Goal: Information Seeking & Learning: Learn about a topic

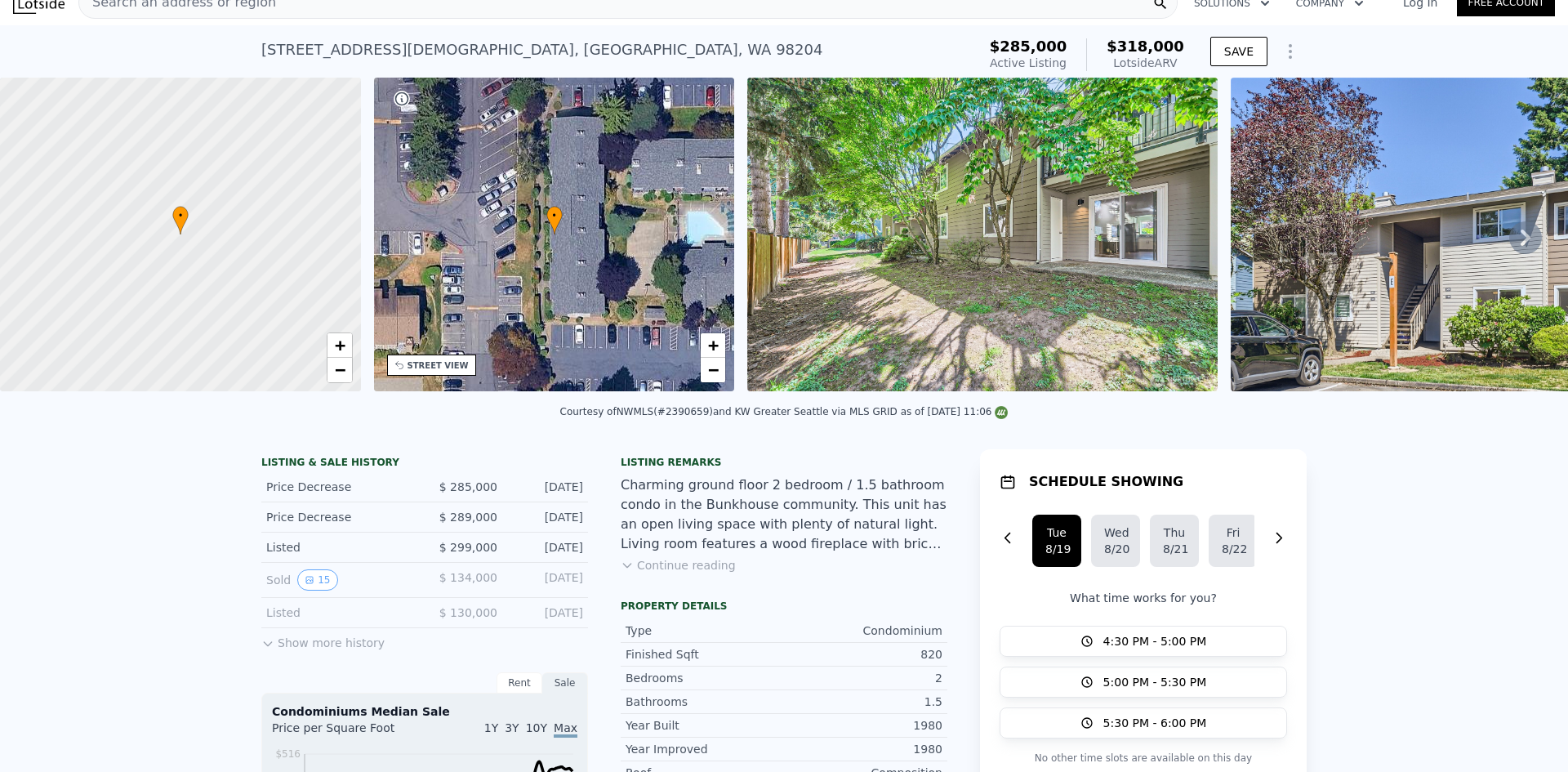
scroll to position [6, 0]
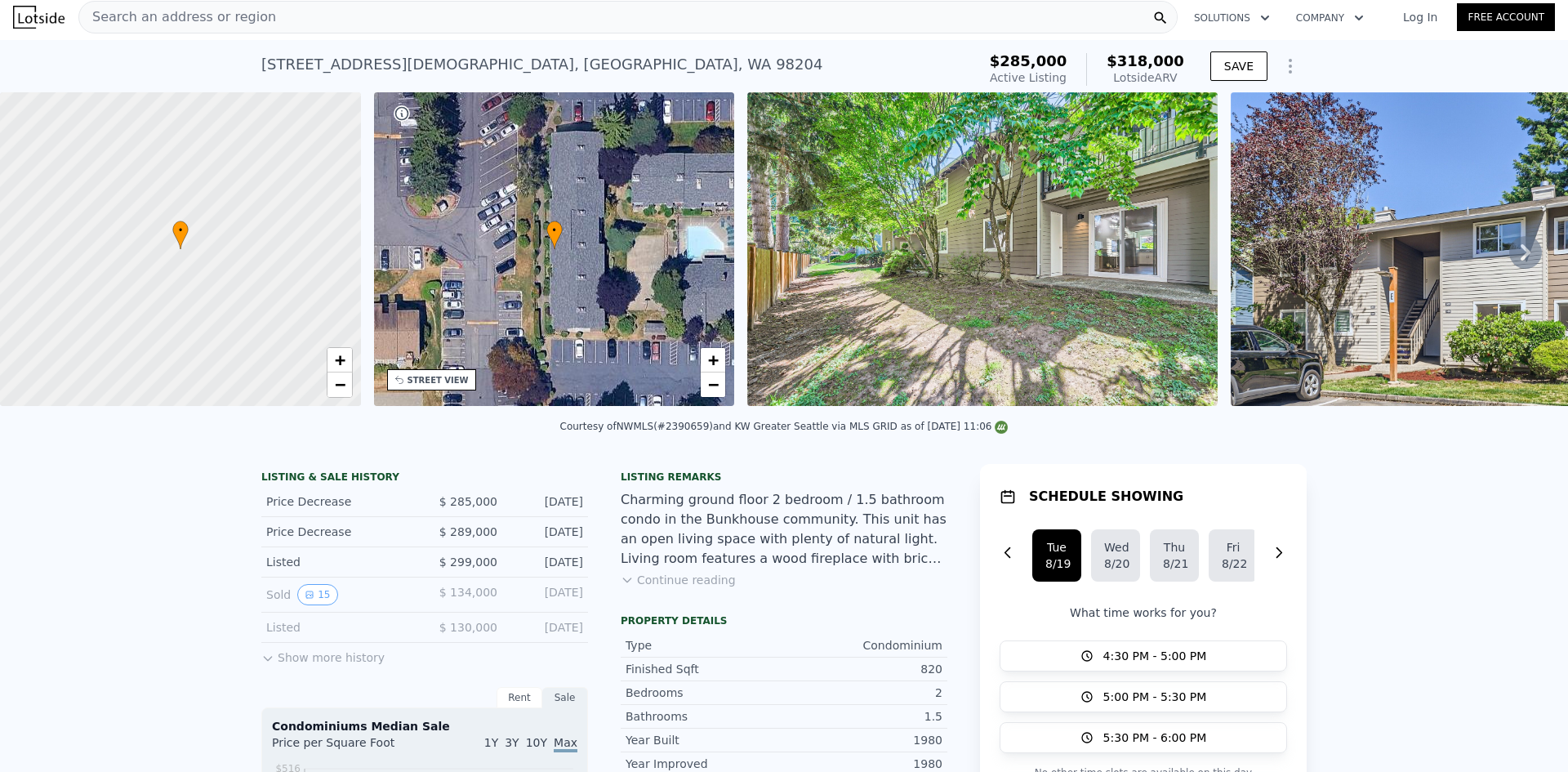
click at [177, 21] on span "Search an address or region" at bounding box center [177, 17] width 197 height 20
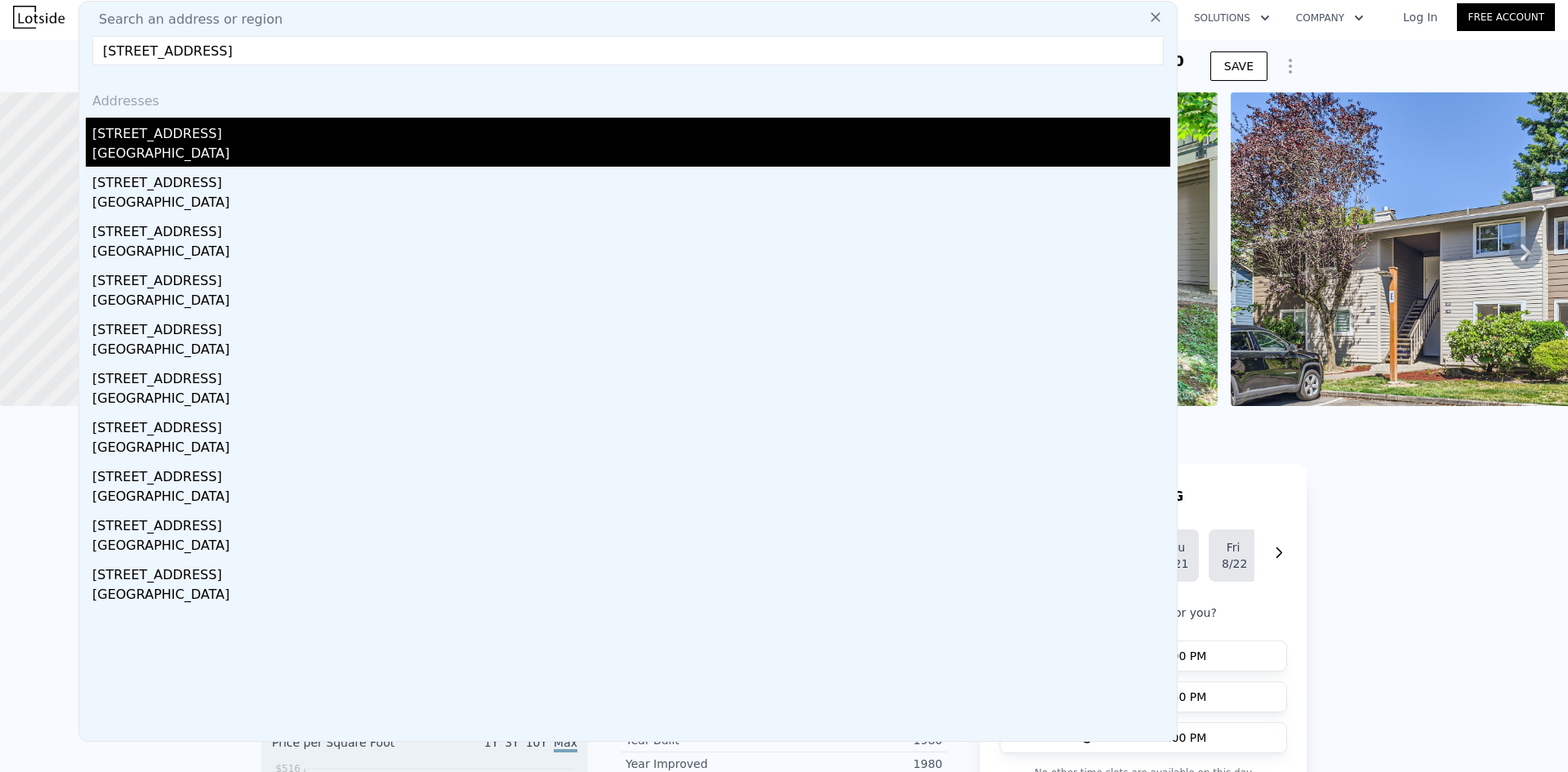
type input "[STREET_ADDRESS]"
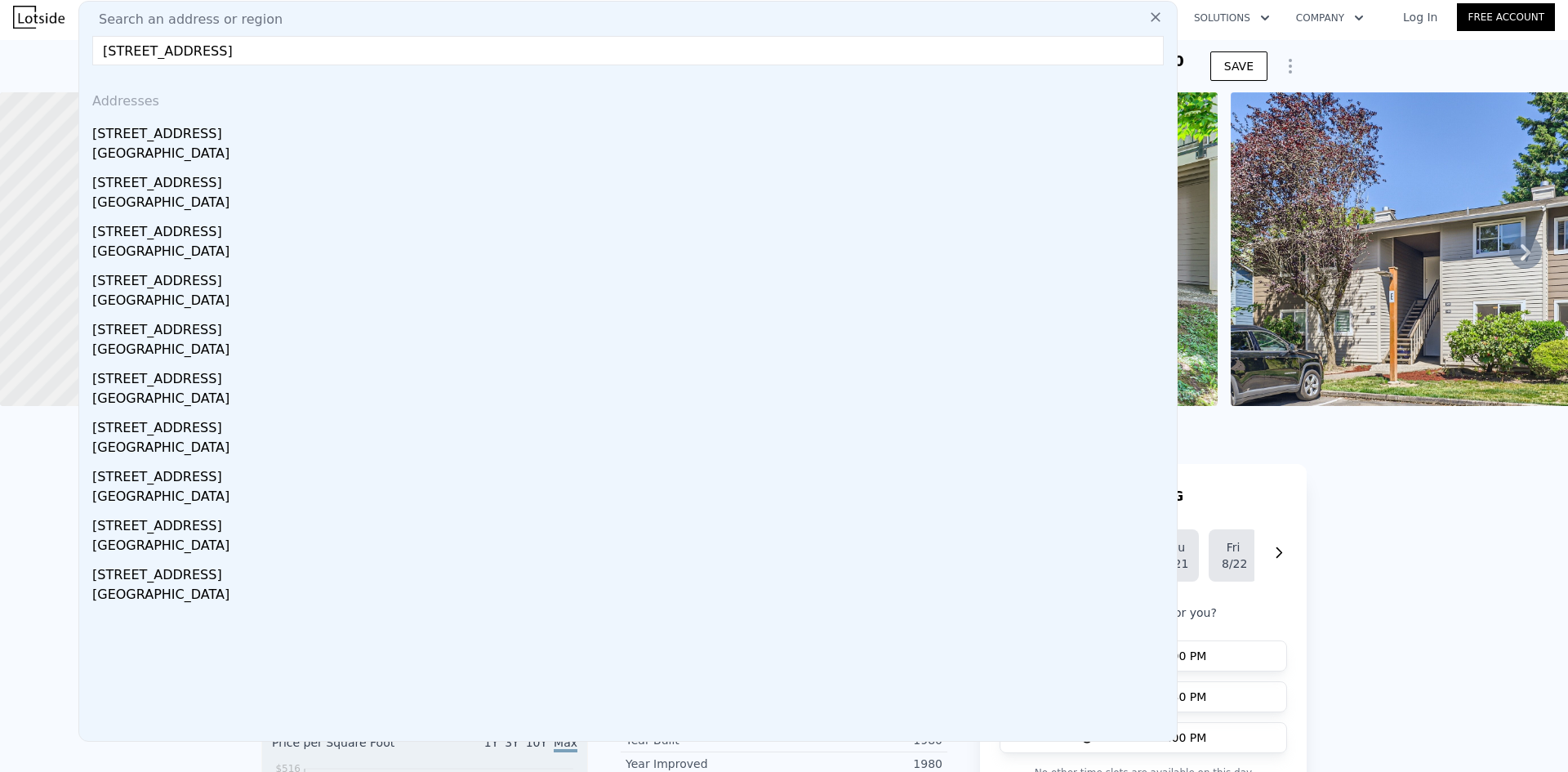
drag, startPoint x: 155, startPoint y: 140, endPoint x: 114, endPoint y: 0, distance: 145.9
click at [156, 140] on div "[STREET_ADDRESS]" at bounding box center [631, 131] width 1078 height 26
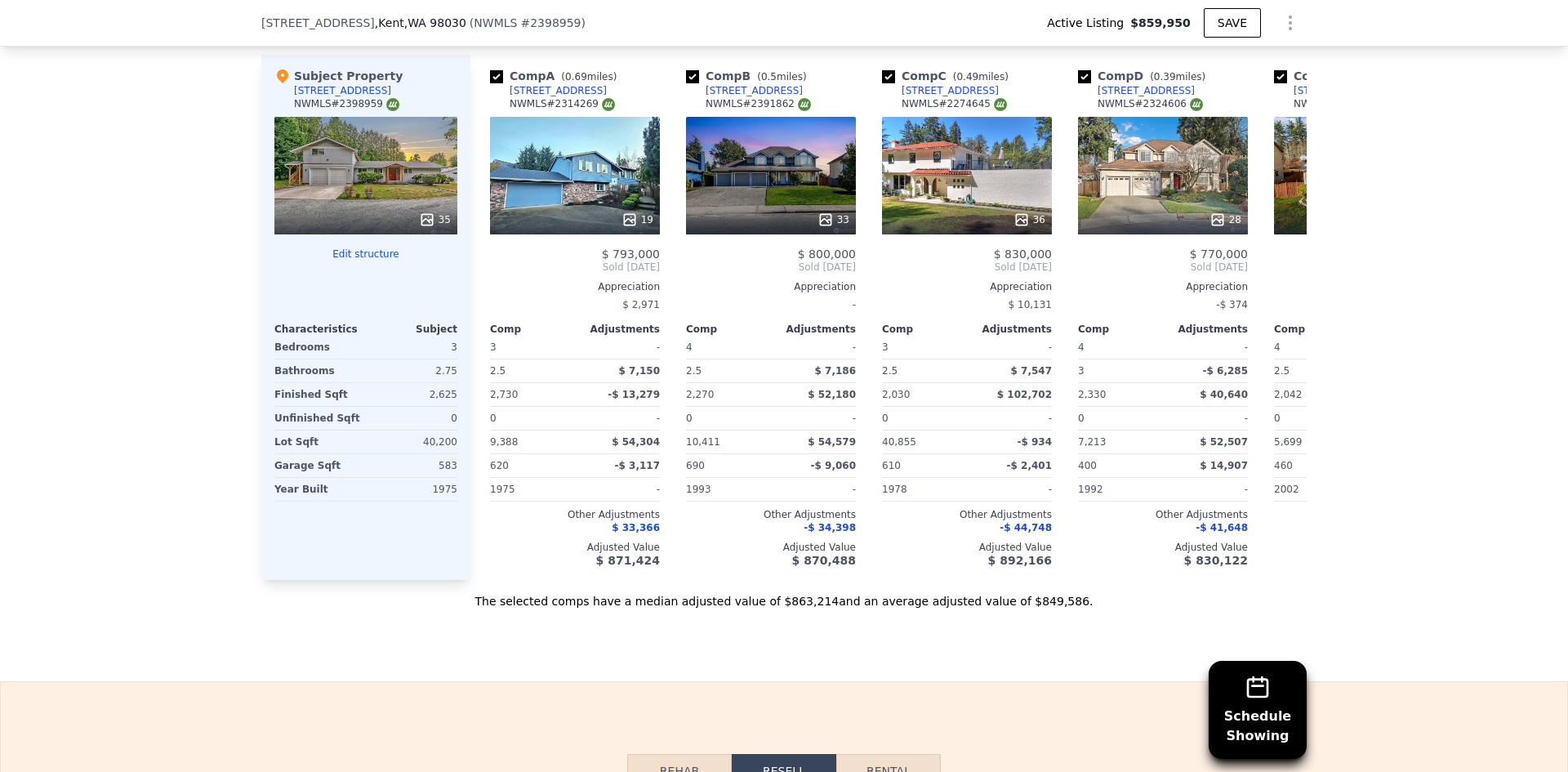
scroll to position [1798, 0]
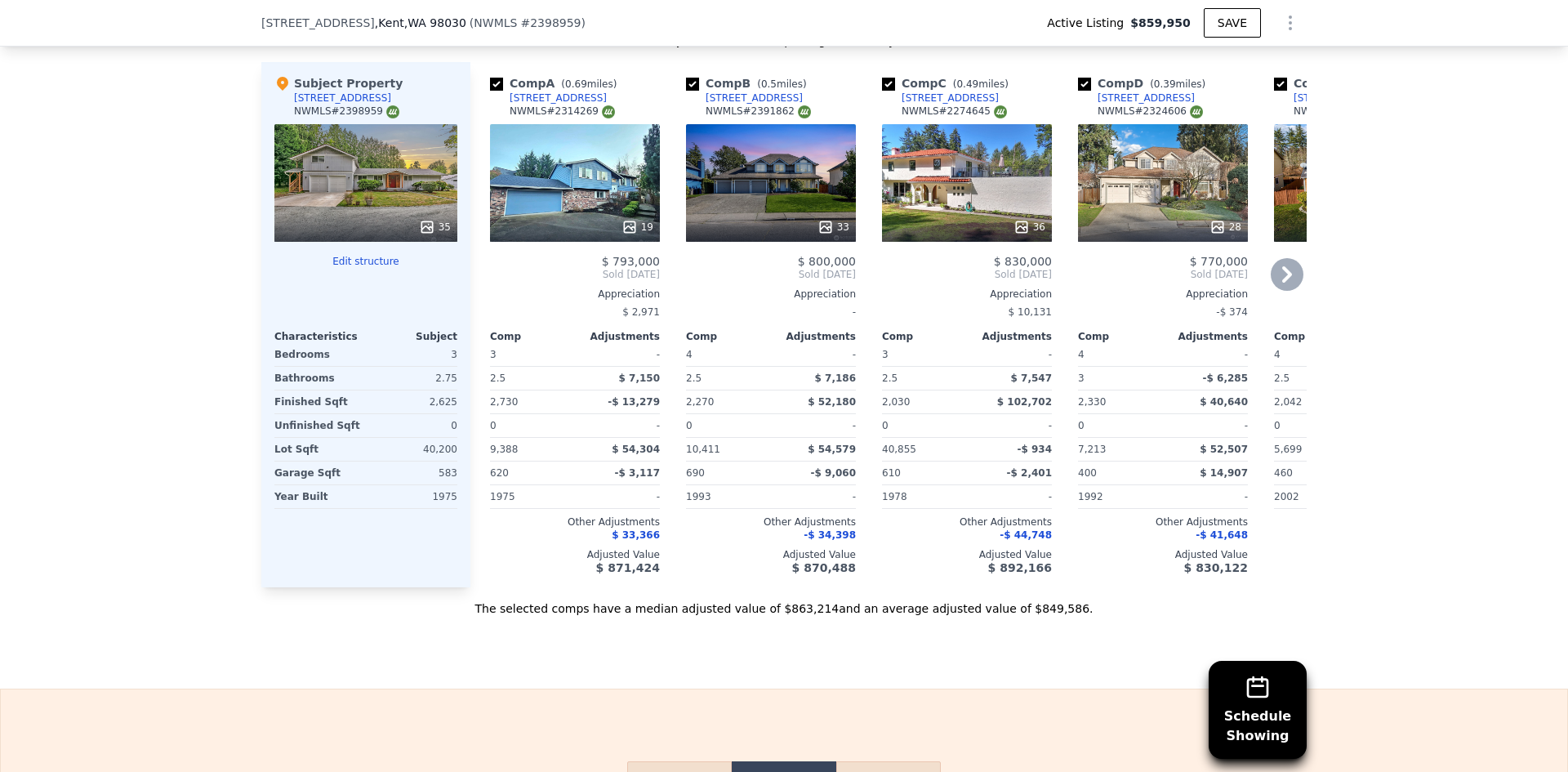
click at [1209, 230] on div at bounding box center [1163, 227] width 170 height 29
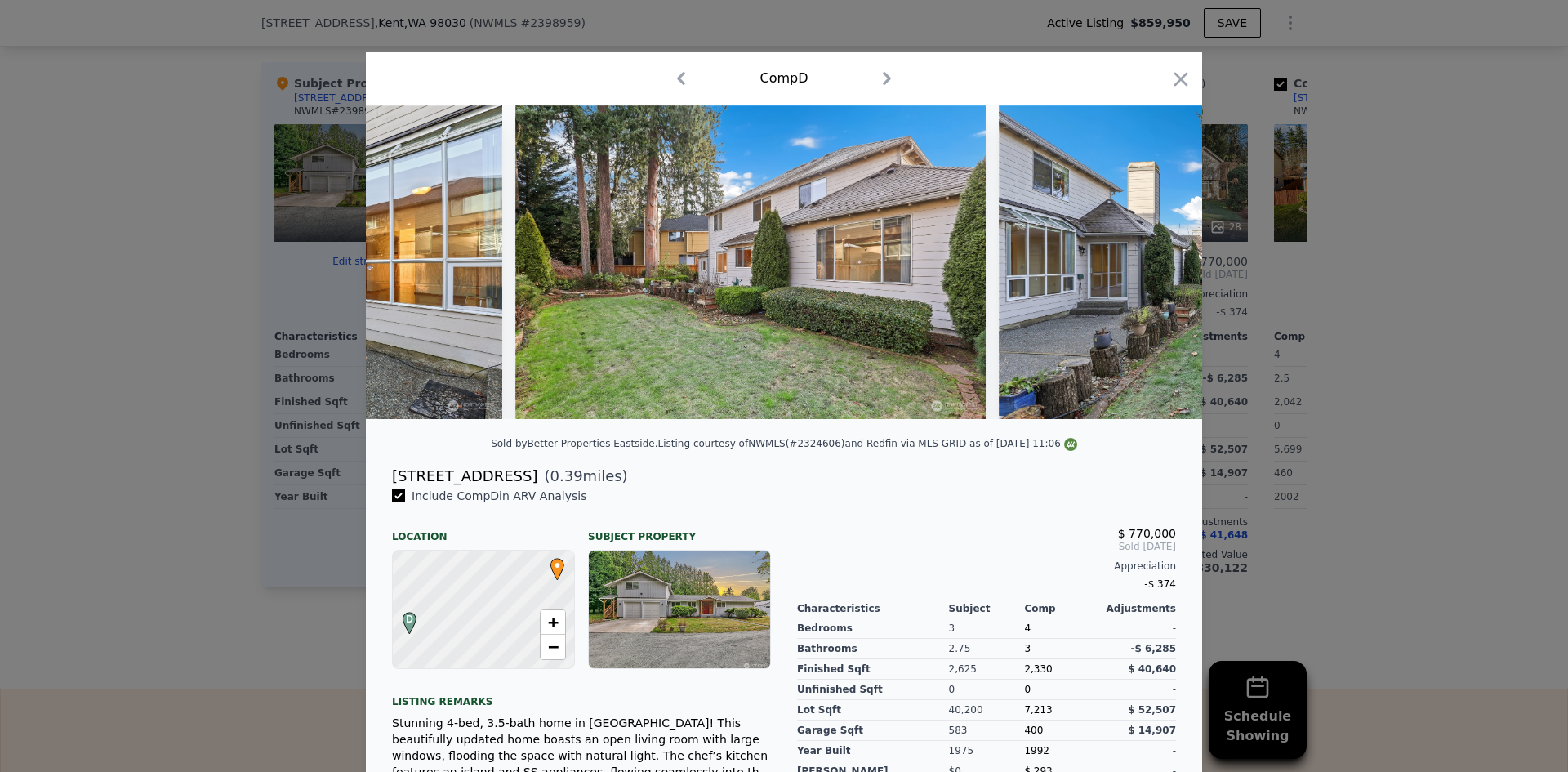
scroll to position [0, 9783]
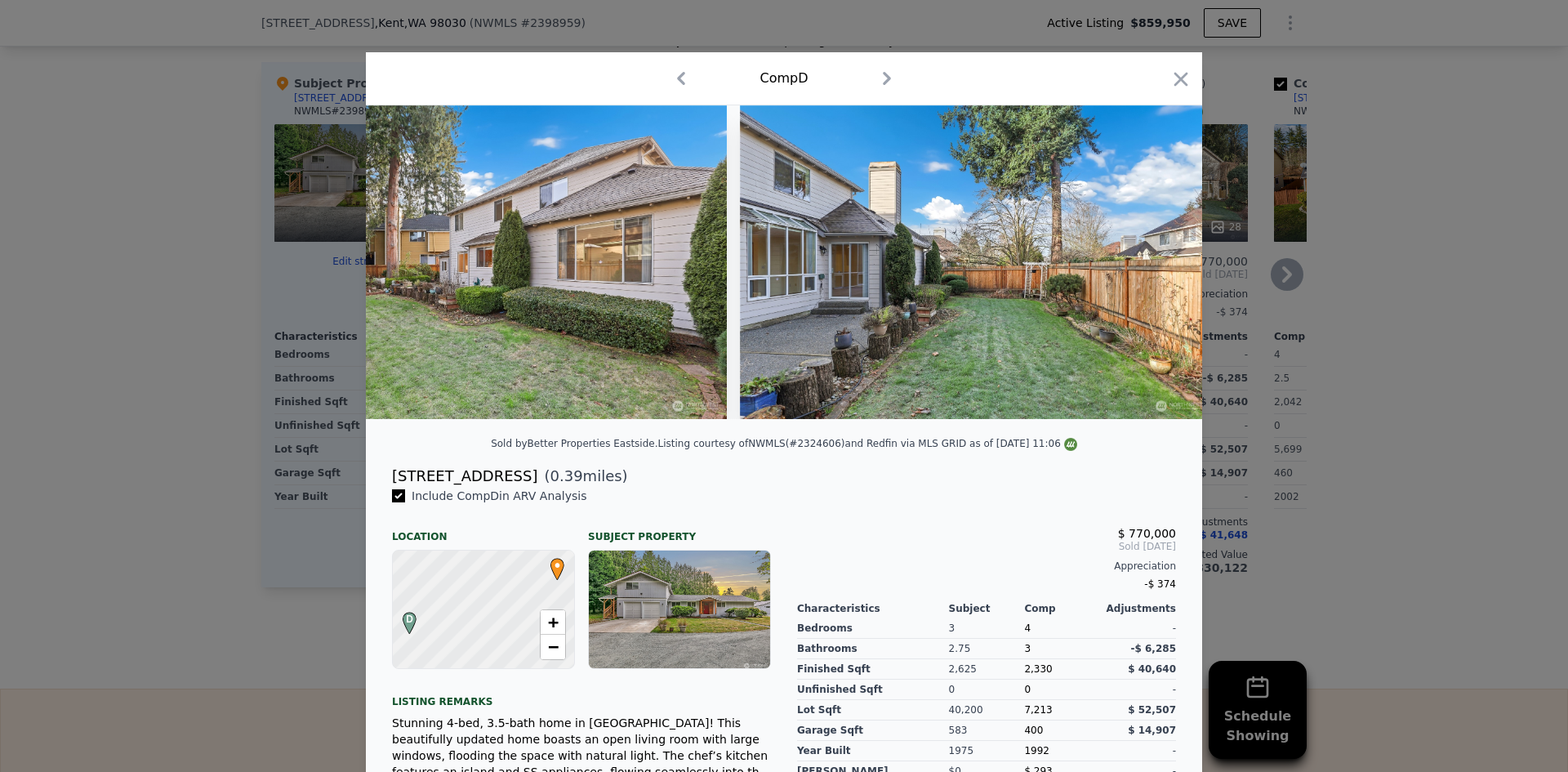
click at [1171, 69] on icon "button" at bounding box center [1181, 79] width 23 height 23
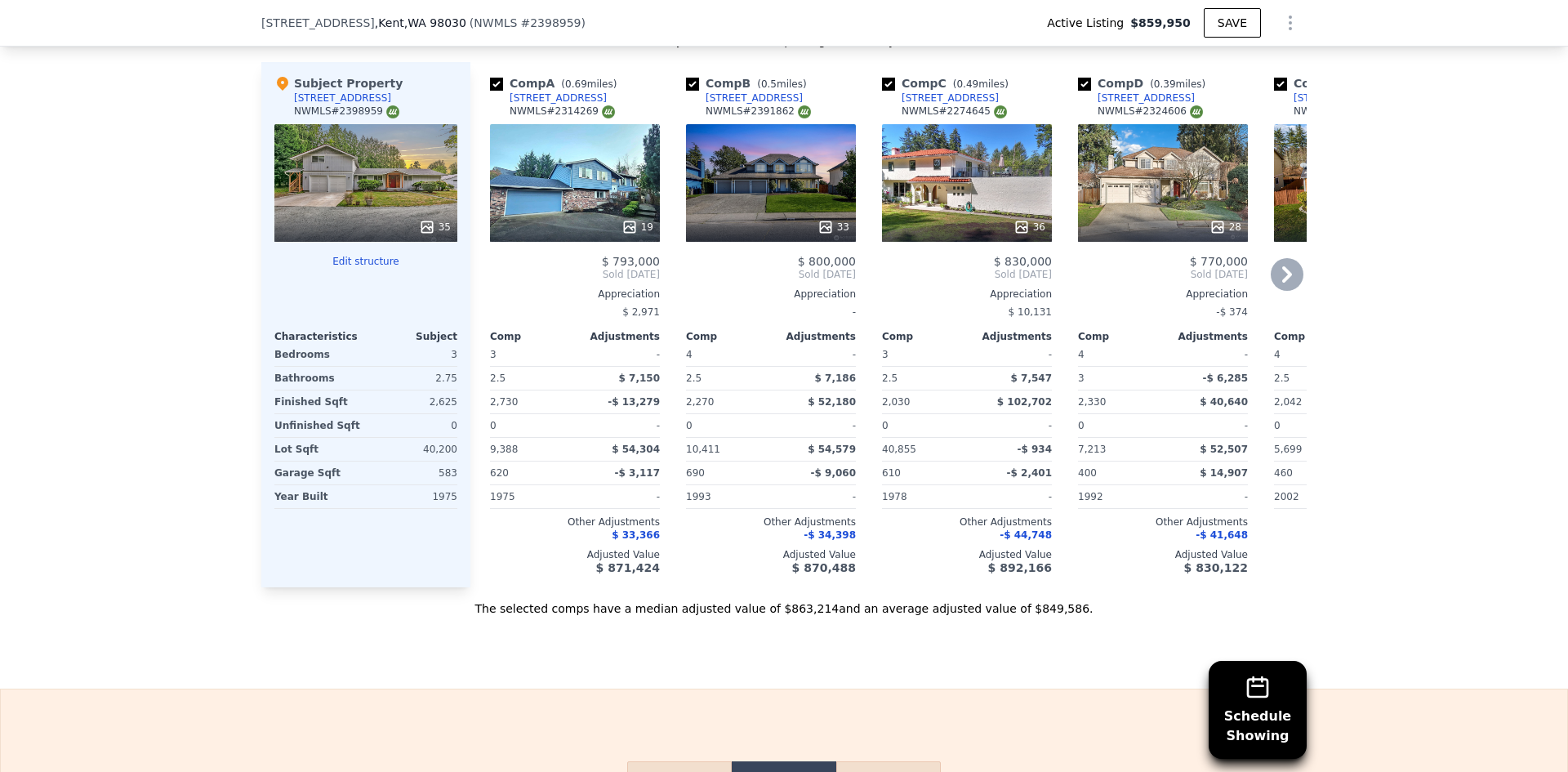
click at [1020, 231] on icon at bounding box center [1022, 227] width 16 height 16
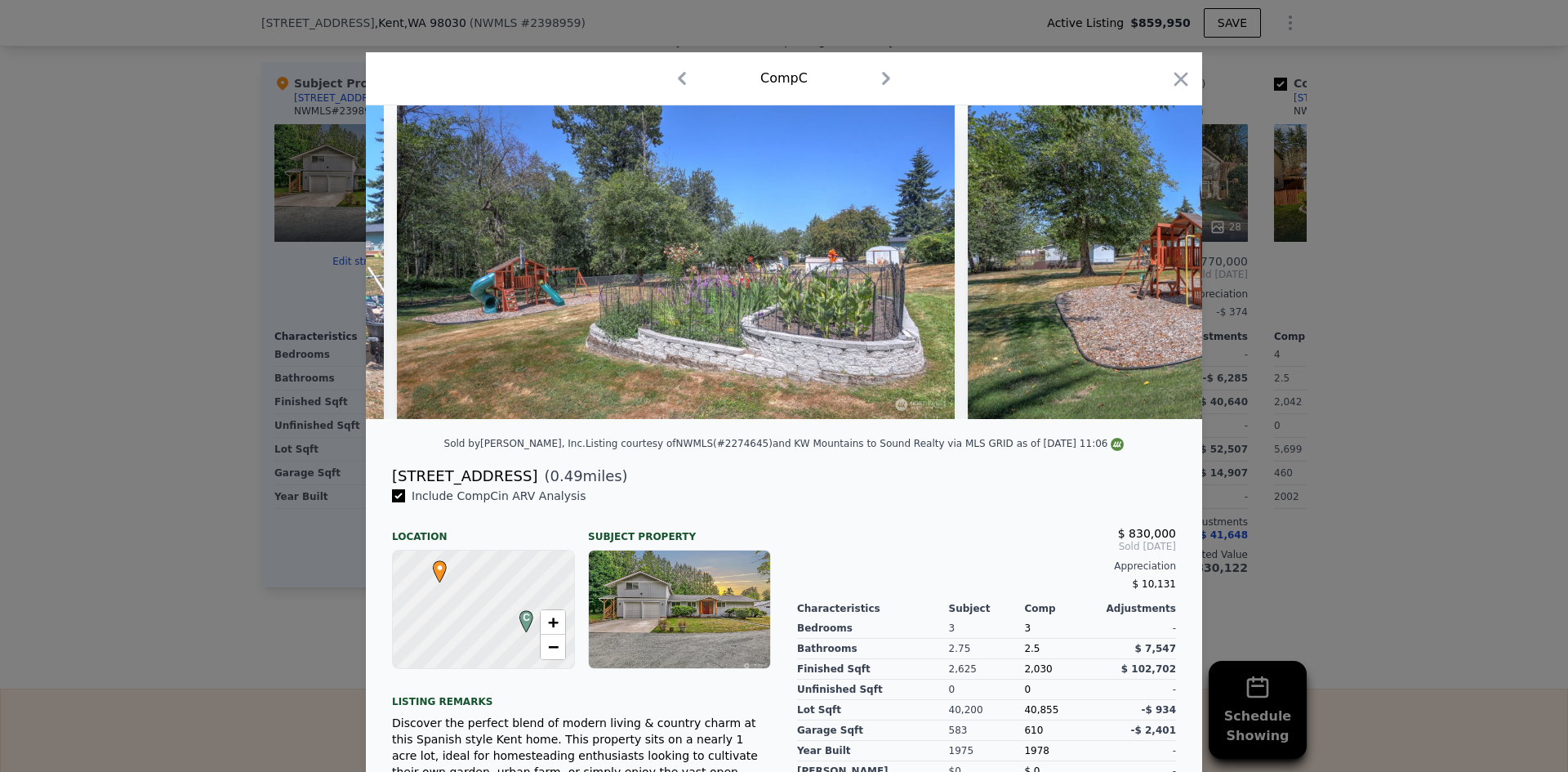
scroll to position [0, 17339]
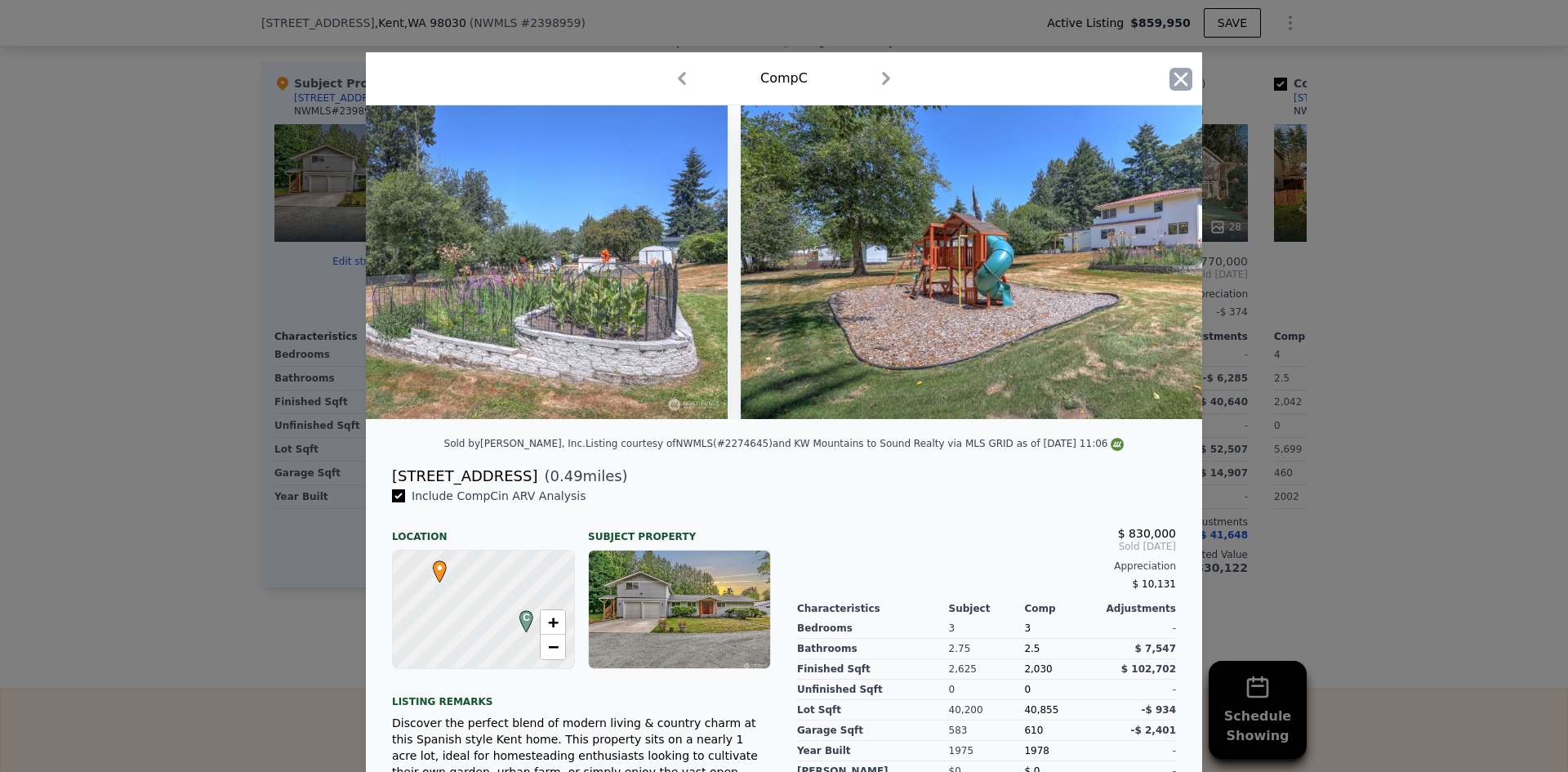
click at [1180, 78] on icon "button" at bounding box center [1181, 79] width 23 height 23
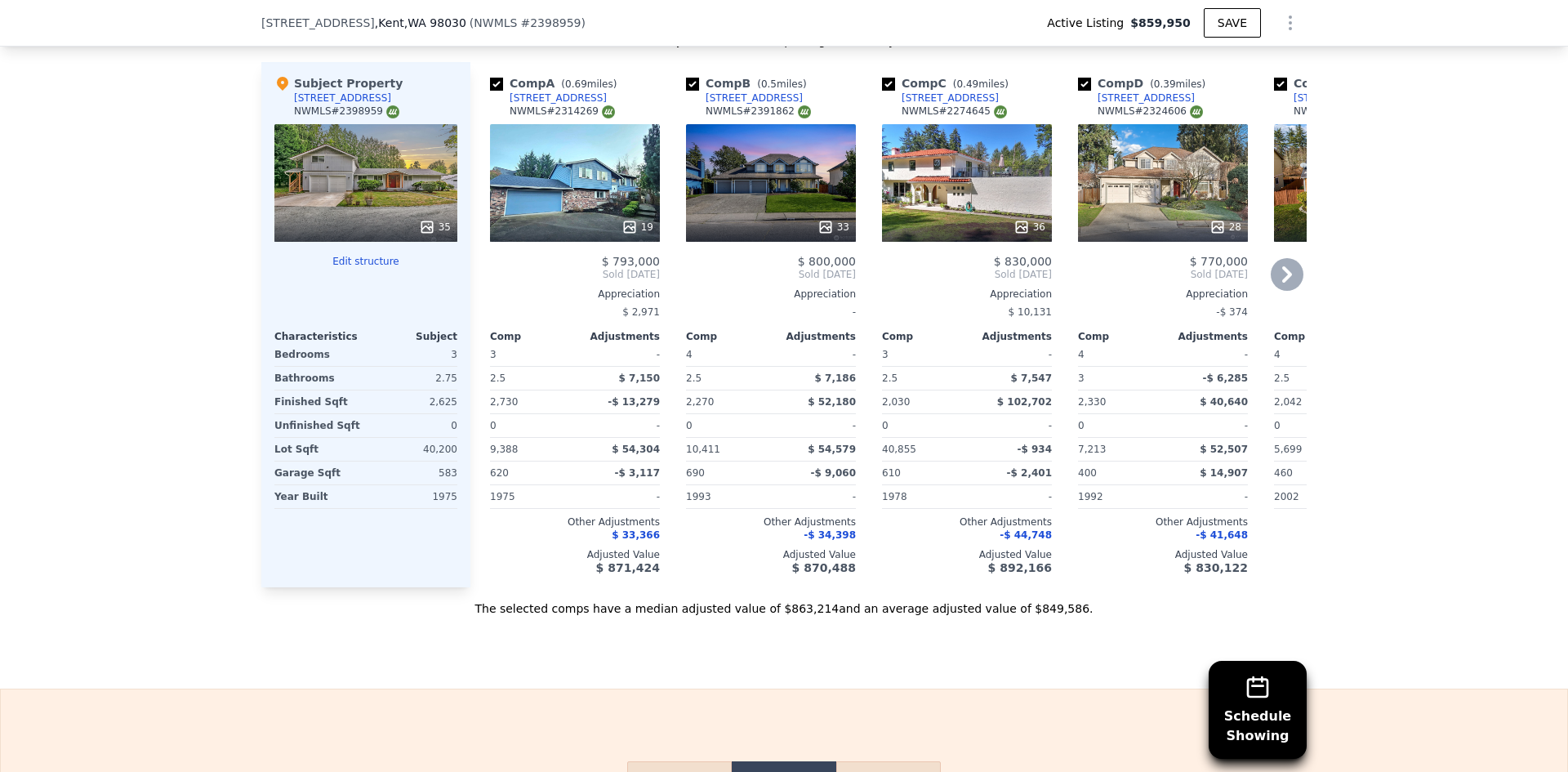
click at [821, 232] on icon at bounding box center [826, 227] width 16 height 16
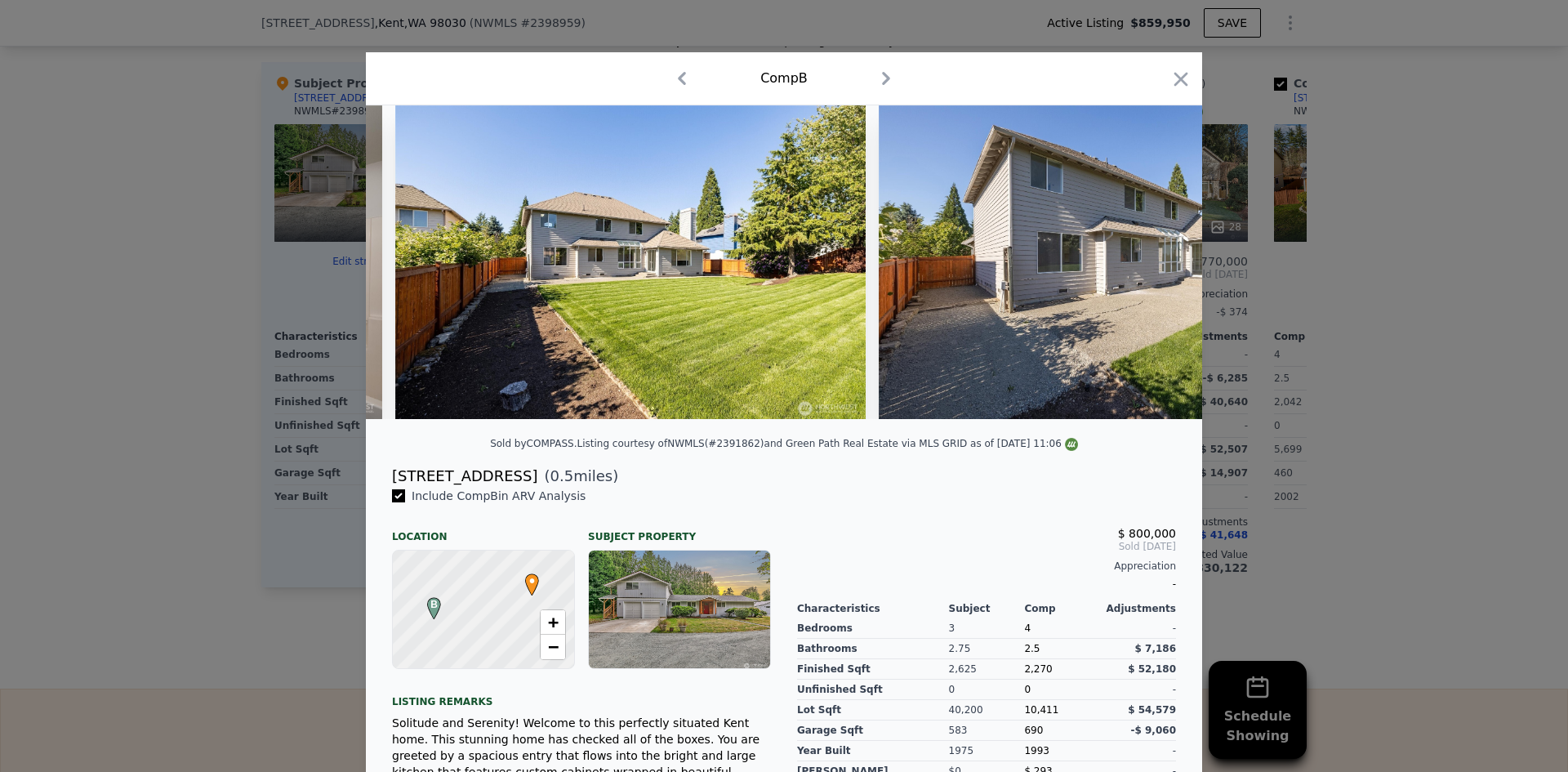
scroll to position [0, 14255]
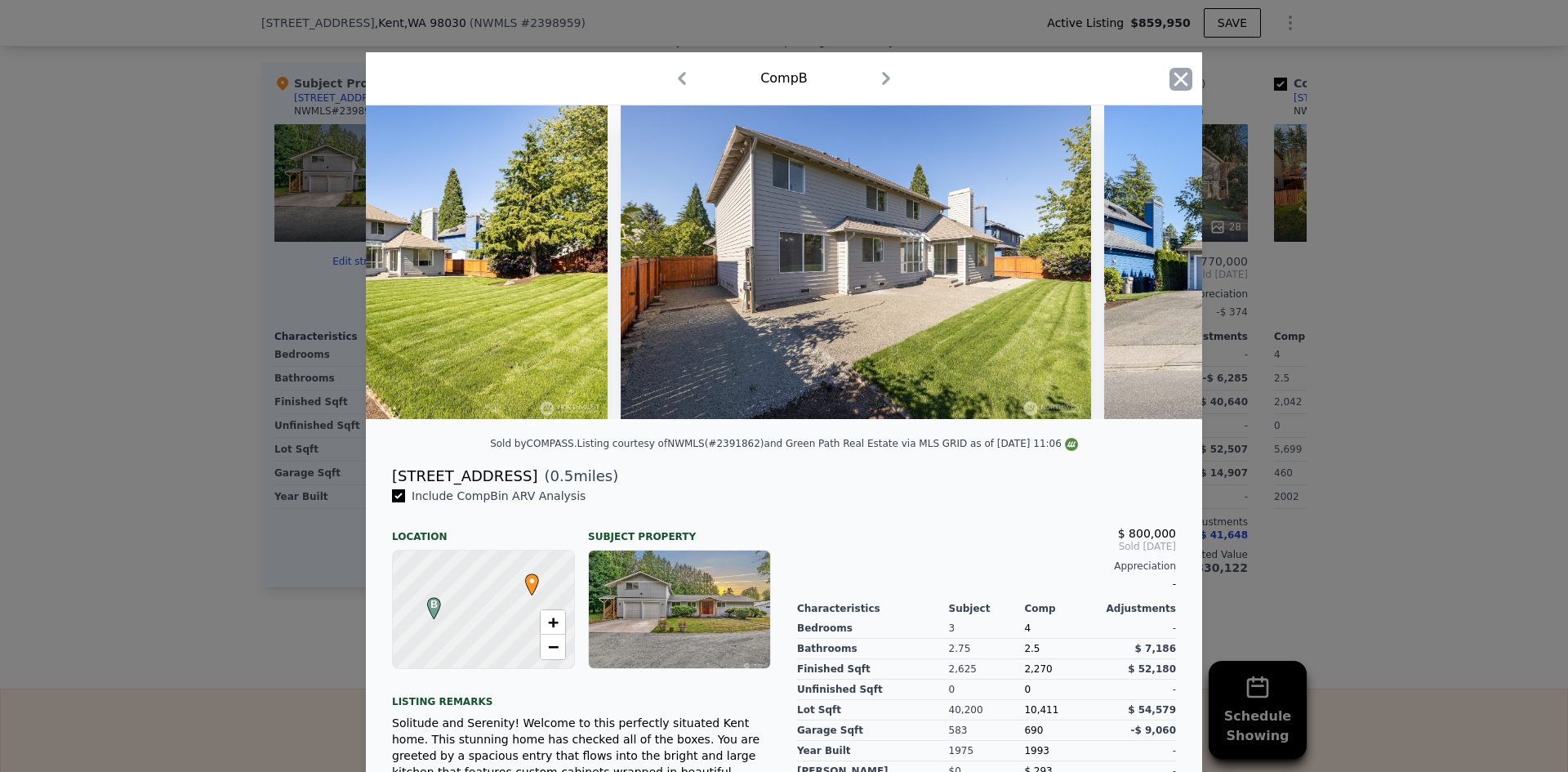
click at [1174, 83] on icon "button" at bounding box center [1181, 79] width 23 height 23
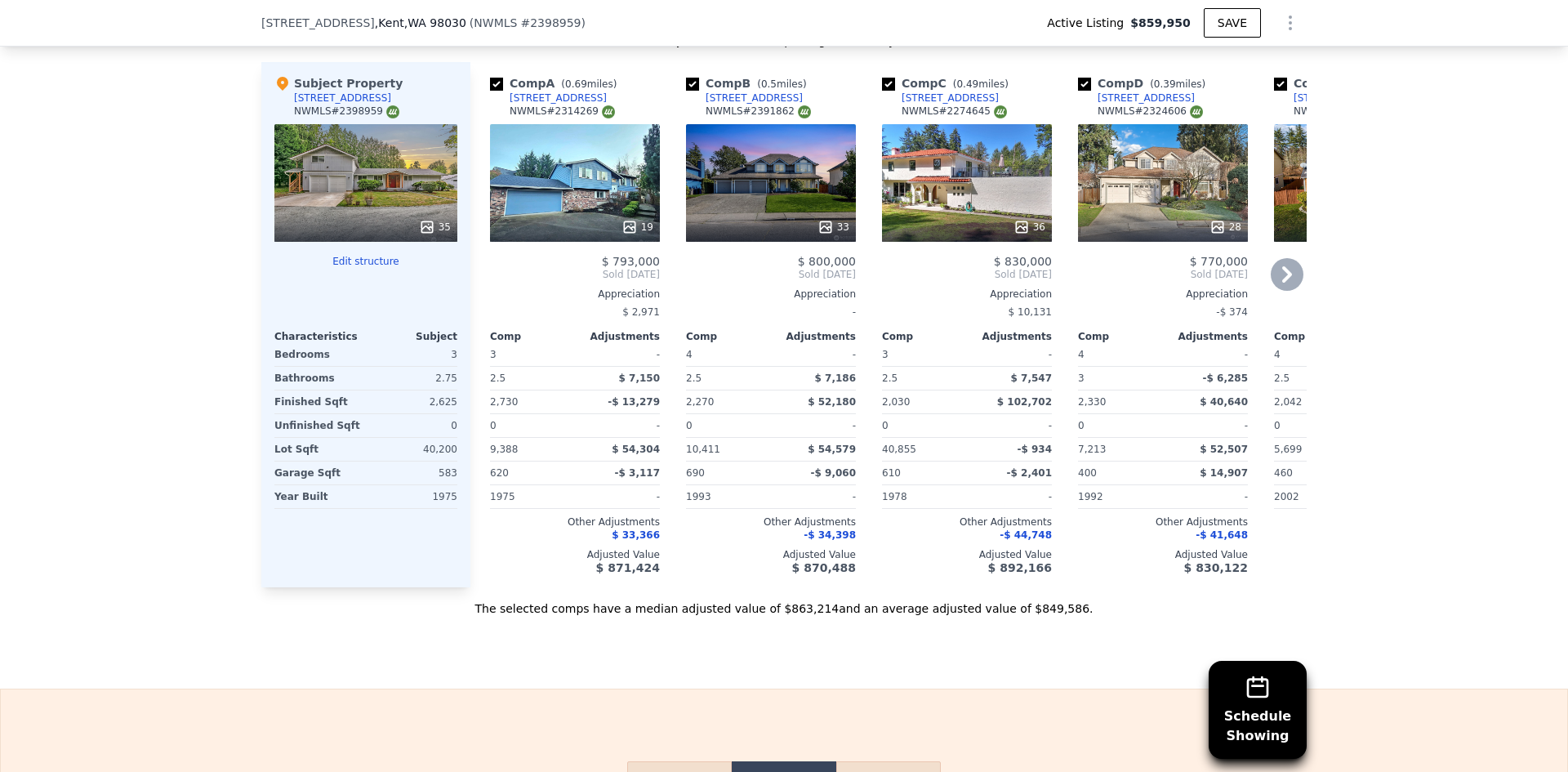
click at [627, 232] on icon at bounding box center [629, 227] width 10 height 10
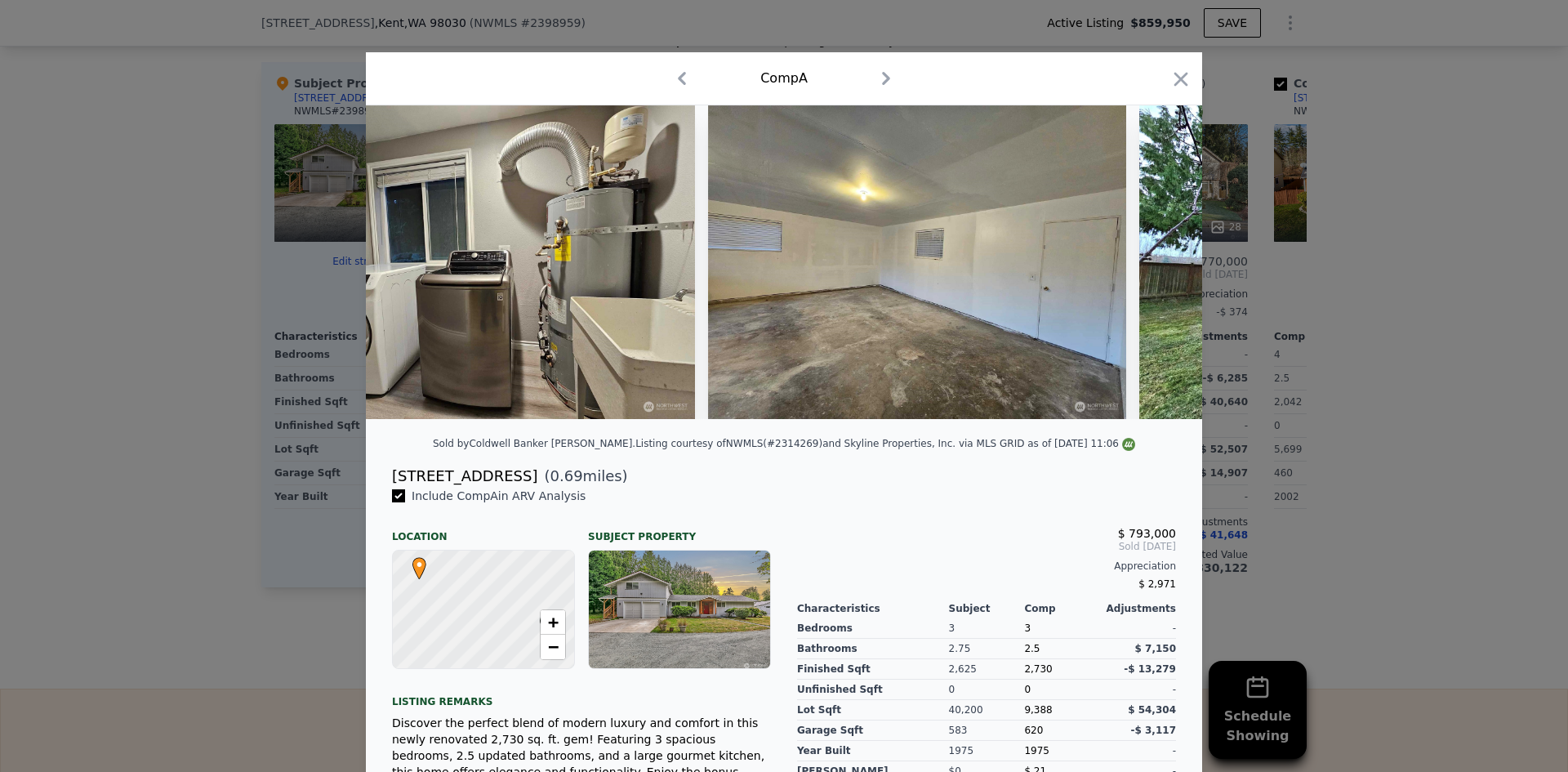
scroll to position [0, 7039]
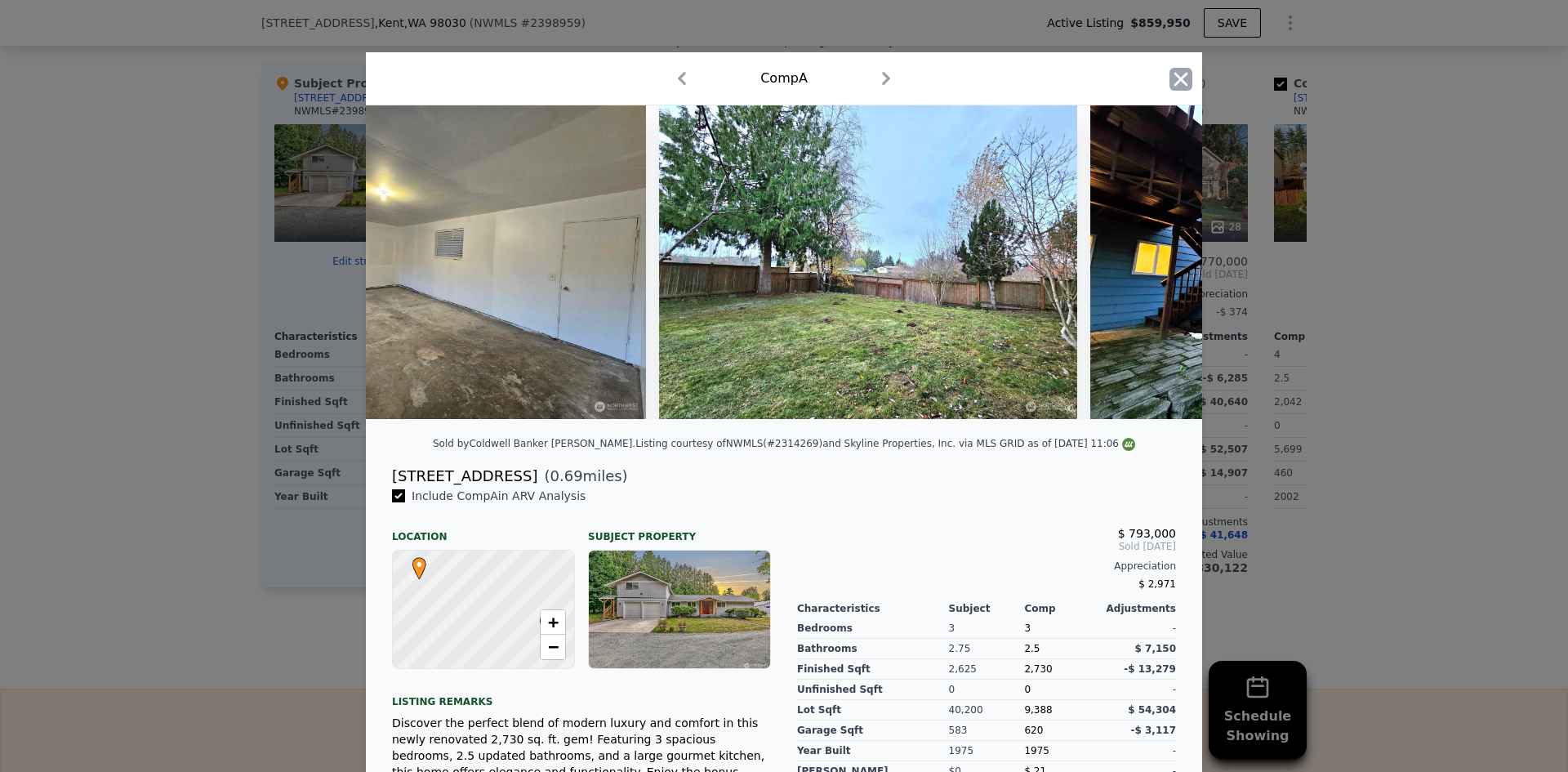
click at [1171, 73] on icon "button" at bounding box center [1181, 79] width 23 height 23
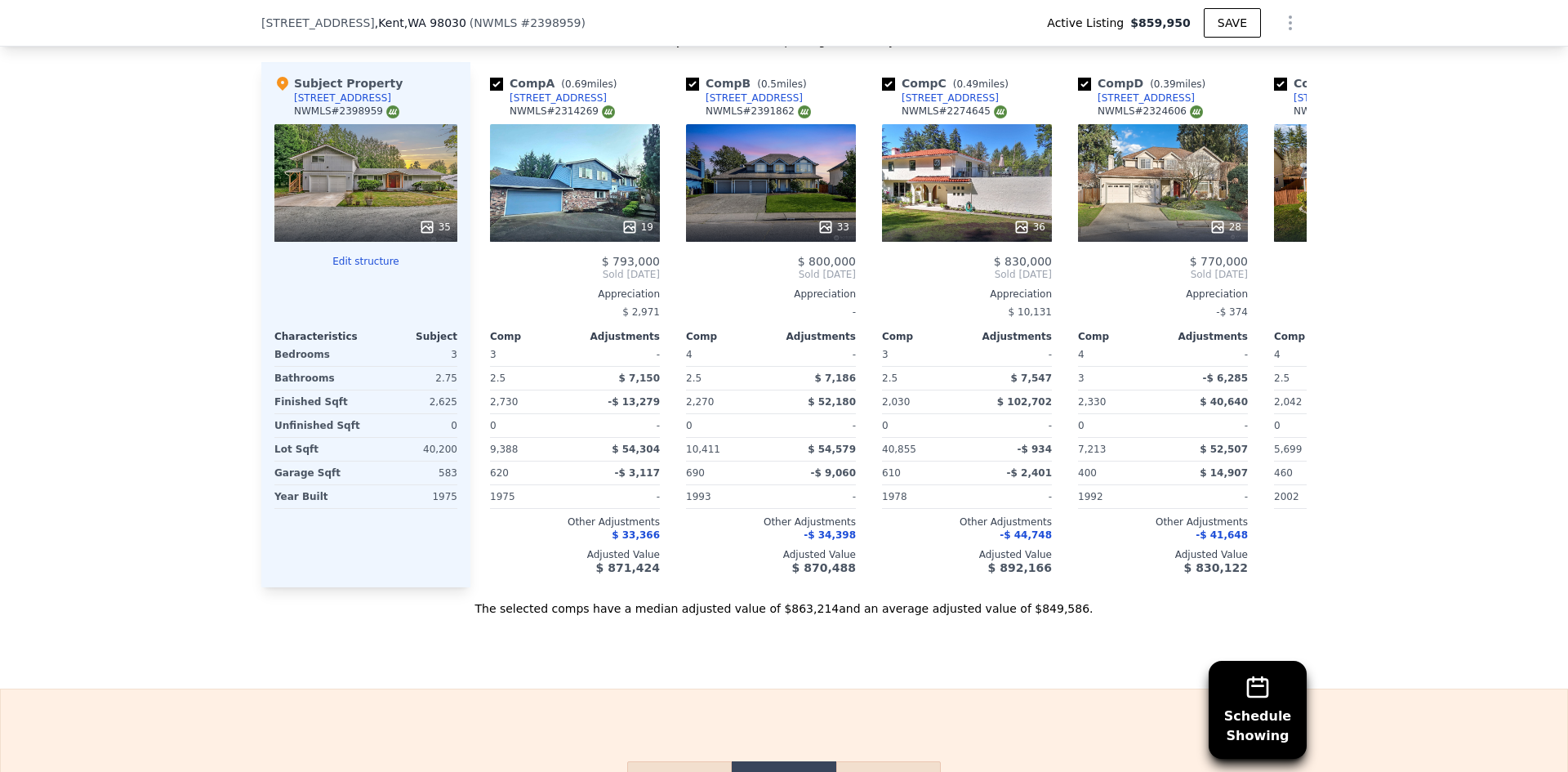
click at [422, 232] on icon at bounding box center [427, 227] width 10 height 10
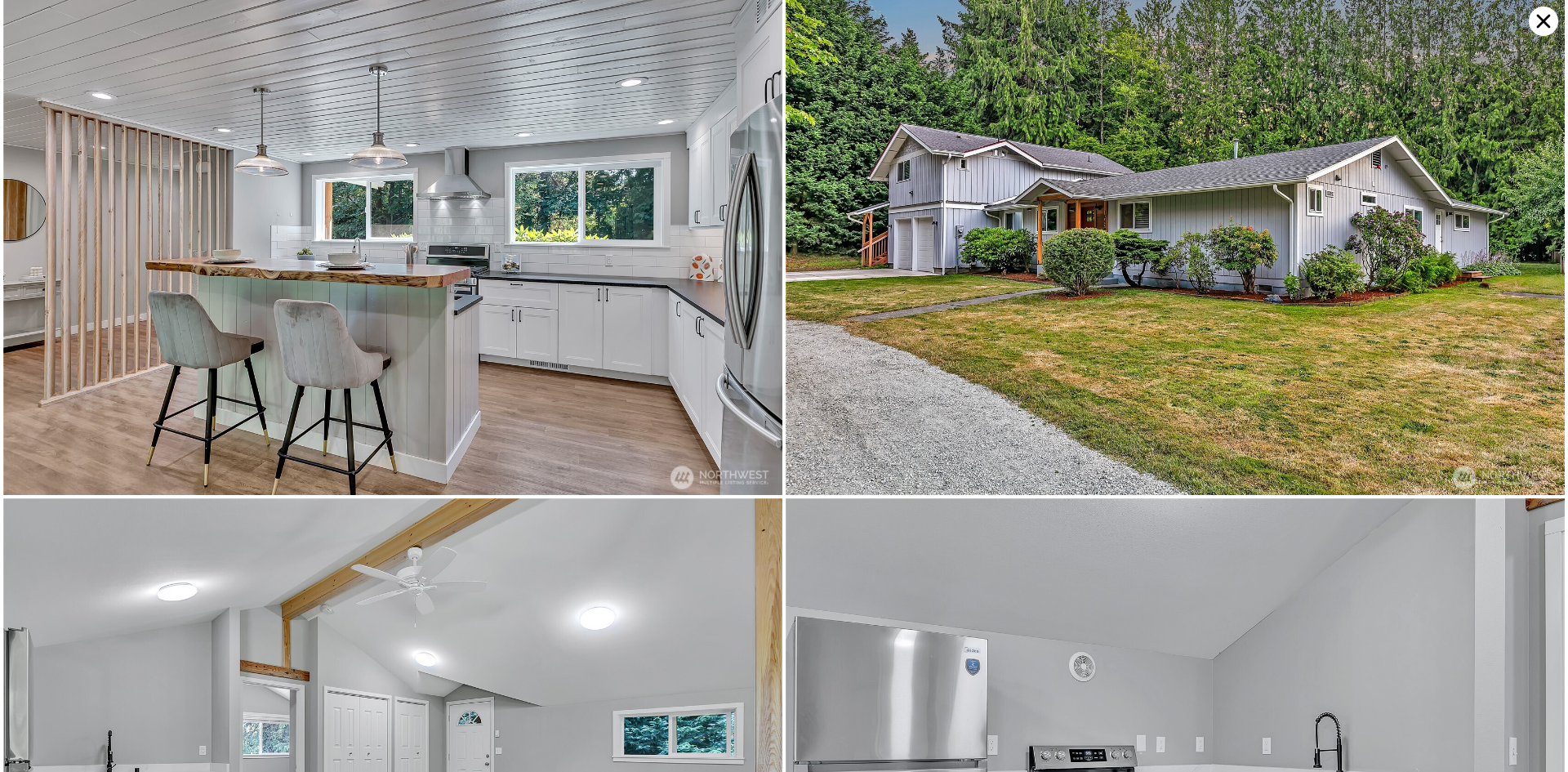
scroll to position [4150, 0]
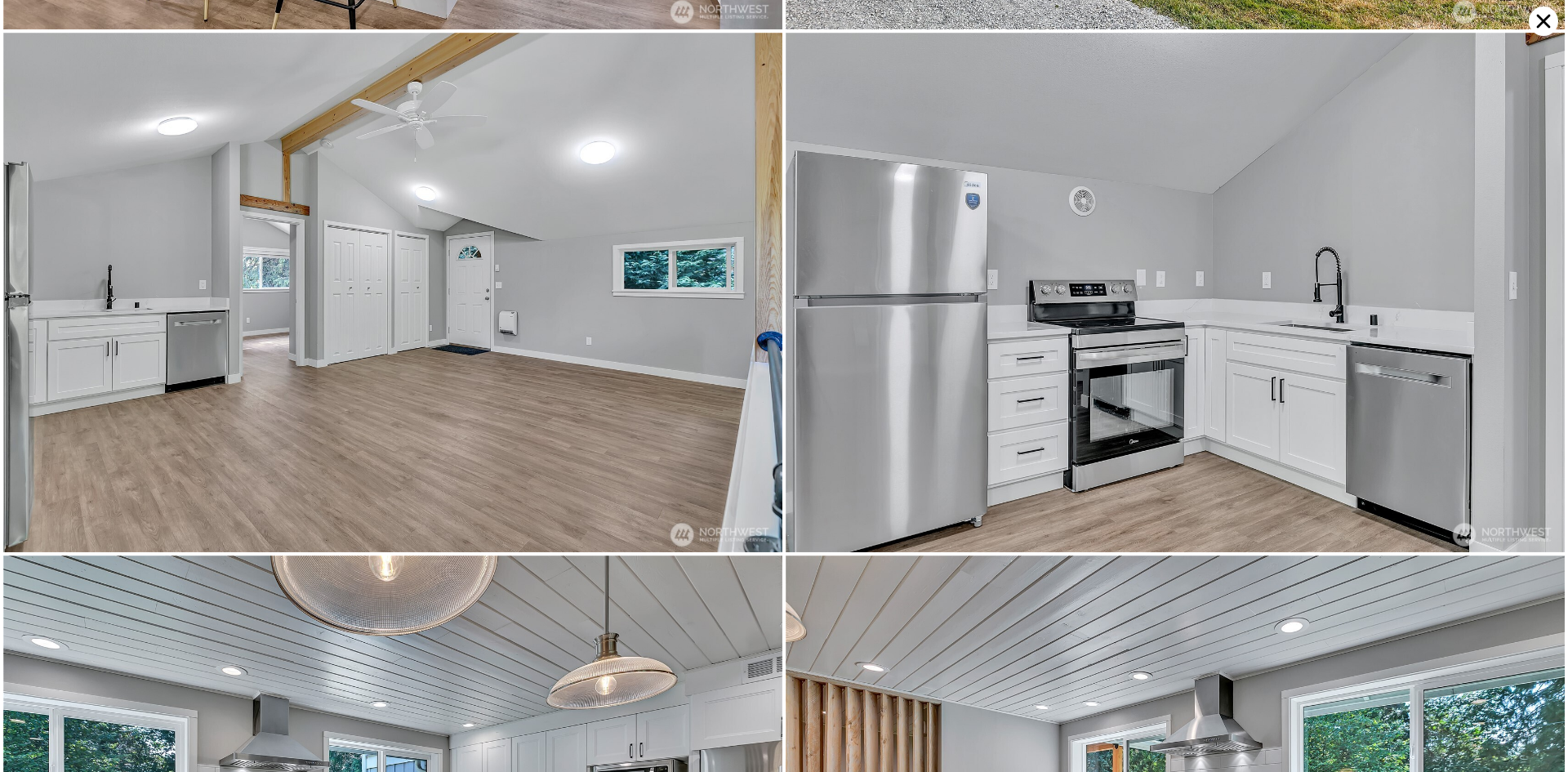
click at [1536, 13] on icon at bounding box center [1544, 21] width 29 height 29
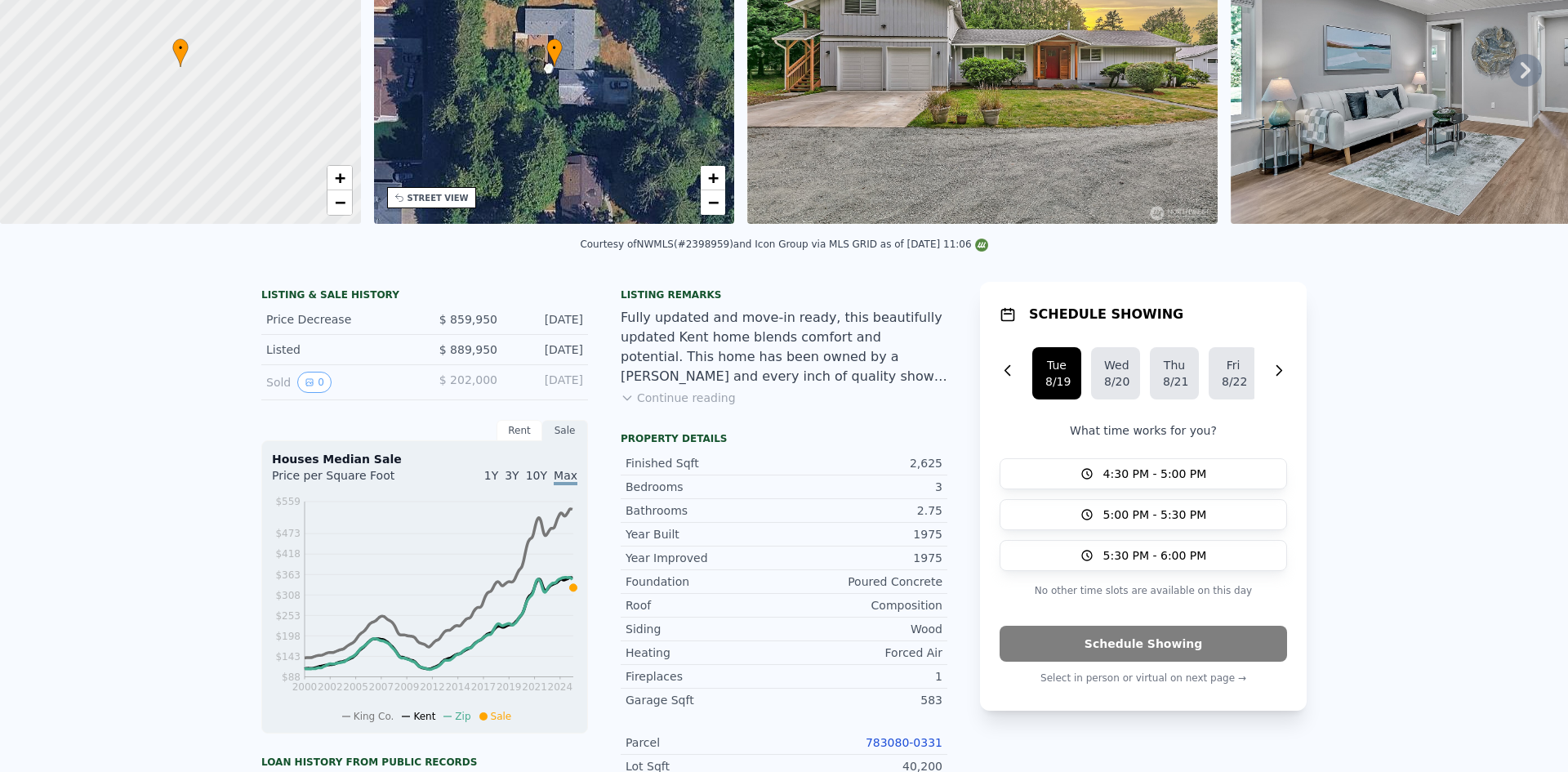
scroll to position [0, 0]
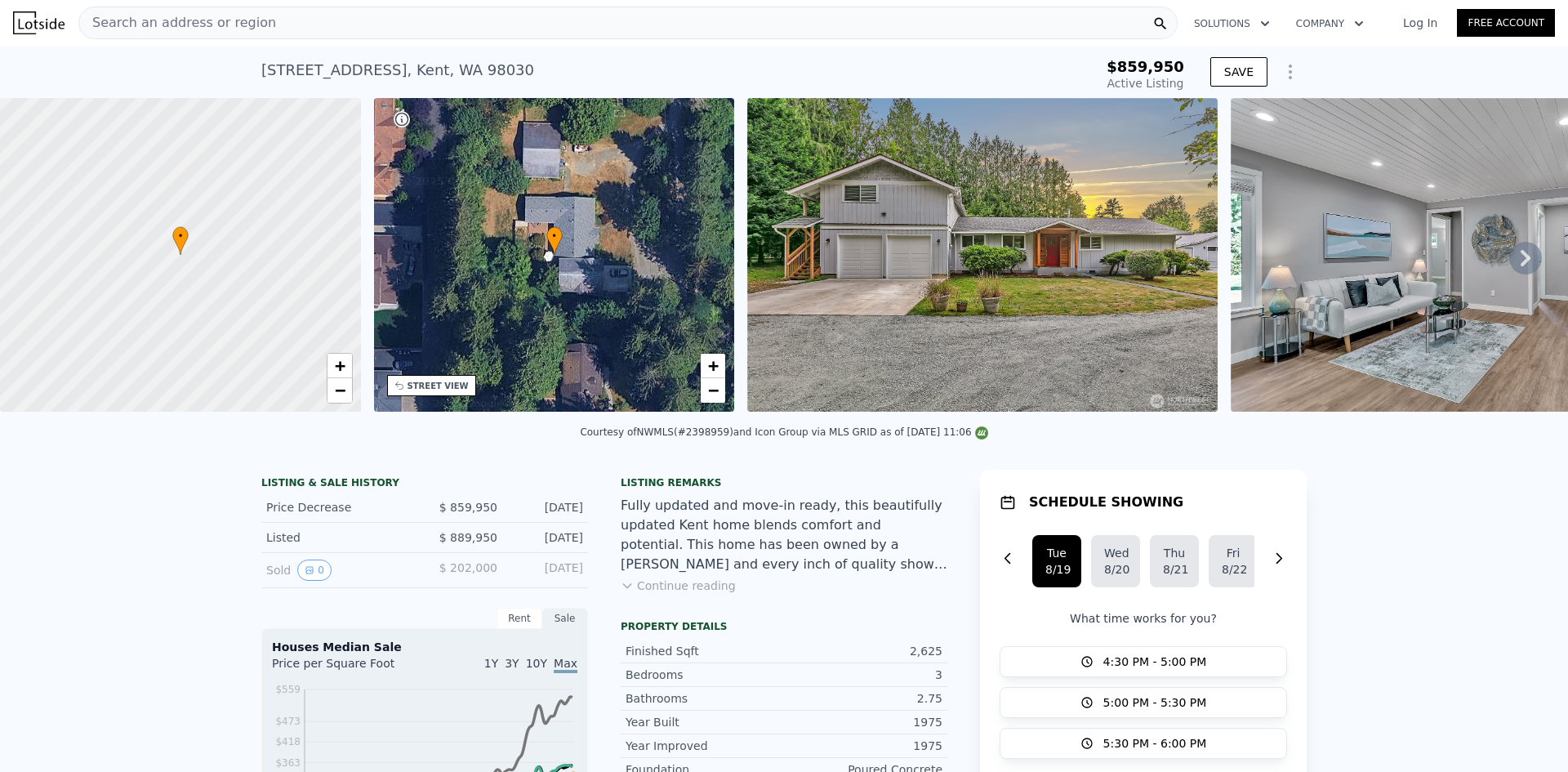
click at [251, 20] on span "Search an address or region" at bounding box center [177, 22] width 197 height 20
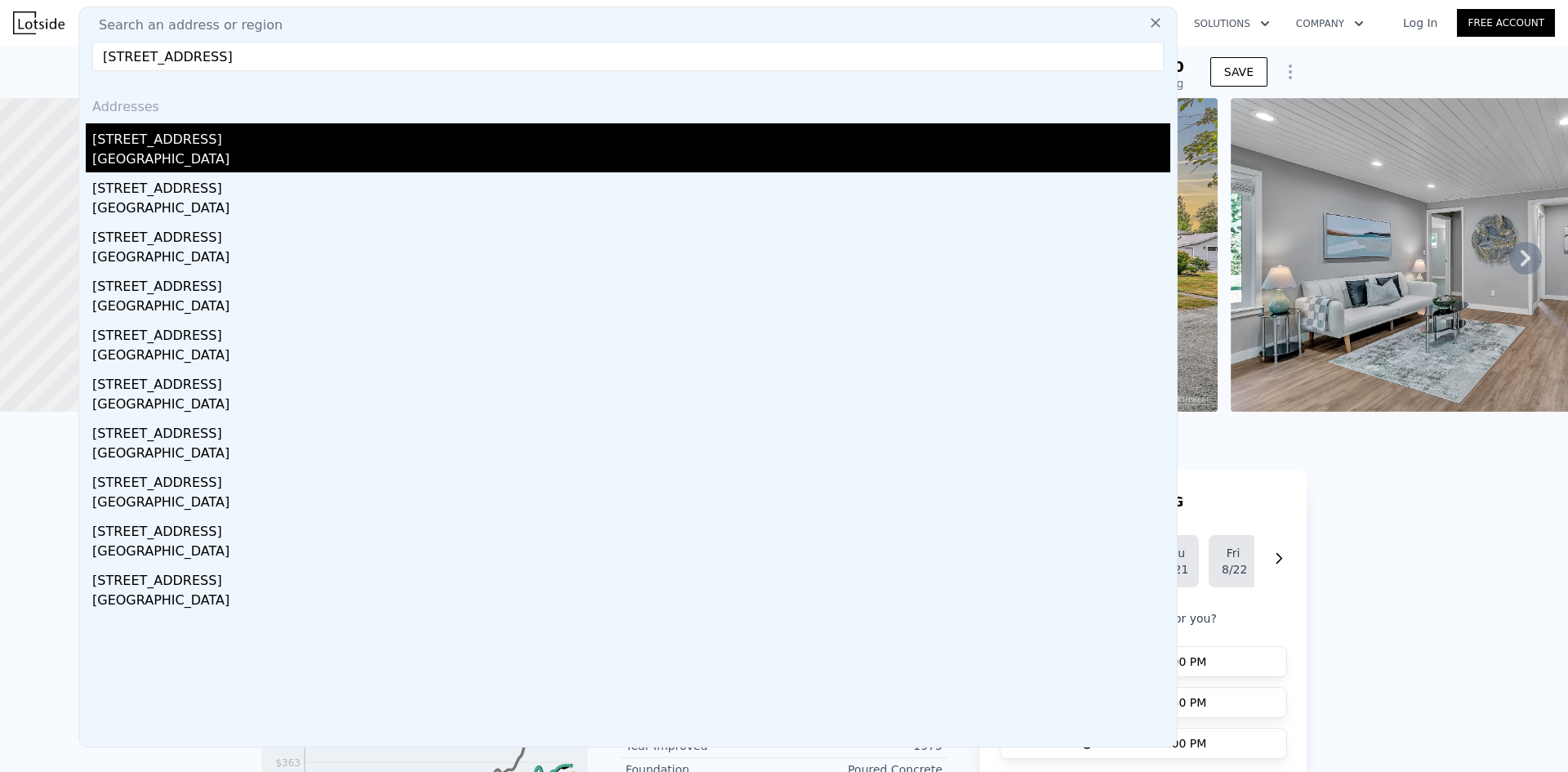
type input "[STREET_ADDRESS]"
click at [195, 141] on div "[STREET_ADDRESS]" at bounding box center [631, 137] width 1078 height 26
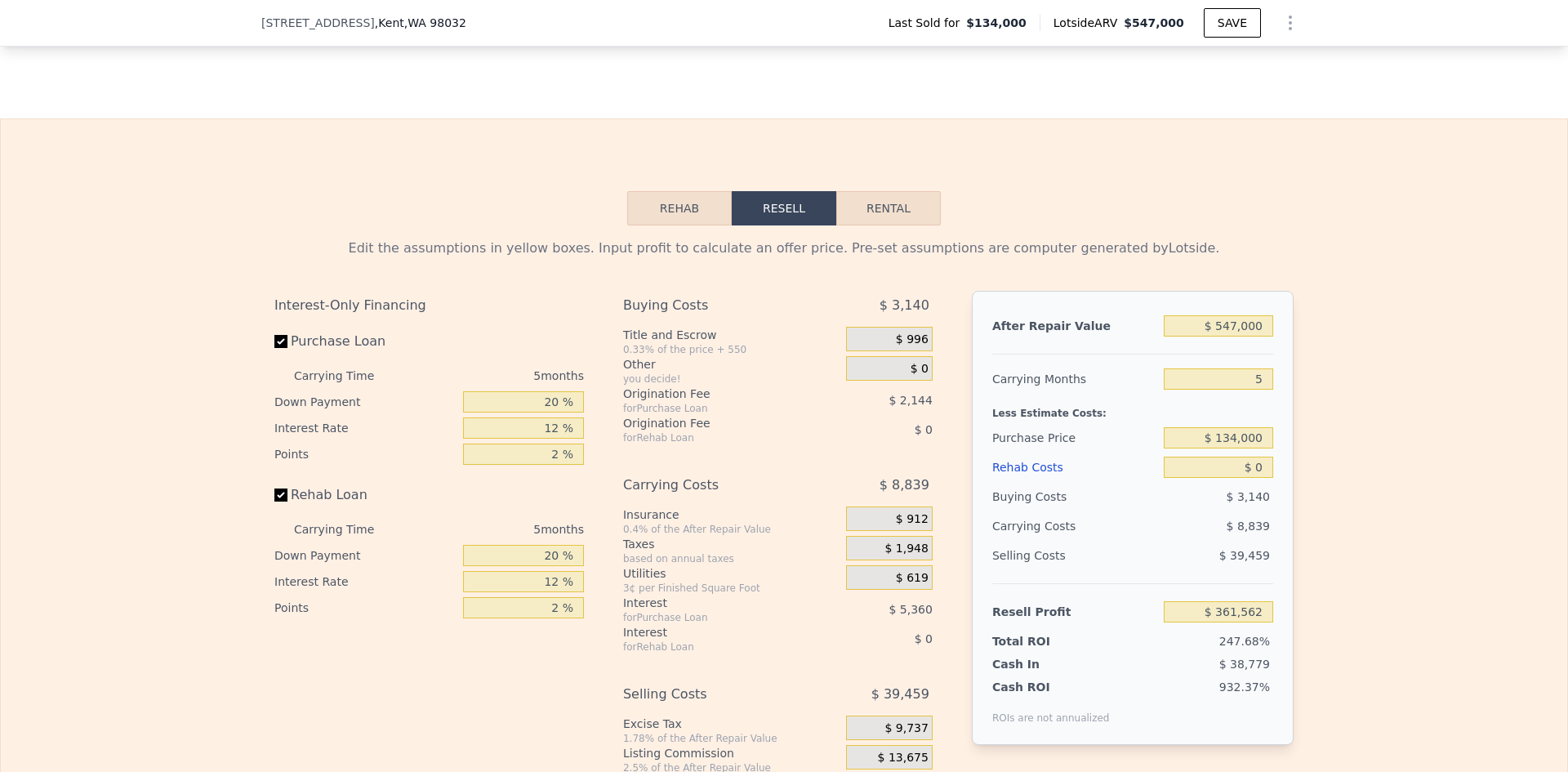
scroll to position [2446, 0]
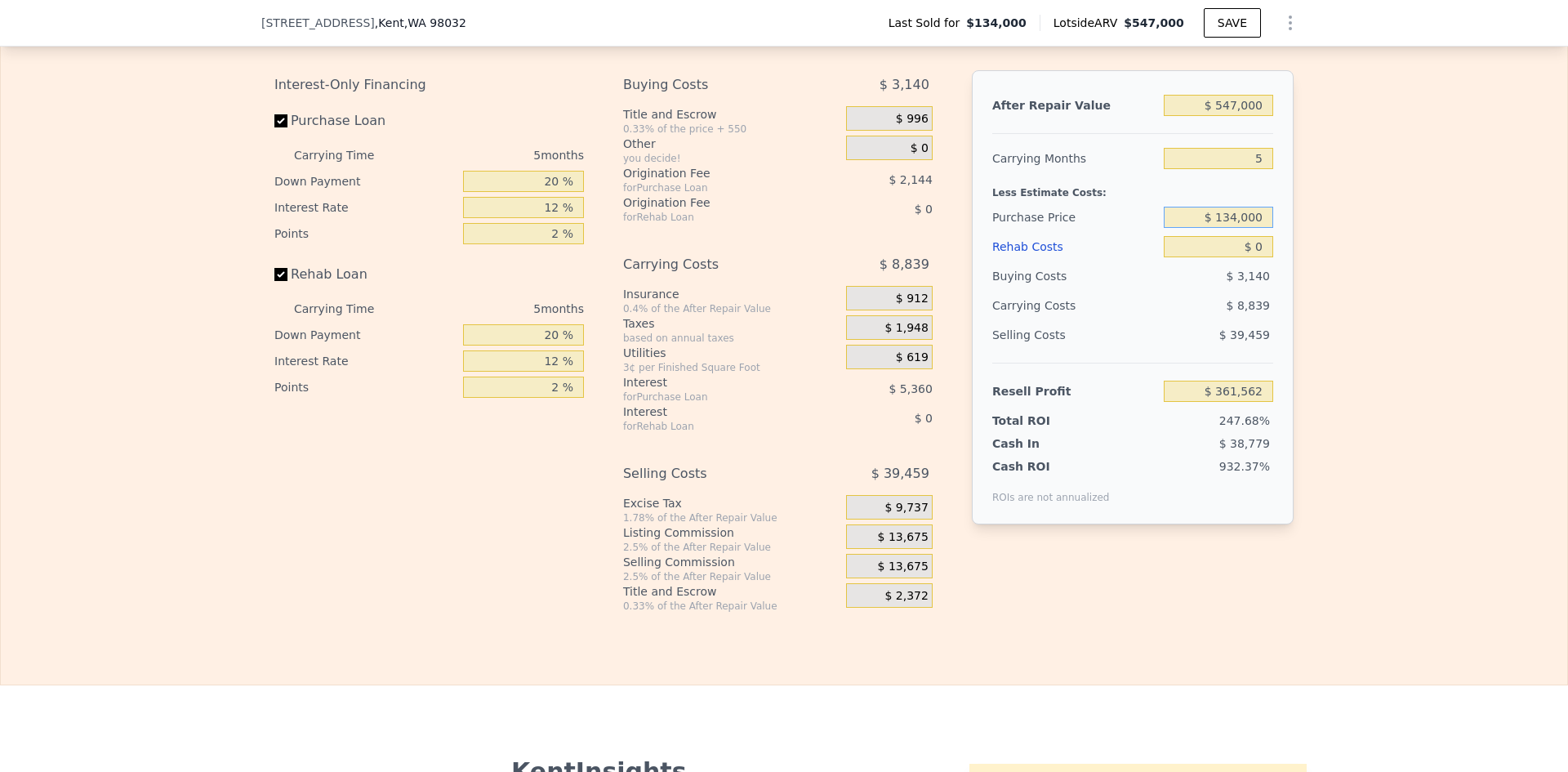
click at [1242, 228] on input "$ 134,000" at bounding box center [1218, 218] width 109 height 21
click at [1243, 228] on input "$ 134,000" at bounding box center [1218, 218] width 109 height 21
type input "$ 400,000"
click at [1257, 169] on input "5" at bounding box center [1218, 158] width 109 height 21
type input "$ 79,780"
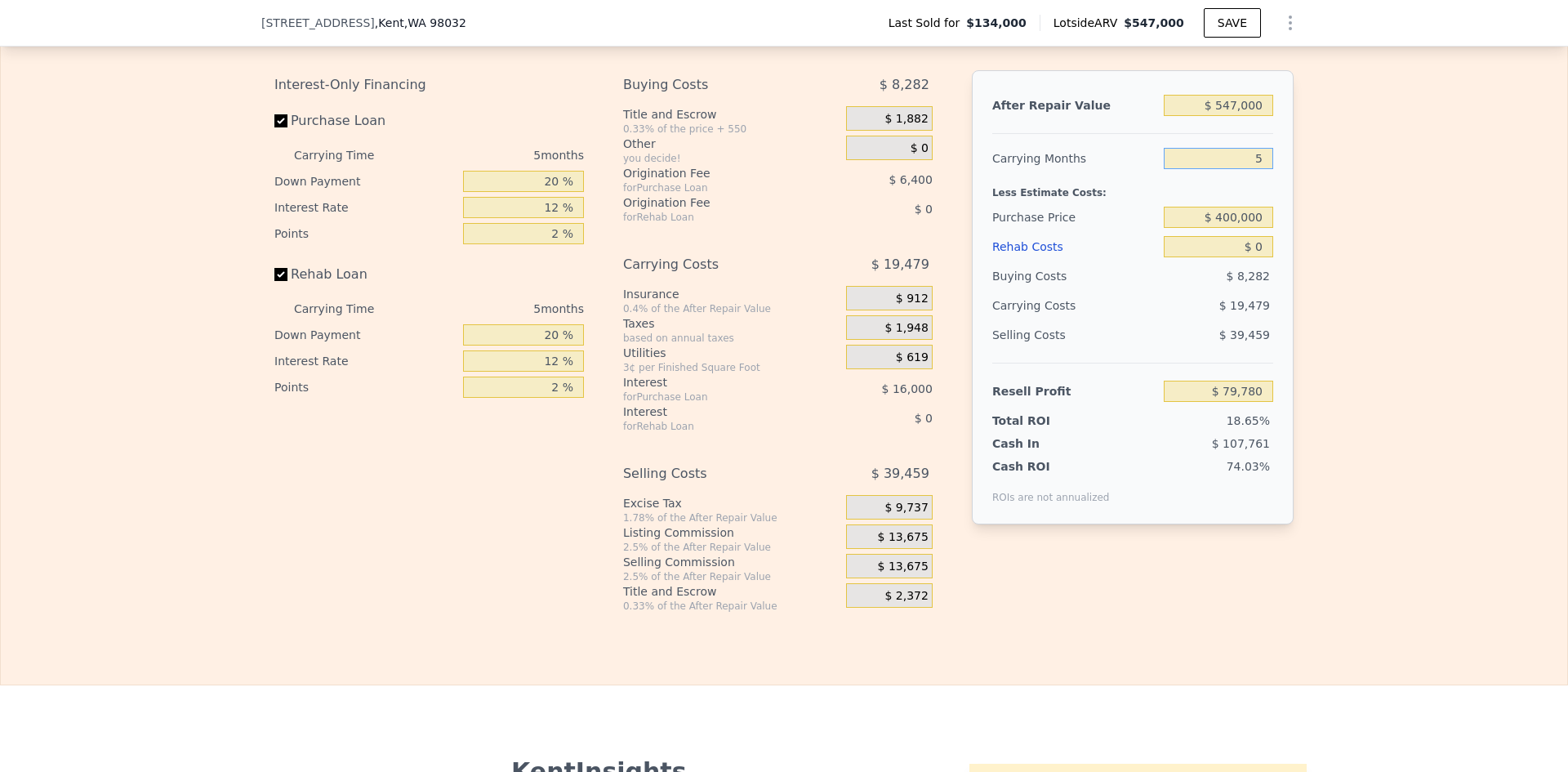
click at [1231, 169] on input "5" at bounding box center [1218, 158] width 109 height 21
type input "3"
type input "$ 87,572"
type input "3"
click at [1261, 257] on input "$ 0" at bounding box center [1218, 247] width 109 height 21
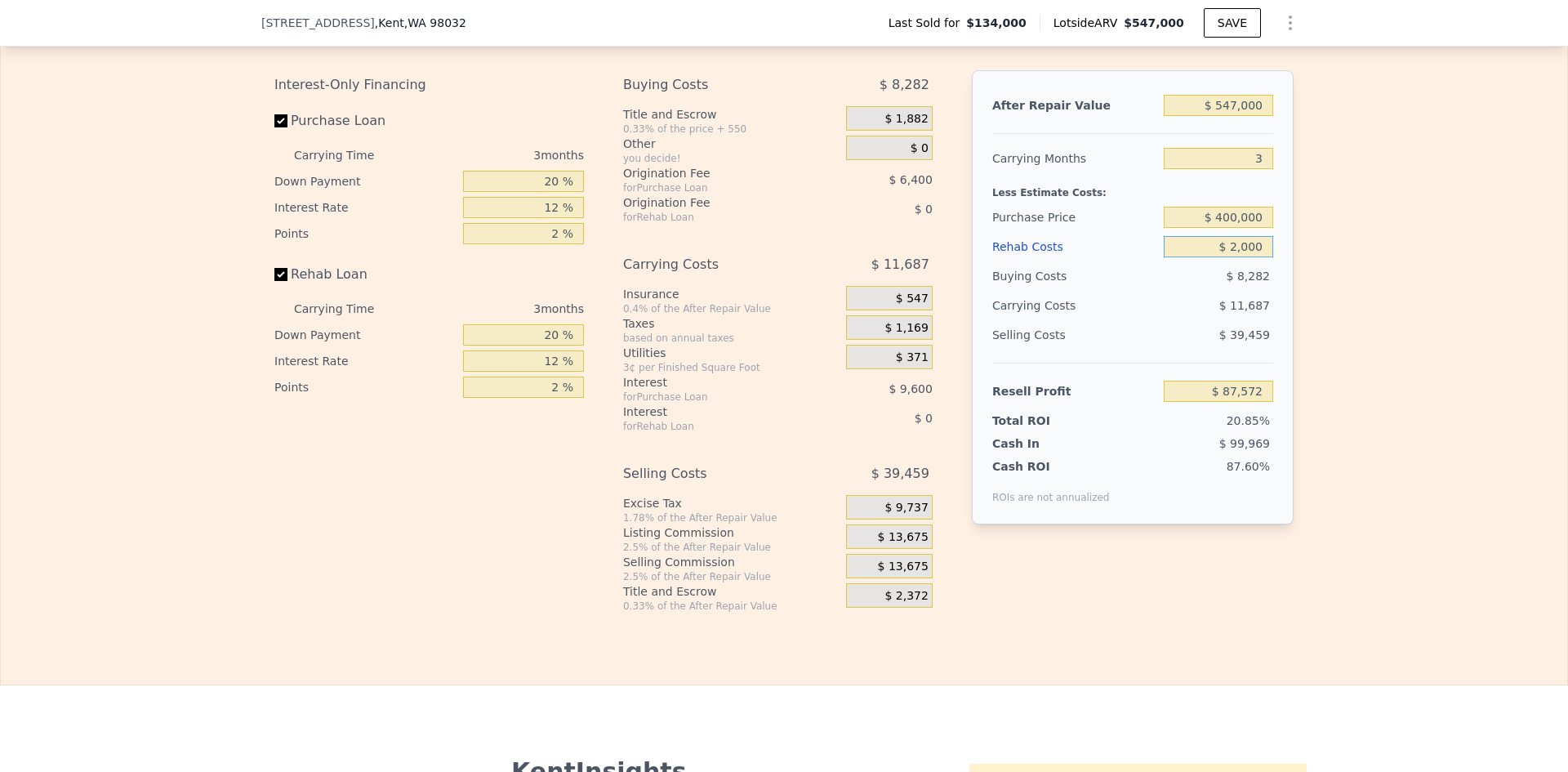
type input "$ 20,000"
type input "$ 66,772"
type input "$ 20,000"
click at [1218, 228] on input "$ 400,000" at bounding box center [1218, 218] width 109 height 21
click at [899, 545] on span "$ 13,675" at bounding box center [903, 537] width 51 height 15
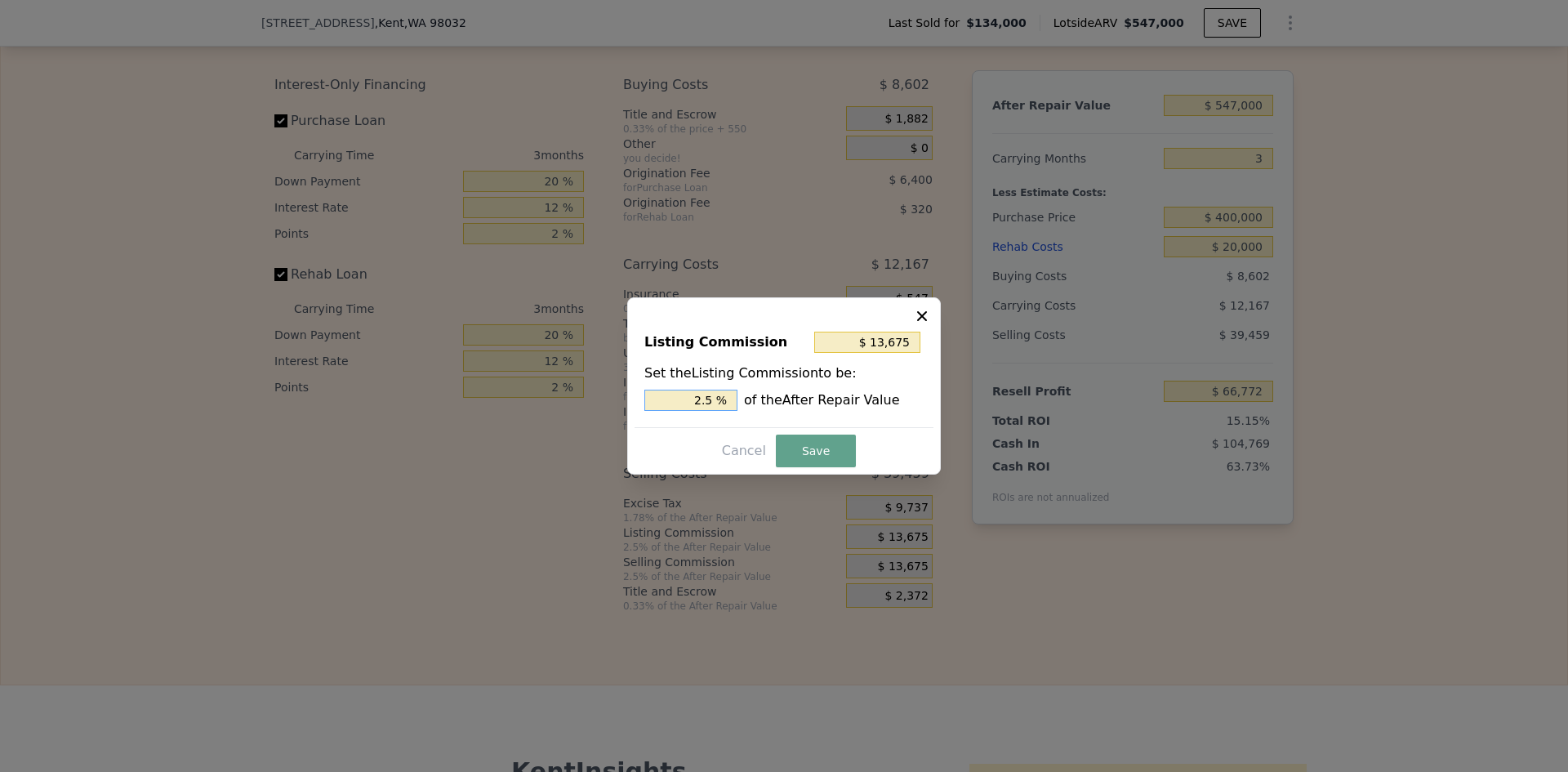
drag, startPoint x: 705, startPoint y: 401, endPoint x: 719, endPoint y: 397, distance: 14.6
click at [717, 398] on input "2.5 %" at bounding box center [691, 400] width 93 height 21
type input "$ 10,940"
type input "2 %"
click at [799, 444] on button "Save" at bounding box center [815, 451] width 80 height 33
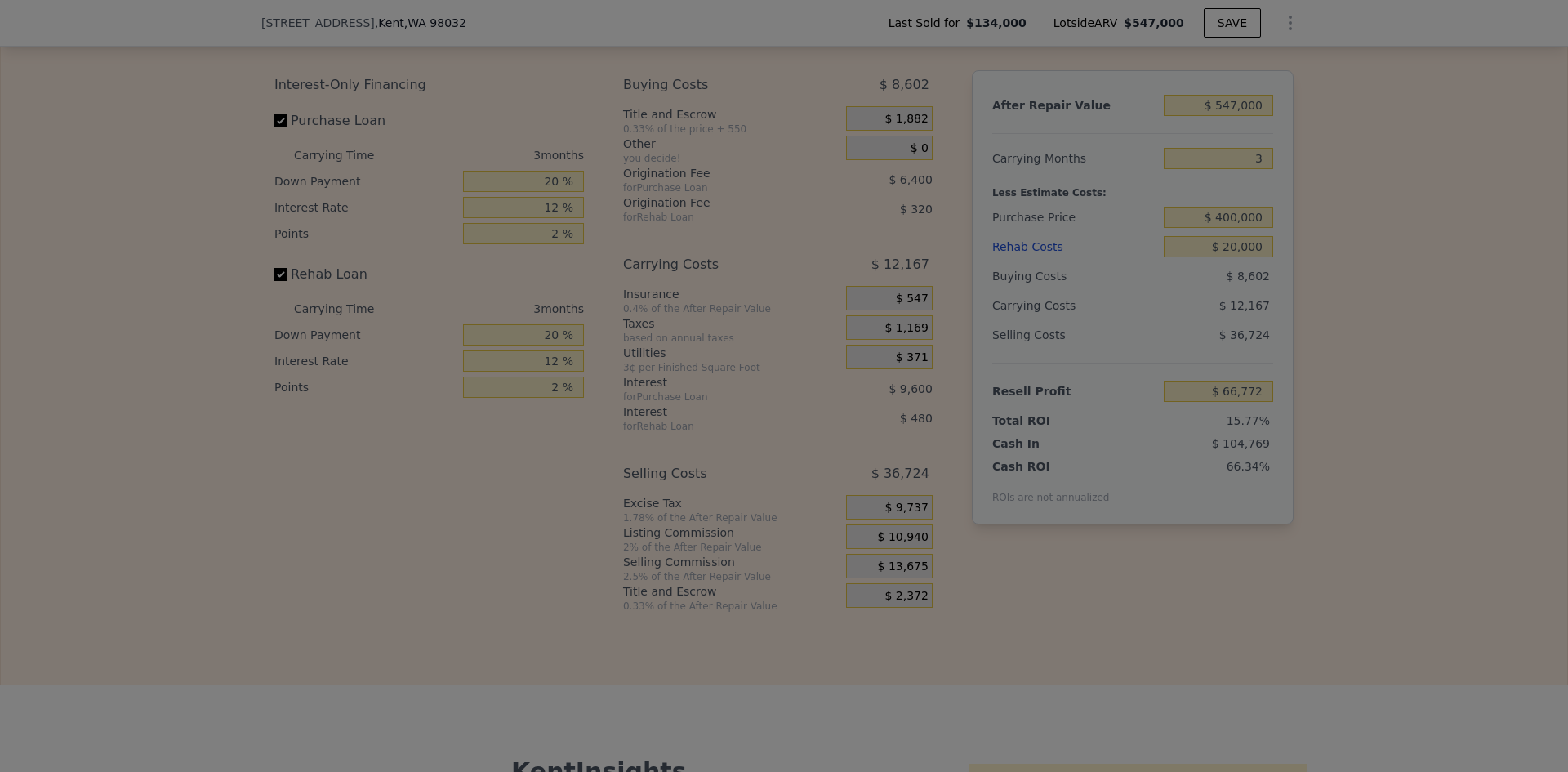
type input "$ 69,507"
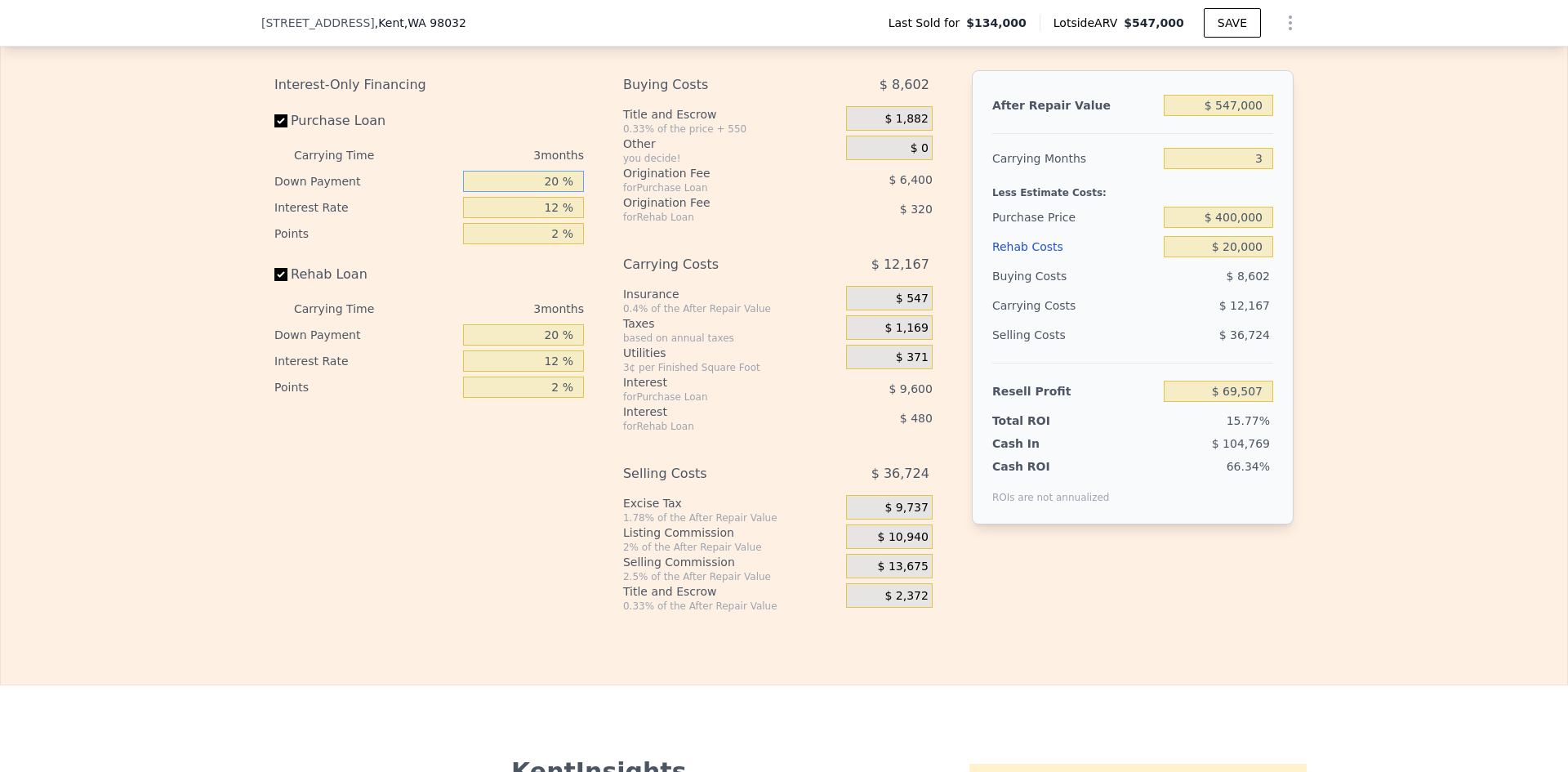
click at [546, 192] on input "20 %" at bounding box center [523, 181] width 121 height 21
type input "10 %"
type input "1 %"
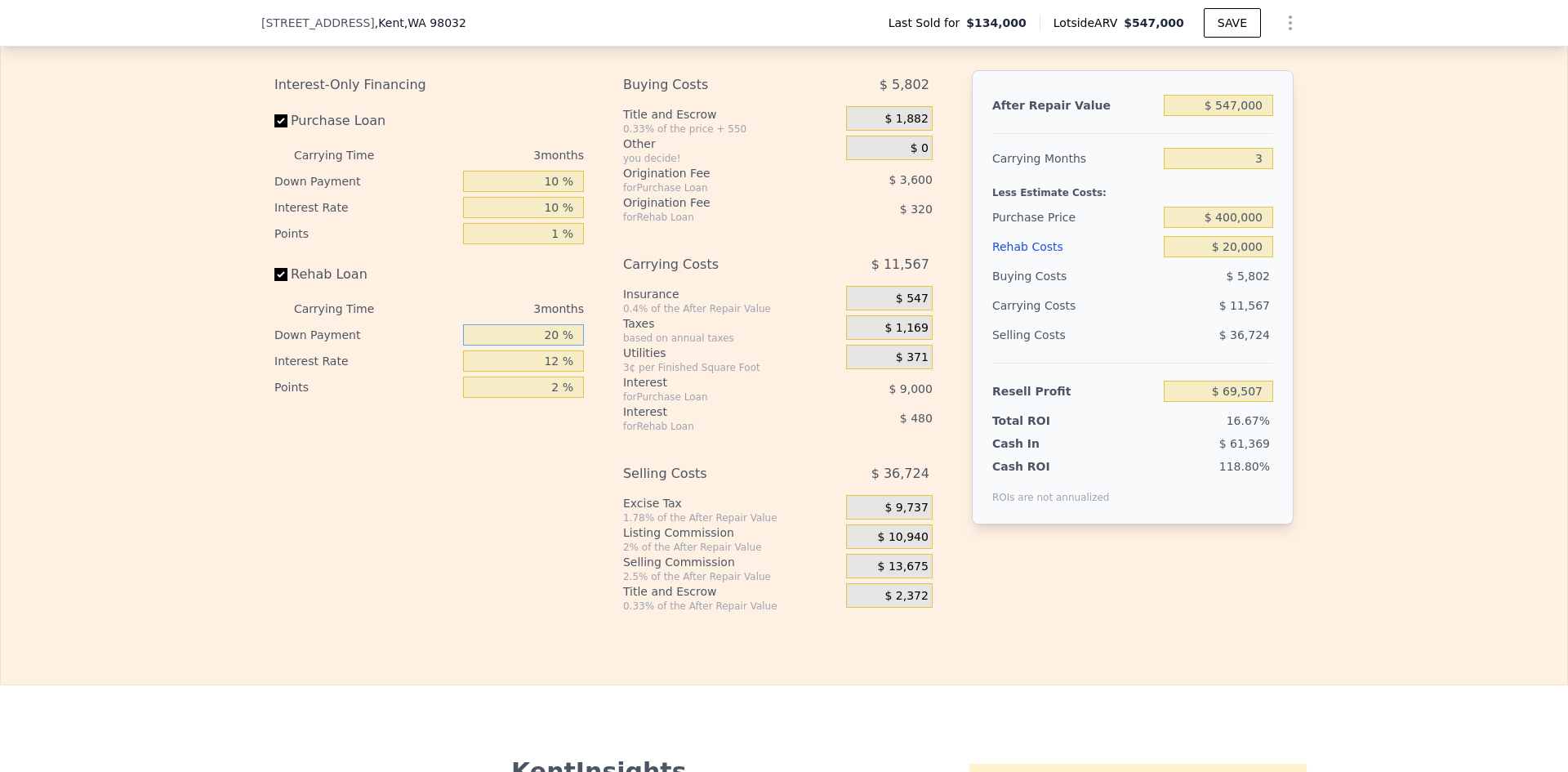
type input "$ 72,907"
type input "10 %"
type input "1 %"
type input "$ 73,077"
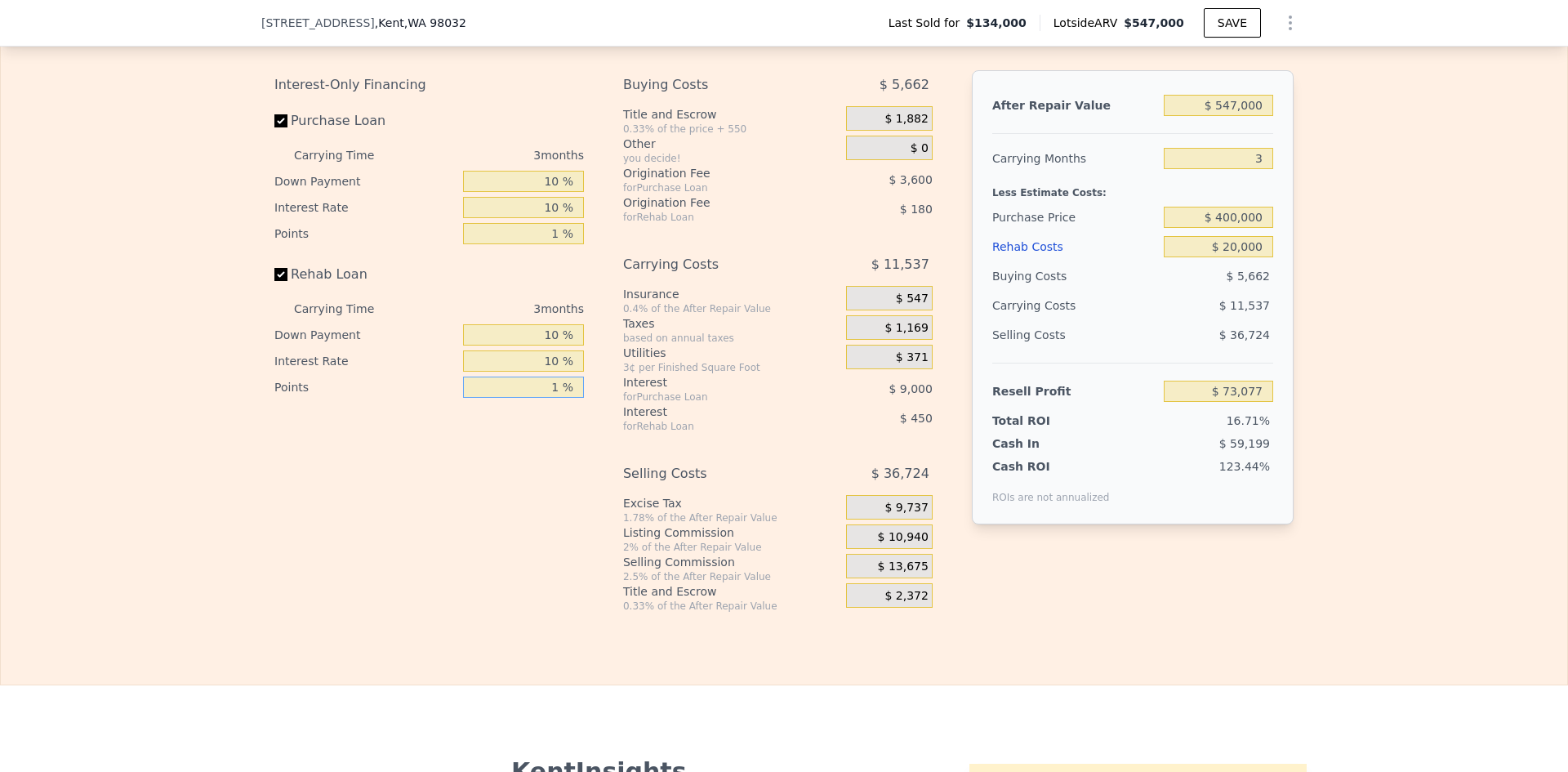
type input "1 %"
click at [1419, 289] on div "Edit the assumptions in yellow boxes. Input profit to calculate an offer price.…" at bounding box center [784, 309] width 1566 height 608
click at [1225, 228] on input "$ 400,000" at bounding box center [1218, 218] width 109 height 21
type input "$ 400,000"
type input "5"
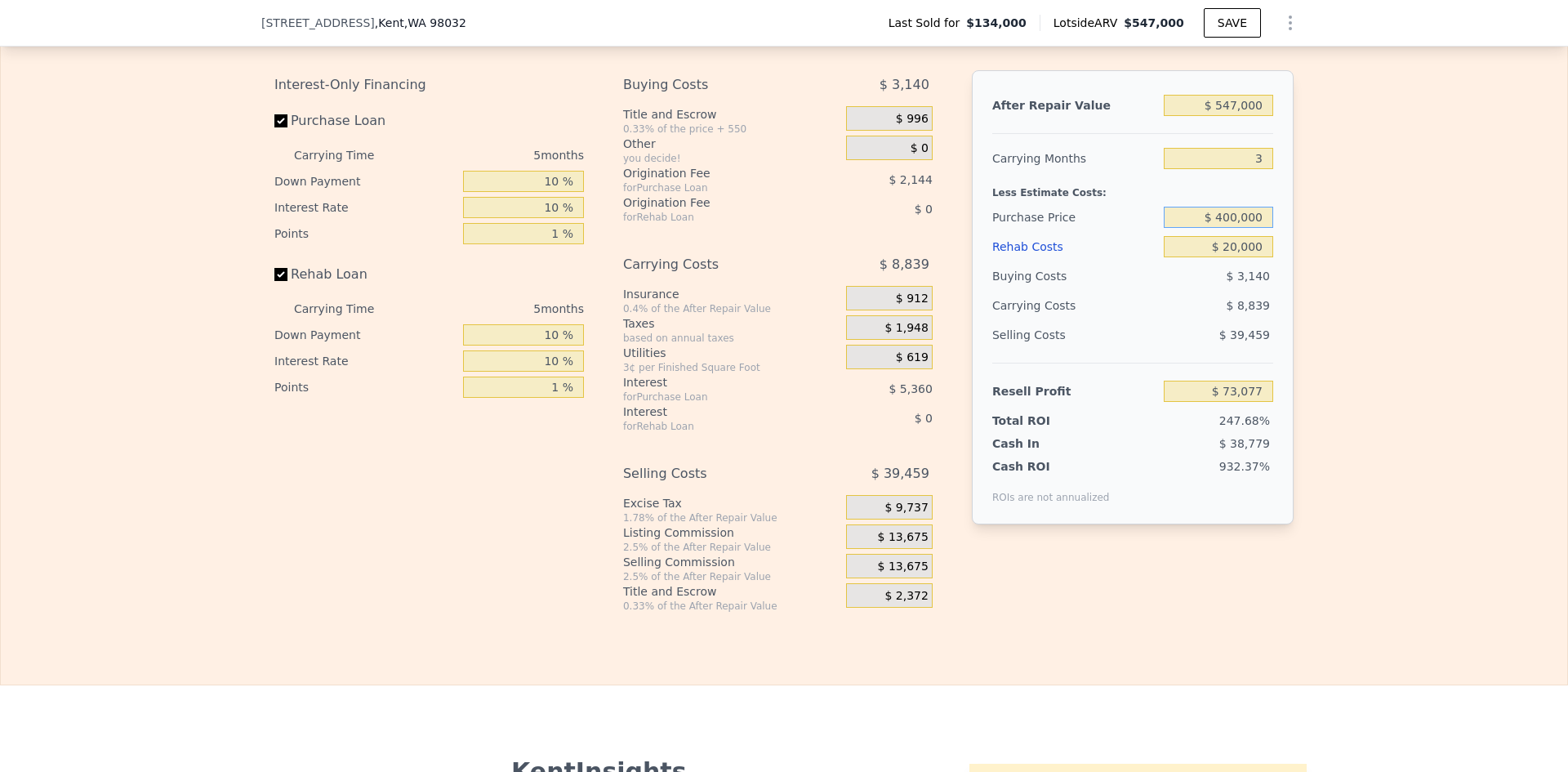
type input "$ 0"
drag, startPoint x: 1357, startPoint y: 263, endPoint x: 1333, endPoint y: 251, distance: 26.8
click at [1356, 263] on div "Edit the assumptions in yellow boxes. Input profit to calculate an offer price.…" at bounding box center [784, 309] width 1566 height 608
type input "$ 79,780"
click at [1224, 228] on input "$ 400,000" at bounding box center [1218, 218] width 109 height 21
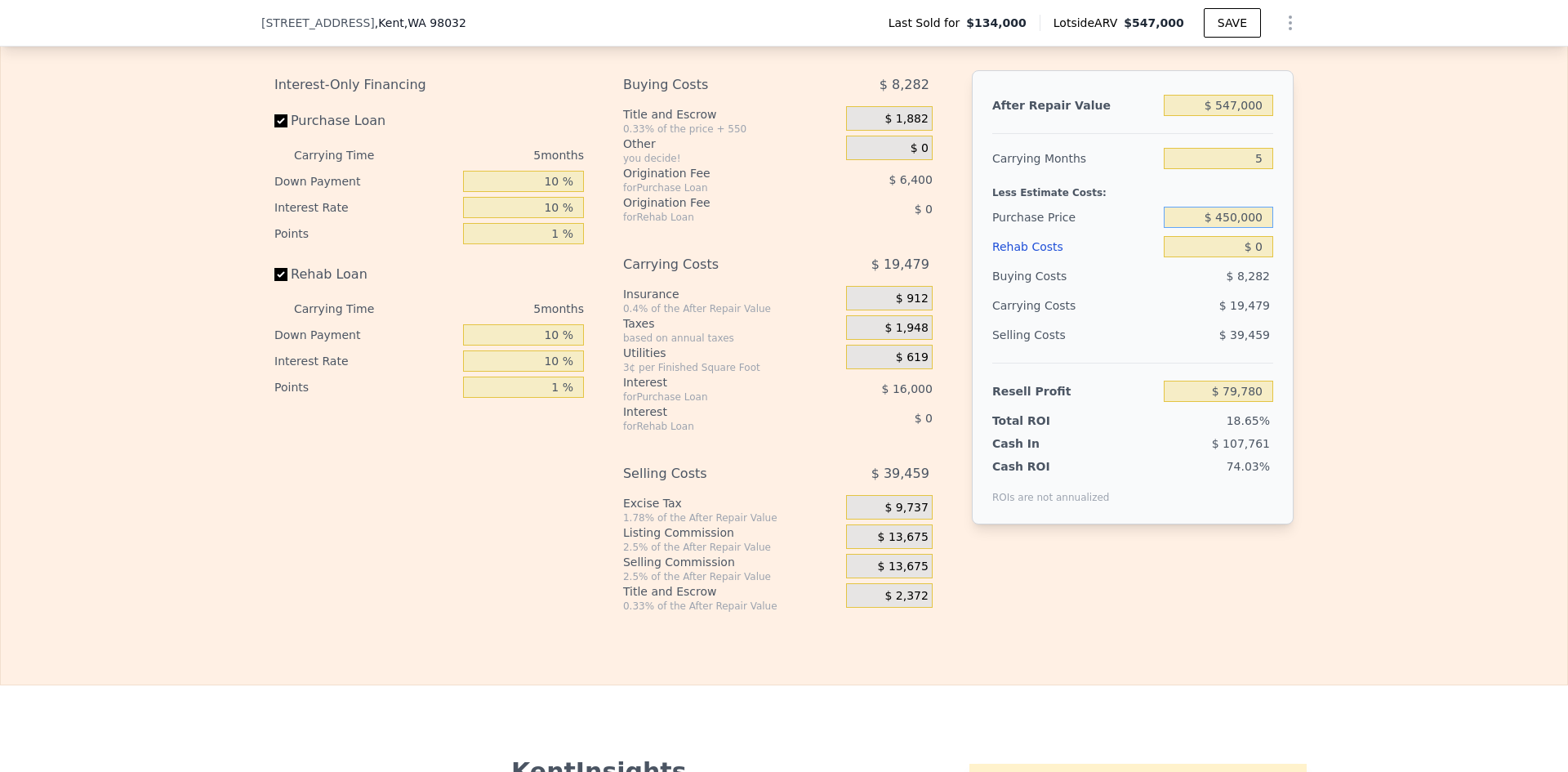
type input "$ 450,000"
drag, startPoint x: 1333, startPoint y: 246, endPoint x: 1327, endPoint y: 242, distance: 7.2
click at [1333, 247] on div "Edit the assumptions in yellow boxes. Input profit to calculate an offer price.…" at bounding box center [784, 309] width 1566 height 608
type input "$ 26,813"
drag, startPoint x: 1229, startPoint y: 238, endPoint x: 1220, endPoint y: 238, distance: 9.0
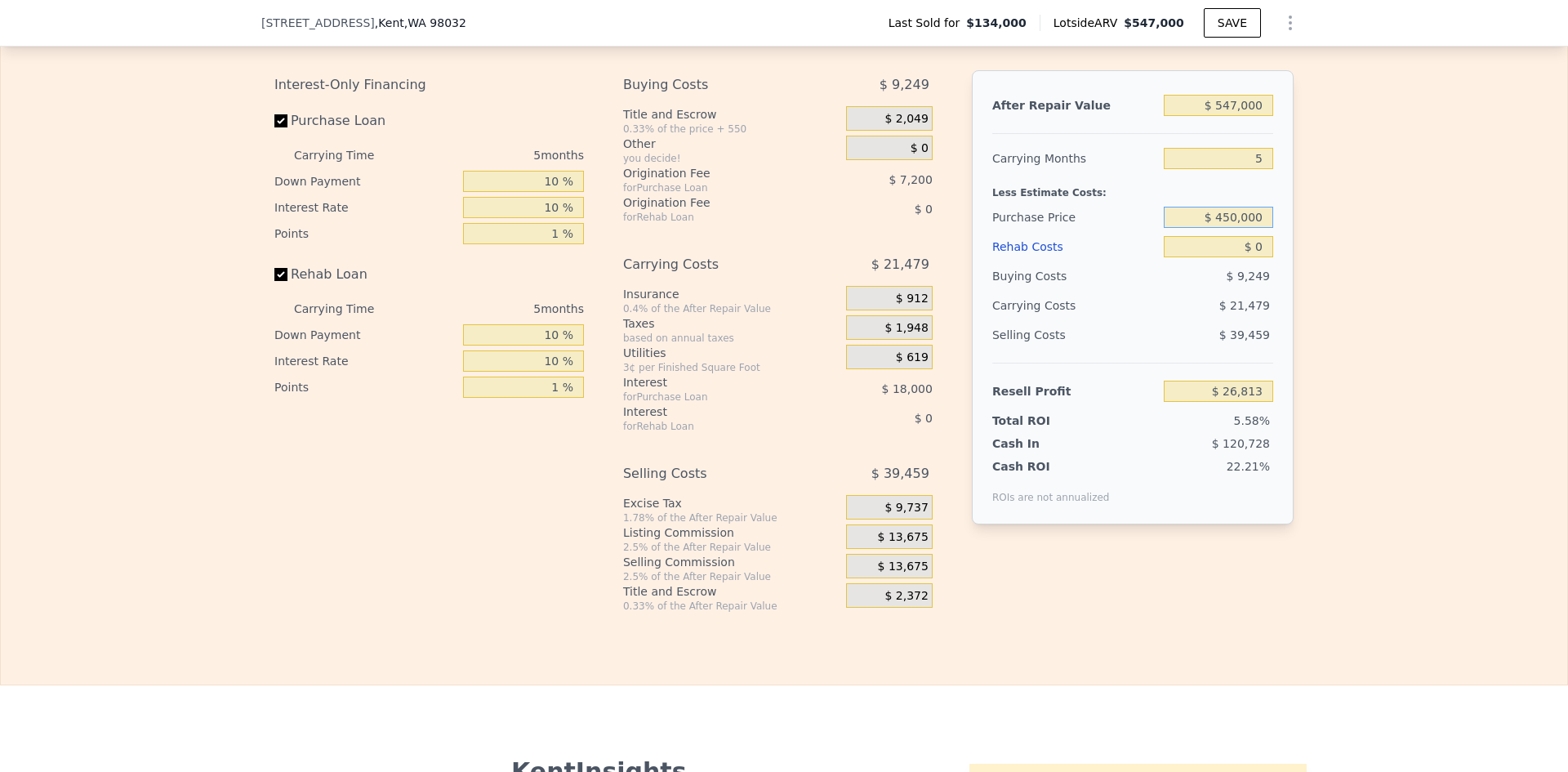
click at [1221, 228] on input "$ 450,000" at bounding box center [1218, 218] width 109 height 21
click at [1320, 323] on div "Edit the assumptions in yellow boxes. Input profit to calculate an offer price.…" at bounding box center [784, 309] width 1566 height 608
type input "$ 450,000"
type input "$ 26,813"
click at [1226, 228] on input "$ 450,000" at bounding box center [1218, 218] width 109 height 21
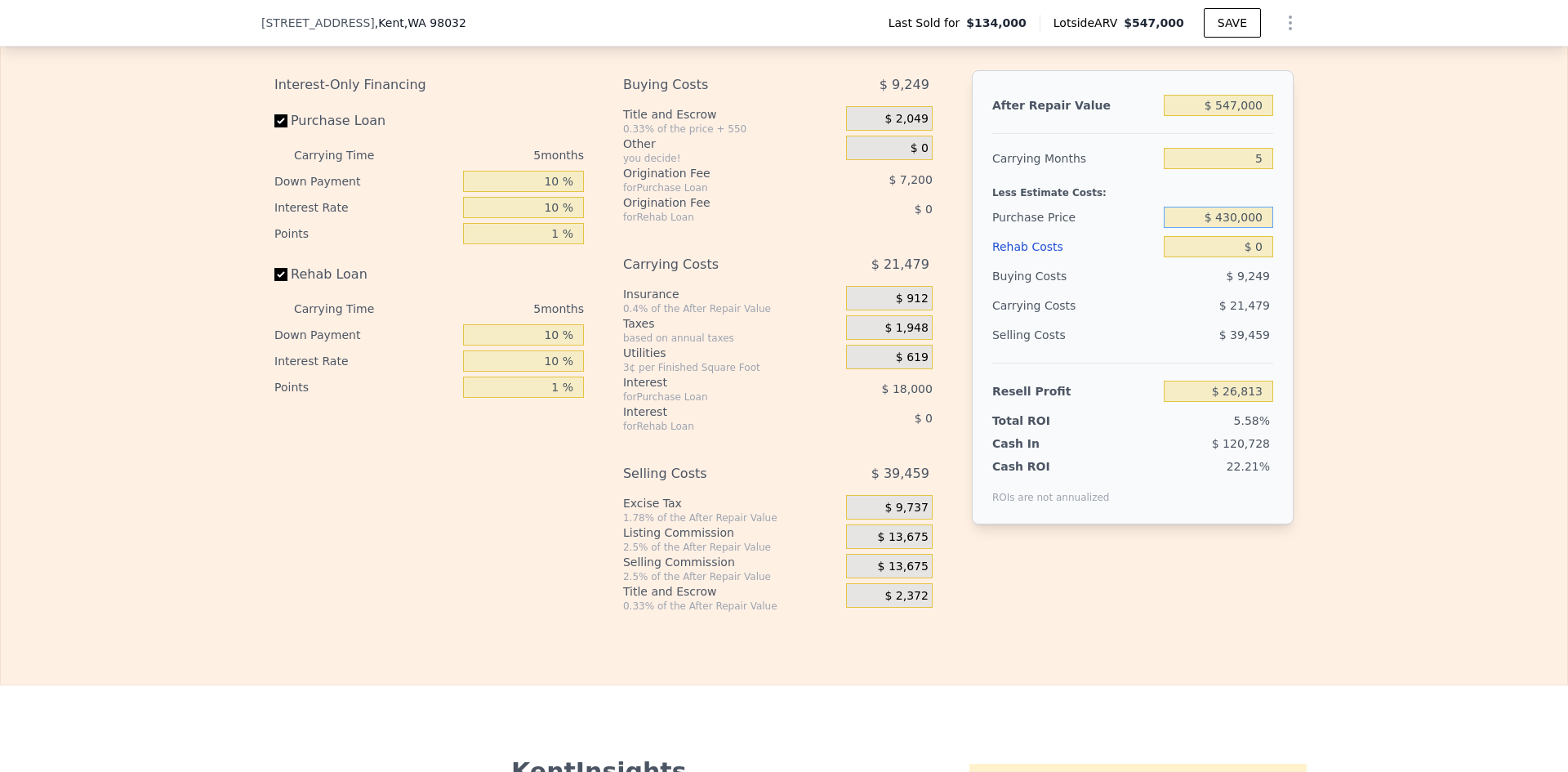
type input "$ 430,000"
click at [1331, 270] on div "Edit the assumptions in yellow boxes. Input profit to calculate an offer price.…" at bounding box center [784, 309] width 1566 height 608
type input "$ 48,000"
drag, startPoint x: 1260, startPoint y: 269, endPoint x: 1248, endPoint y: 273, distance: 12.6
click at [1248, 257] on input "$ 0" at bounding box center [1218, 247] width 109 height 21
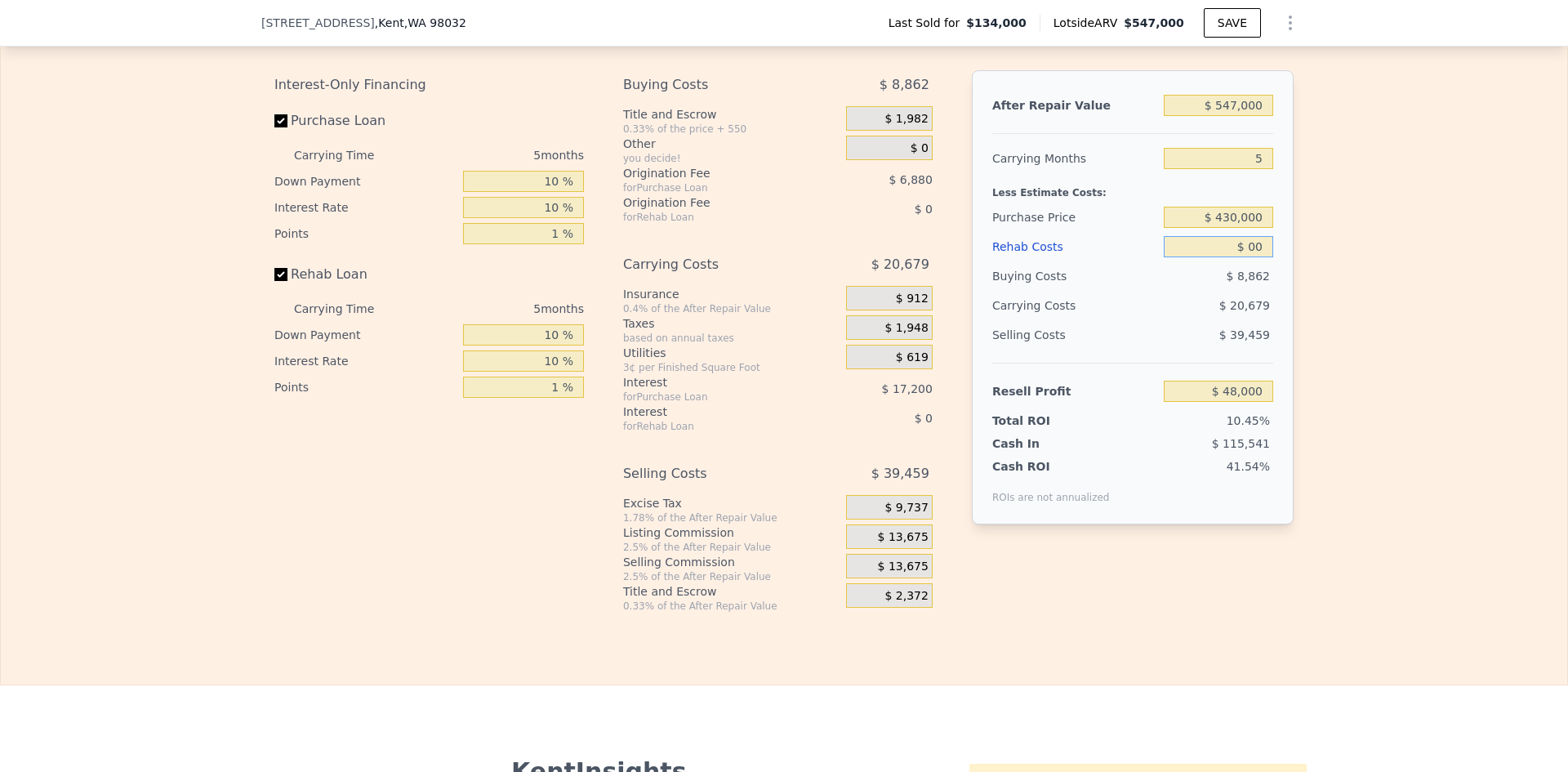
type input "$ 0"
type input "$ 30"
type input "$ 47,970"
type input "$ 300"
type input "$ 47,685"
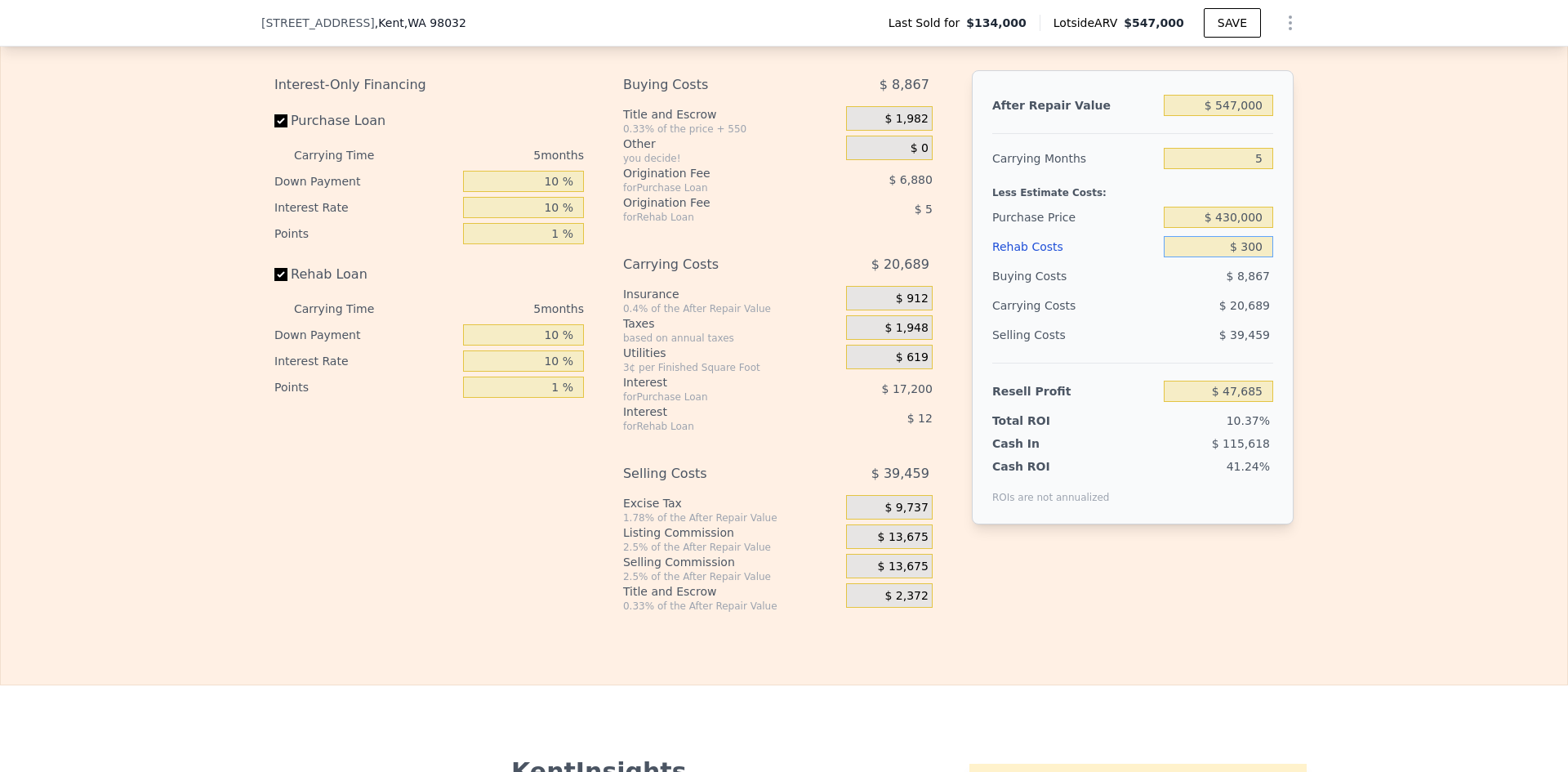
type input "$ 3,000"
type input "$ 44,832"
type input "$ 30,000"
type input "$ 16,320"
click at [1320, 303] on div "Edit the assumptions in yellow boxes. Input profit to calculate an offer price.…" at bounding box center [784, 309] width 1566 height 608
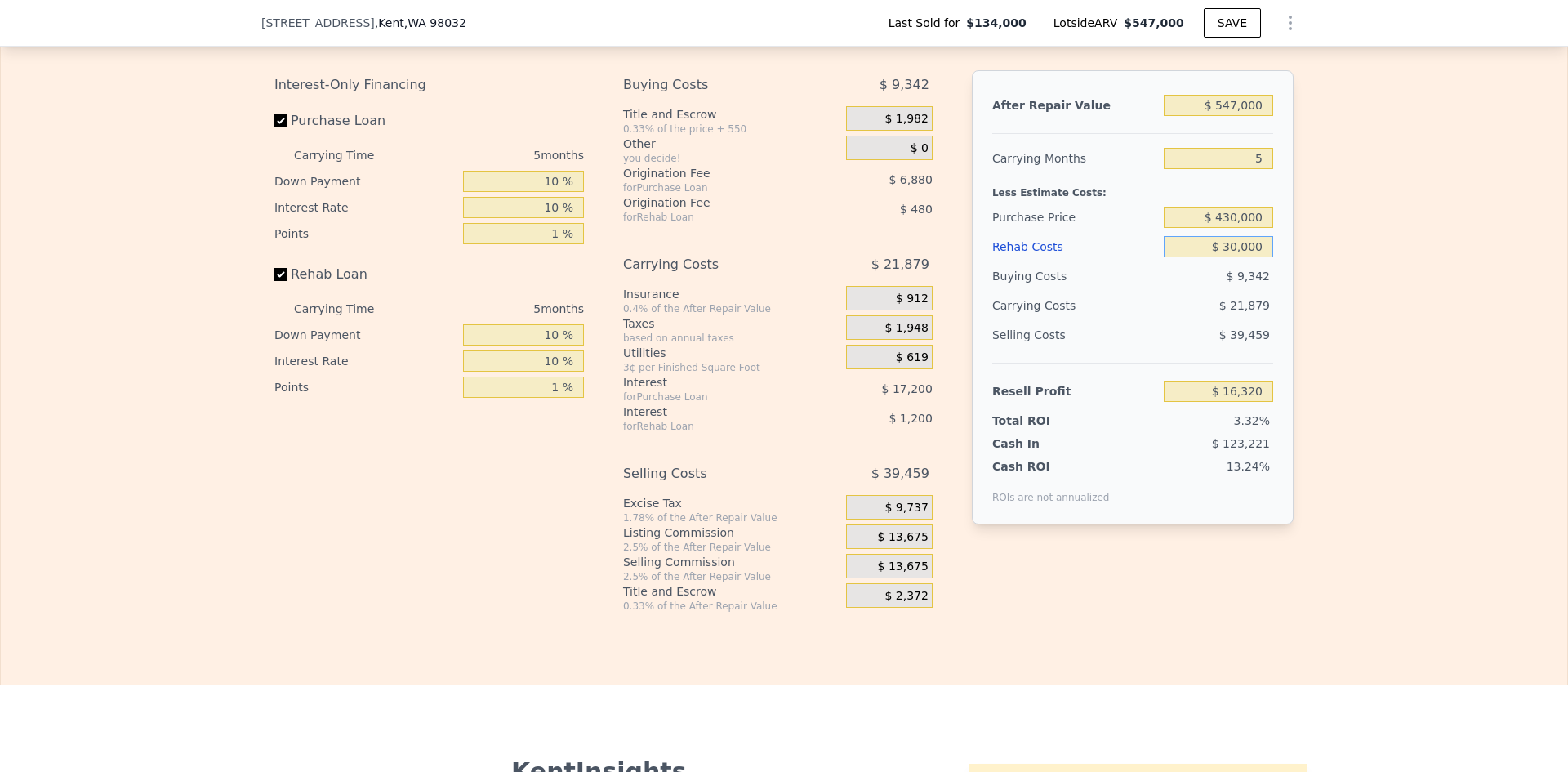
click at [1227, 257] on input "$ 30,000" at bounding box center [1218, 247] width 109 height 21
type input "$ 2"
type input "$ 47,998"
type input "$ 20"
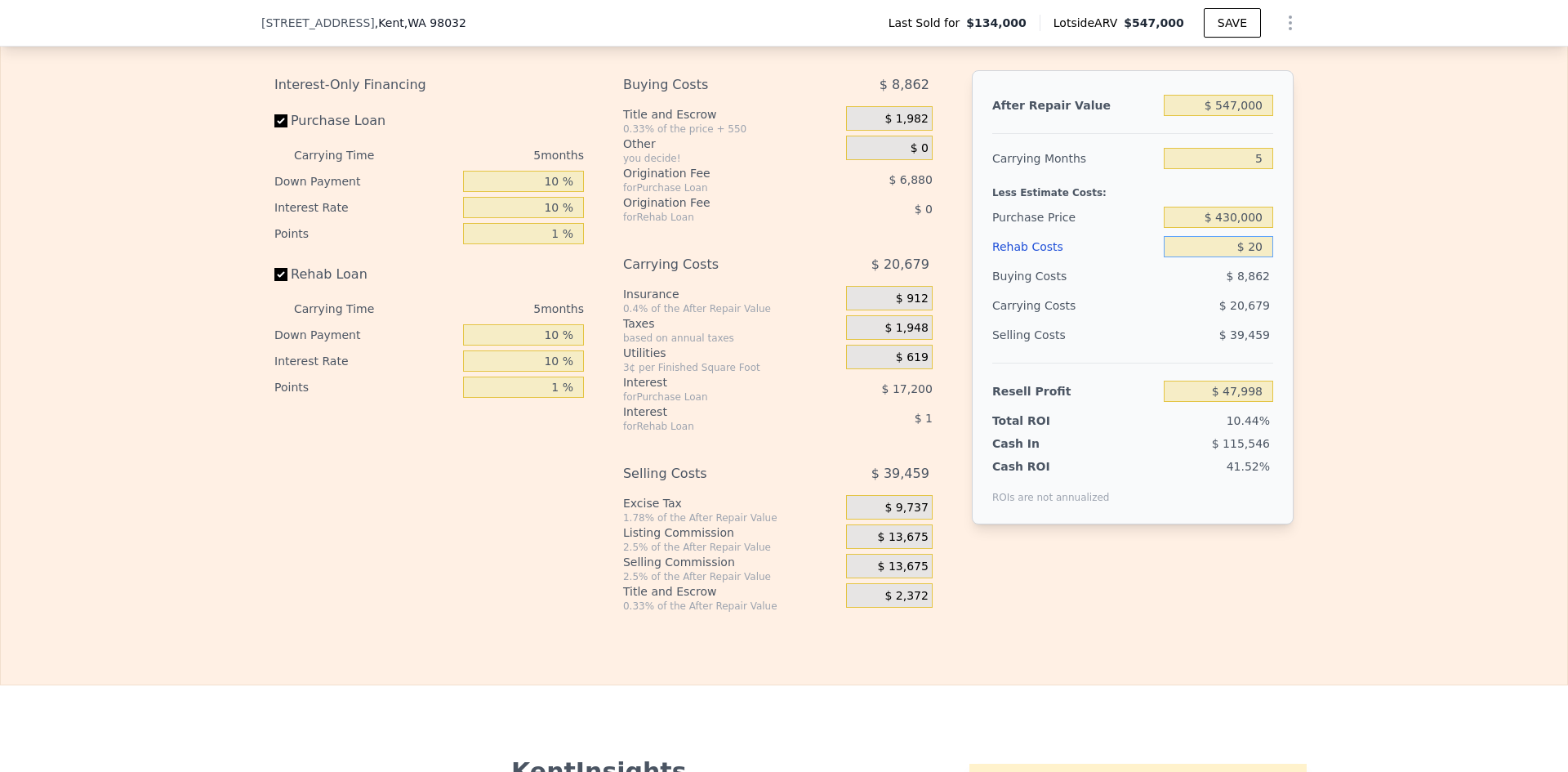
type input "$ 47,980"
type input "$ 200"
type input "$ 47,787"
type input "$ 2,000"
type input "$ 45,888"
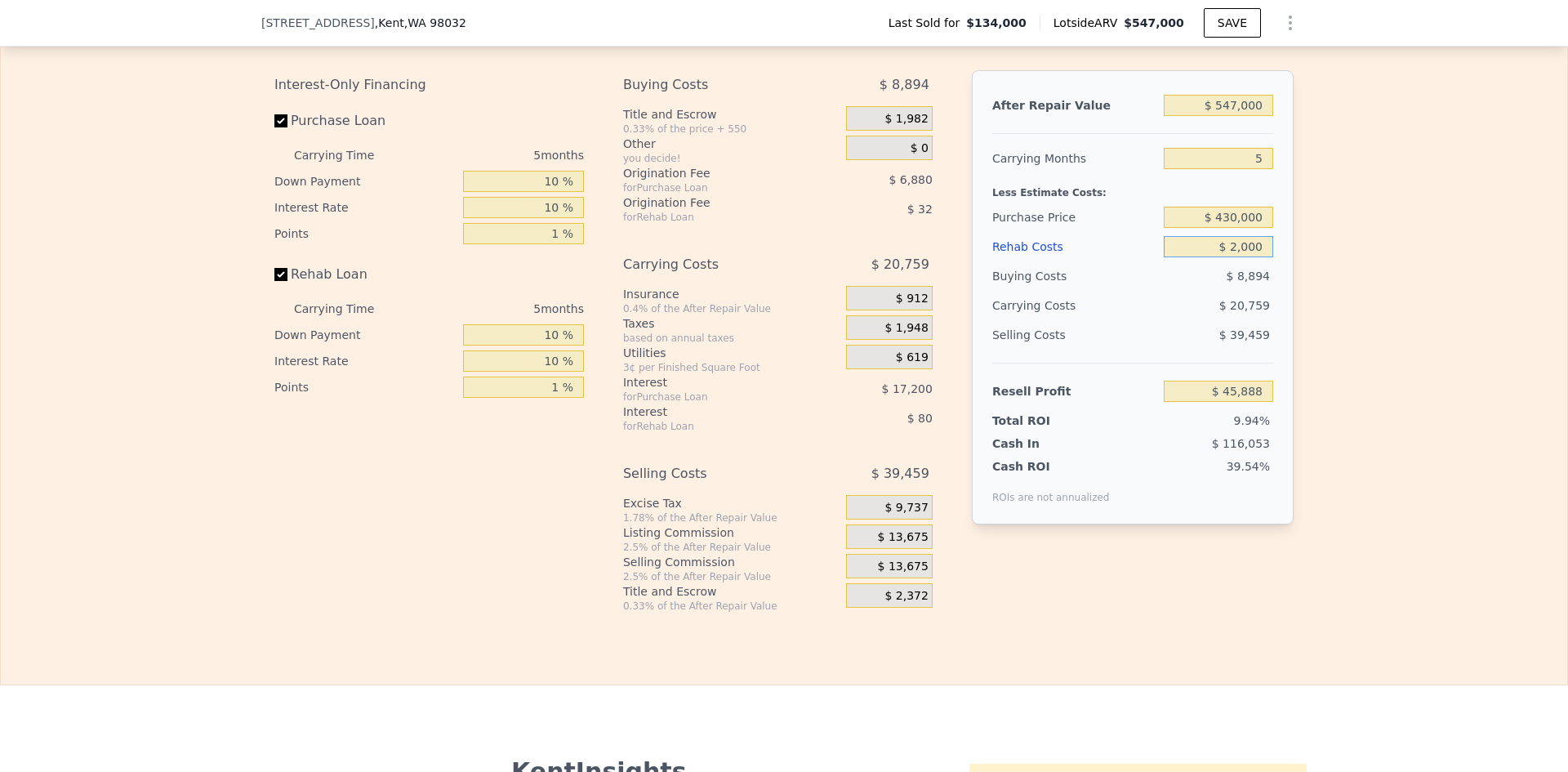
type input "$ 20,000"
type input "$ 26,880"
type input "$ 20,000"
click at [1319, 334] on div "Edit the assumptions in yellow boxes. Input profit to calculate an offer price.…" at bounding box center [784, 309] width 1566 height 608
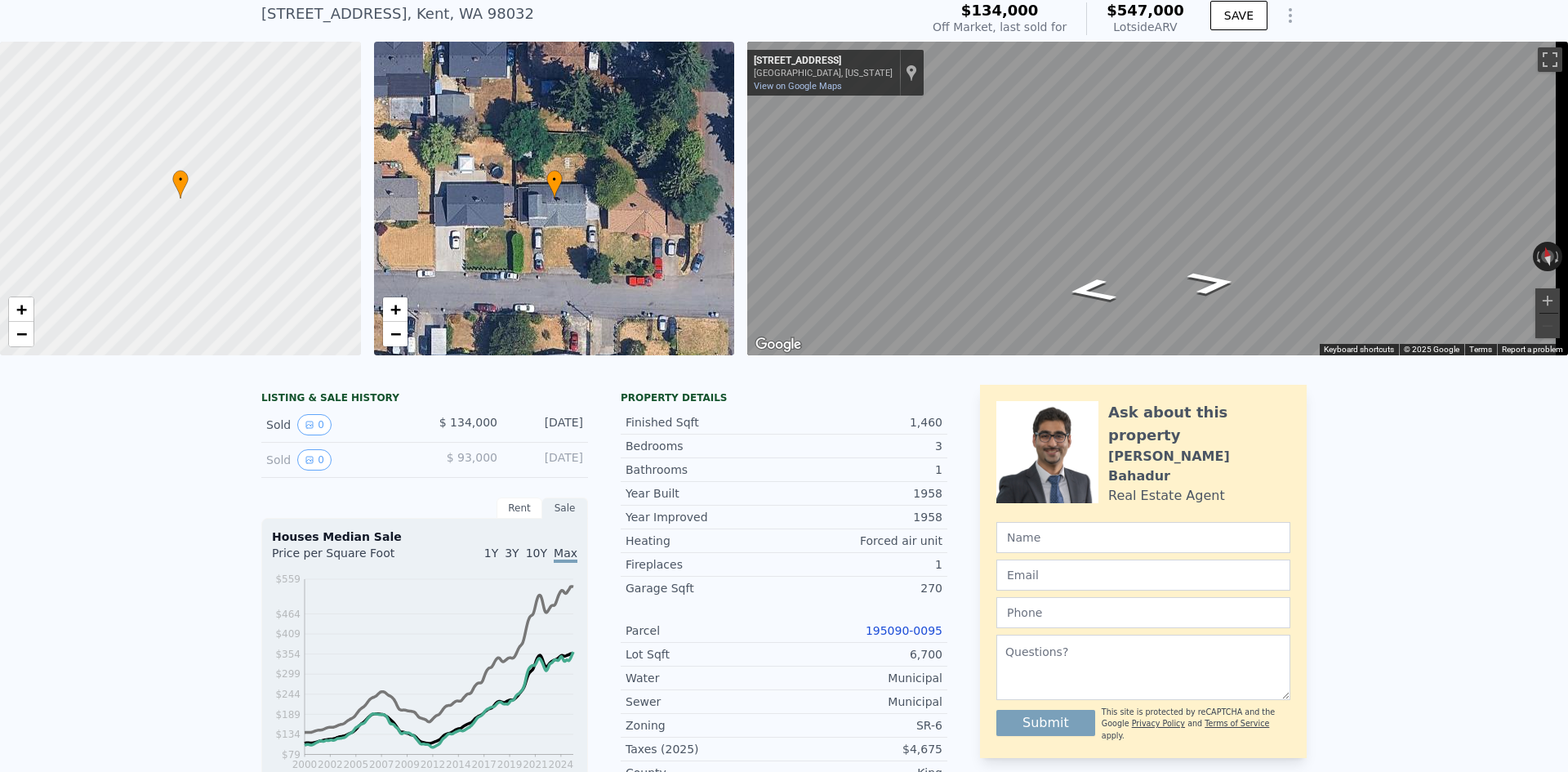
scroll to position [6, 0]
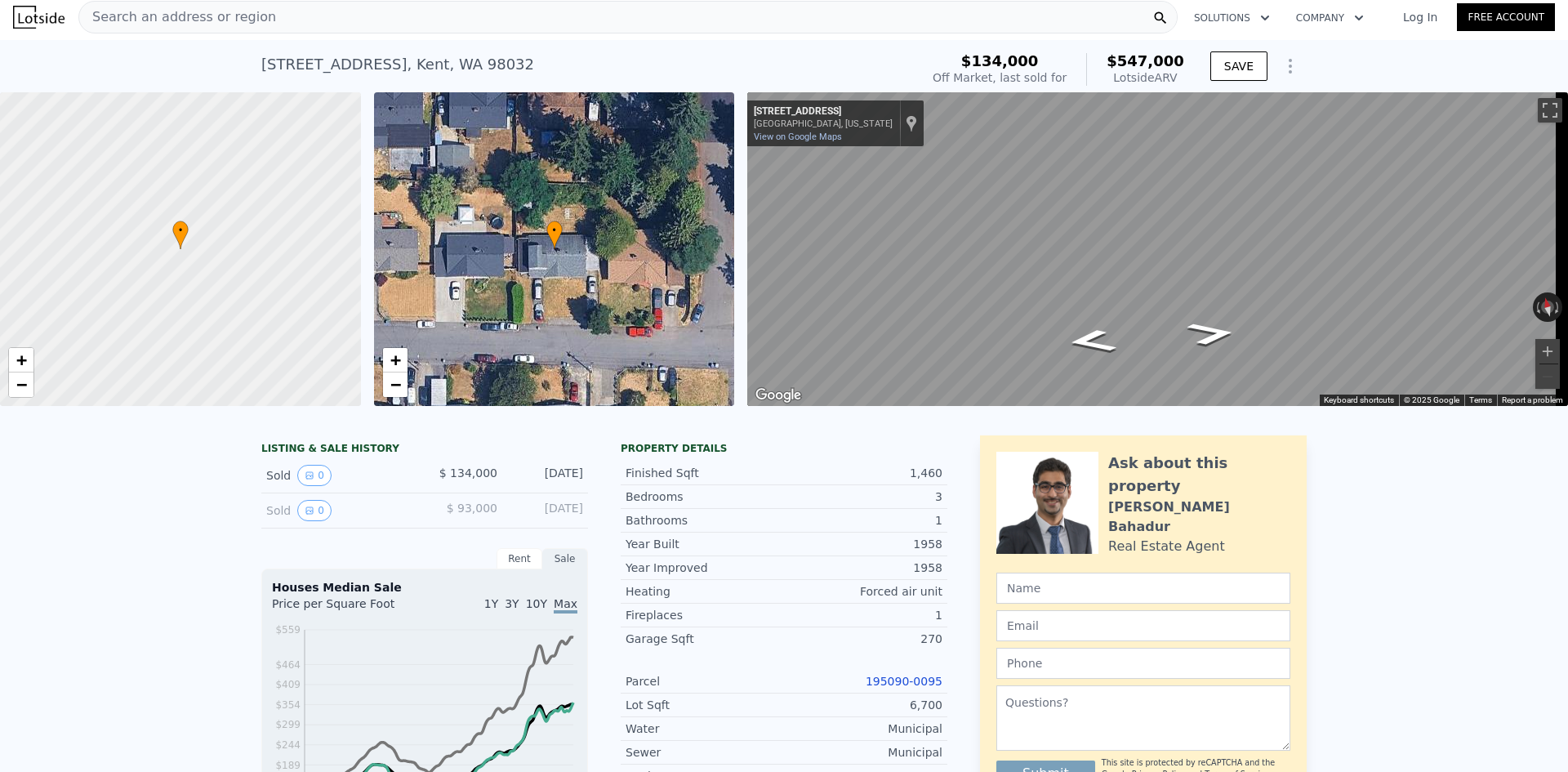
click at [260, 1] on div "Search an address or region Solutions Company Open main menu Log In Free Account" at bounding box center [784, 17] width 1542 height 40
click at [258, 23] on div "Search an address or region" at bounding box center [628, 17] width 1100 height 33
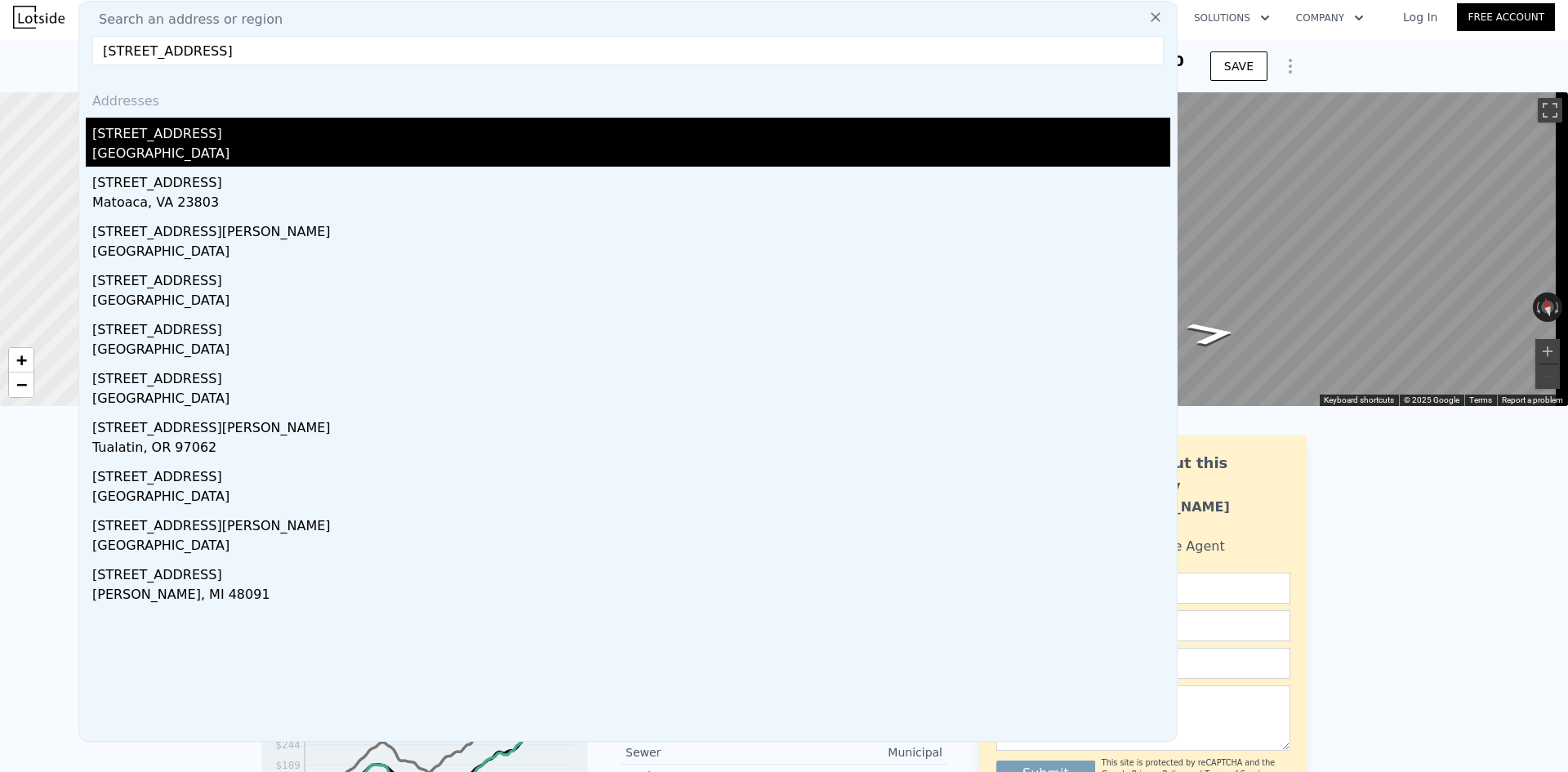
type input "[STREET_ADDRESS]"
click at [239, 141] on div "[STREET_ADDRESS]" at bounding box center [631, 131] width 1078 height 26
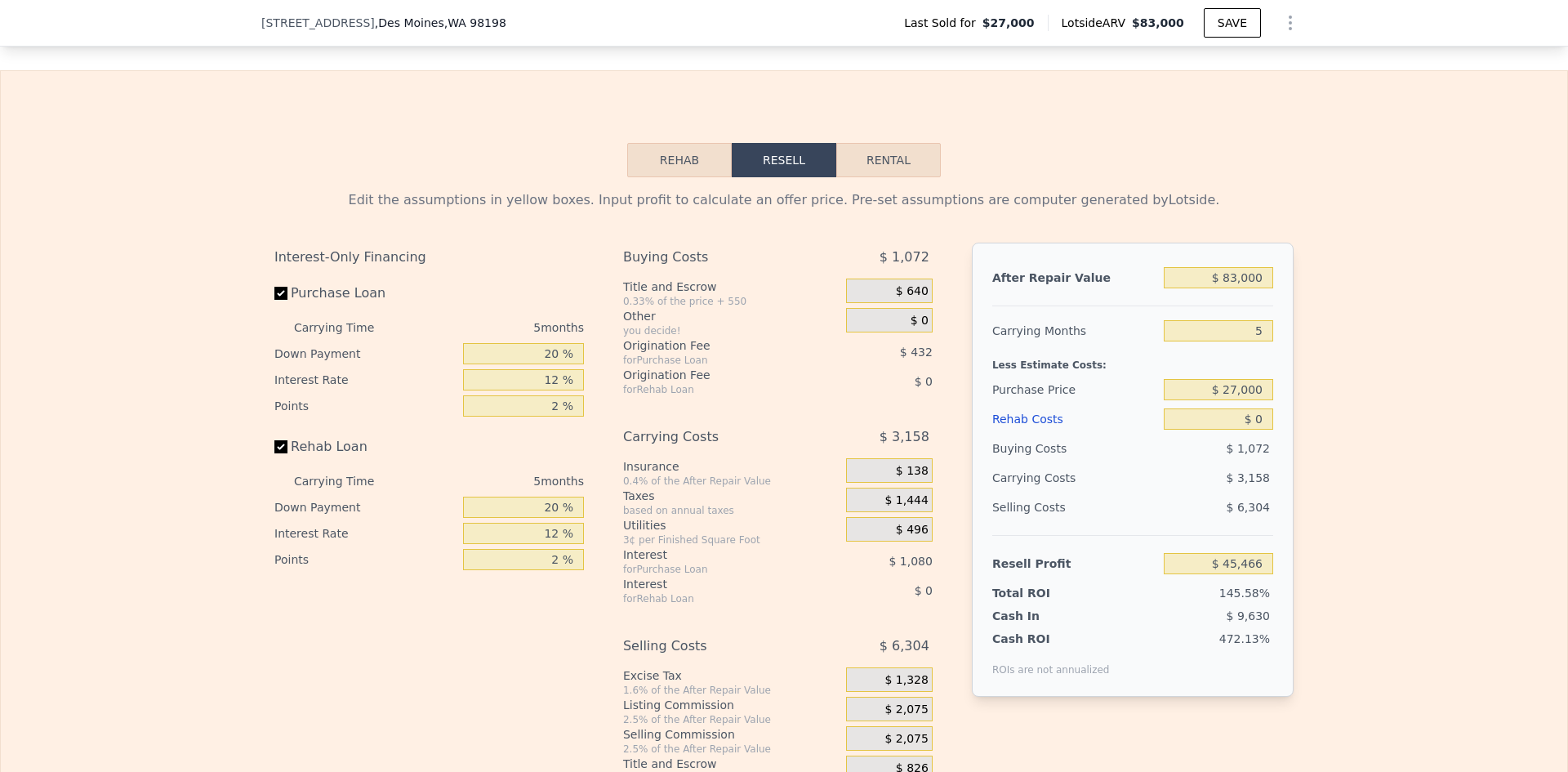
scroll to position [2370, 0]
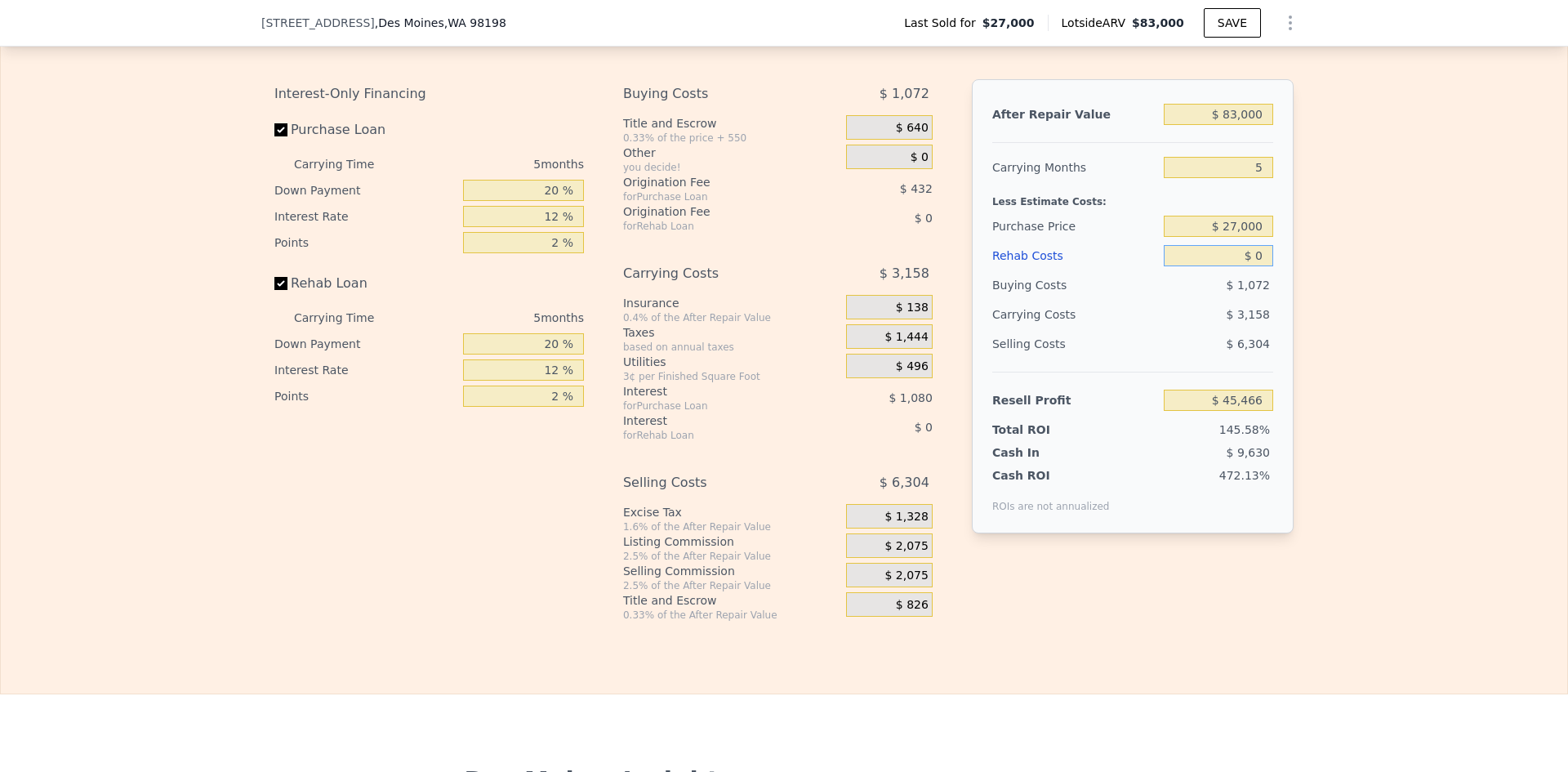
click at [1255, 261] on input "$ 0" at bounding box center [1218, 255] width 109 height 21
type input "$ 230,000"
type input "-$ 197,414"
type input "$ 230,000"
click at [1243, 237] on input "$ 27,000" at bounding box center [1218, 226] width 109 height 21
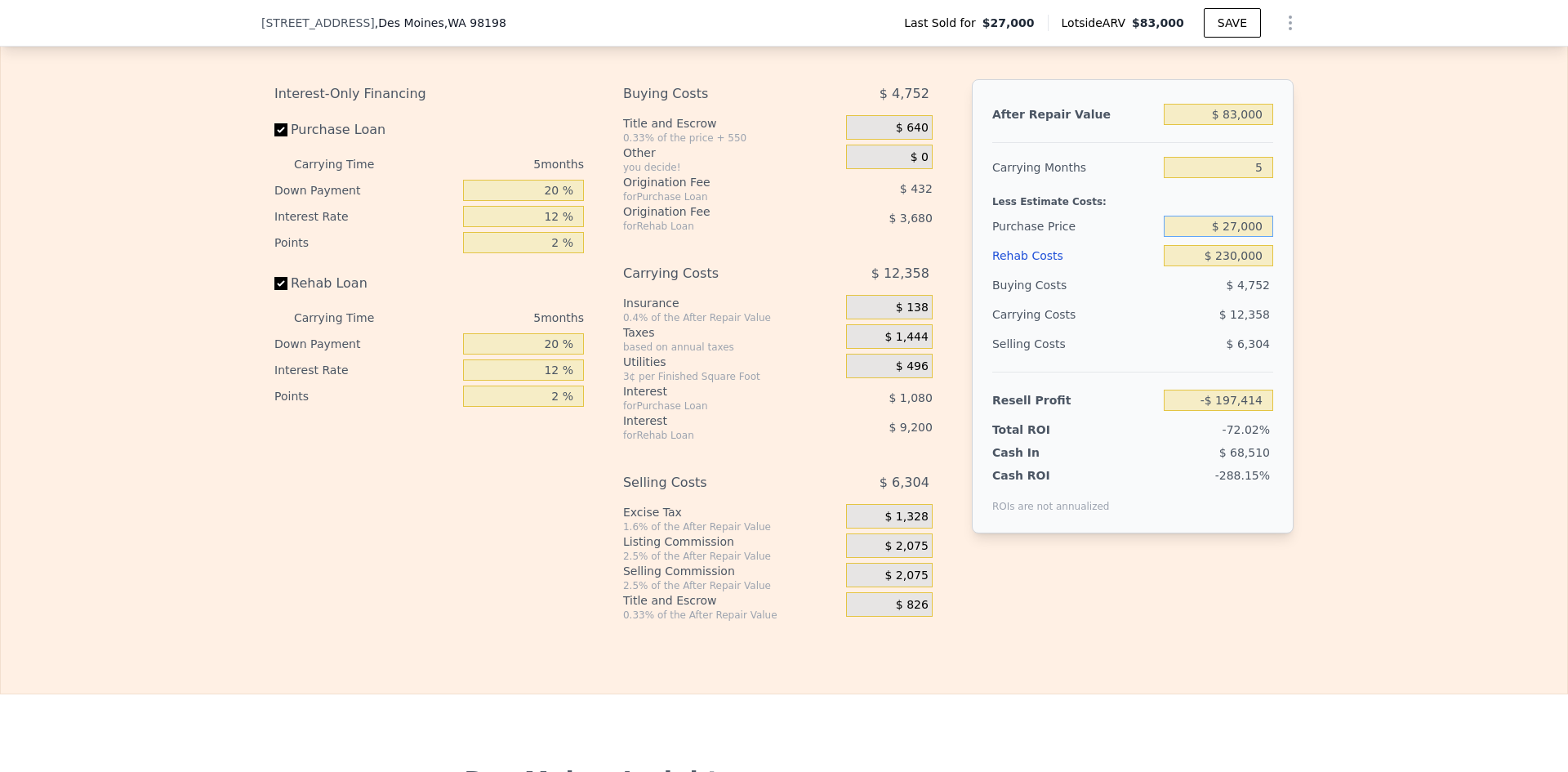
click at [1243, 237] on input "$ 27,000" at bounding box center [1218, 226] width 109 height 21
click at [1243, 125] on input "$ 83,000" at bounding box center [1218, 114] width 109 height 21
type input "$ 950,000"
type input "$ 608,031"
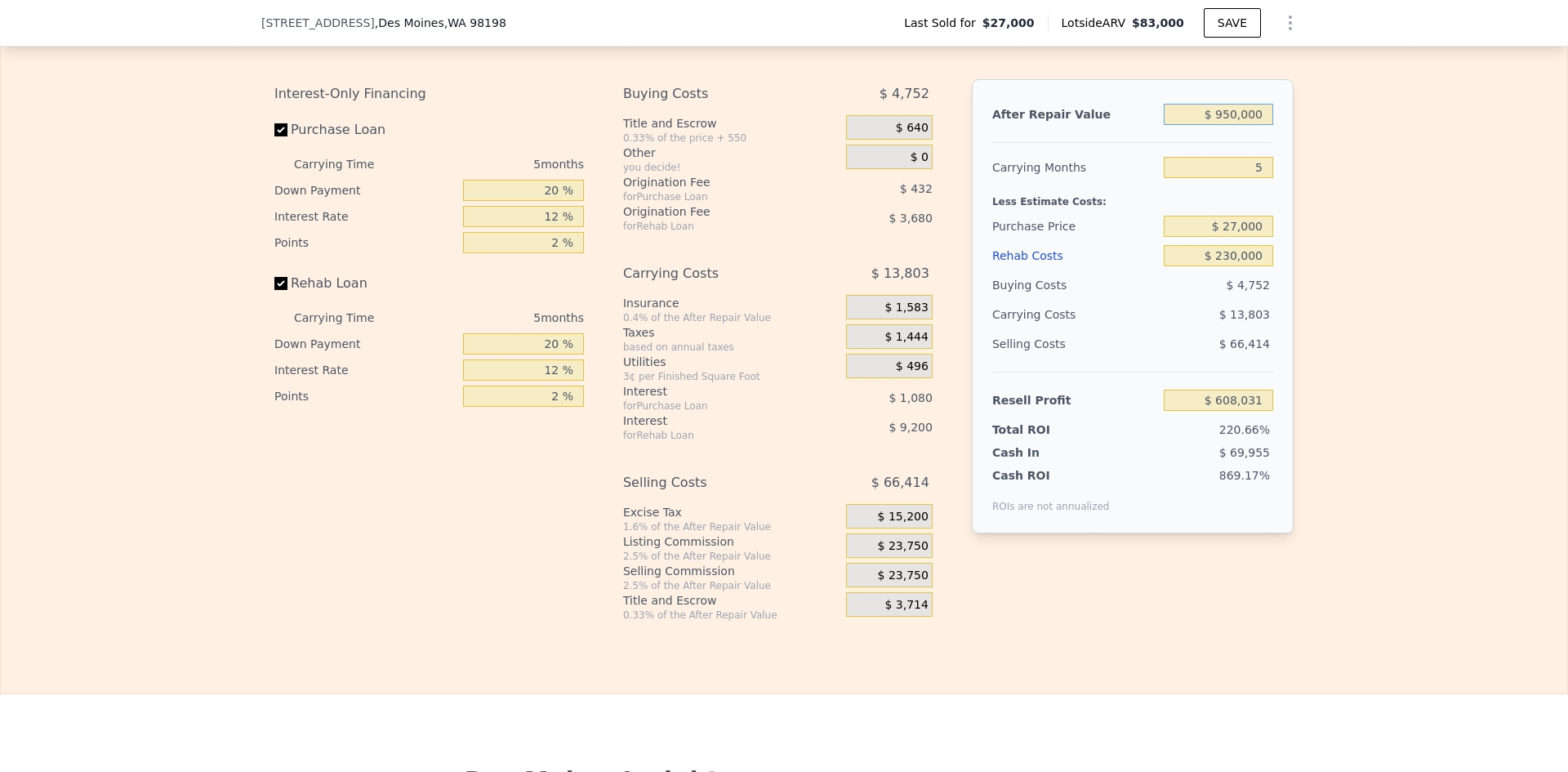
type input "$ 950,000"
click at [1235, 237] on input "$ 27,000" at bounding box center [1218, 226] width 109 height 21
type input "$ 450,000"
drag, startPoint x: 1253, startPoint y: 175, endPoint x: 1243, endPoint y: 175, distance: 10.0
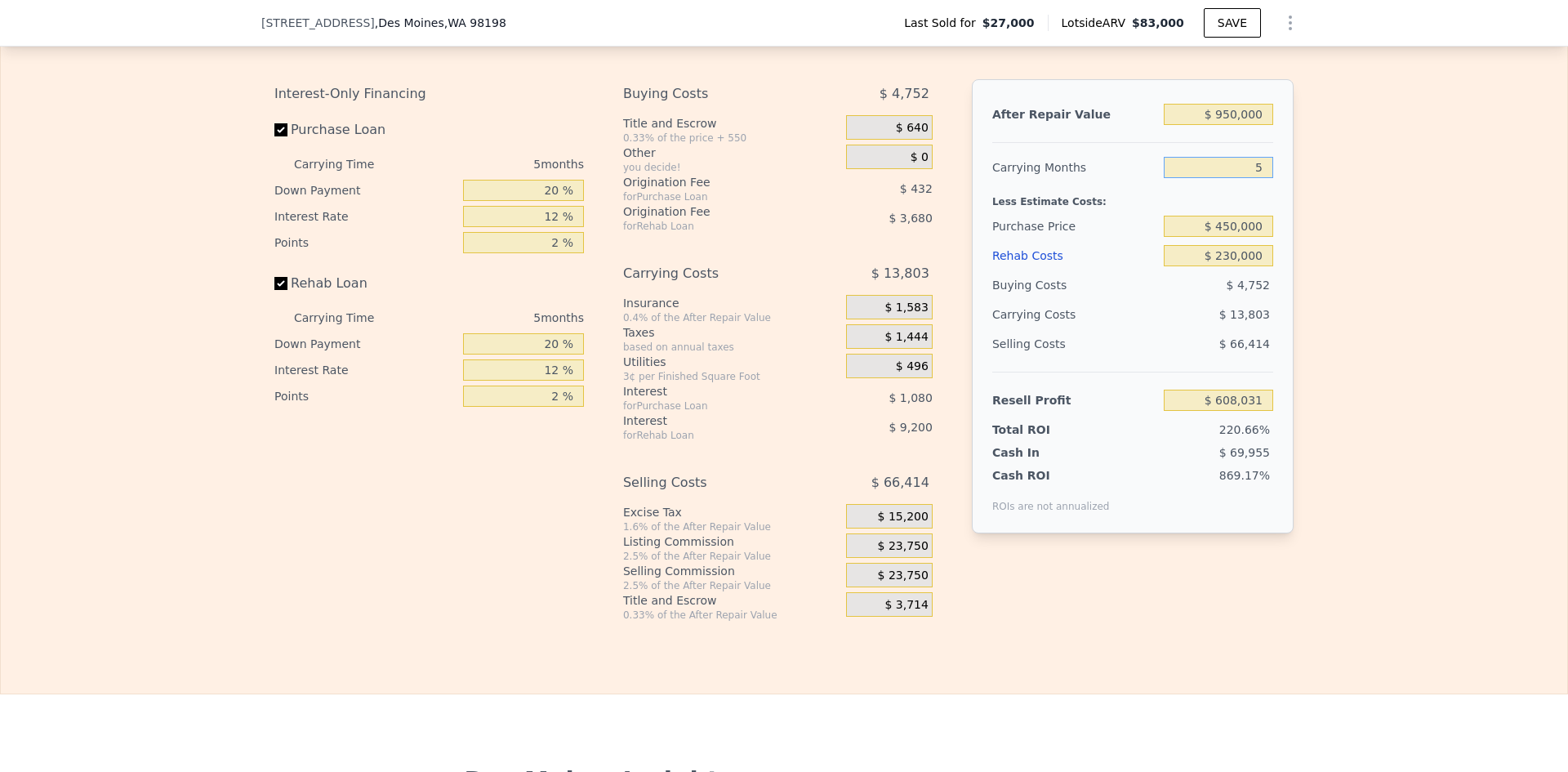
click at [1244, 175] on input "5" at bounding box center [1218, 168] width 109 height 21
type input "$ 159,934"
drag, startPoint x: 1260, startPoint y: 181, endPoint x: 1245, endPoint y: 178, distance: 15.3
click at [1245, 178] on input "5" at bounding box center [1218, 168] width 109 height 21
type input "12"
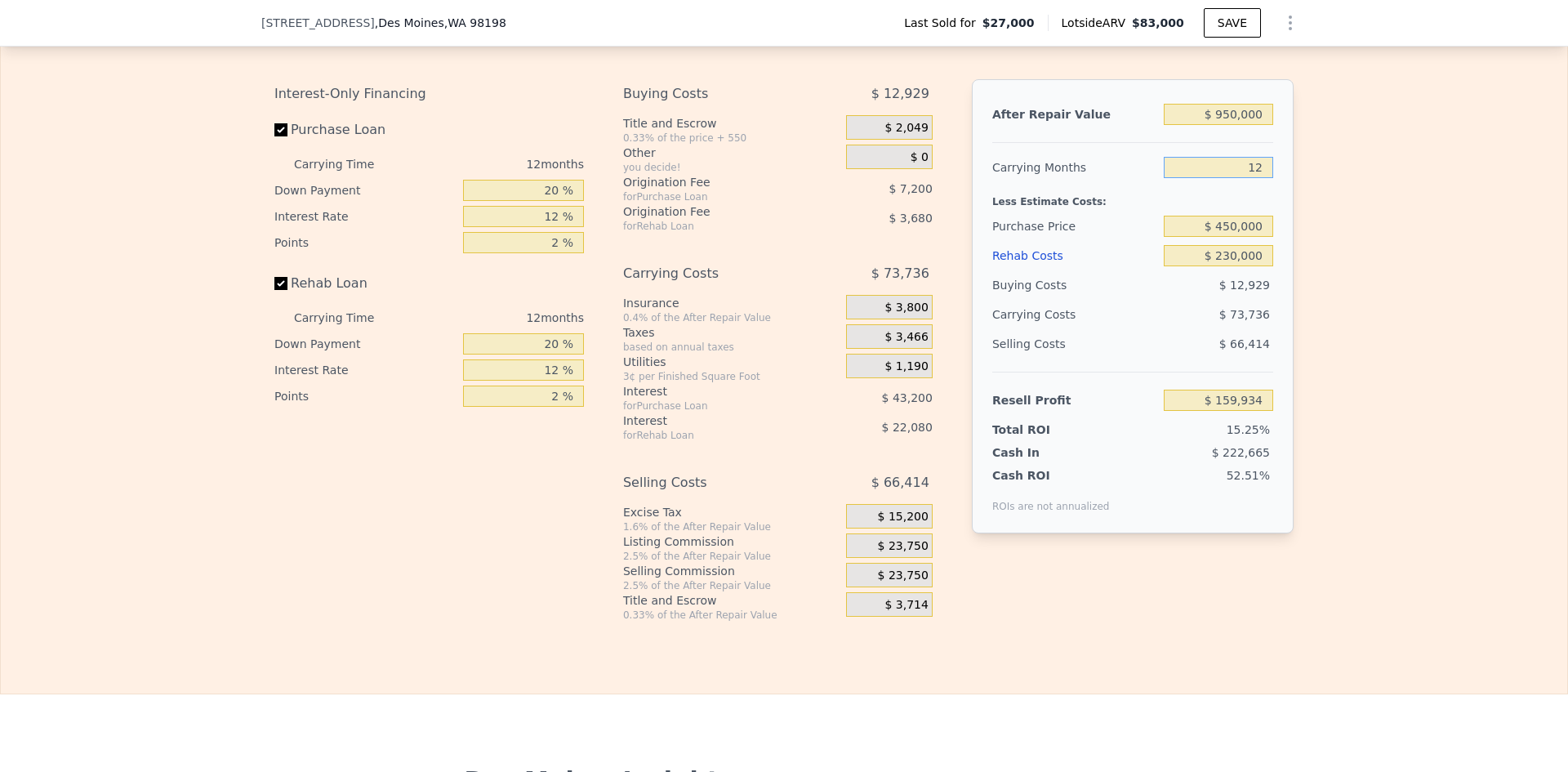
type input "$ 116,921"
type input "12"
drag, startPoint x: 1515, startPoint y: 317, endPoint x: 1465, endPoint y: 309, distance: 50.6
click at [1507, 316] on div "Edit the assumptions in yellow boxes. Input profit to calculate an offer price.…" at bounding box center [784, 317] width 1566 height 608
click at [902, 554] on span "$ 23,750" at bounding box center [903, 546] width 51 height 15
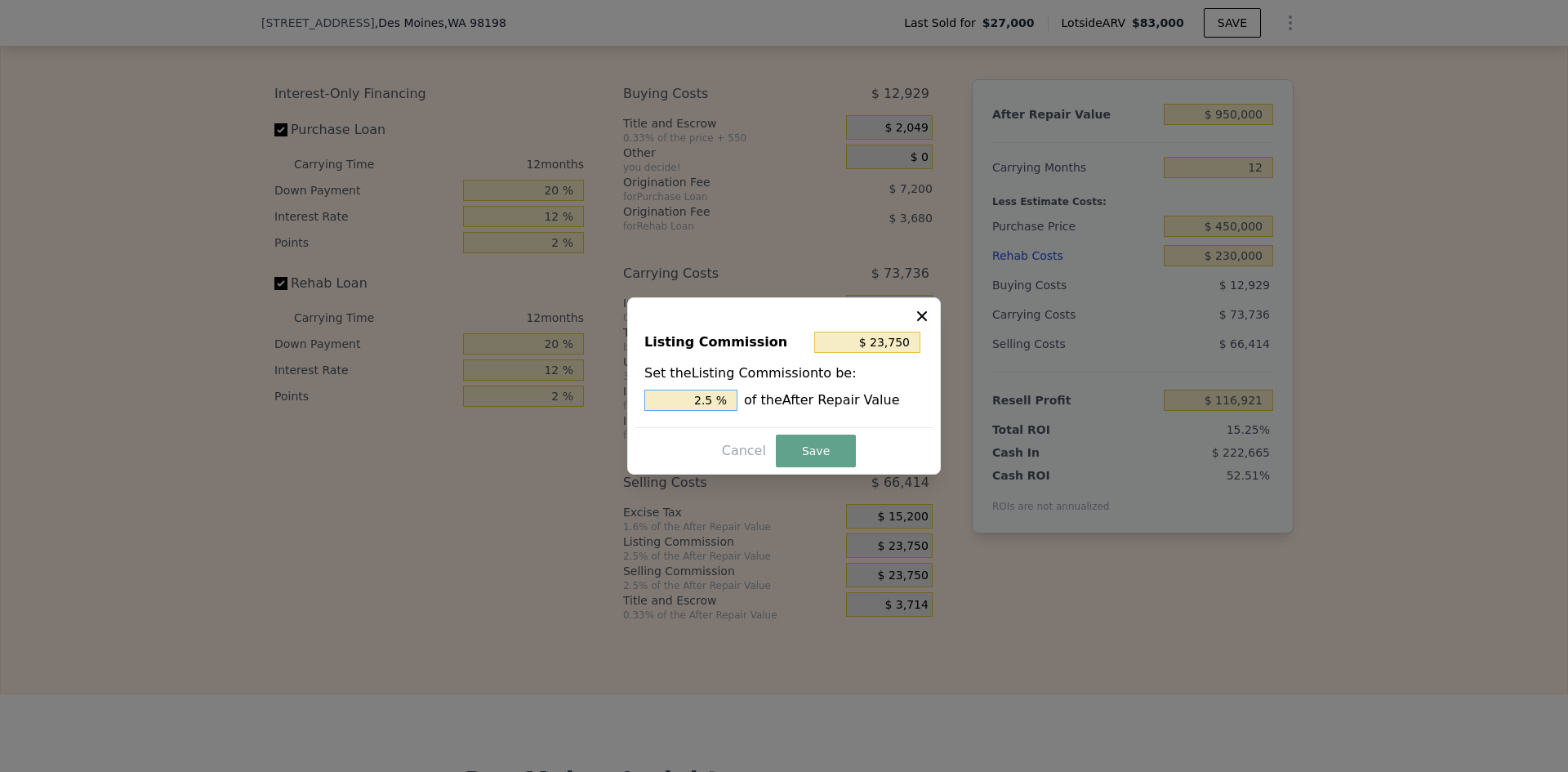
drag, startPoint x: 704, startPoint y: 400, endPoint x: 718, endPoint y: 398, distance: 14.1
click at [720, 399] on input "2.5 %" at bounding box center [691, 400] width 93 height 21
type input "$ 19,000"
type input "2 %"
click at [815, 448] on button "Save" at bounding box center [815, 451] width 80 height 33
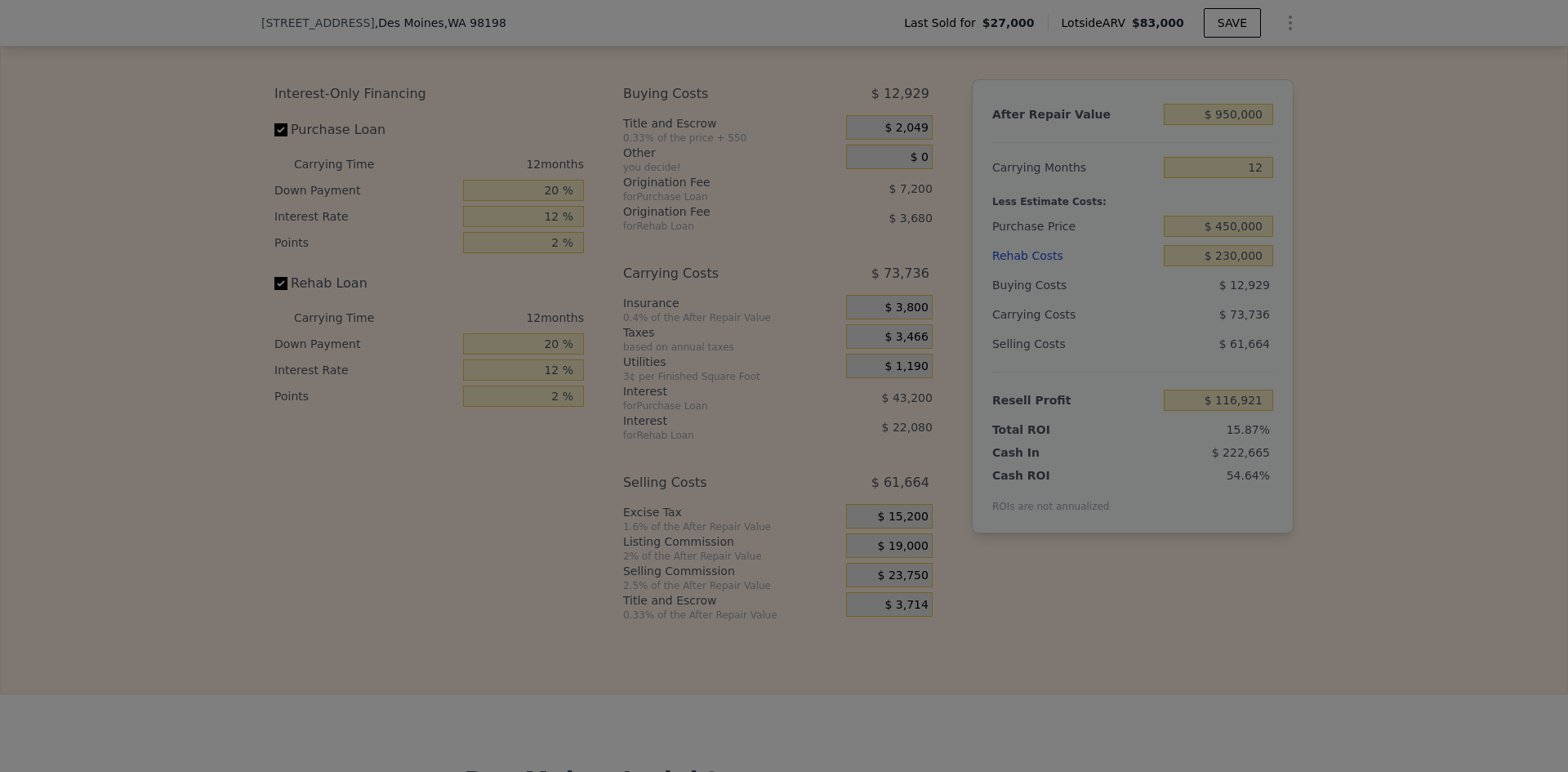
type input "$ 121,671"
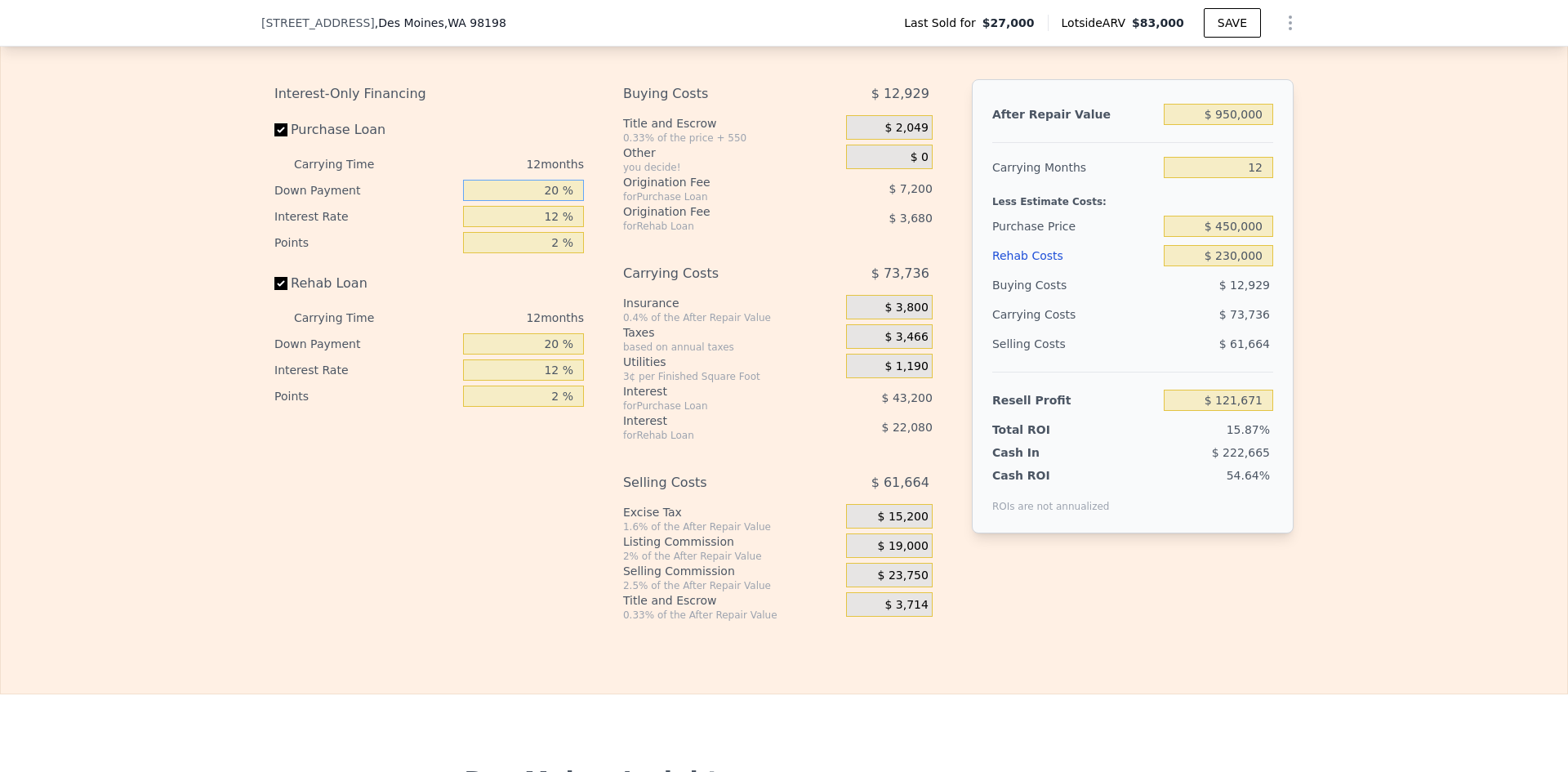
click at [548, 201] on input "20 %" at bounding box center [523, 190] width 121 height 21
type input "10 %"
type input "$ 115,371"
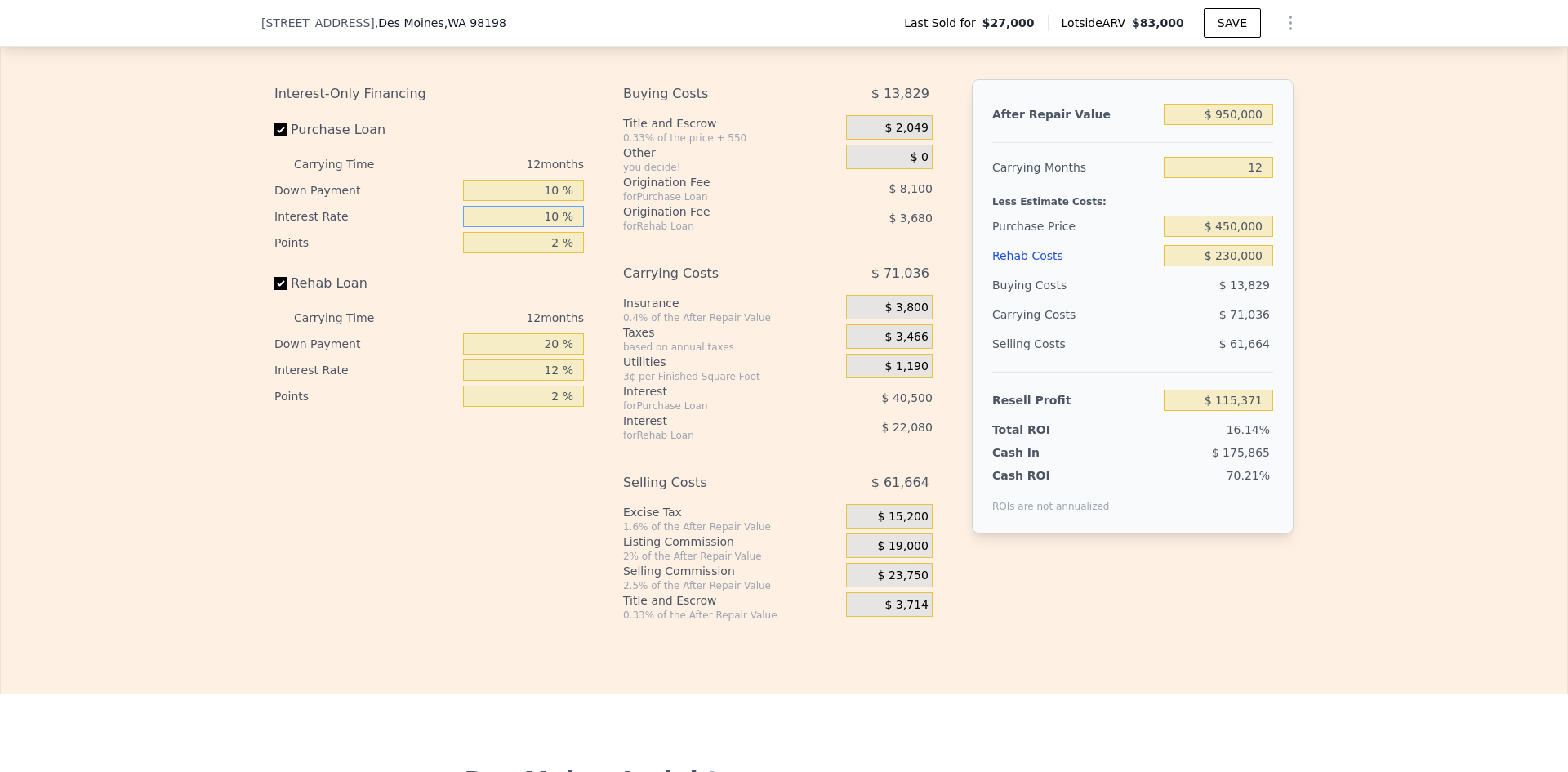
type input "10 %"
type input "1 %"
type input "$ 127,521"
type input "10 %"
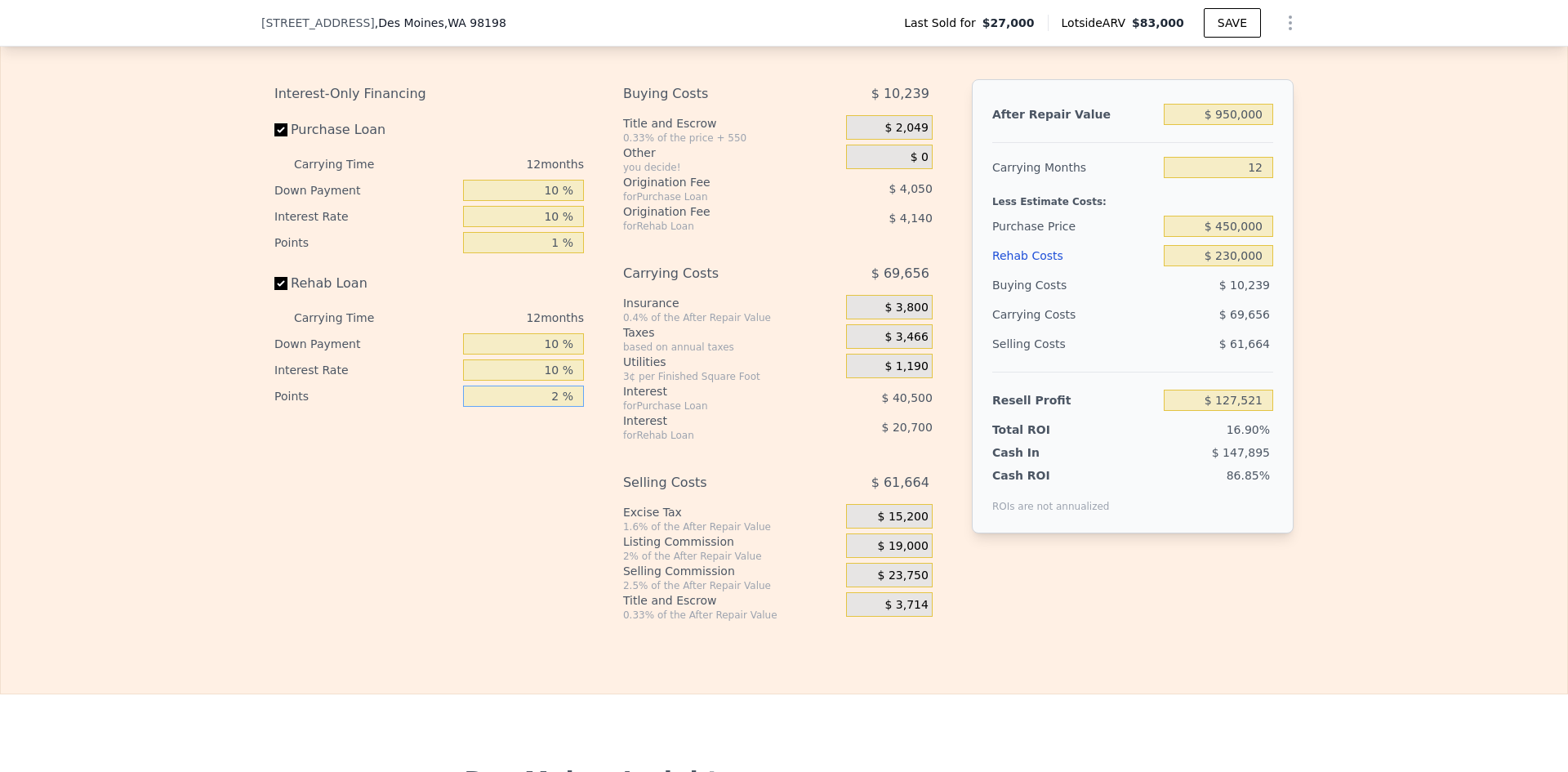
type input "$ 128,441"
type input "1 %"
type input "$ 130,511"
type input "1 %"
click at [1385, 395] on div "Edit the assumptions in yellow boxes. Input profit to calculate an offer price.…" at bounding box center [784, 317] width 1566 height 608
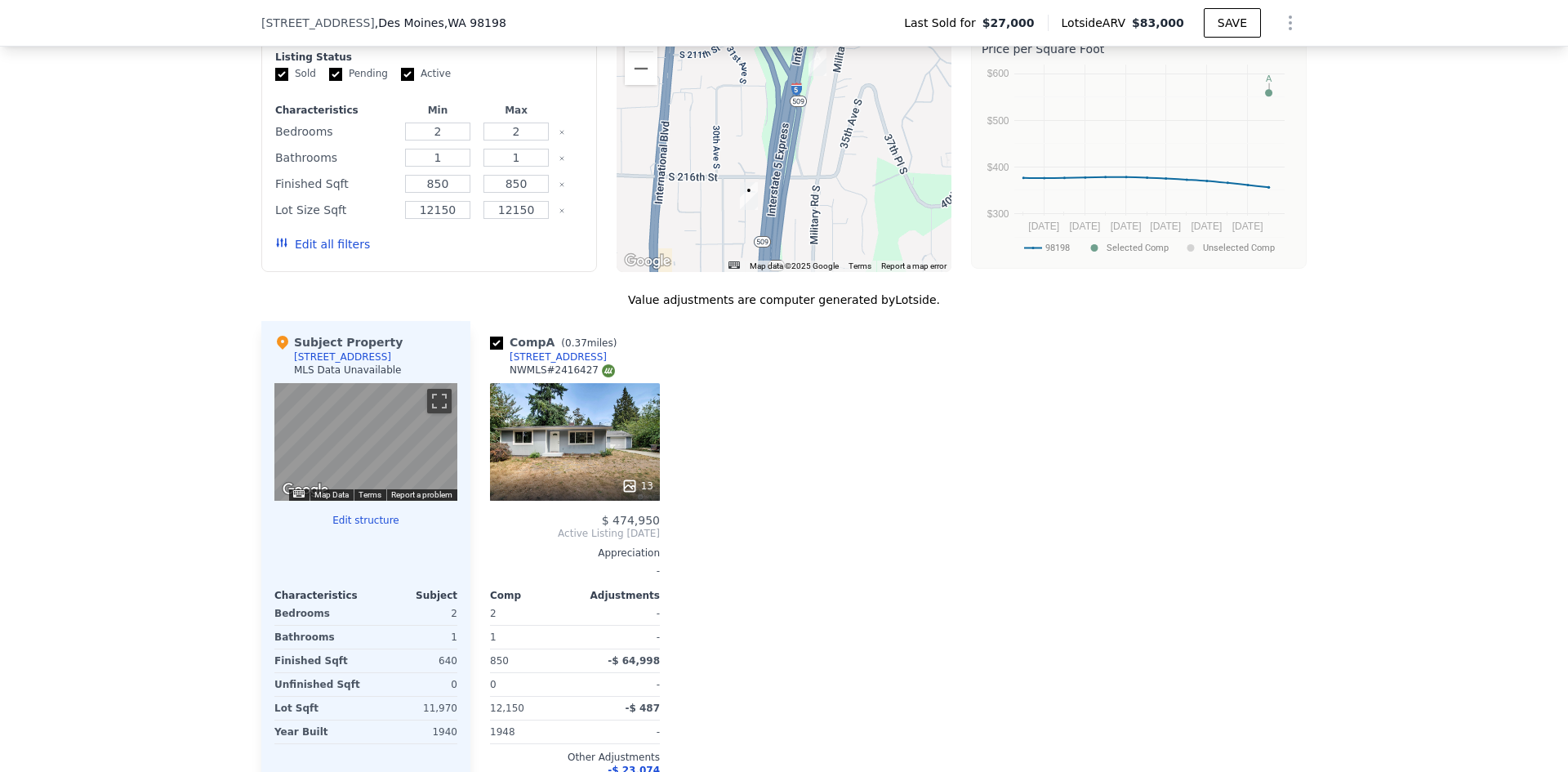
scroll to position [1308, 0]
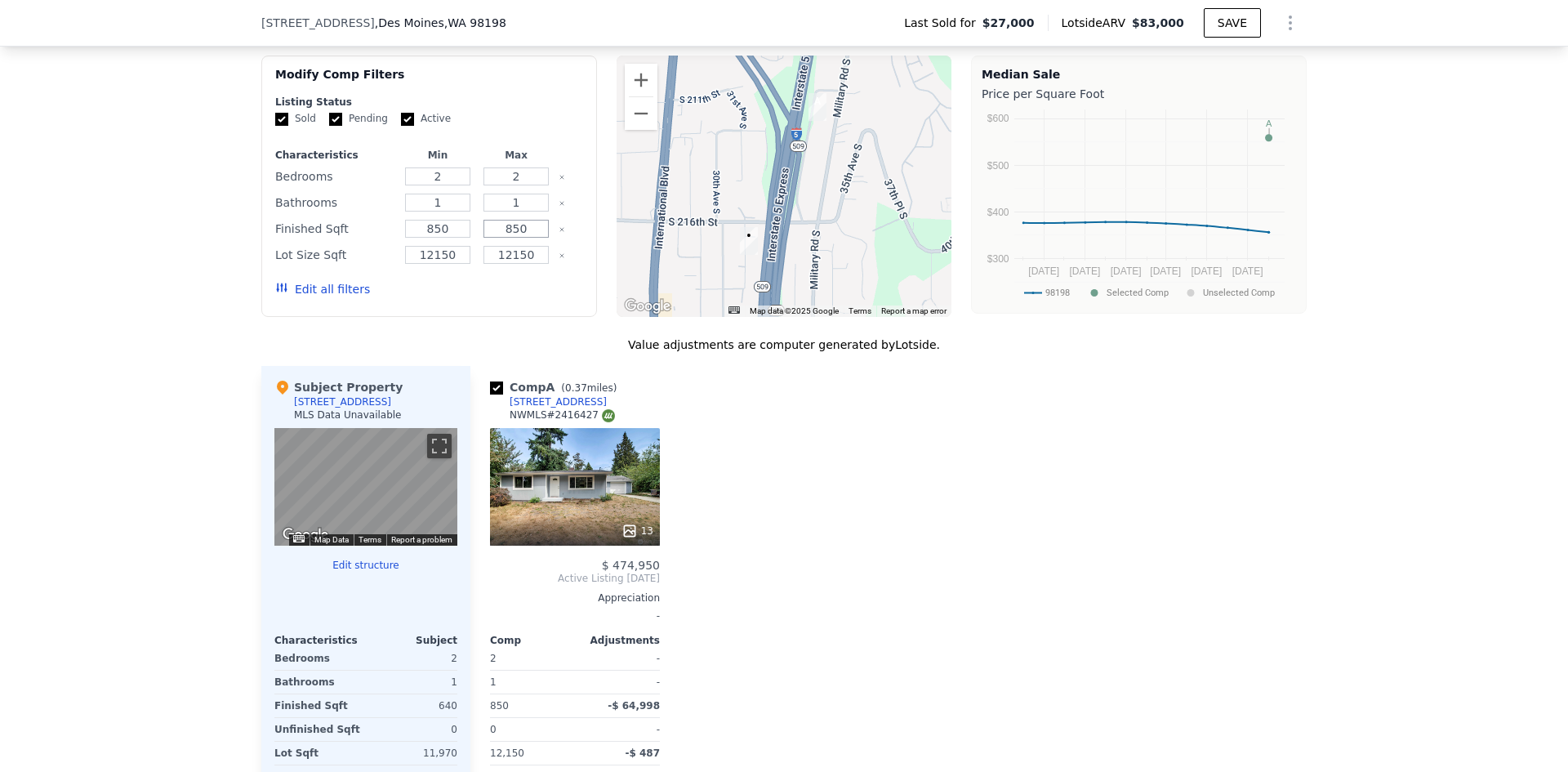
click at [508, 238] on input "850" at bounding box center [516, 229] width 64 height 18
type input "$ 83,000"
type input "5"
type input "$ 0"
type input "$ 45,466"
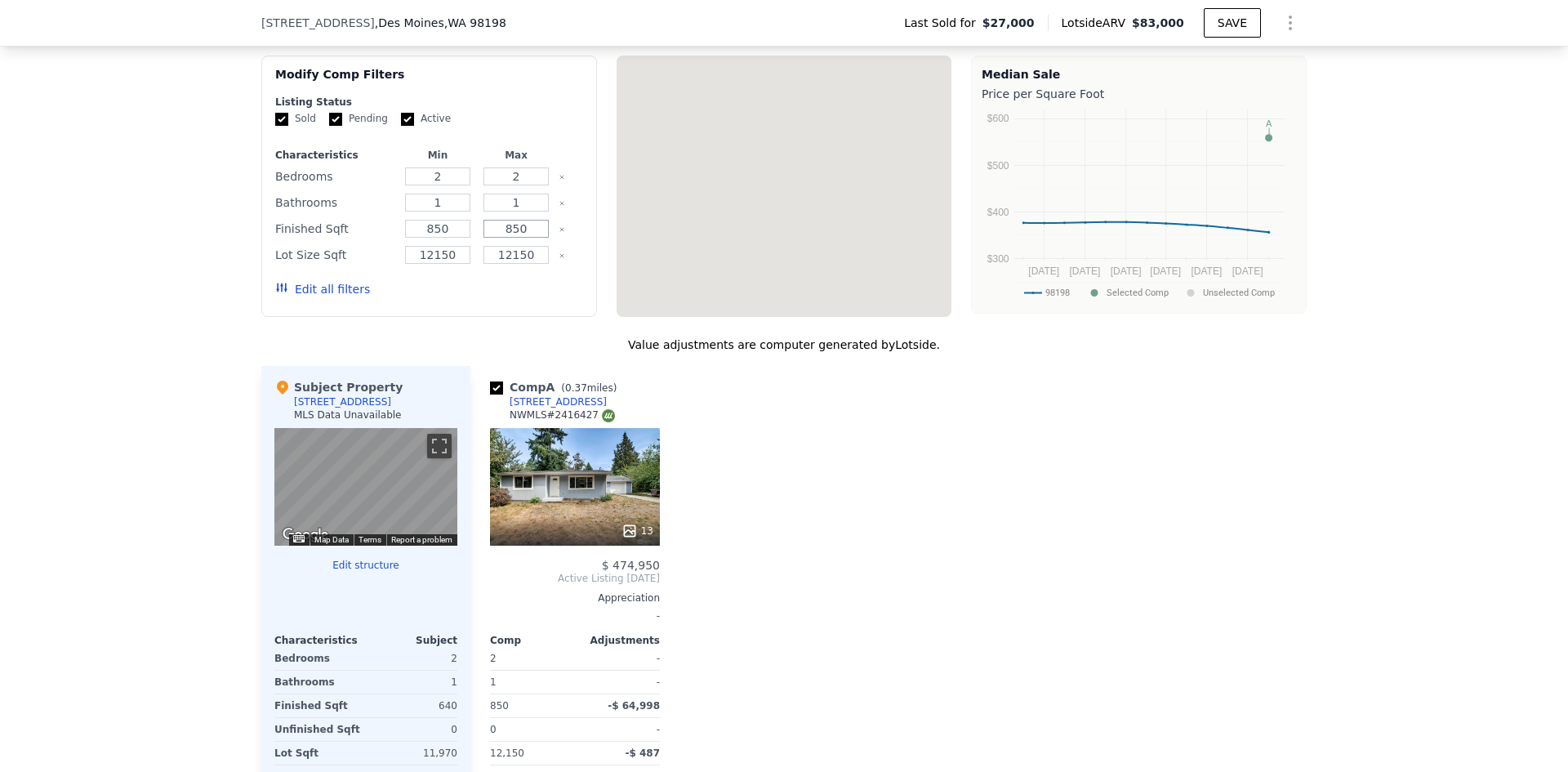
click at [517, 238] on input "850" at bounding box center [516, 229] width 64 height 18
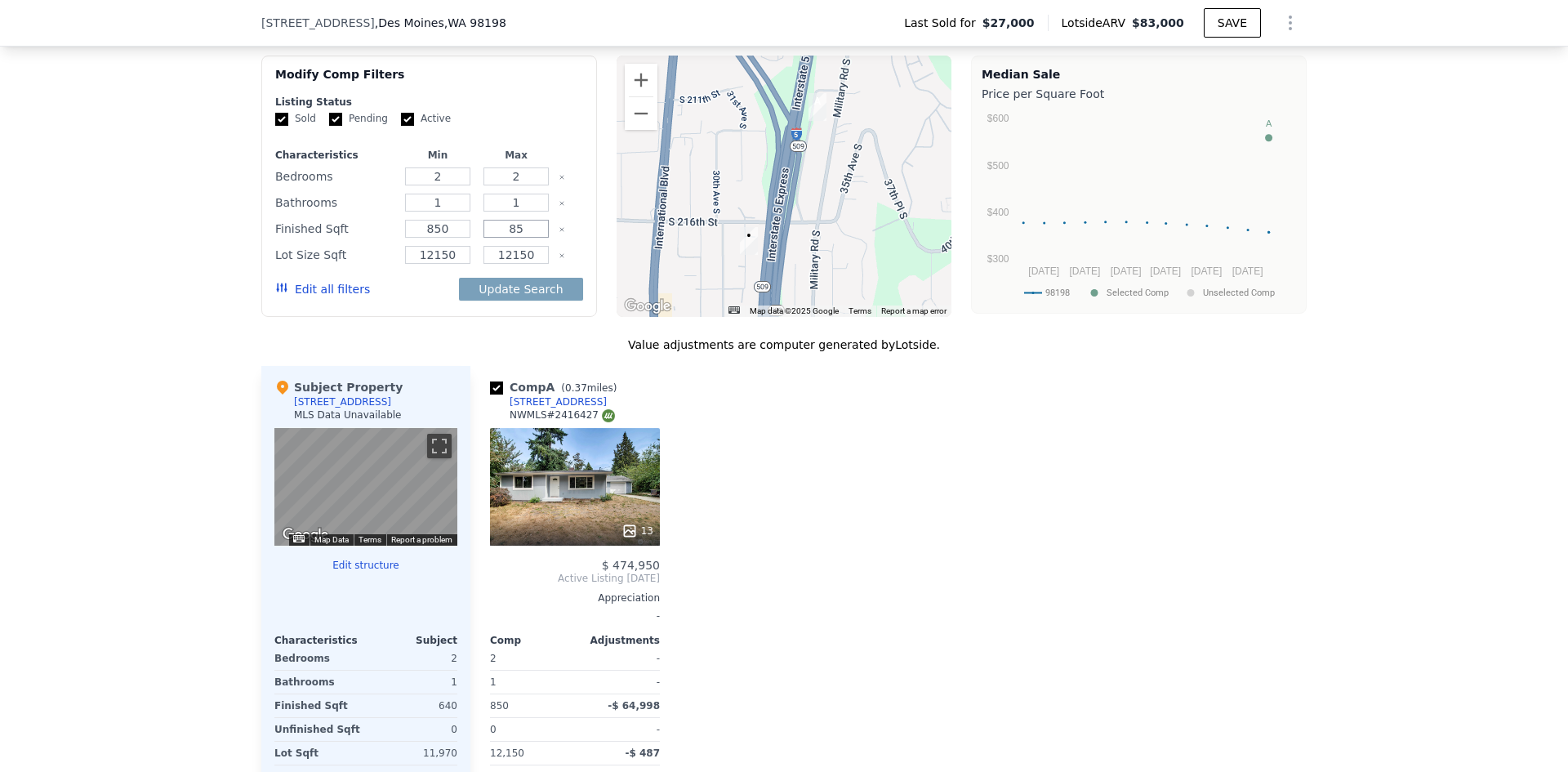
type input "8"
type input "900"
click at [547, 301] on button "Update Search" at bounding box center [521, 289] width 124 height 23
checkbox input "false"
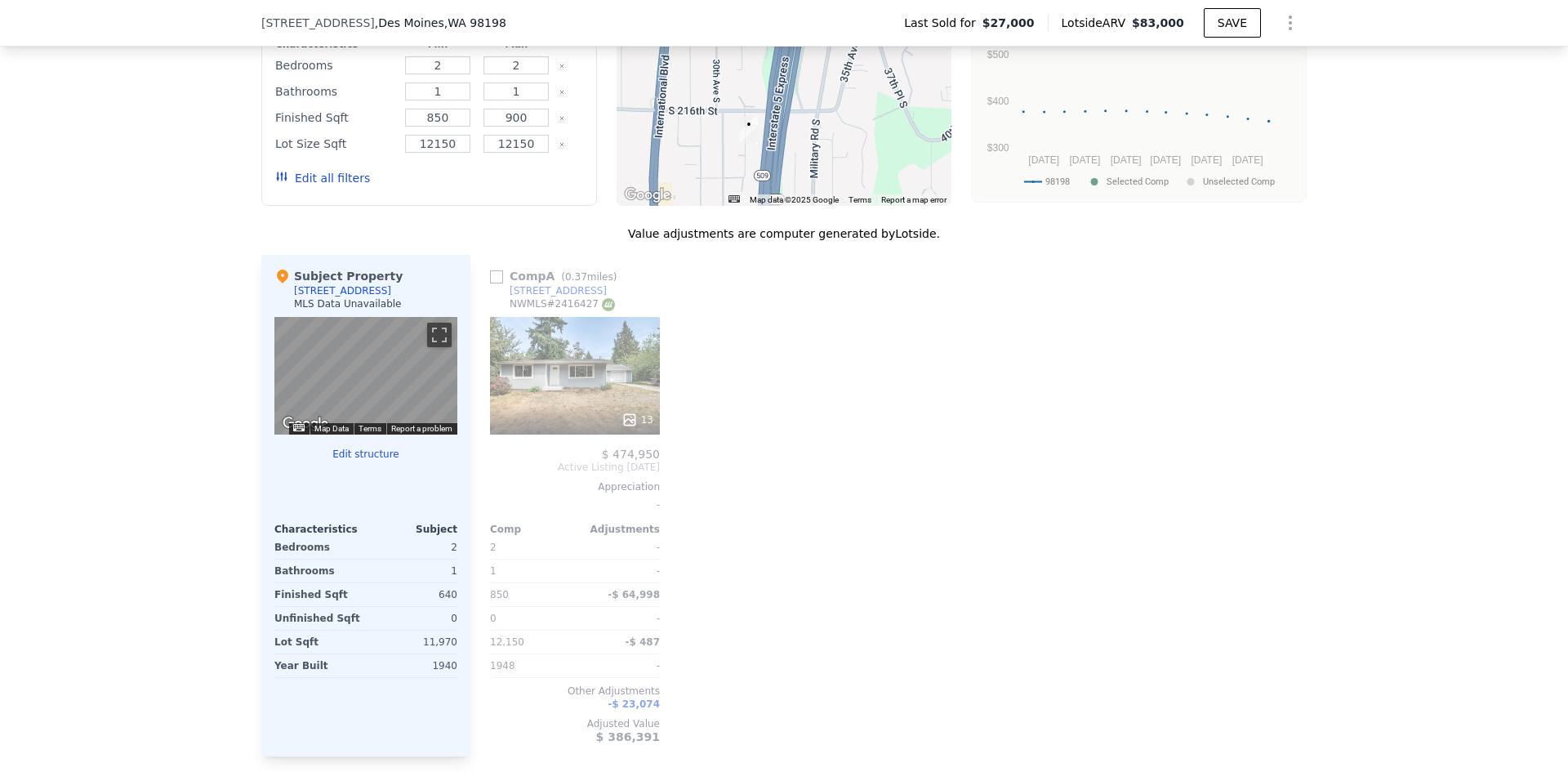
scroll to position [1389, 0]
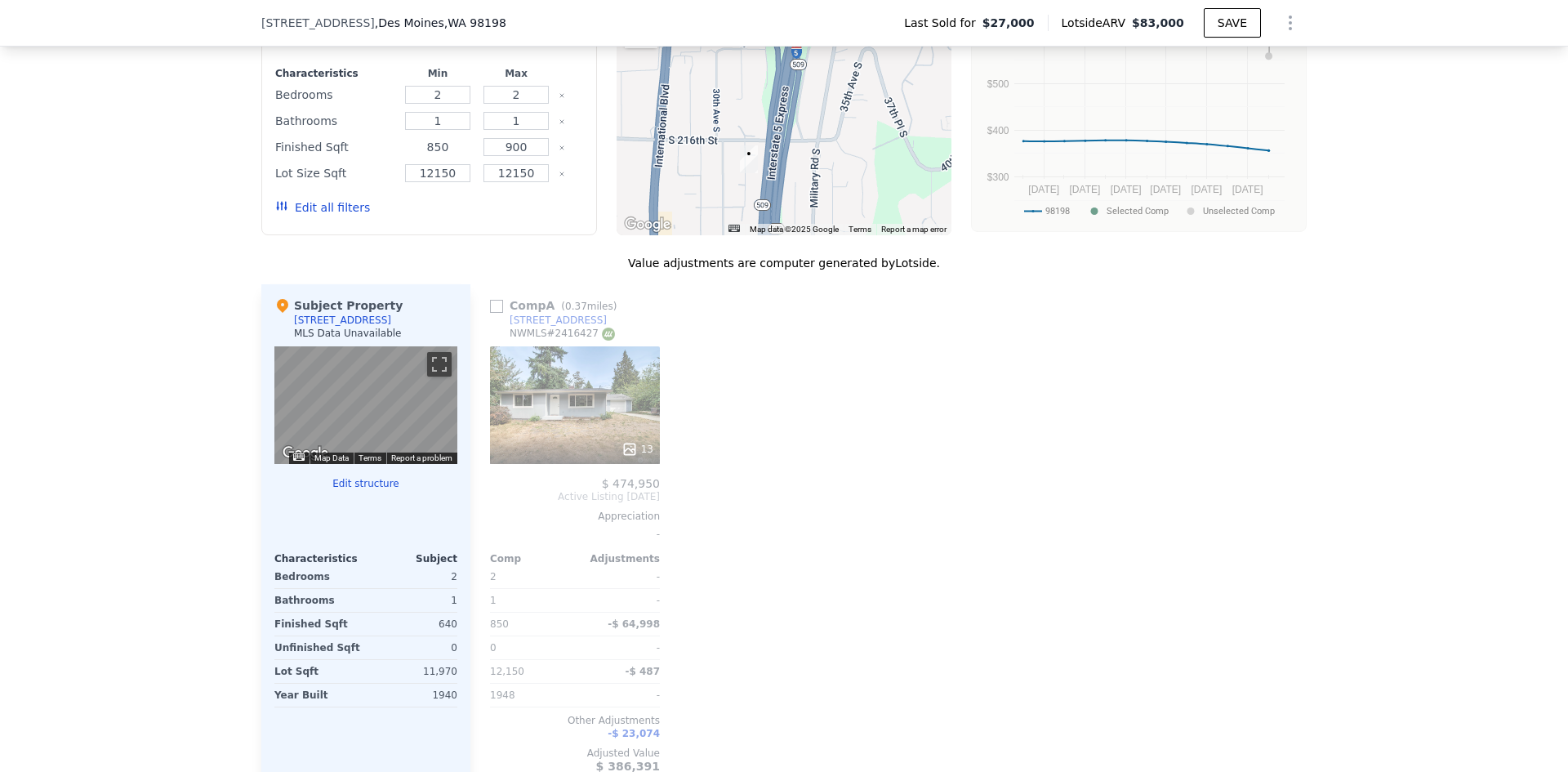
click at [431, 156] on input "850" at bounding box center [437, 147] width 64 height 18
type input "650"
click at [538, 218] on button "Update Search" at bounding box center [521, 207] width 124 height 23
click at [436, 182] on input "12150" at bounding box center [437, 173] width 64 height 18
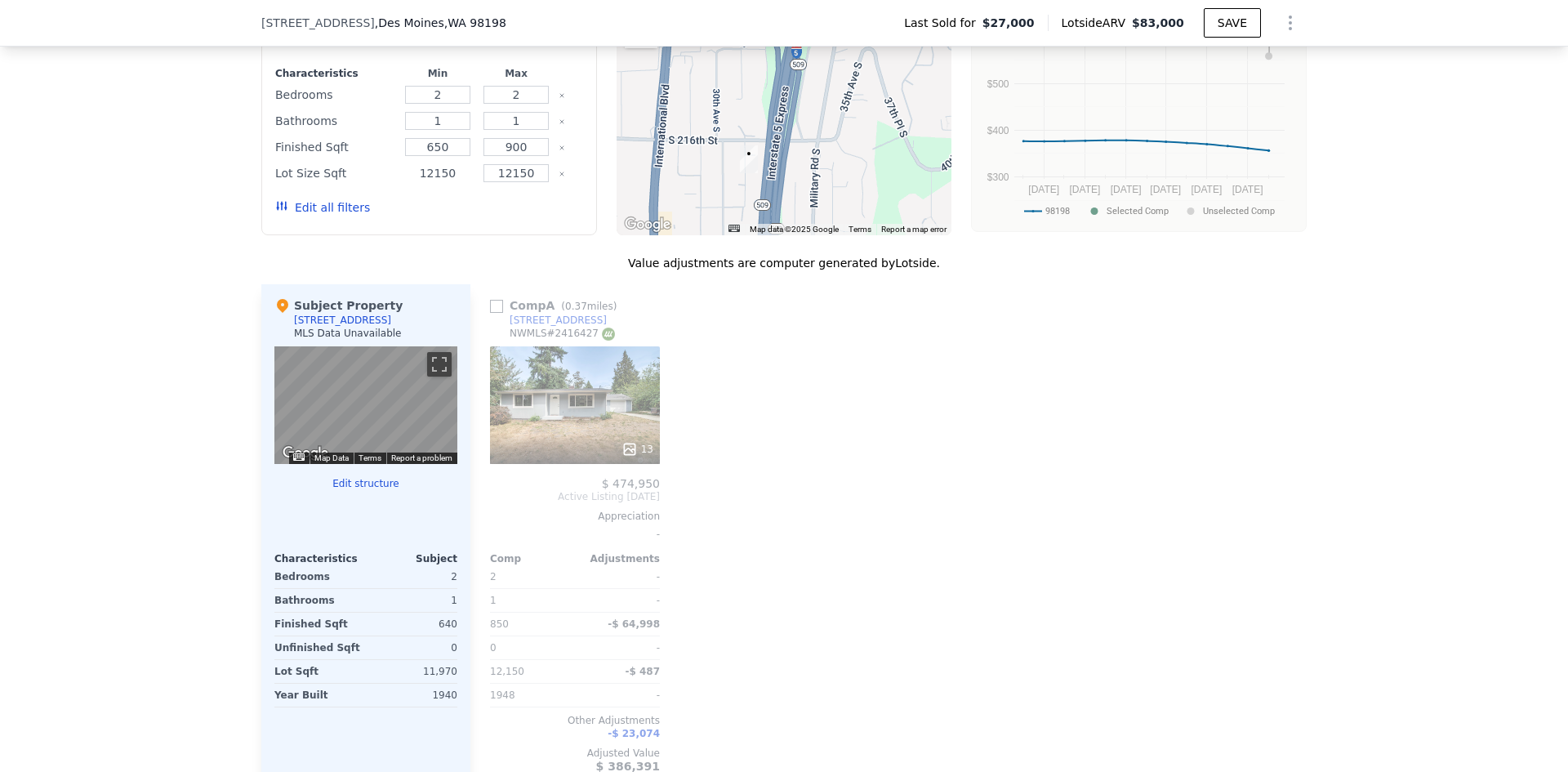
click at [436, 182] on input "12150" at bounding box center [437, 173] width 64 height 18
type input "5000"
click at [502, 219] on button "Update Search" at bounding box center [521, 207] width 124 height 23
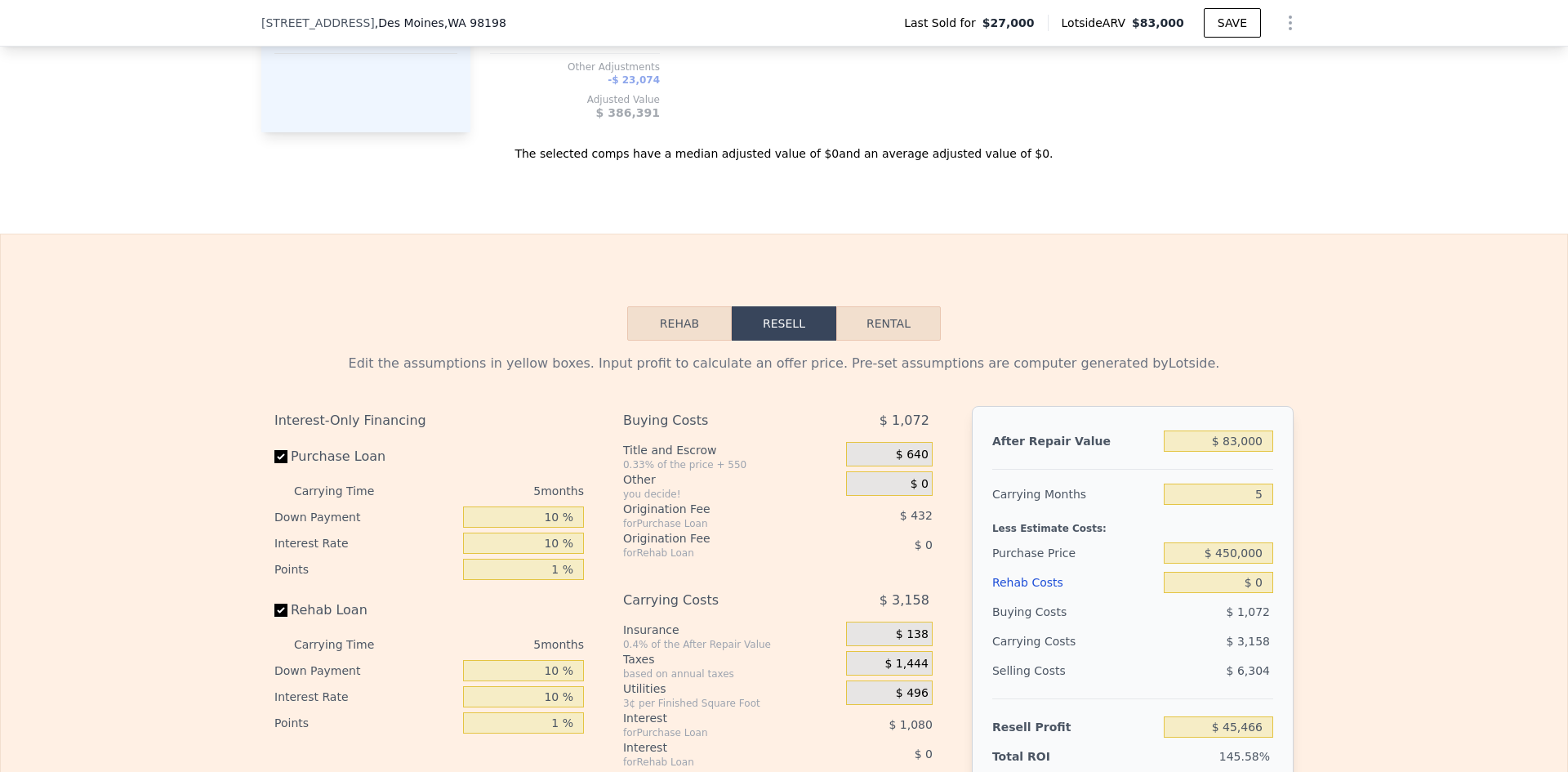
scroll to position [2207, 0]
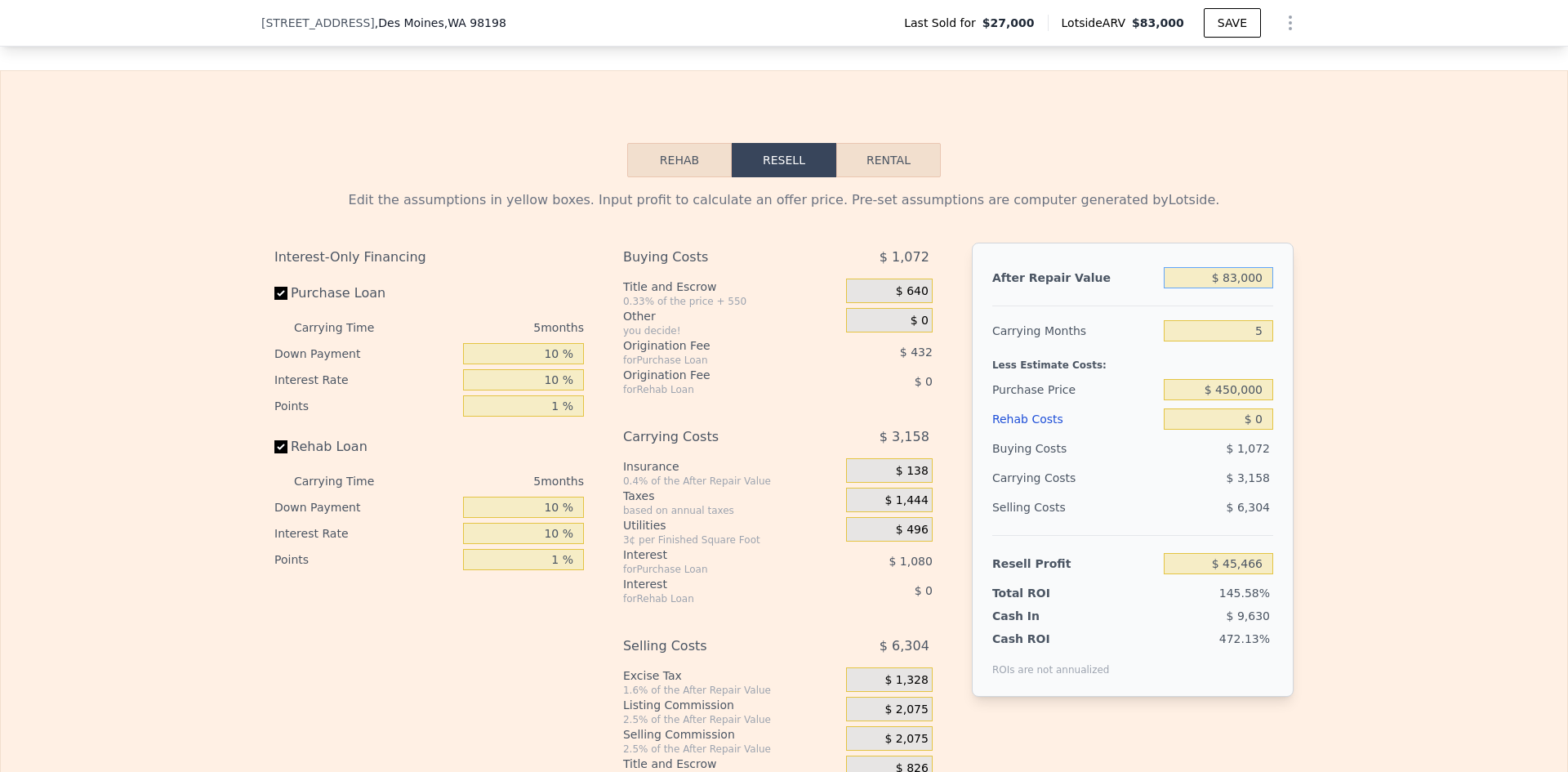
click at [1252, 289] on input "$ 83,000" at bounding box center [1218, 278] width 109 height 21
type input "$ 95"
type input "-$ 31,553"
type input "$ 950"
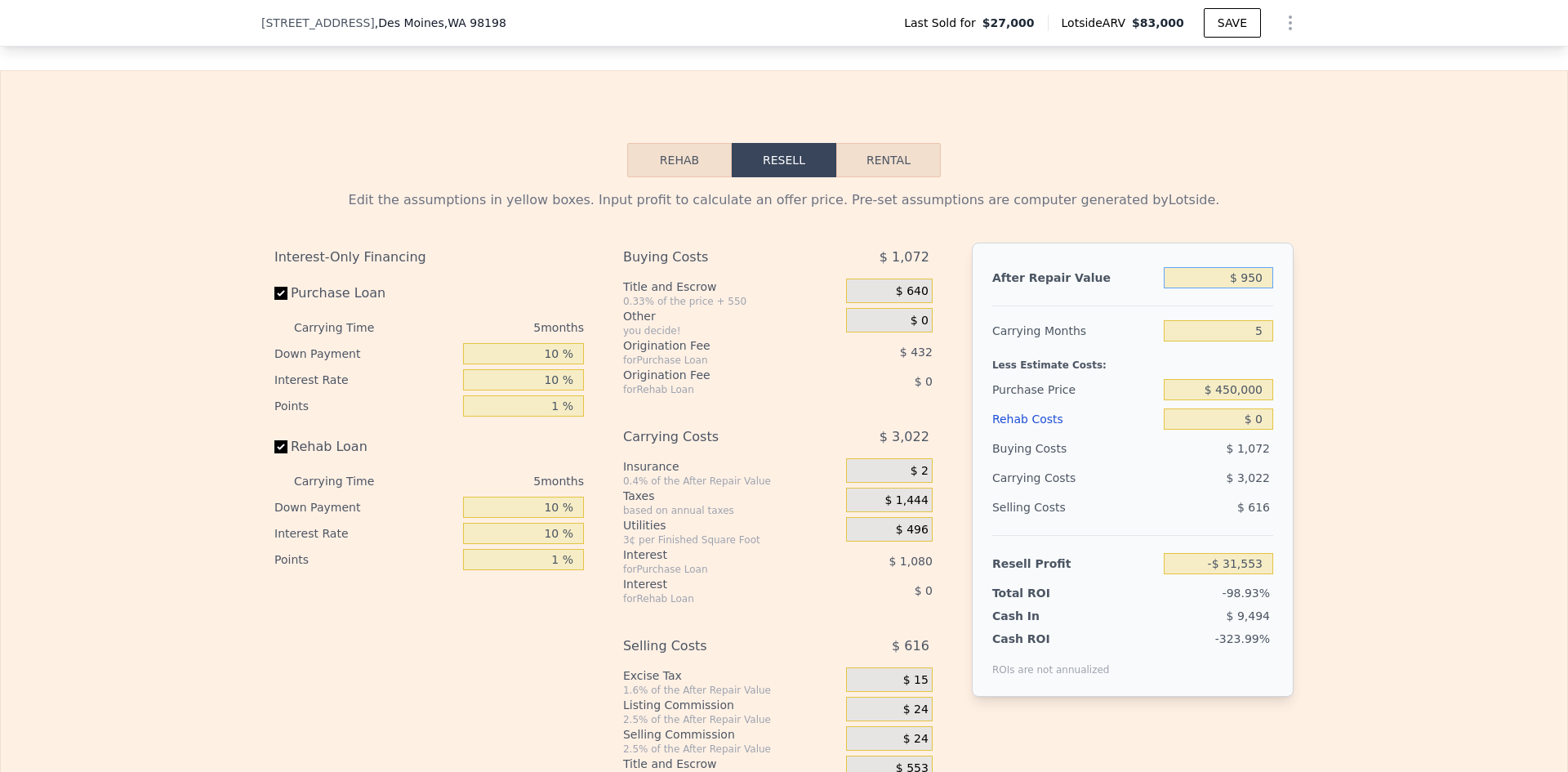
type input "-$ 30,760"
type input "$ 950,000"
type input "$ 850,911"
type input "$ 950,000"
drag, startPoint x: 1256, startPoint y: 340, endPoint x: 1245, endPoint y: 340, distance: 11.0
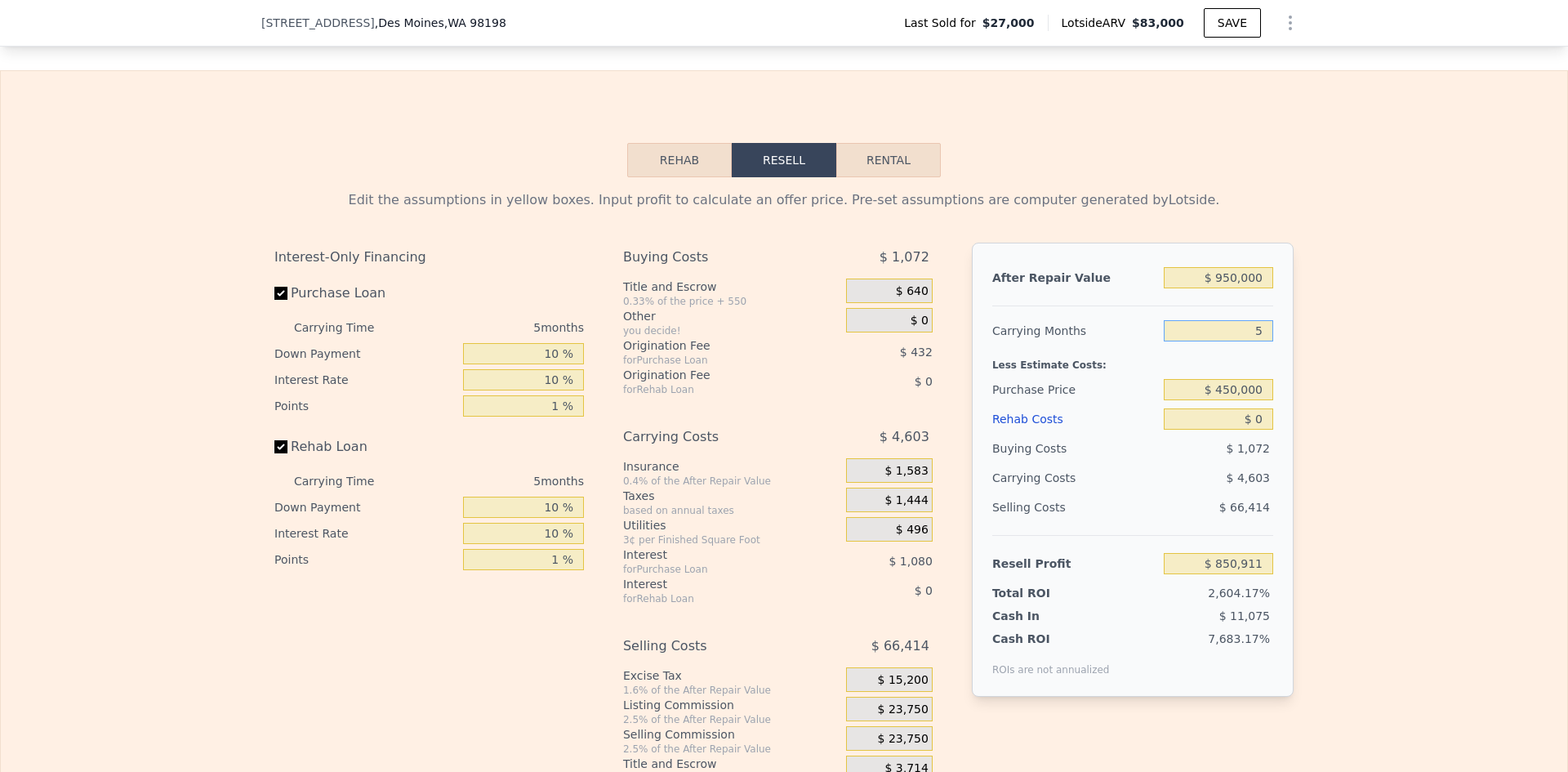
click at [1245, 340] on input "5" at bounding box center [1218, 331] width 109 height 21
type input "12"
type input "$ 844,466"
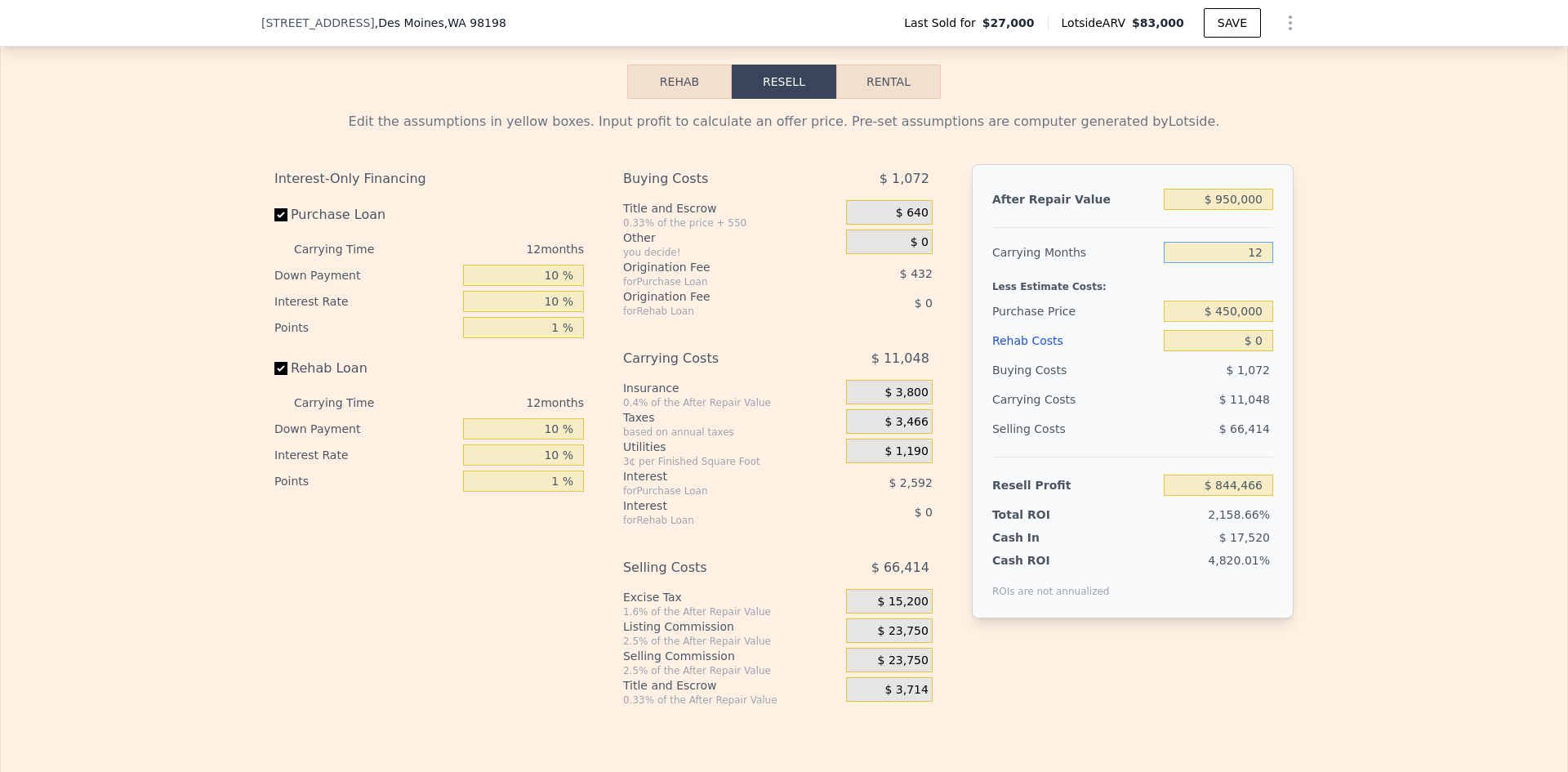
scroll to position [2288, 0]
type input "12"
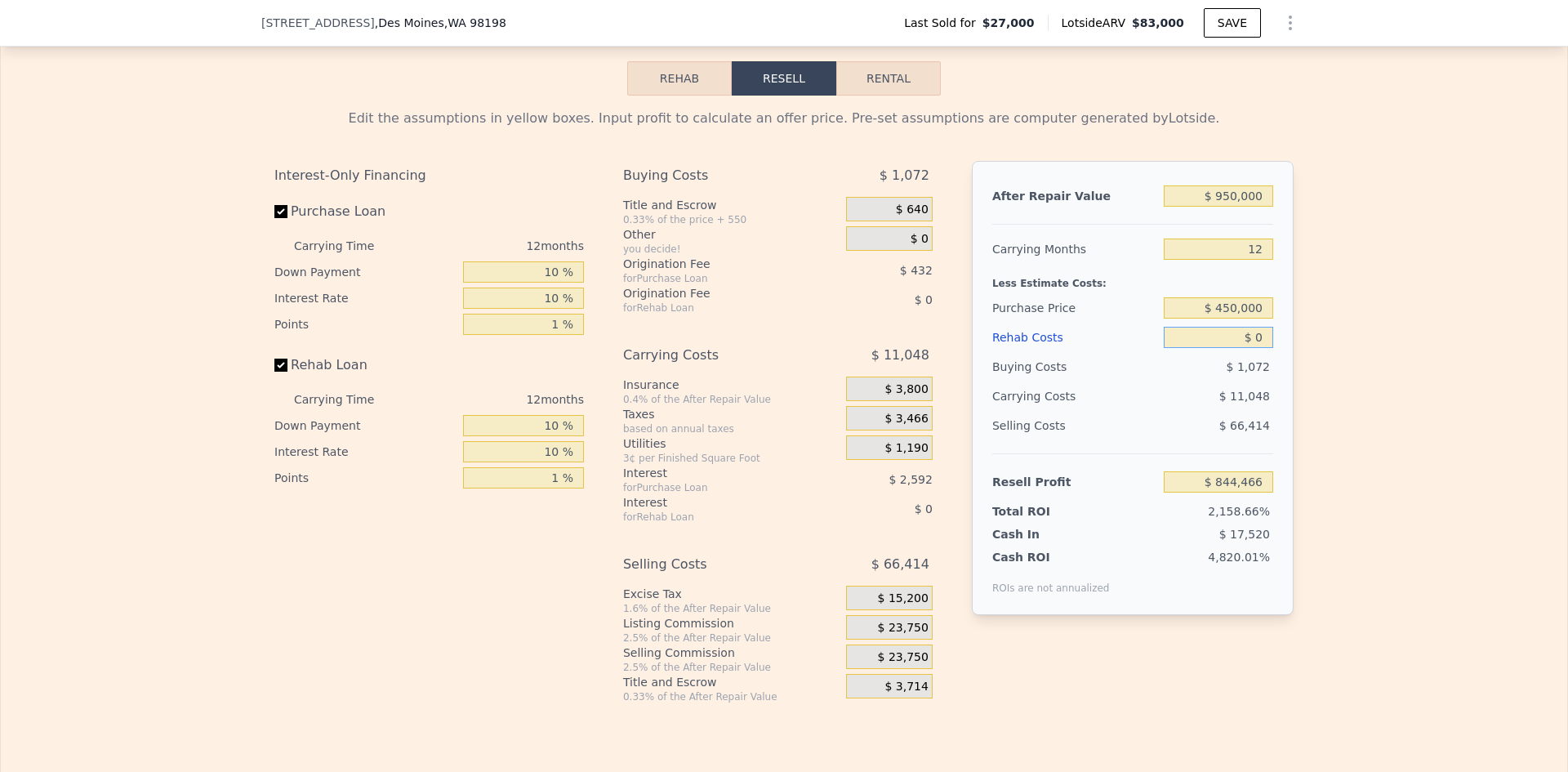
click at [1260, 348] on input "$ 0" at bounding box center [1218, 337] width 109 height 21
type input "$ 23"
type input "$ 844,443"
type input "$ 230"
type input "$ 844,208"
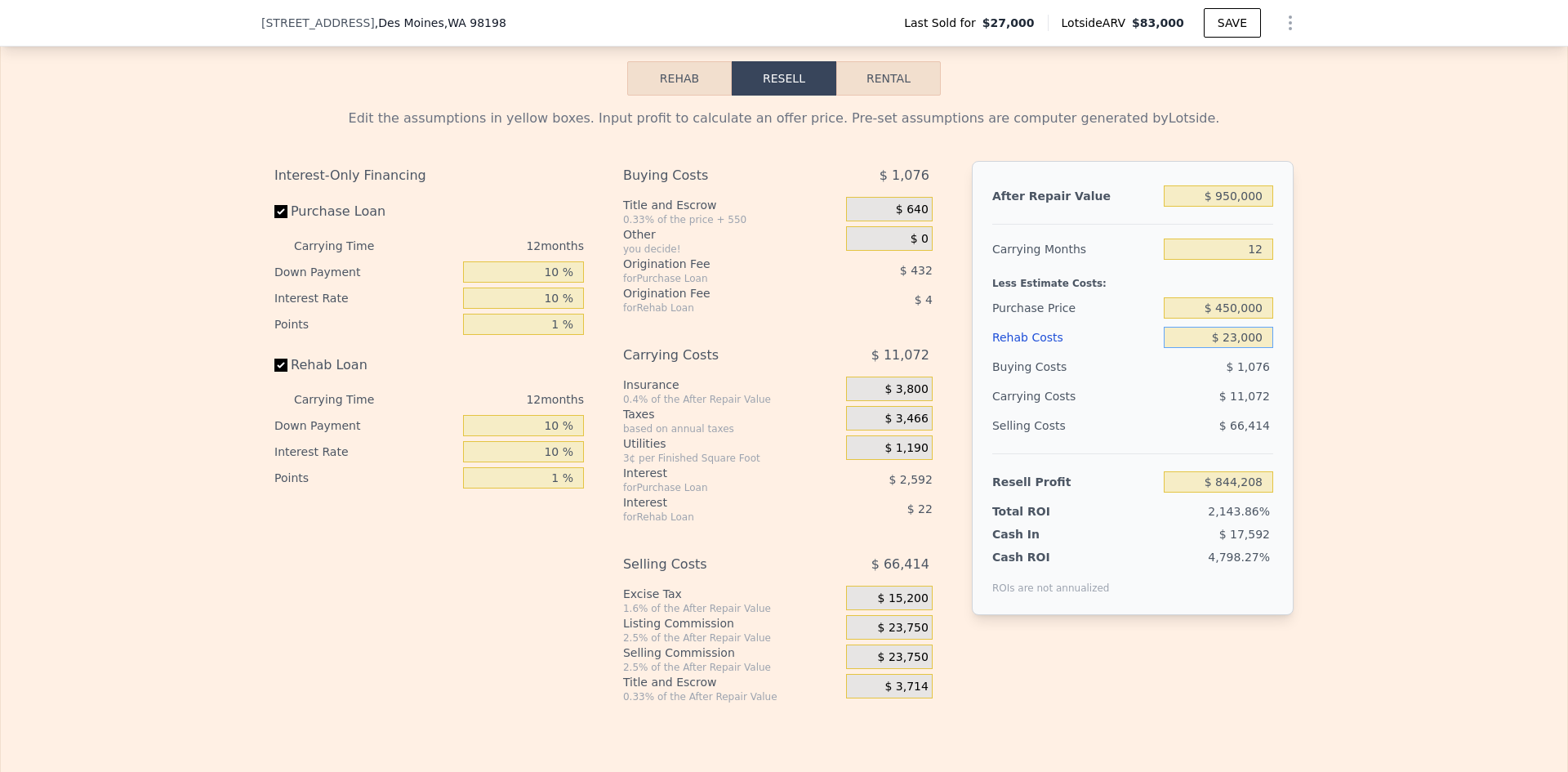
type input "$ 230,000"
type input "$ 588,706"
type input "$ 230,000"
click at [1241, 319] on input "$ 450,000" at bounding box center [1218, 308] width 109 height 21
click at [1321, 316] on div "Edit the assumptions in yellow boxes. Input profit to calculate an offer price.…" at bounding box center [784, 399] width 1566 height 608
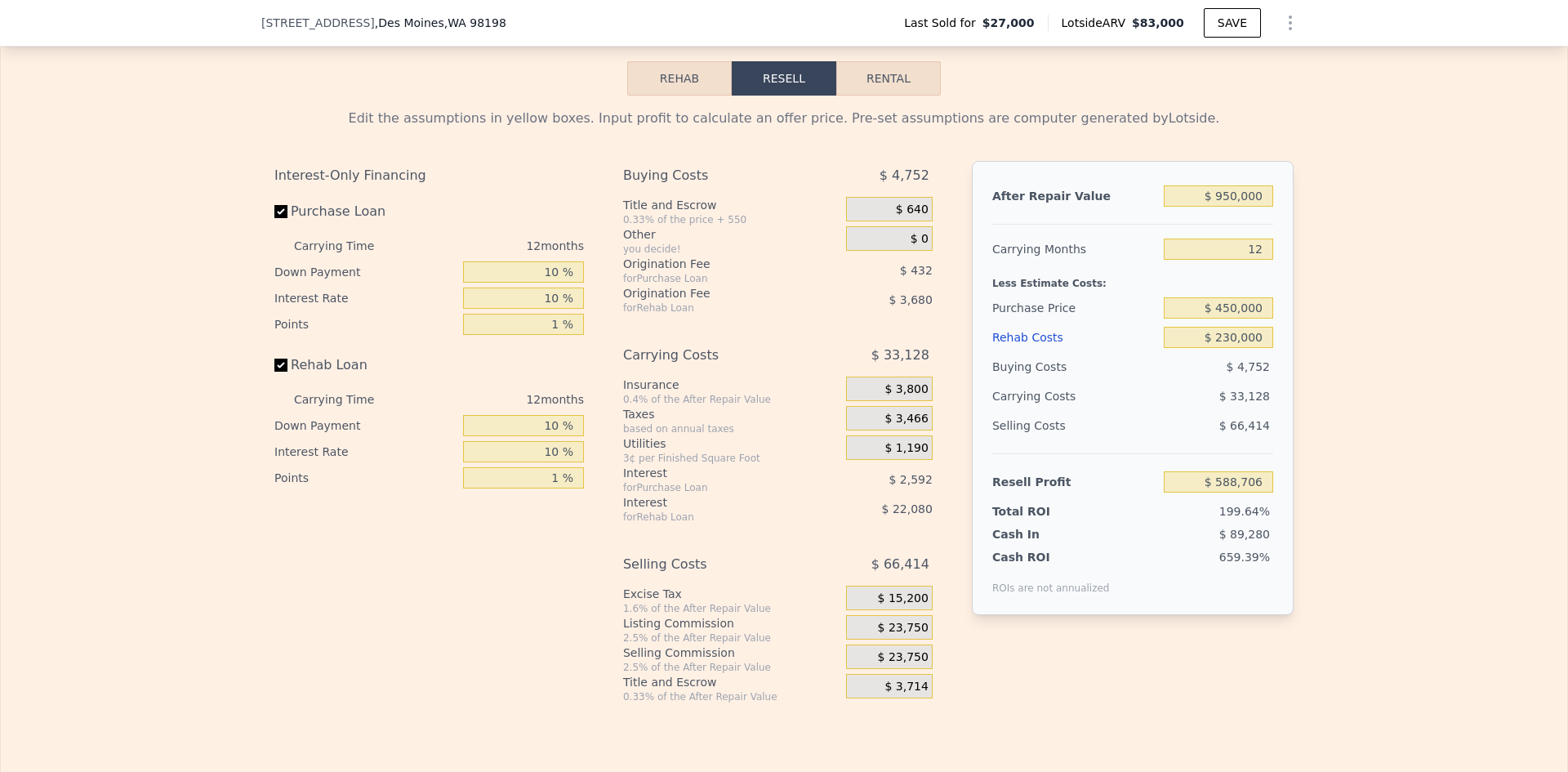
type input "$ 116,921"
click at [548, 462] on input "10 %" at bounding box center [523, 451] width 121 height 21
type input "3 %"
type input "$ 133,481"
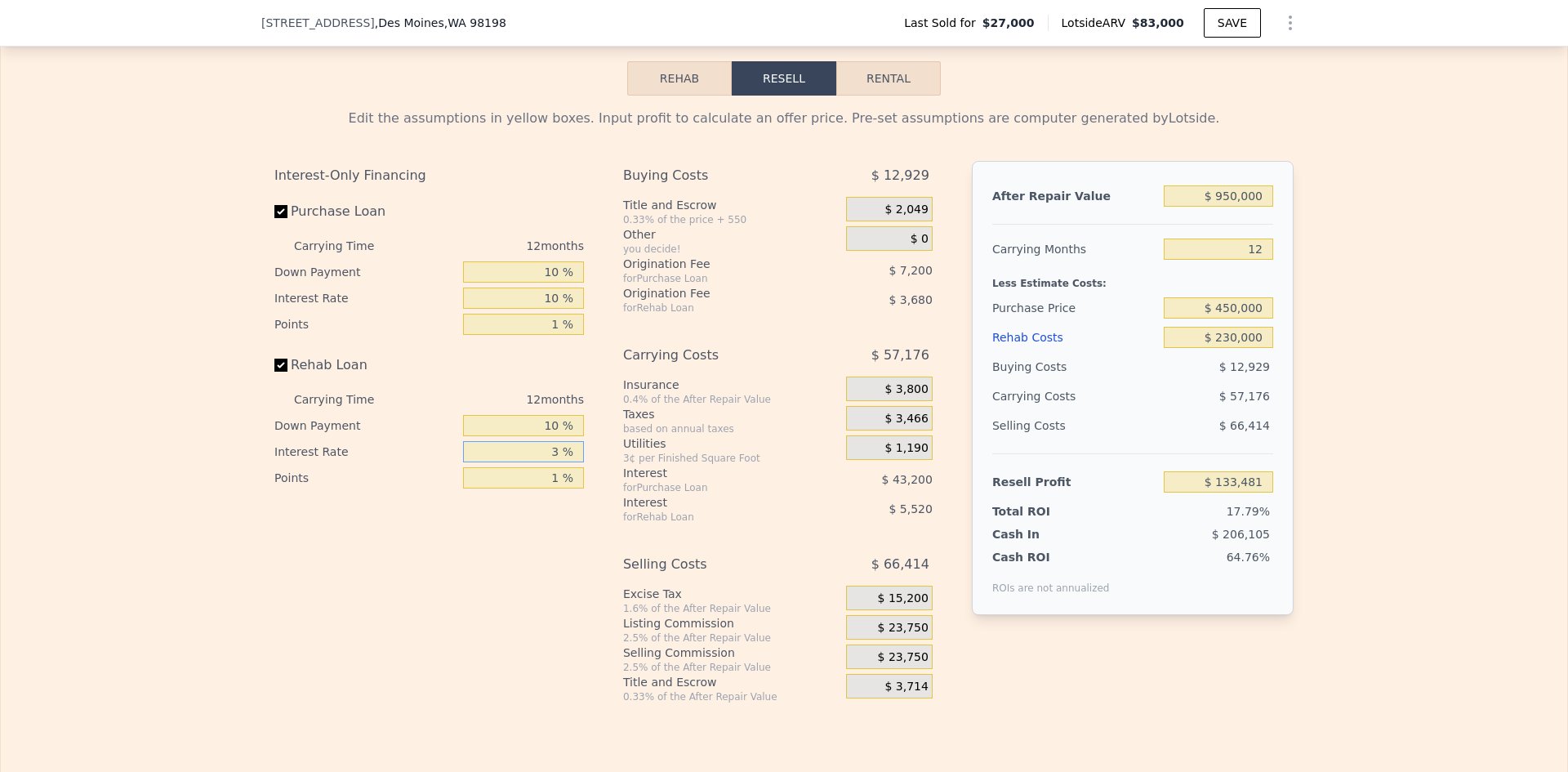
type input "3 %"
click at [1370, 419] on div "Edit the assumptions in yellow boxes. Input profit to calculate an offer price.…" at bounding box center [784, 399] width 1566 height 608
click at [896, 636] on span "$ 23,750" at bounding box center [903, 628] width 51 height 15
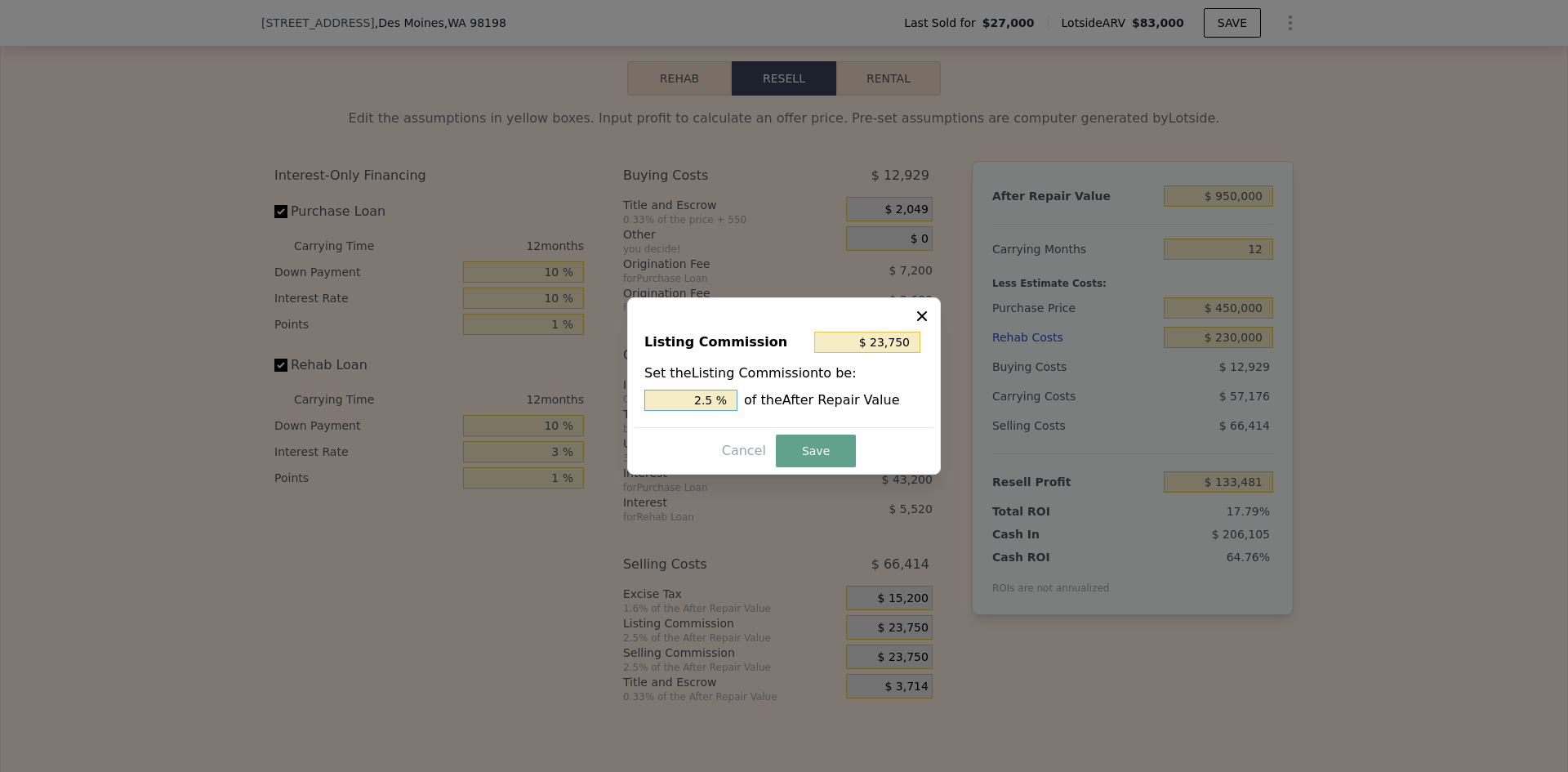
drag, startPoint x: 704, startPoint y: 401, endPoint x: 714, endPoint y: 398, distance: 10.4
click at [714, 399] on input "2.5 %" at bounding box center [691, 400] width 93 height 21
type input "$ 19,000"
type input "2 %"
click at [801, 444] on button "Save" at bounding box center [815, 451] width 80 height 33
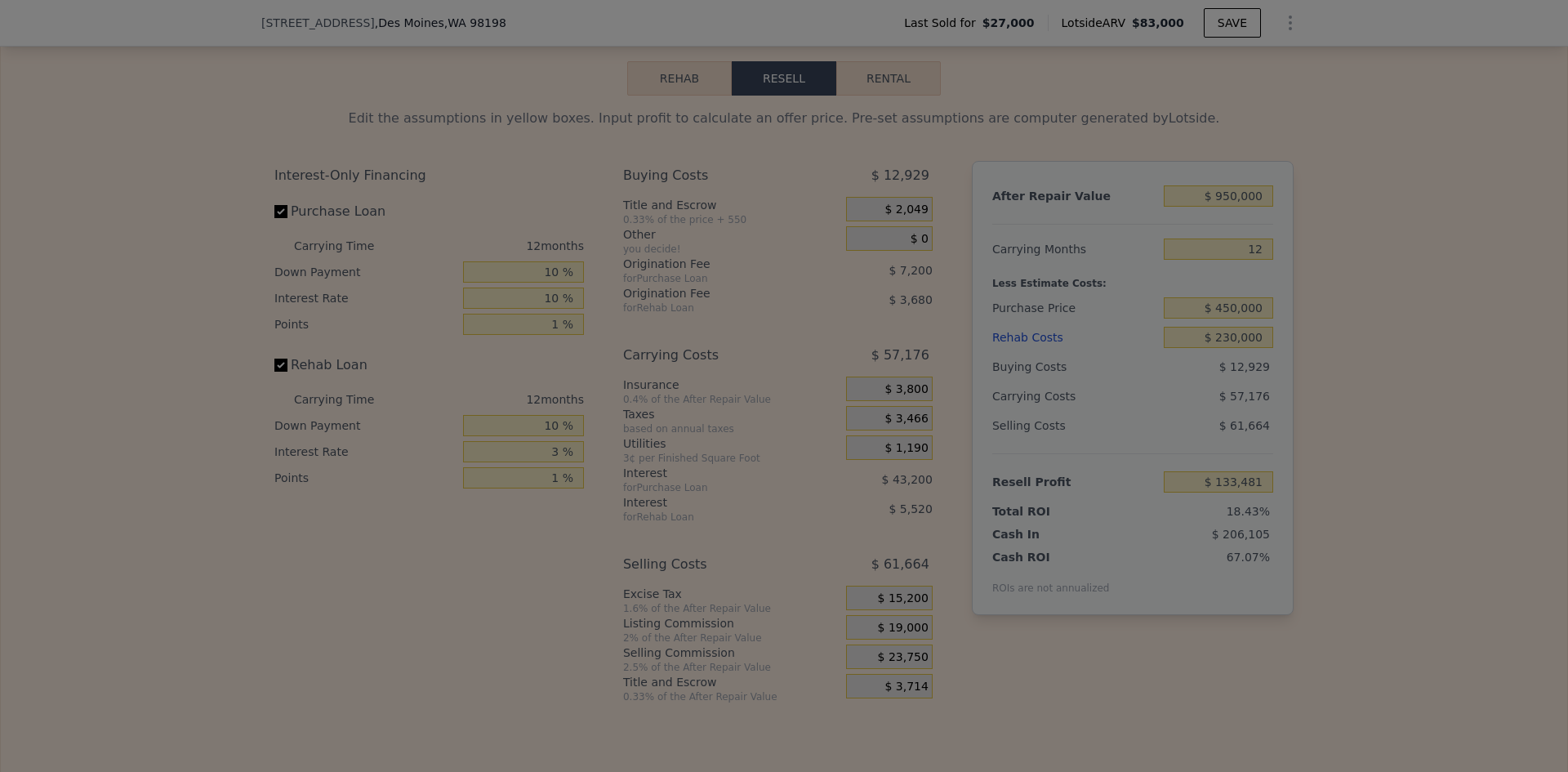
type input "$ 138,231"
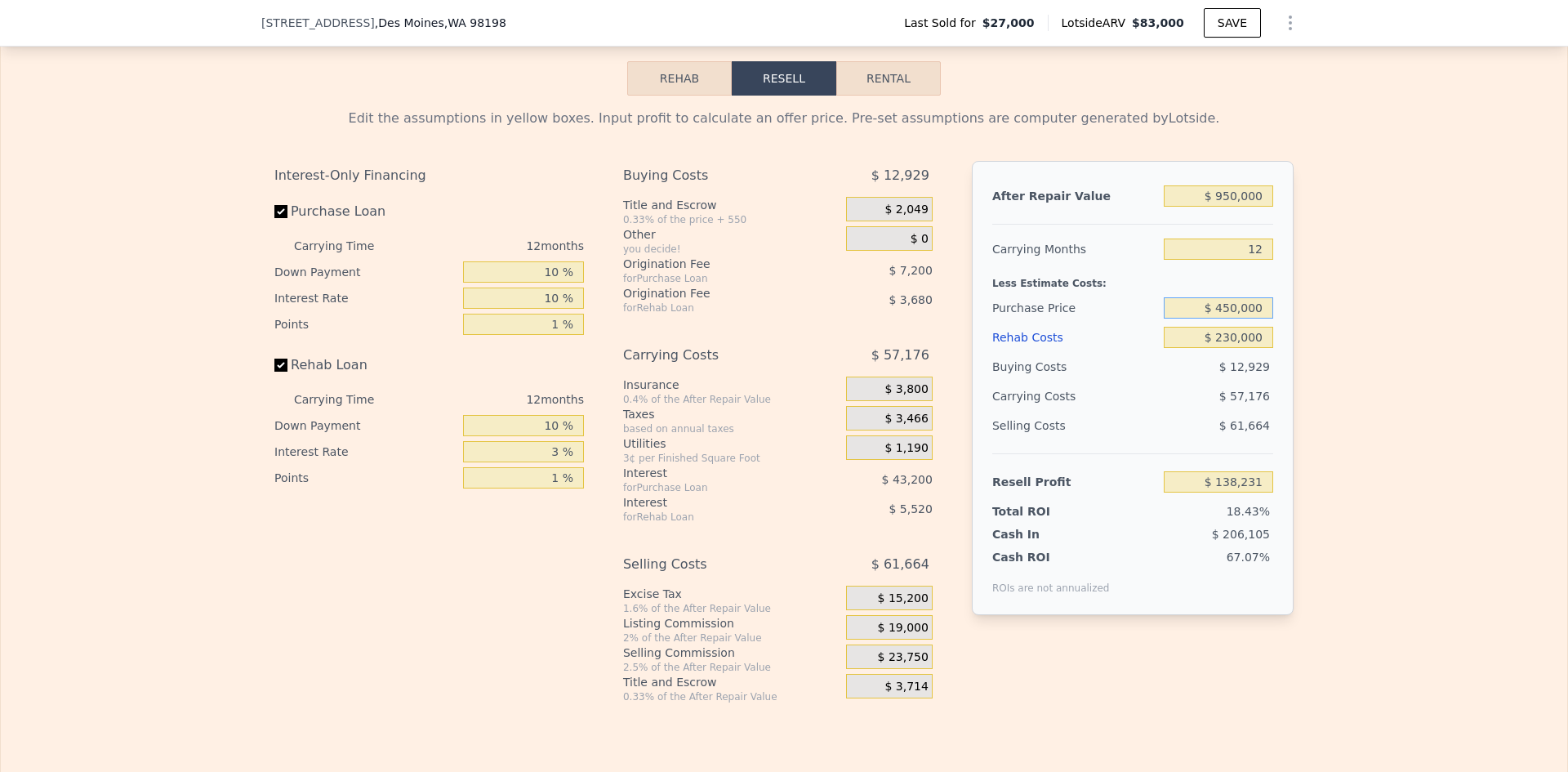
click at [1229, 316] on input "$ 450,000" at bounding box center [1218, 308] width 109 height 21
type input "$ 480,000"
click at [1374, 366] on div "Edit the assumptions in yellow boxes. Input profit to calculate an offer price.…" at bounding box center [784, 399] width 1566 height 608
type input "$ 104,772"
click at [1229, 316] on input "$ 480,000" at bounding box center [1218, 308] width 109 height 21
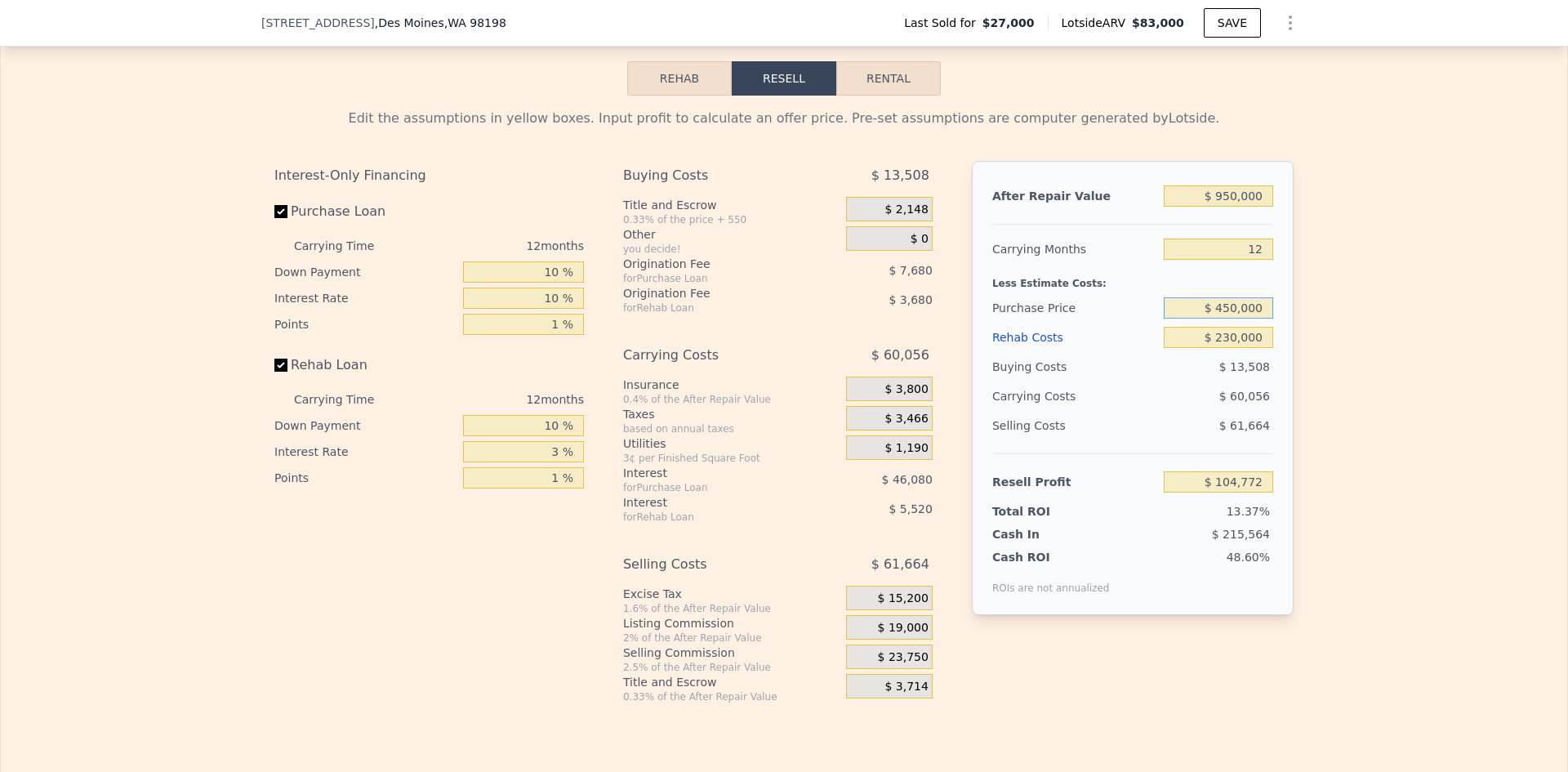
type input "$ 450,000"
click at [1349, 395] on div "Edit the assumptions in yellow boxes. Input profit to calculate an offer price.…" at bounding box center [784, 399] width 1566 height 608
type input "$ 138,231"
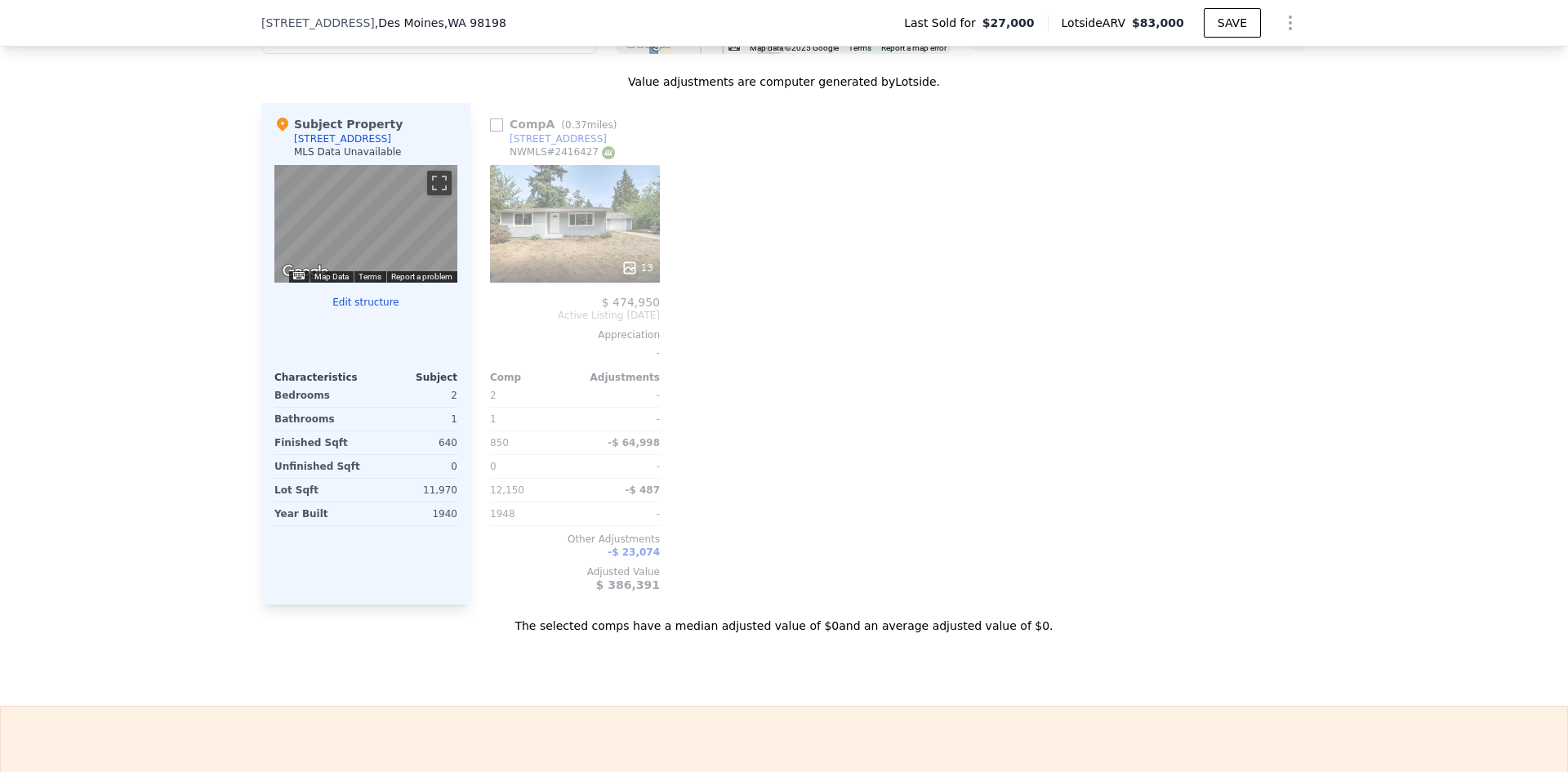
scroll to position [1553, 0]
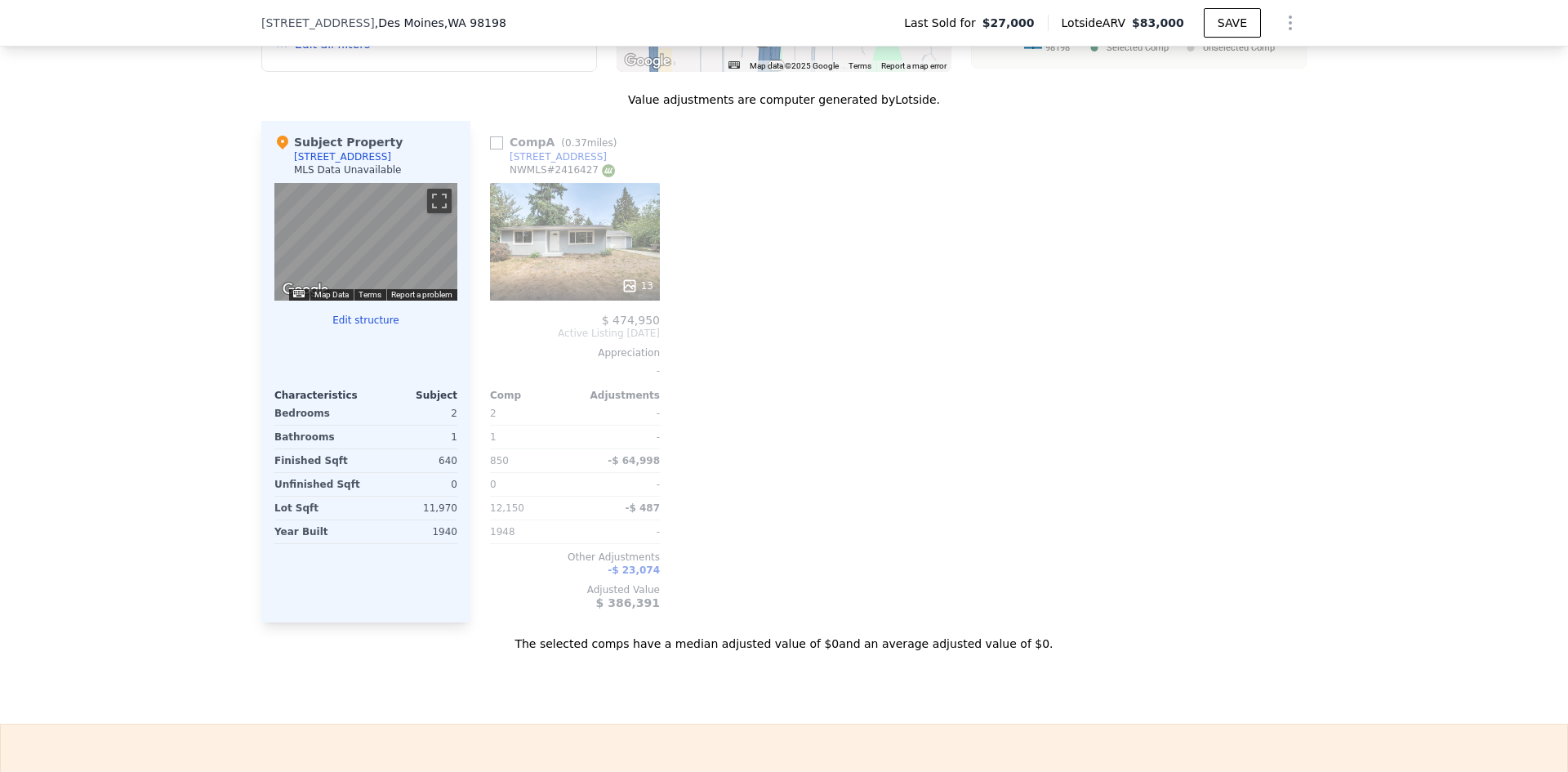
click at [624, 291] on icon at bounding box center [629, 285] width 10 height 10
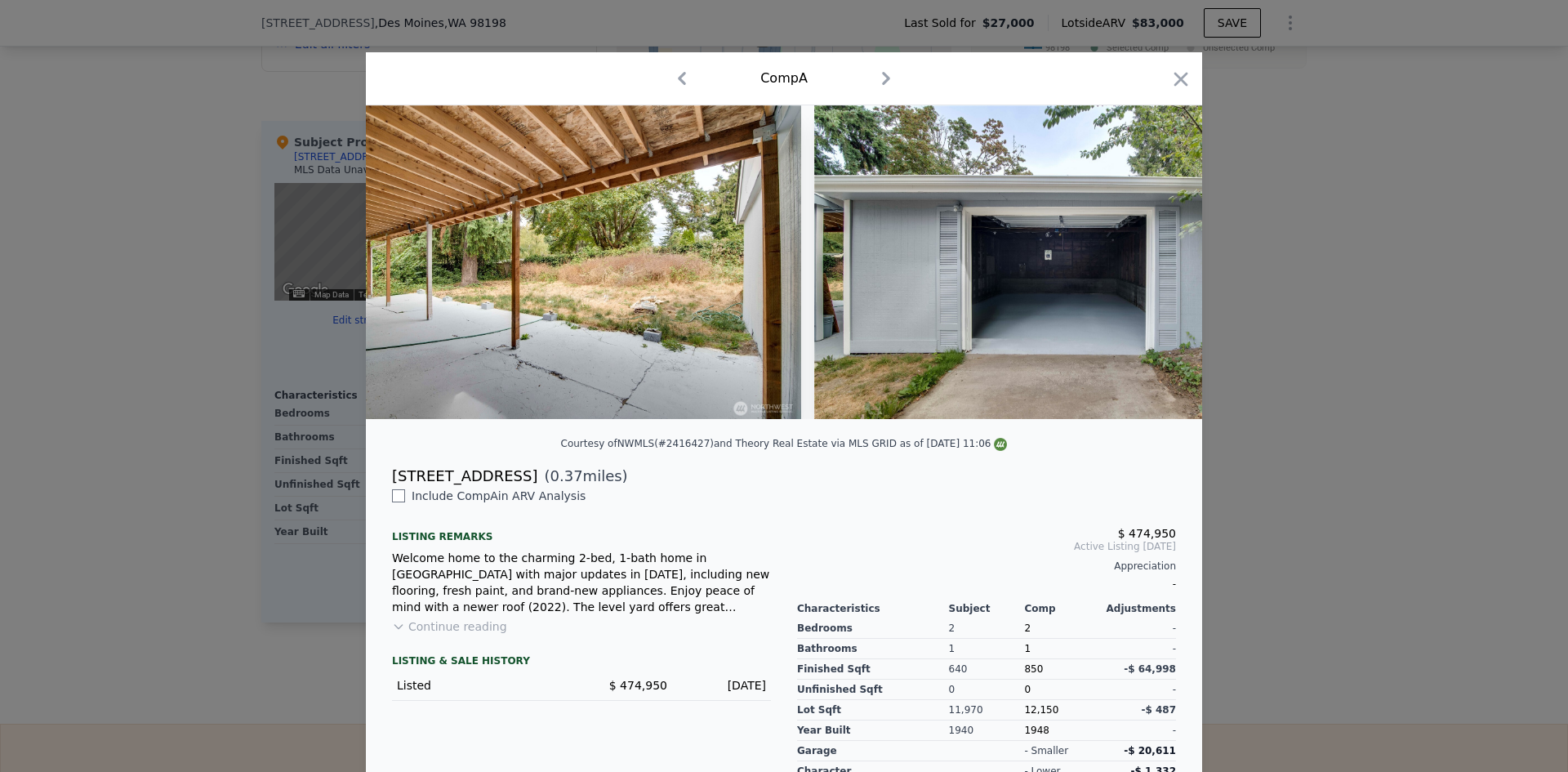
scroll to position [0, 5438]
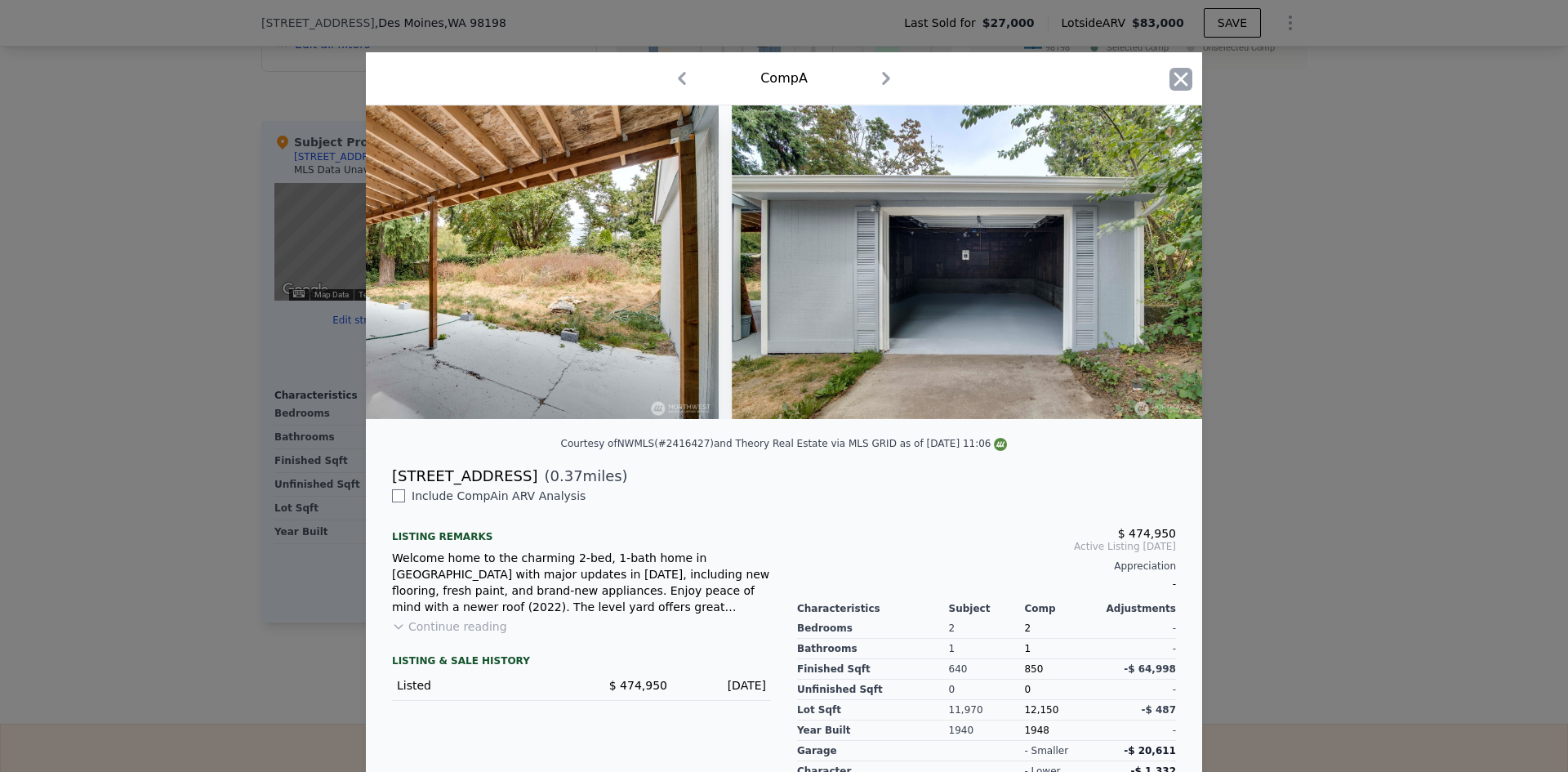
click at [1179, 78] on icon "button" at bounding box center [1181, 79] width 23 height 23
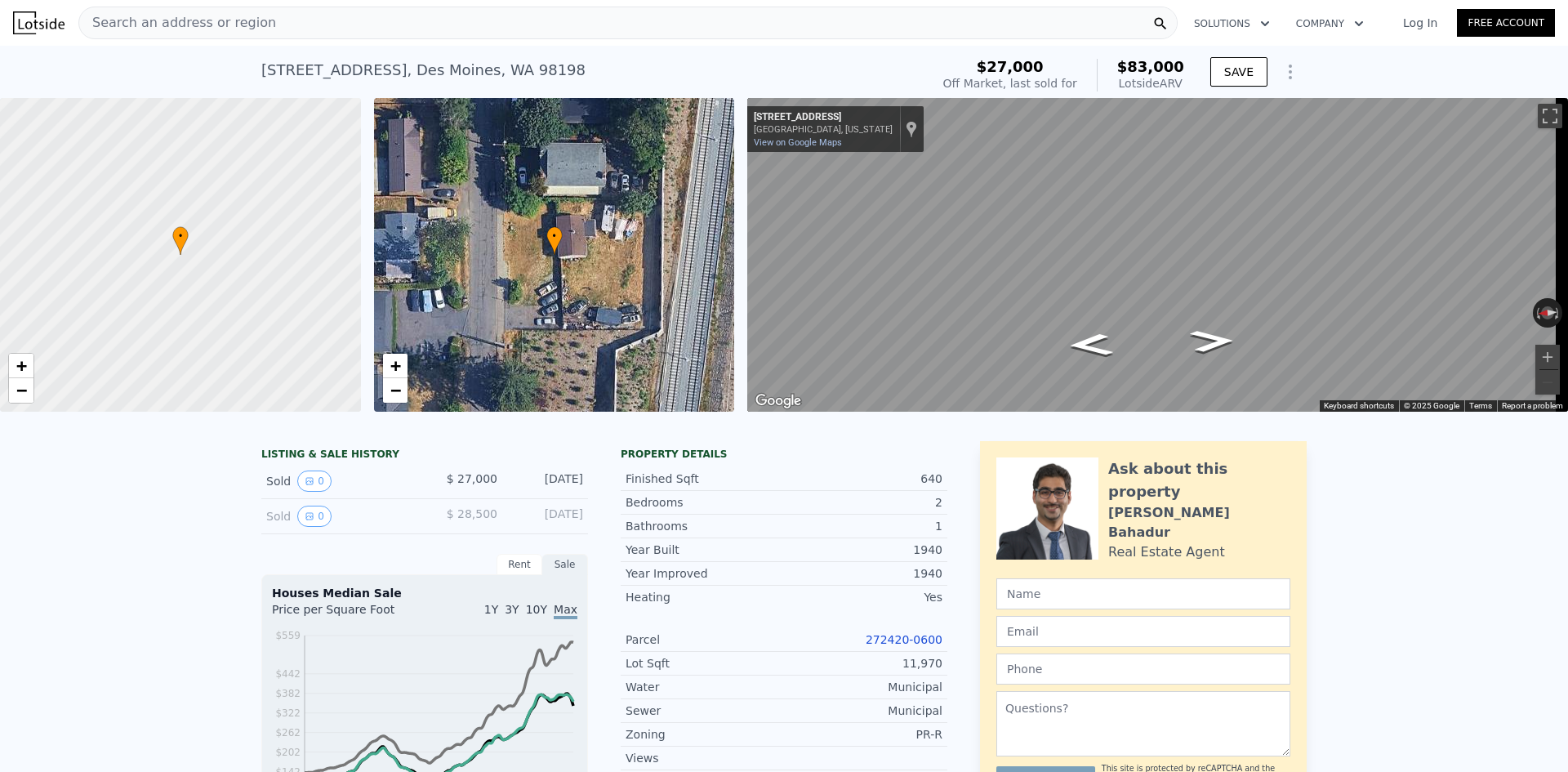
click at [204, 28] on span "Search an address or region" at bounding box center [177, 22] width 197 height 20
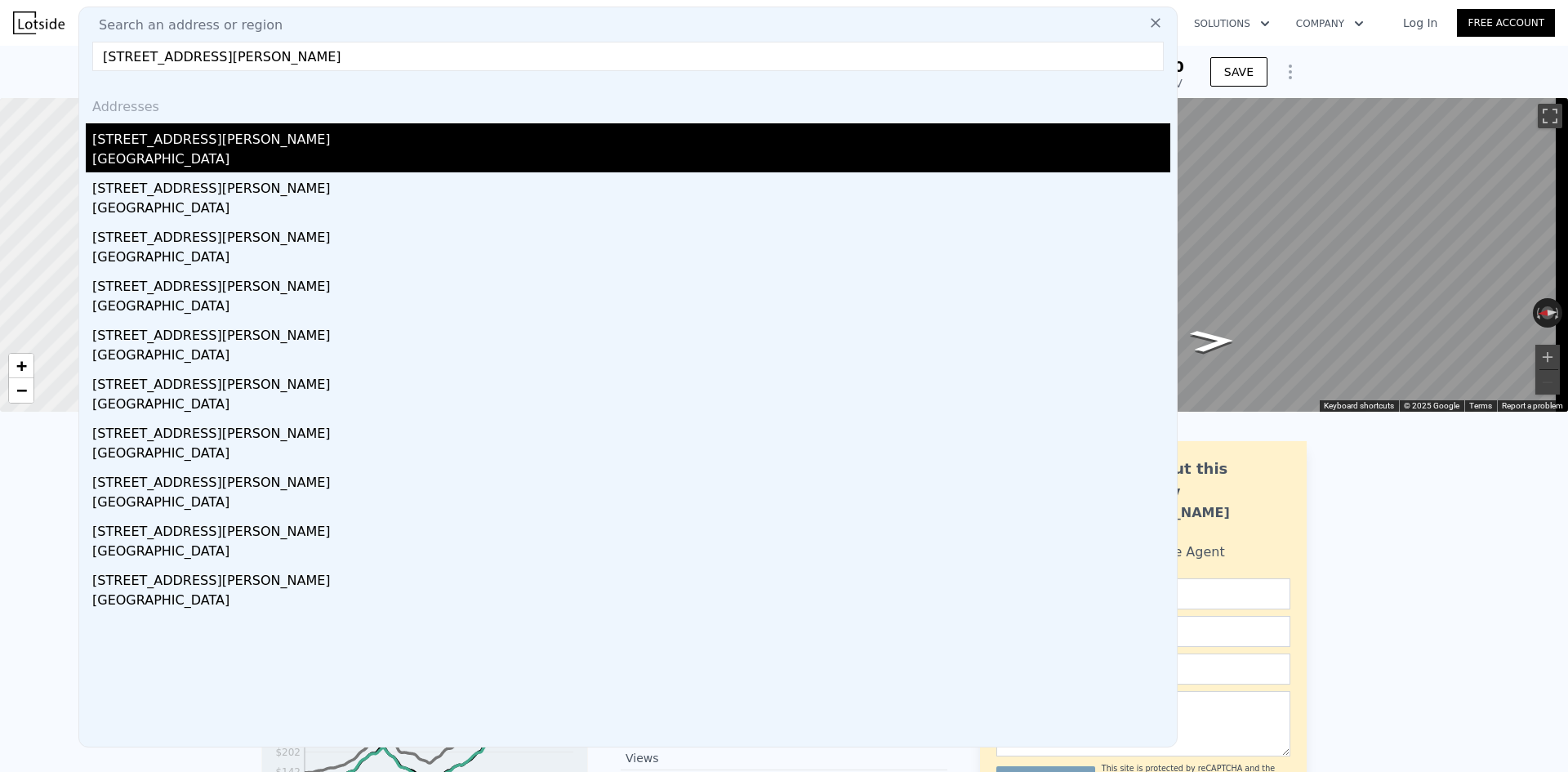
type input "[STREET_ADDRESS][PERSON_NAME]"
click at [225, 152] on div "[GEOGRAPHIC_DATA]" at bounding box center [631, 161] width 1078 height 23
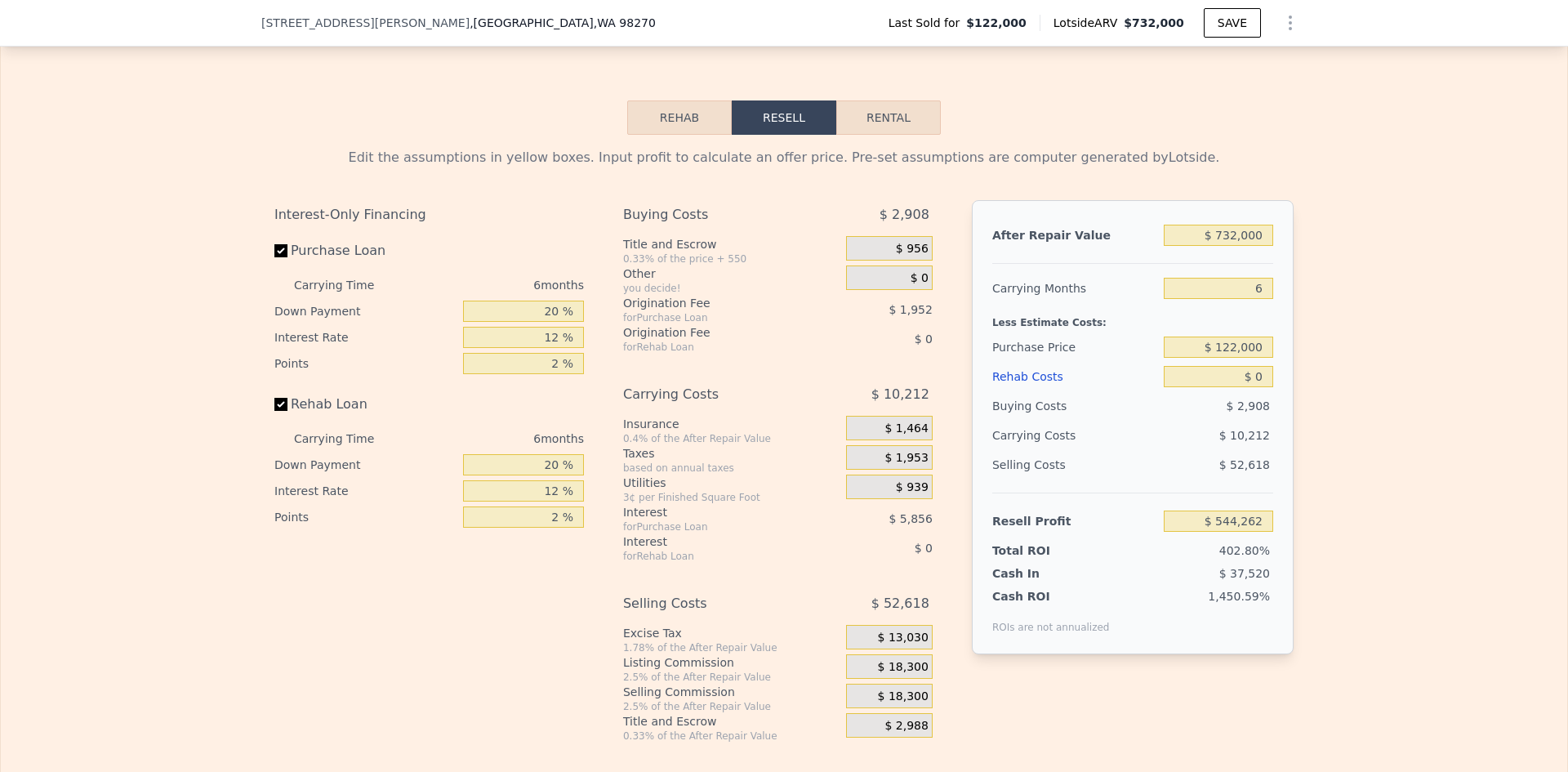
scroll to position [2119, 0]
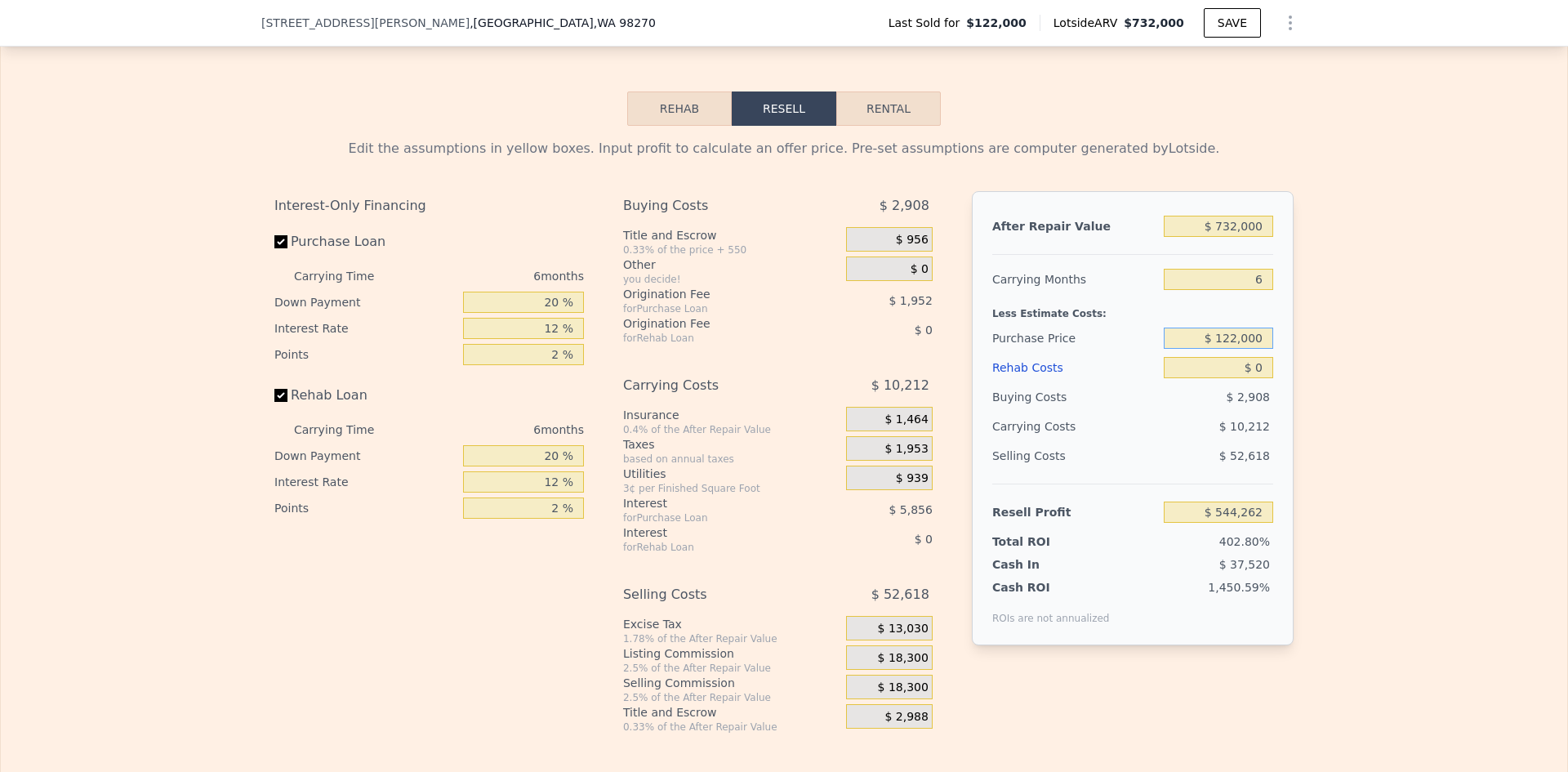
click at [1245, 349] on input "$ 122,000" at bounding box center [1218, 338] width 109 height 21
type input "$ 510,000"
click at [1252, 290] on input "6" at bounding box center [1218, 279] width 109 height 21
type input "$ 130,138"
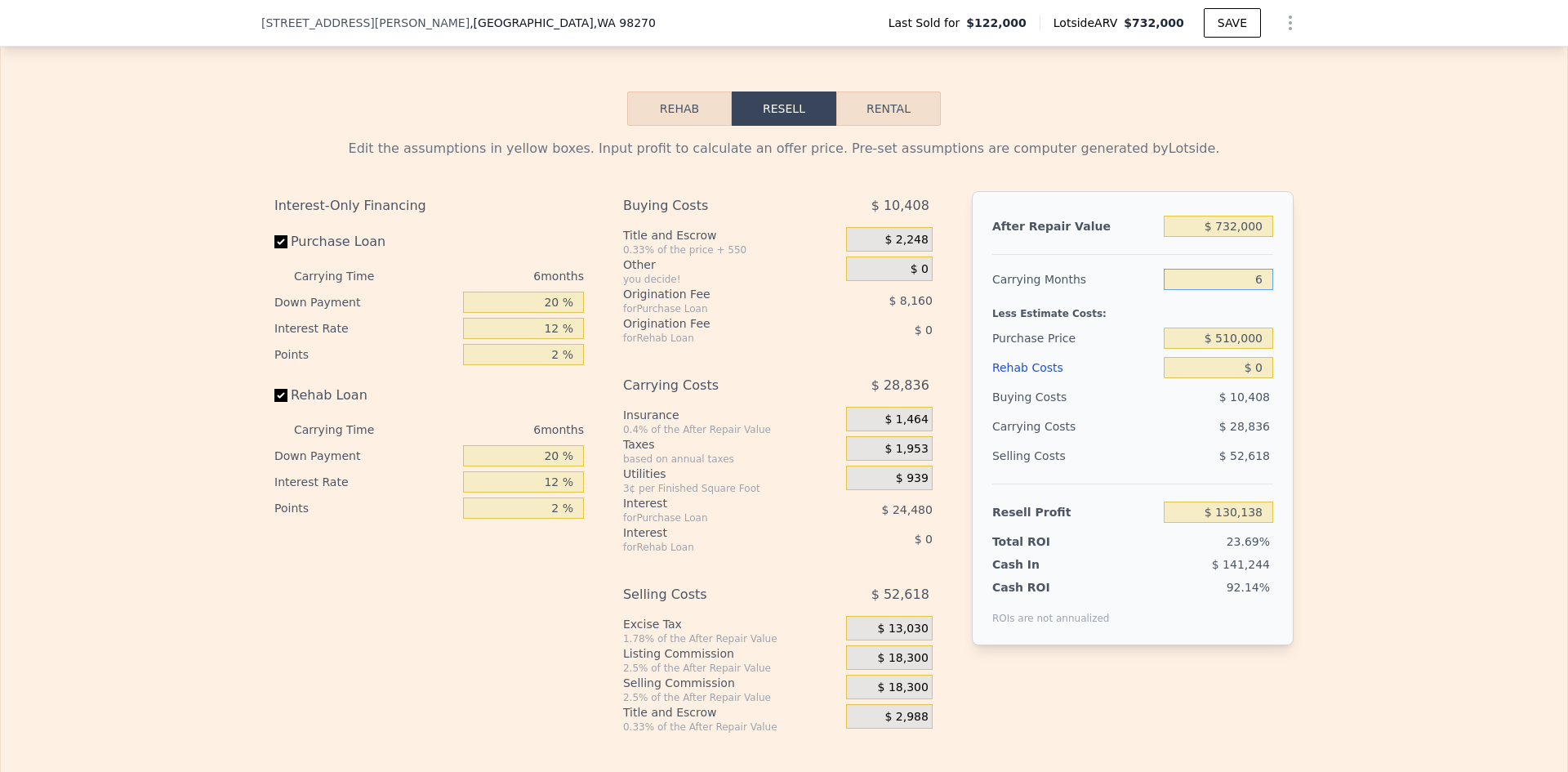
type input "5"
type input "$ 134,944"
type input "5"
click at [1465, 383] on div "Edit the assumptions in yellow boxes. Input profit to calculate an offer price.…" at bounding box center [784, 429] width 1566 height 608
drag, startPoint x: 1262, startPoint y: 388, endPoint x: 1252, endPoint y: 388, distance: 10.0
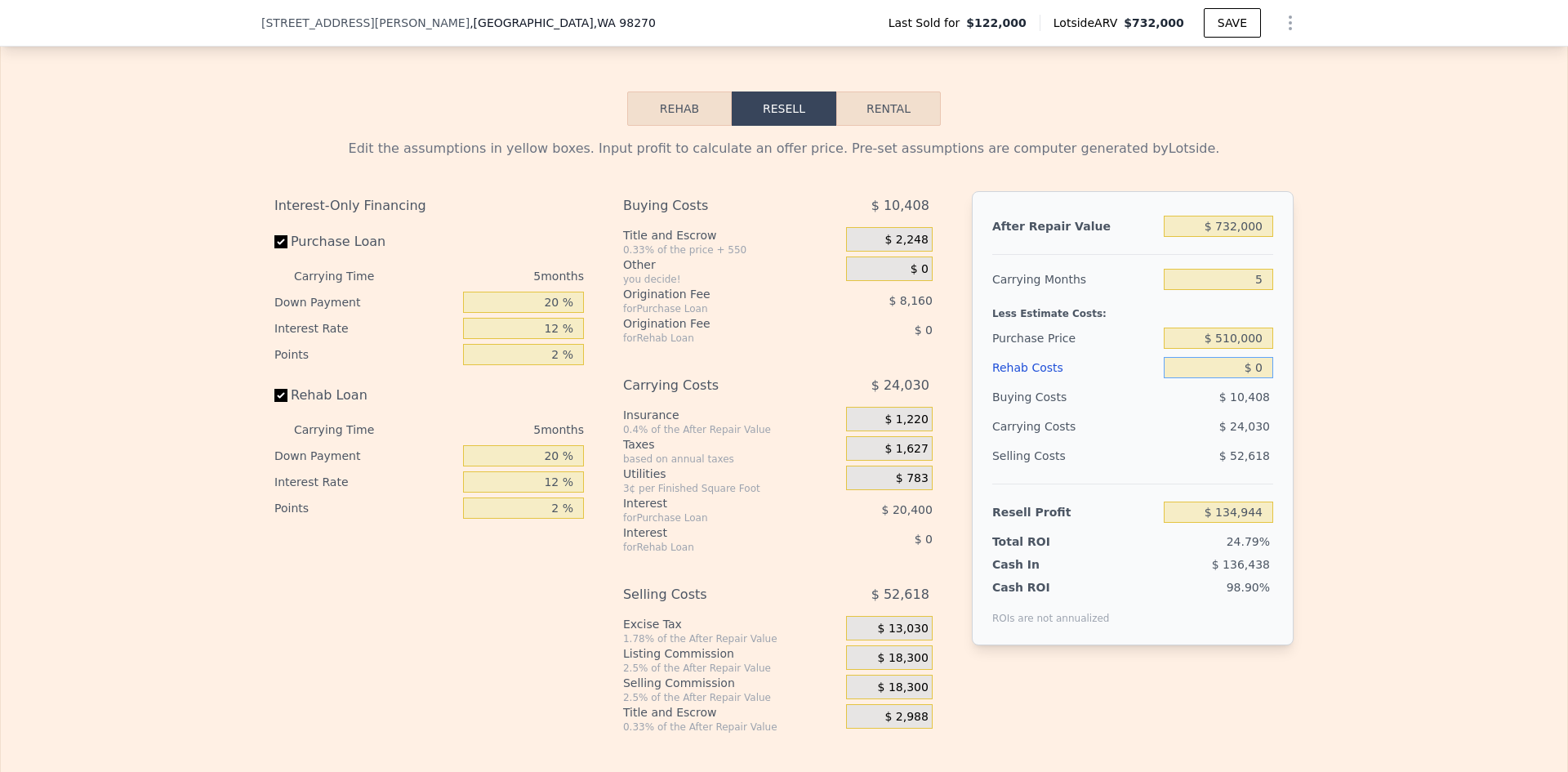
click at [1253, 378] on input "$ 0" at bounding box center [1218, 367] width 109 height 21
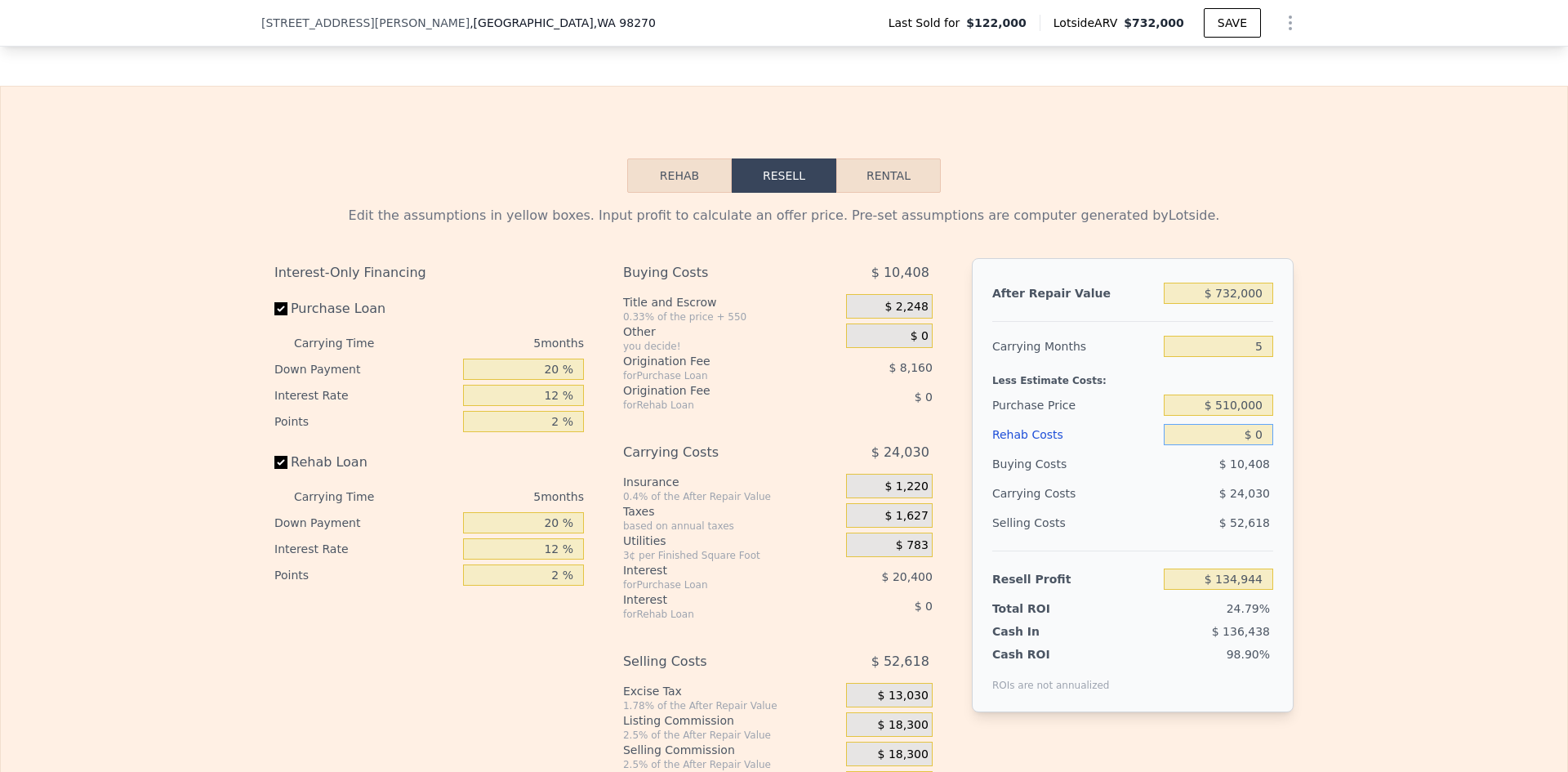
scroll to position [2037, 0]
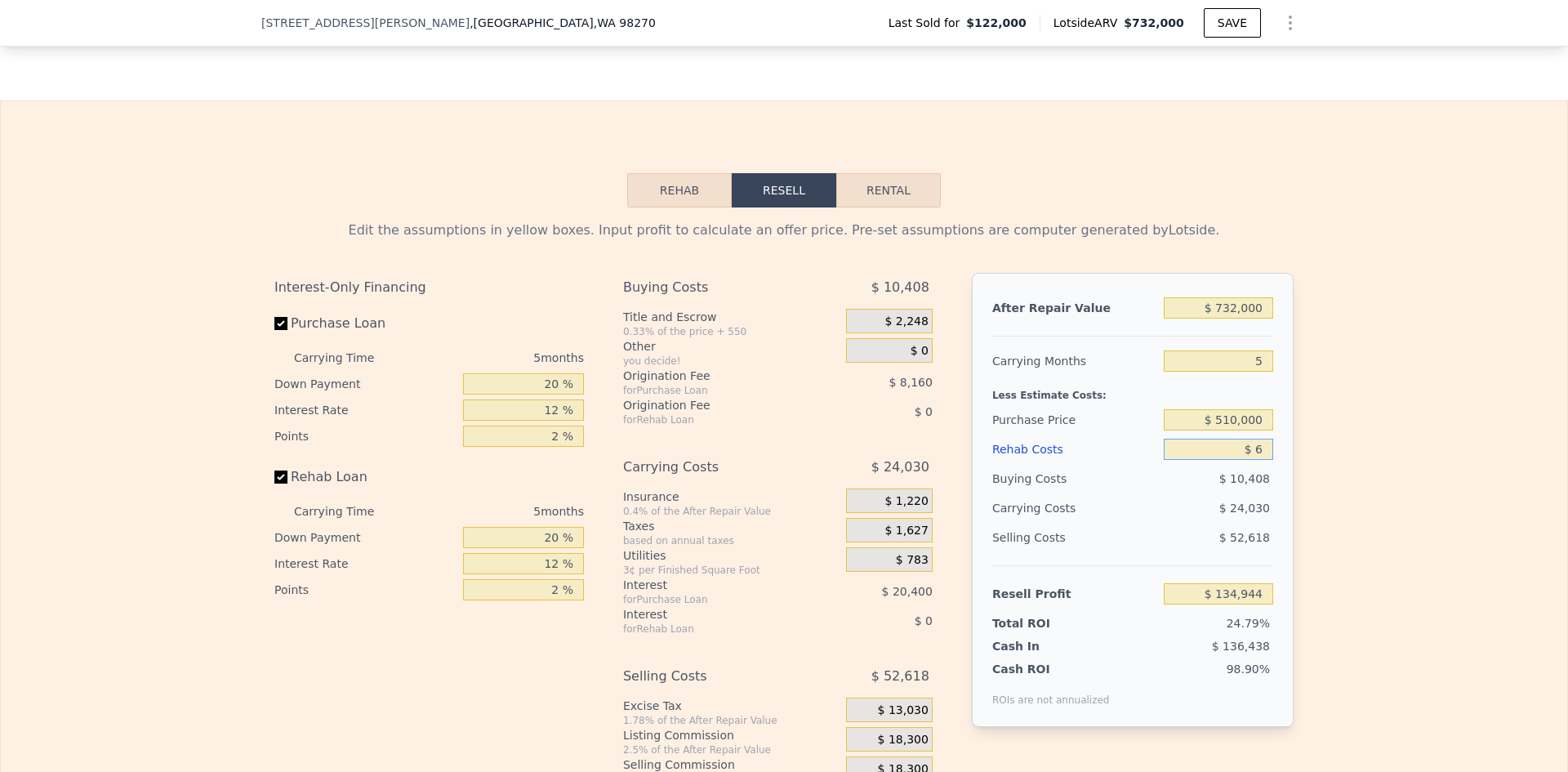
type input "$ 60"
type input "$ 134,883"
type input "$ 60,000"
type input "$ 71,584"
type input "$ 60,000"
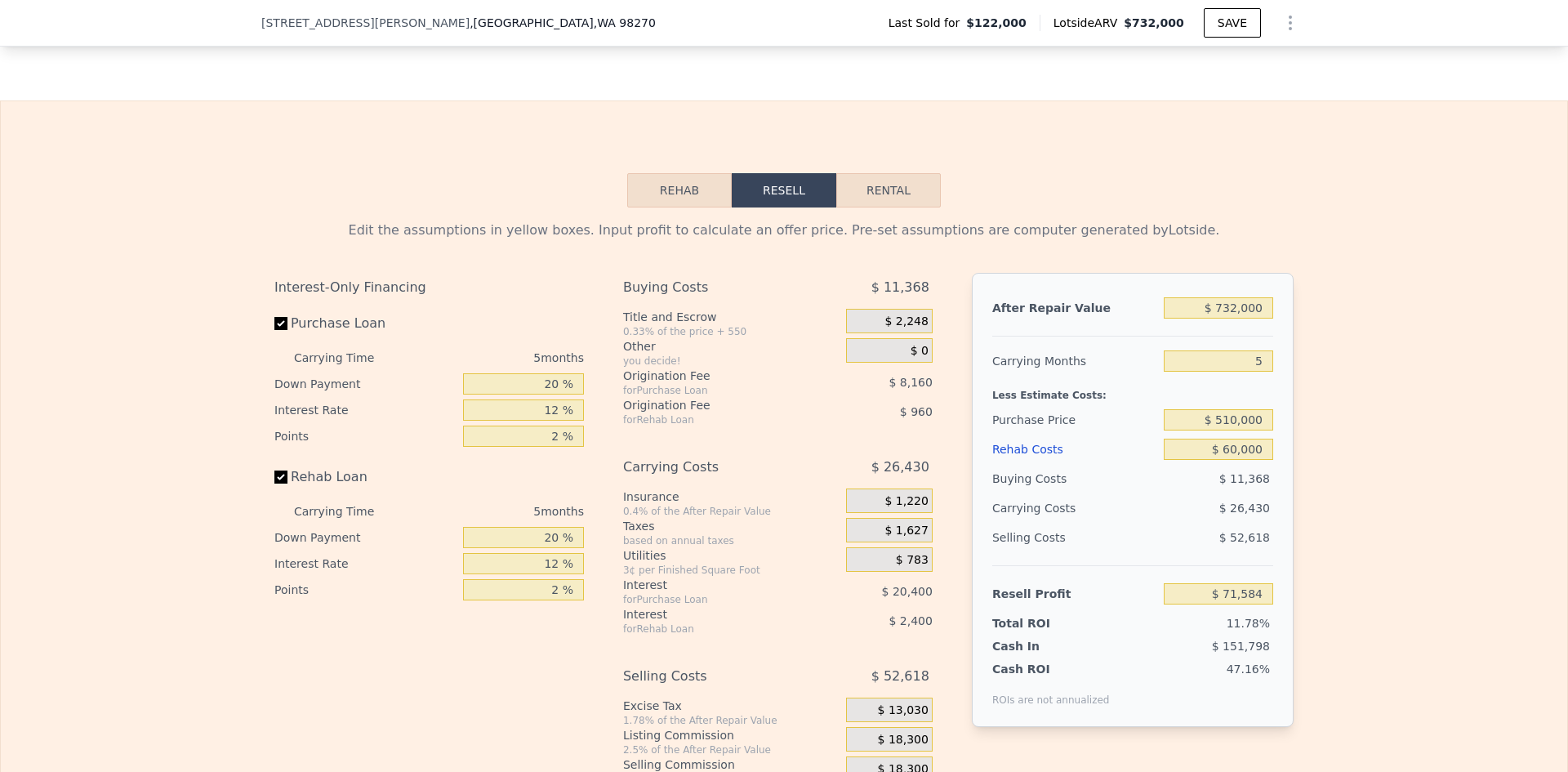
click at [1303, 369] on div "Edit the assumptions in yellow boxes. Input profit to calculate an offer price.…" at bounding box center [784, 511] width 1566 height 608
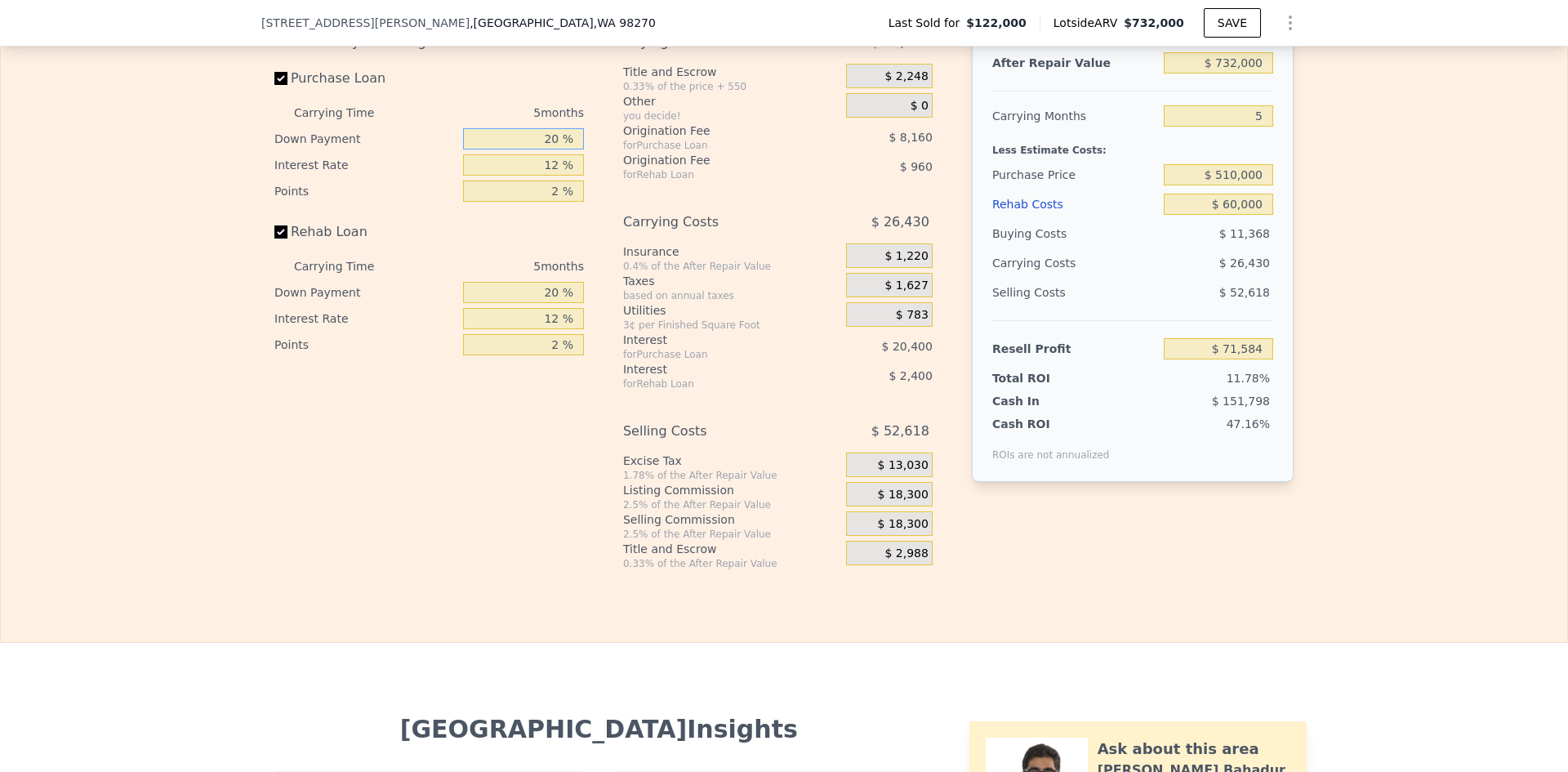
click at [551, 150] on input "20 %" at bounding box center [523, 138] width 121 height 21
click at [550, 150] on input "20 %" at bounding box center [523, 138] width 121 height 21
type input "10 %"
type input "1 %"
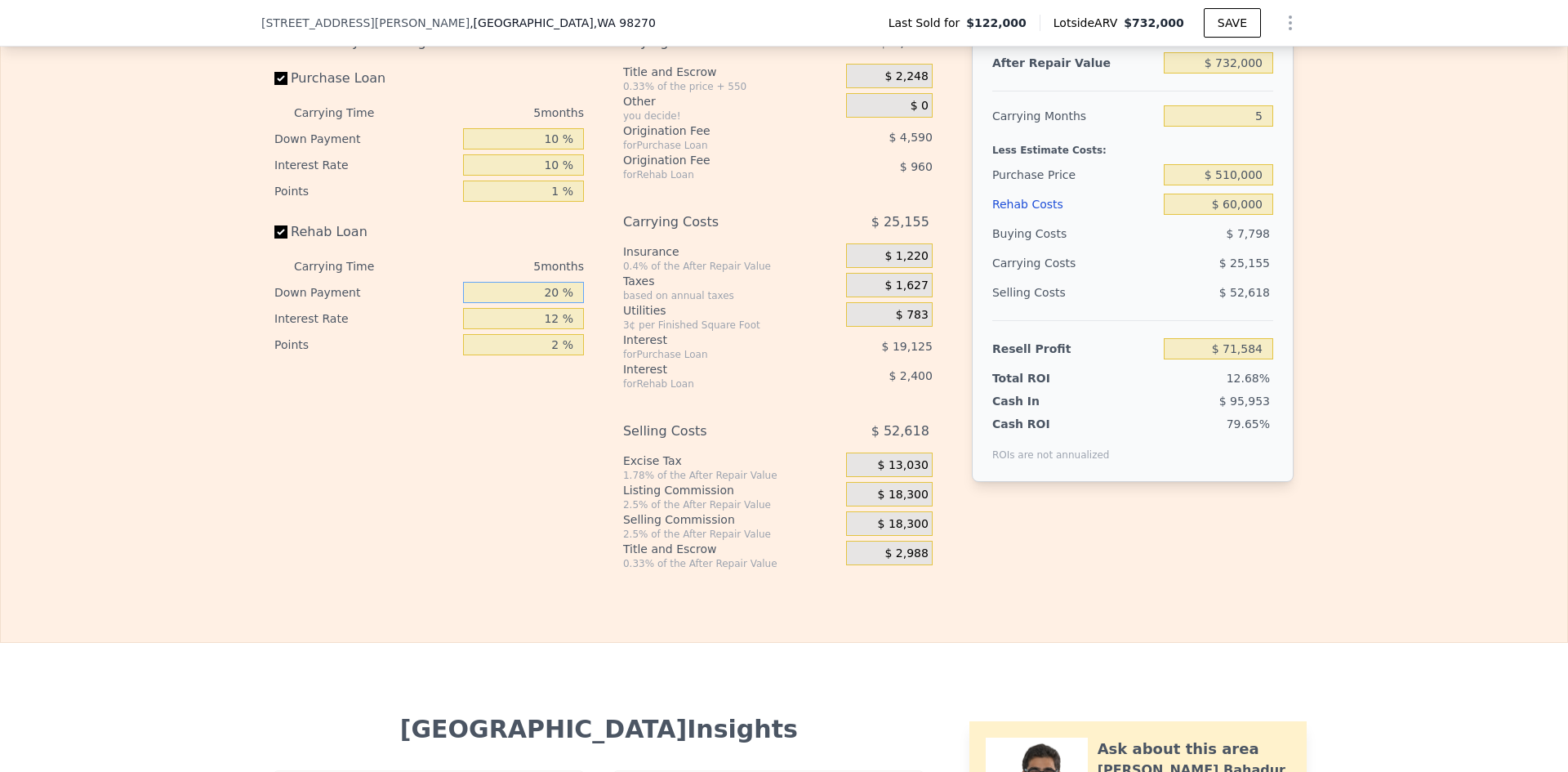
type input "$ 76,429"
type input "10 %"
type input "1 %"
type input "$ 76,999"
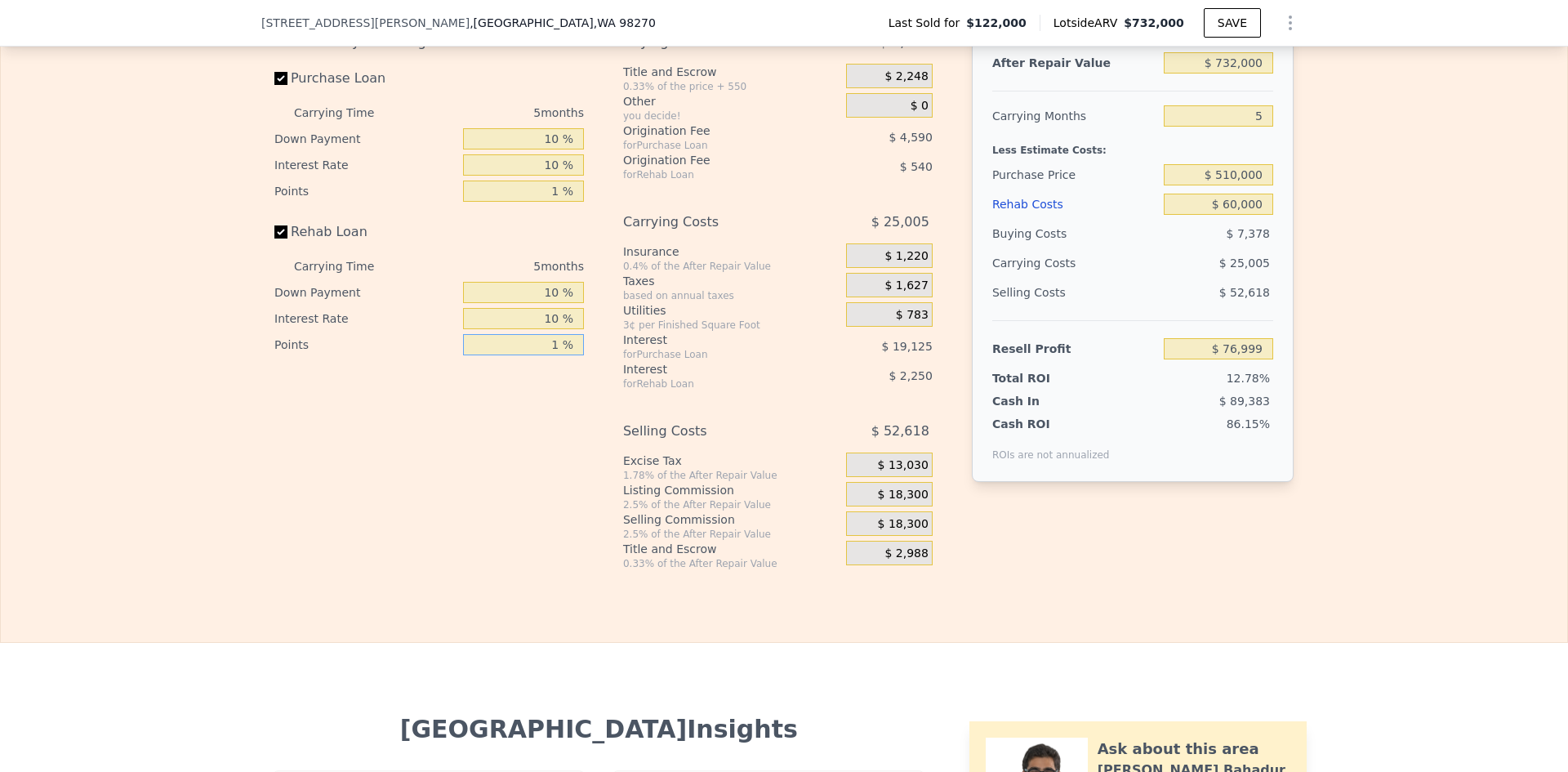
type input "1 %"
click at [912, 503] on span "$ 18,300" at bounding box center [903, 495] width 51 height 15
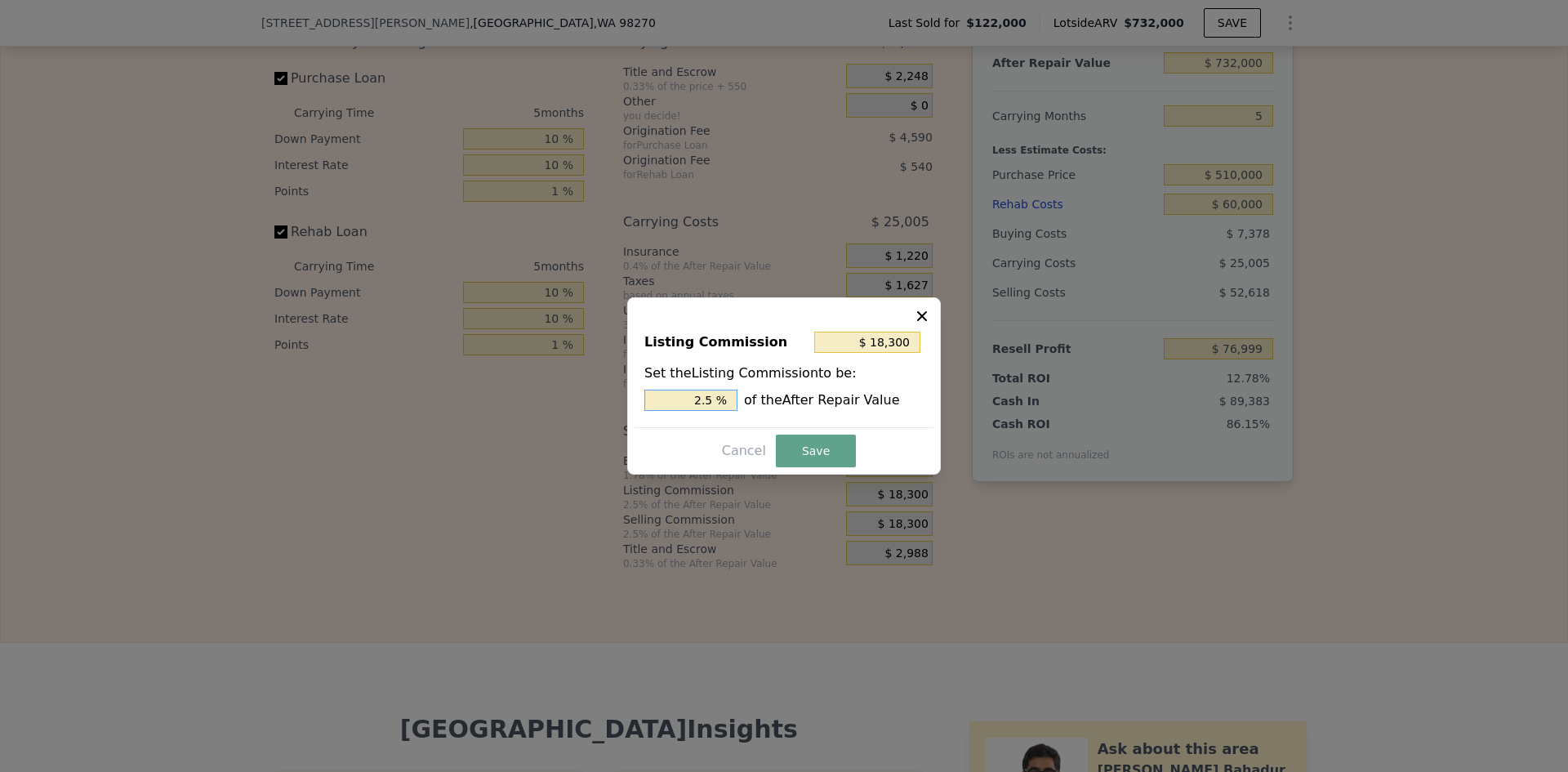
drag, startPoint x: 705, startPoint y: 401, endPoint x: 717, endPoint y: 397, distance: 12.6
click at [717, 397] on input "2.5 %" at bounding box center [691, 400] width 93 height 21
type input "$ 14,640"
type input "2 %"
drag, startPoint x: 795, startPoint y: 463, endPoint x: 805, endPoint y: 438, distance: 26.9
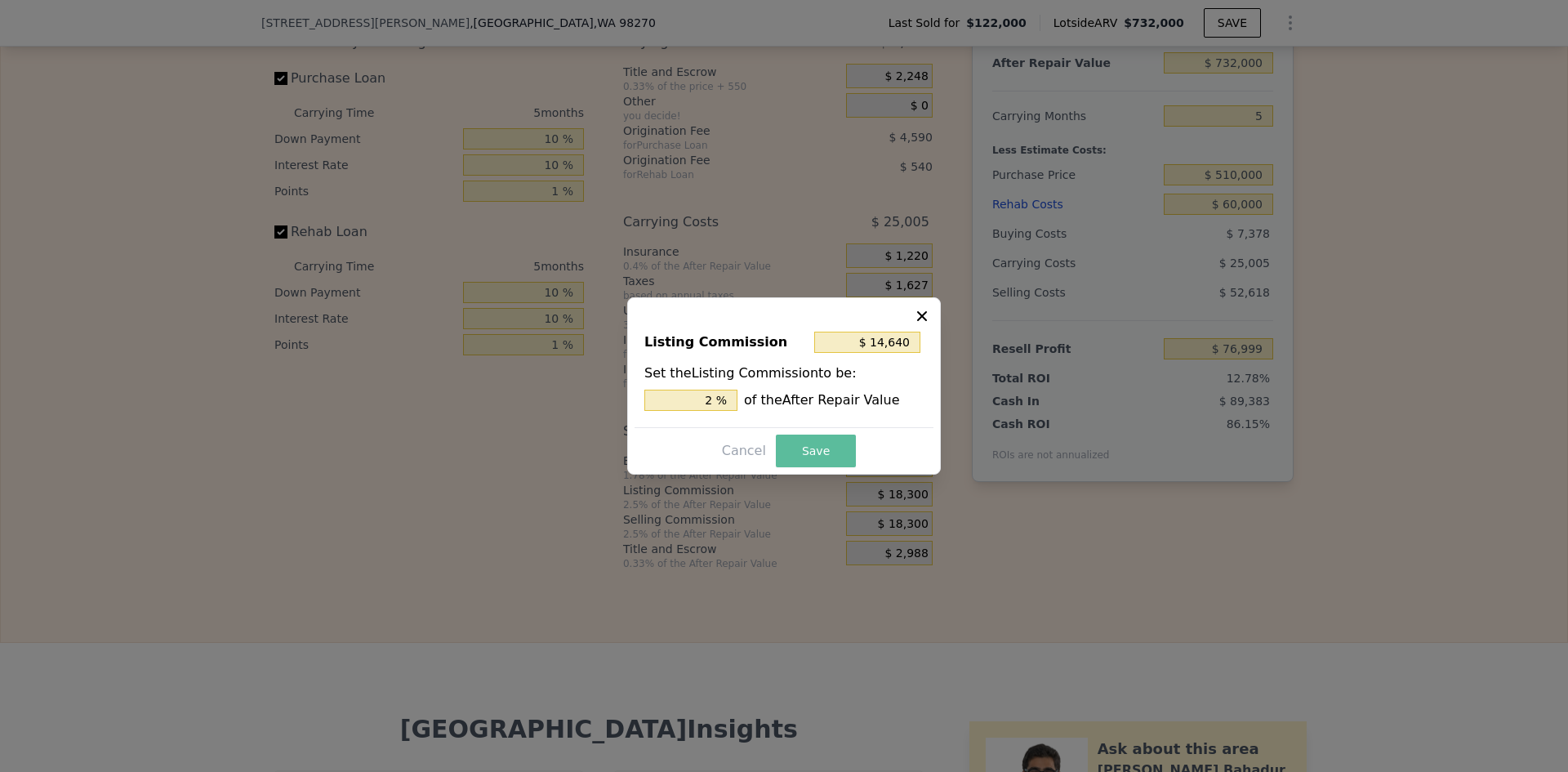
click at [795, 463] on button "Save" at bounding box center [815, 451] width 80 height 33
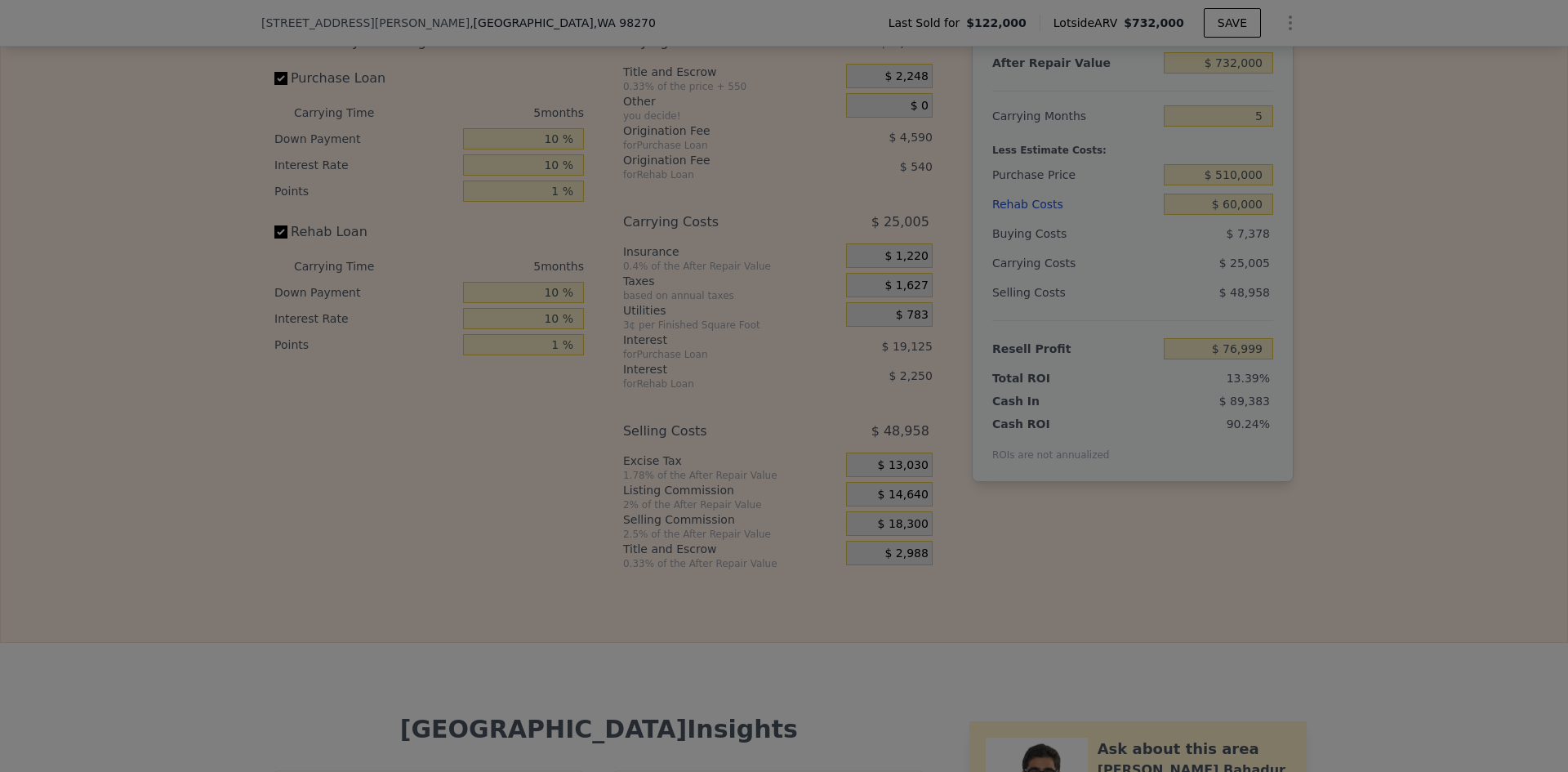
type input "$ 80,659"
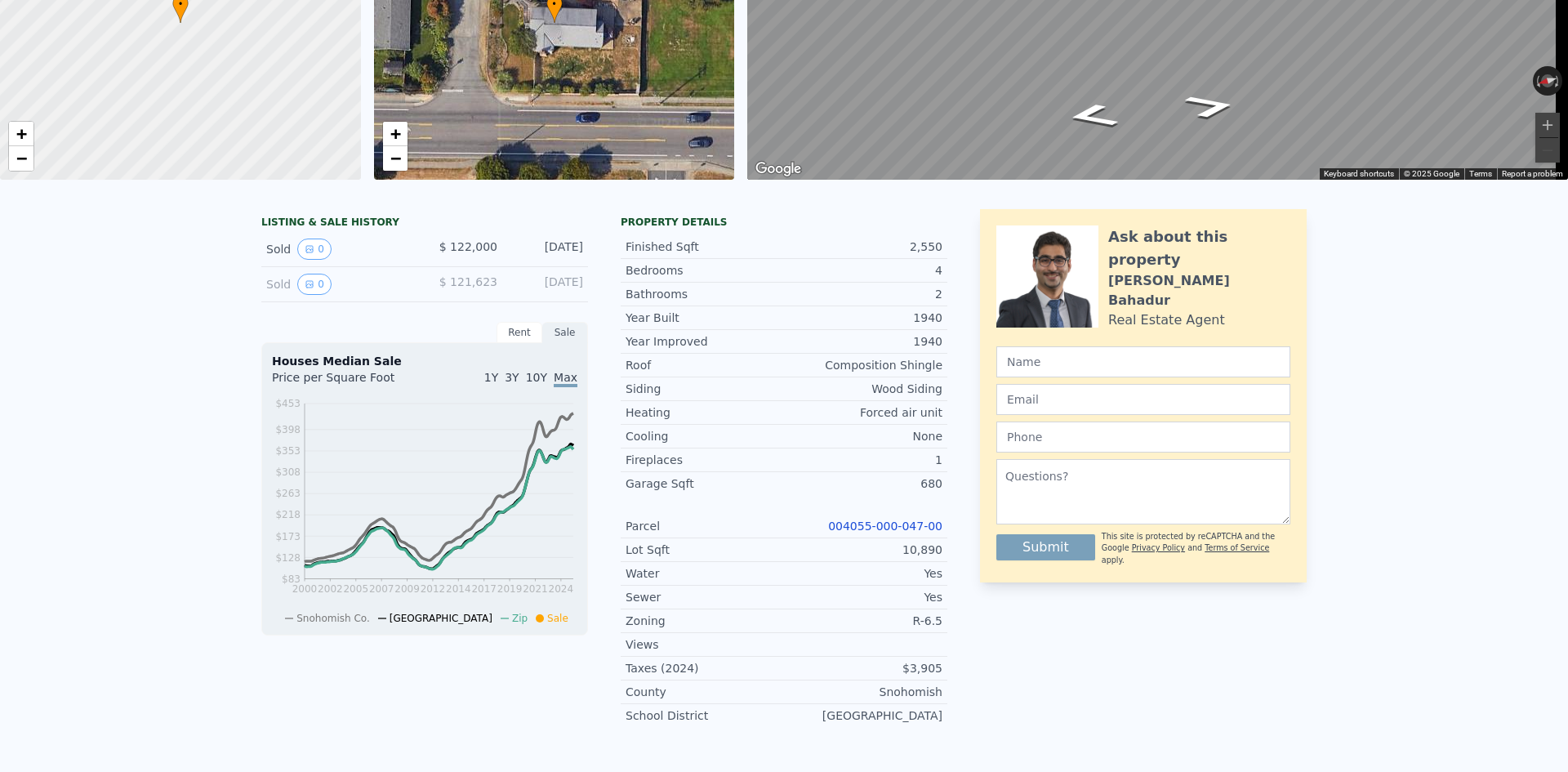
scroll to position [6, 0]
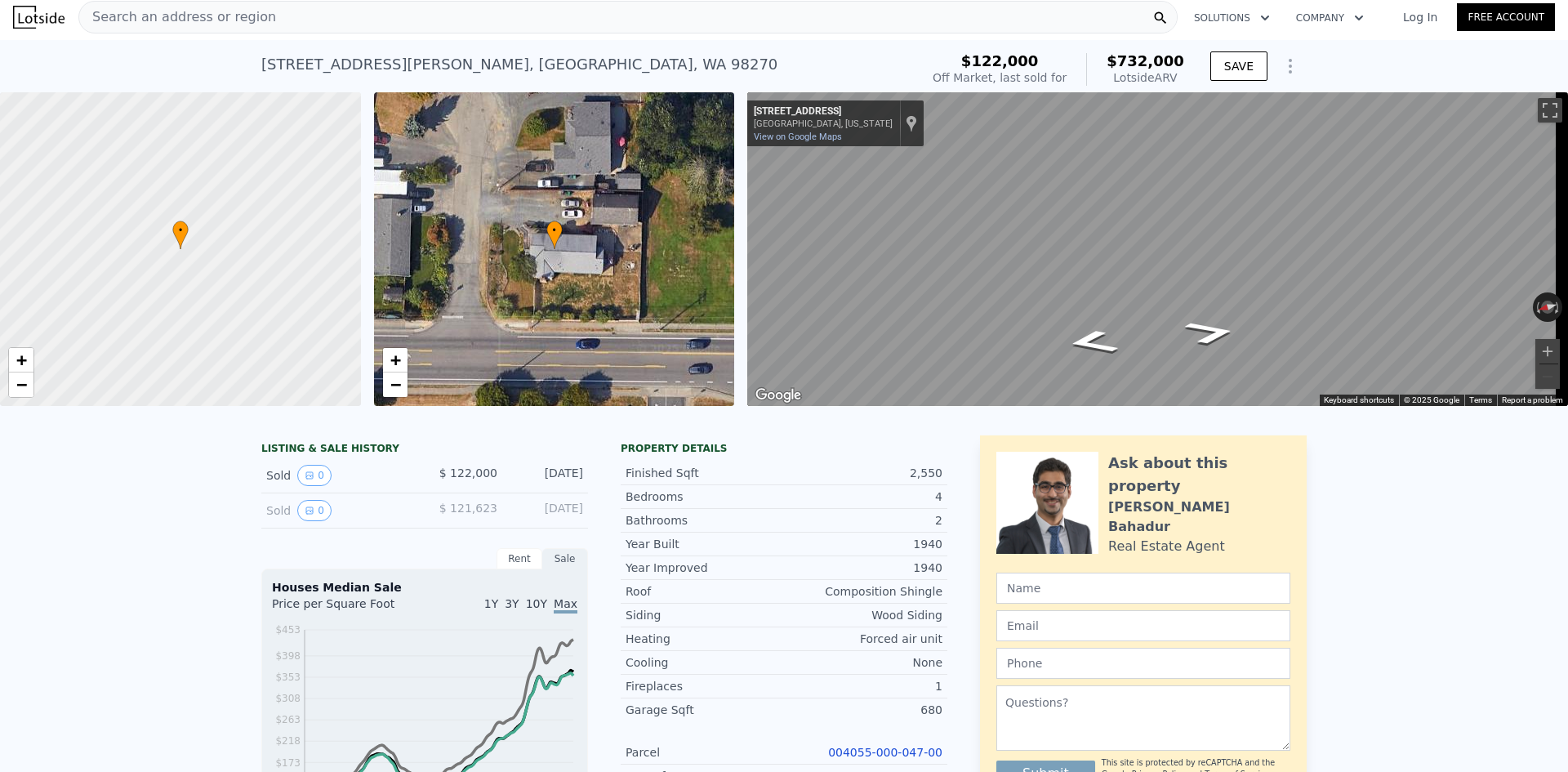
click at [150, 12] on span "Search an address or region" at bounding box center [177, 17] width 197 height 20
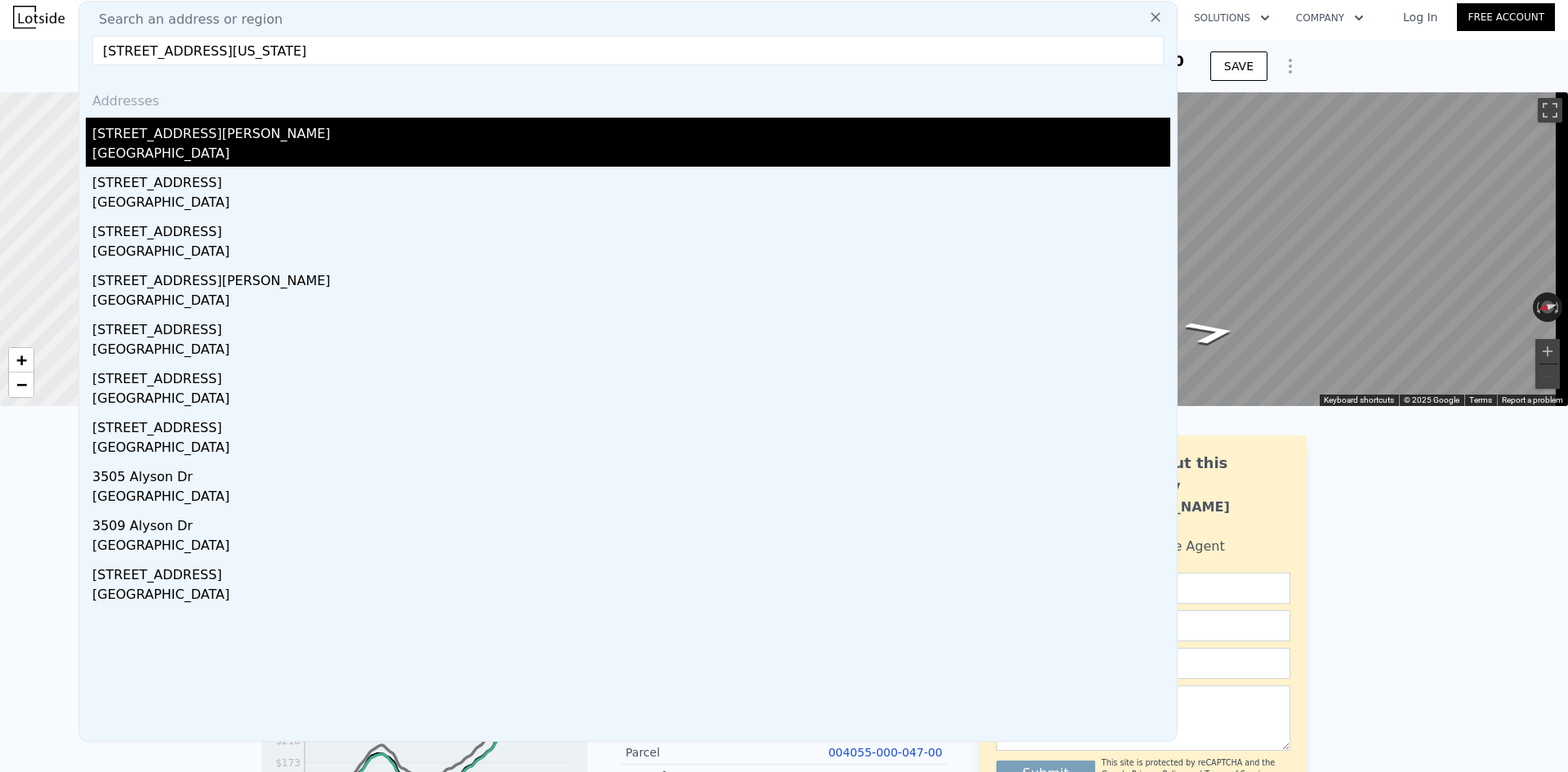
type input "[STREET_ADDRESS][US_STATE]"
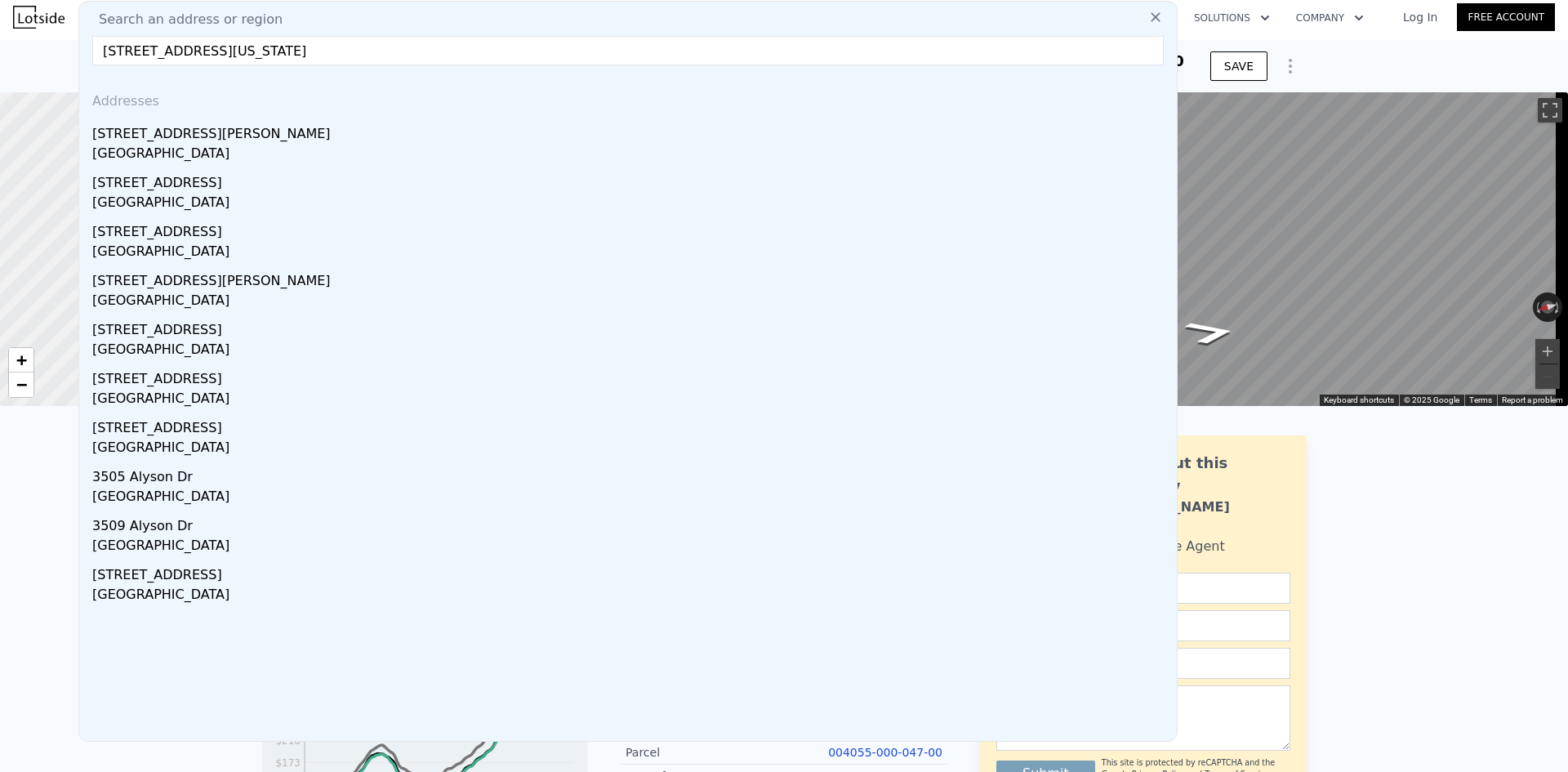
drag, startPoint x: 206, startPoint y: 157, endPoint x: 335, endPoint y: 145, distance: 129.6
click at [206, 157] on div "[GEOGRAPHIC_DATA]" at bounding box center [631, 155] width 1078 height 23
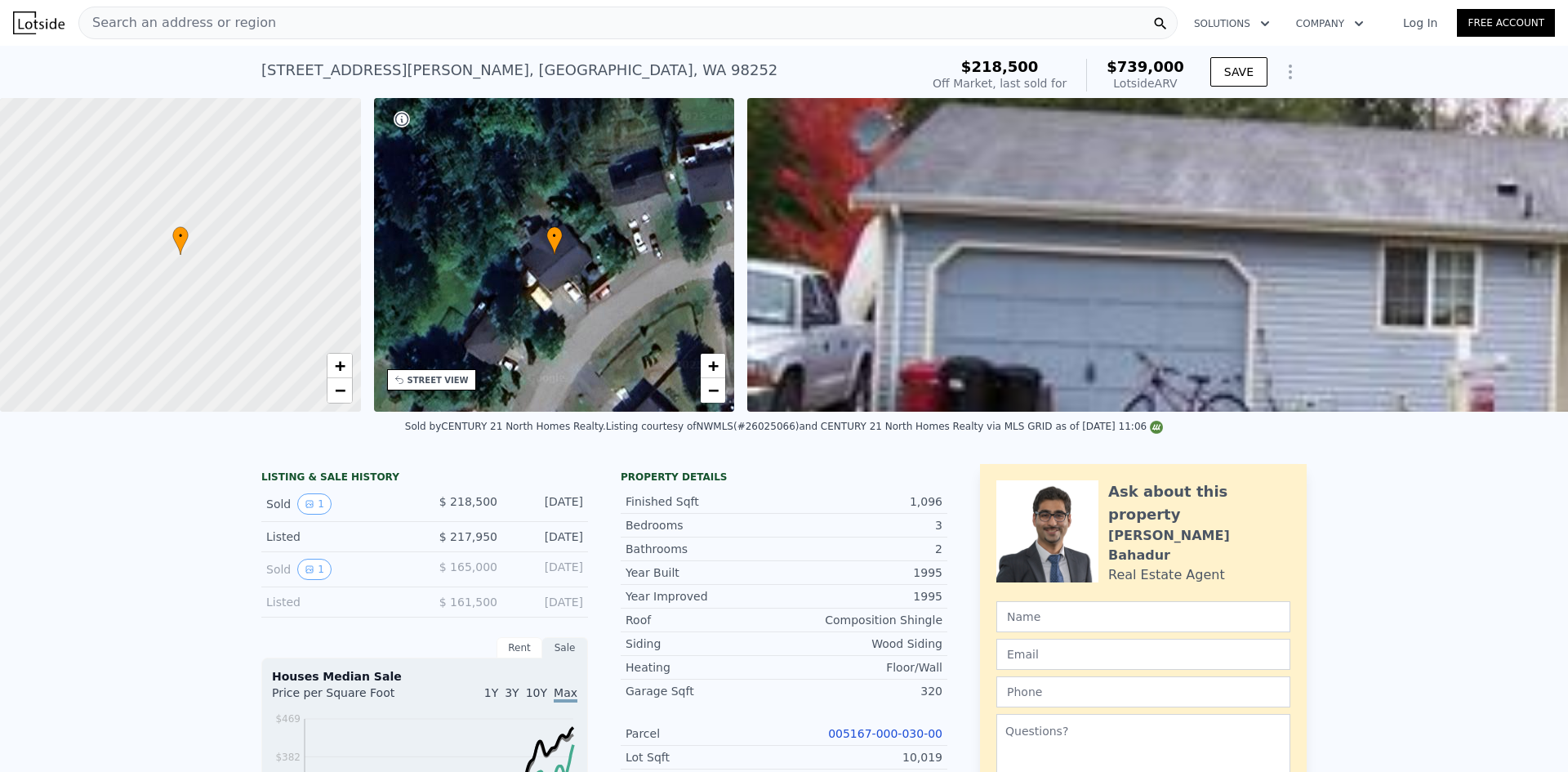
click at [230, 13] on span "Search an address or region" at bounding box center [177, 22] width 197 height 20
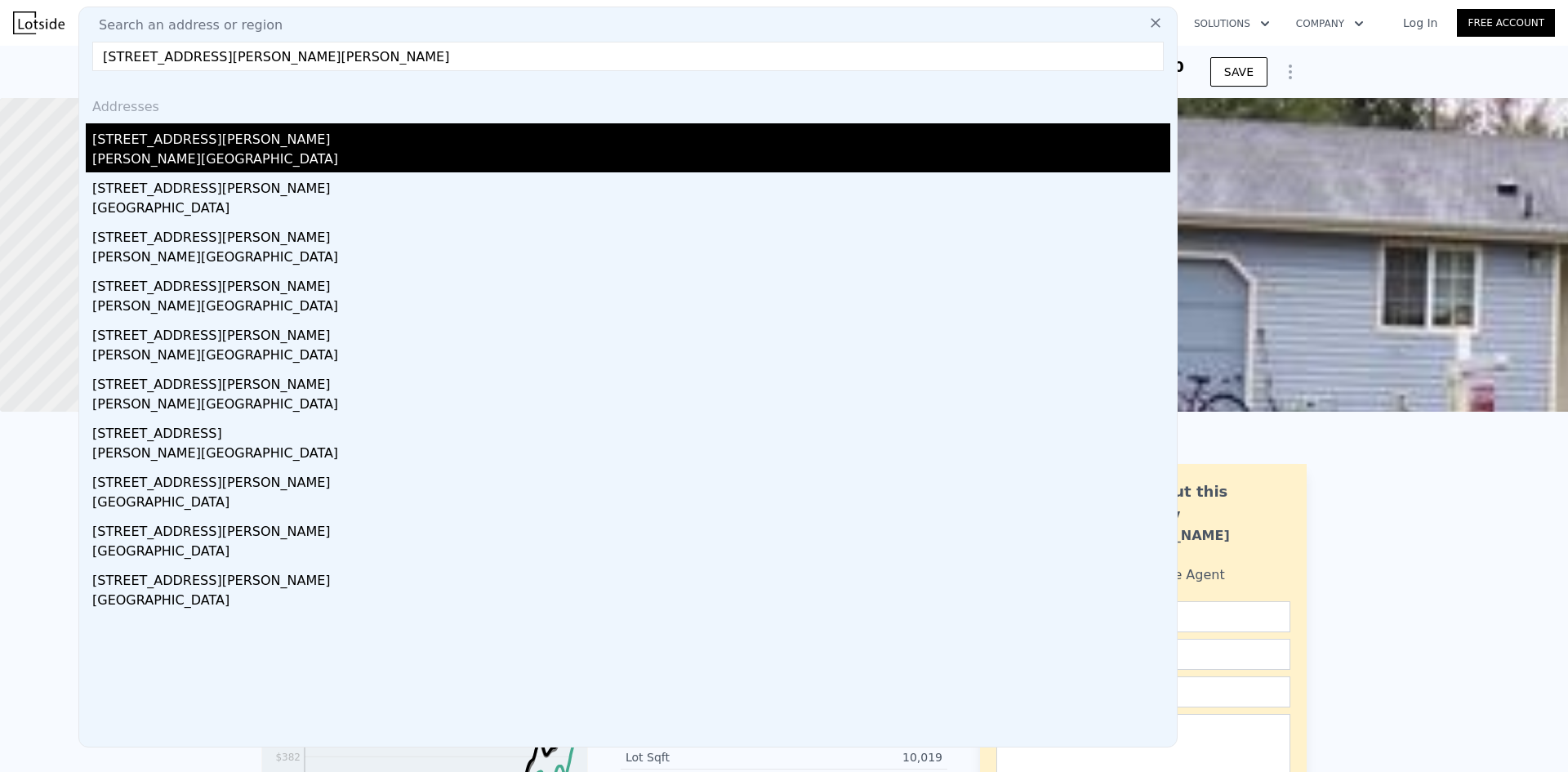
type input "[STREET_ADDRESS][PERSON_NAME][PERSON_NAME]"
click at [196, 146] on div "[STREET_ADDRESS][PERSON_NAME]" at bounding box center [631, 137] width 1078 height 26
type input "1"
type input "4"
type input "1"
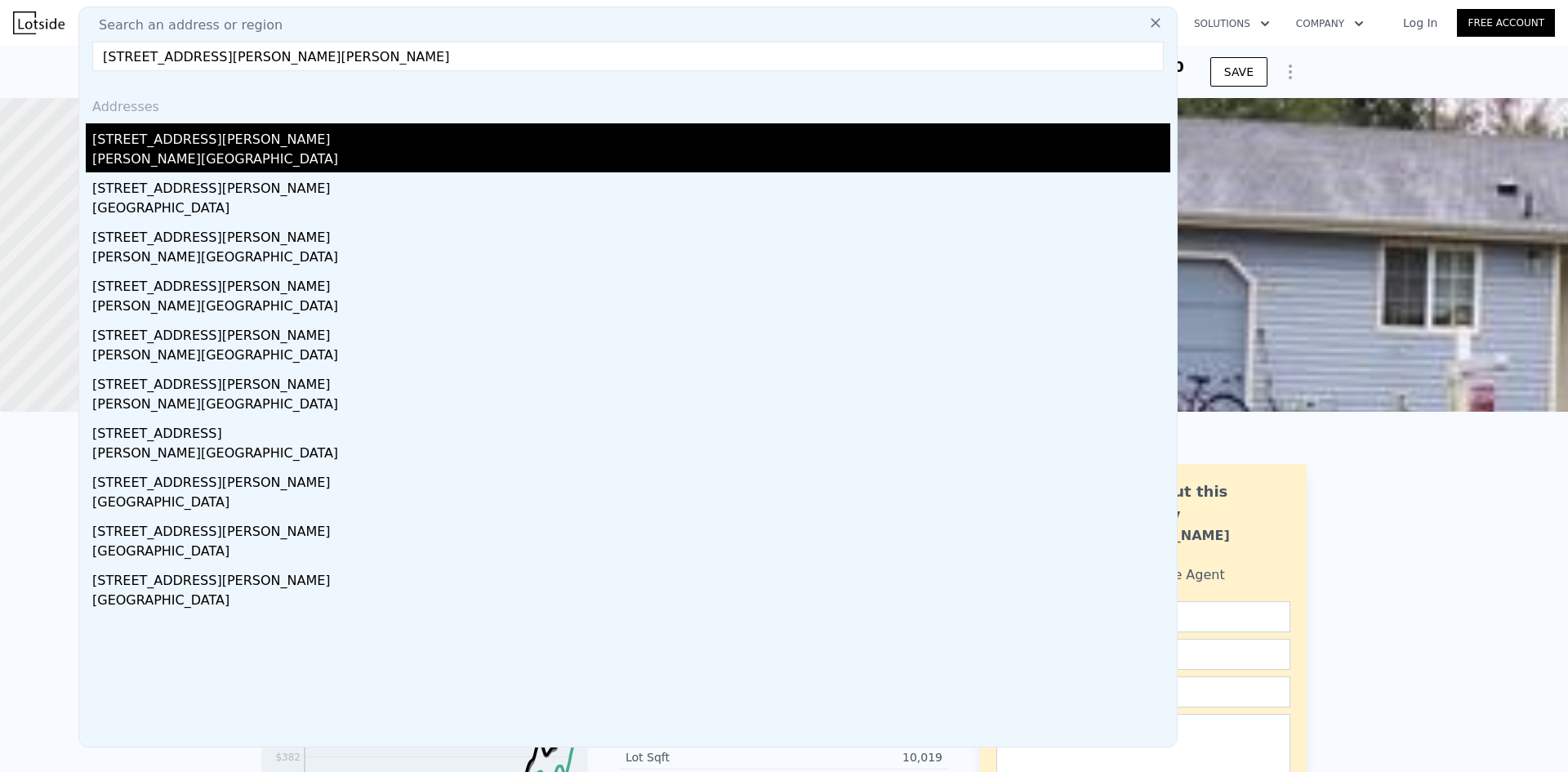
type input "1.75"
type input "684"
type input "1260"
type input "7408"
type input "13725"
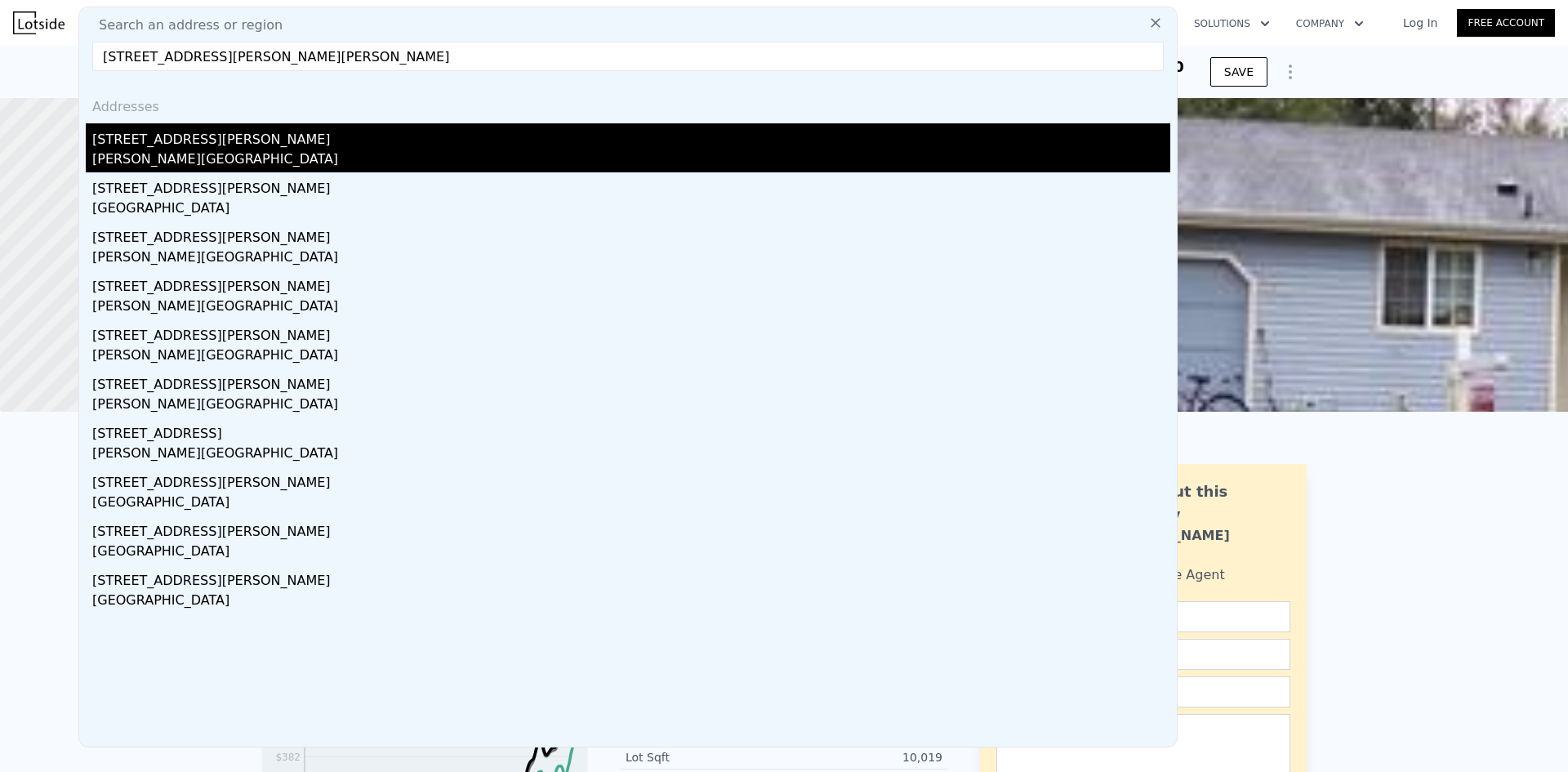
type input "$ 440,000"
type input "$ 284,223"
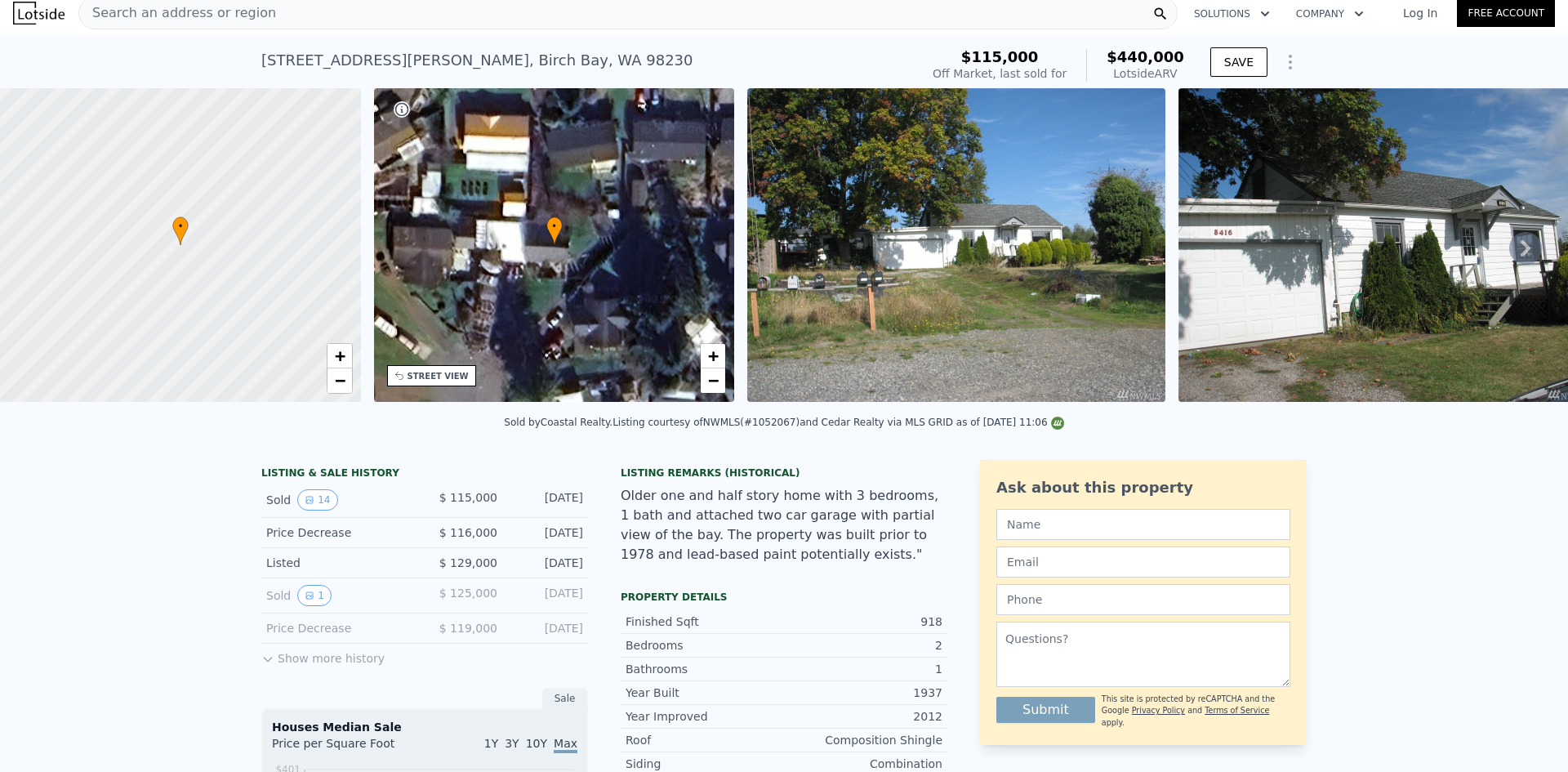
scroll to position [6, 0]
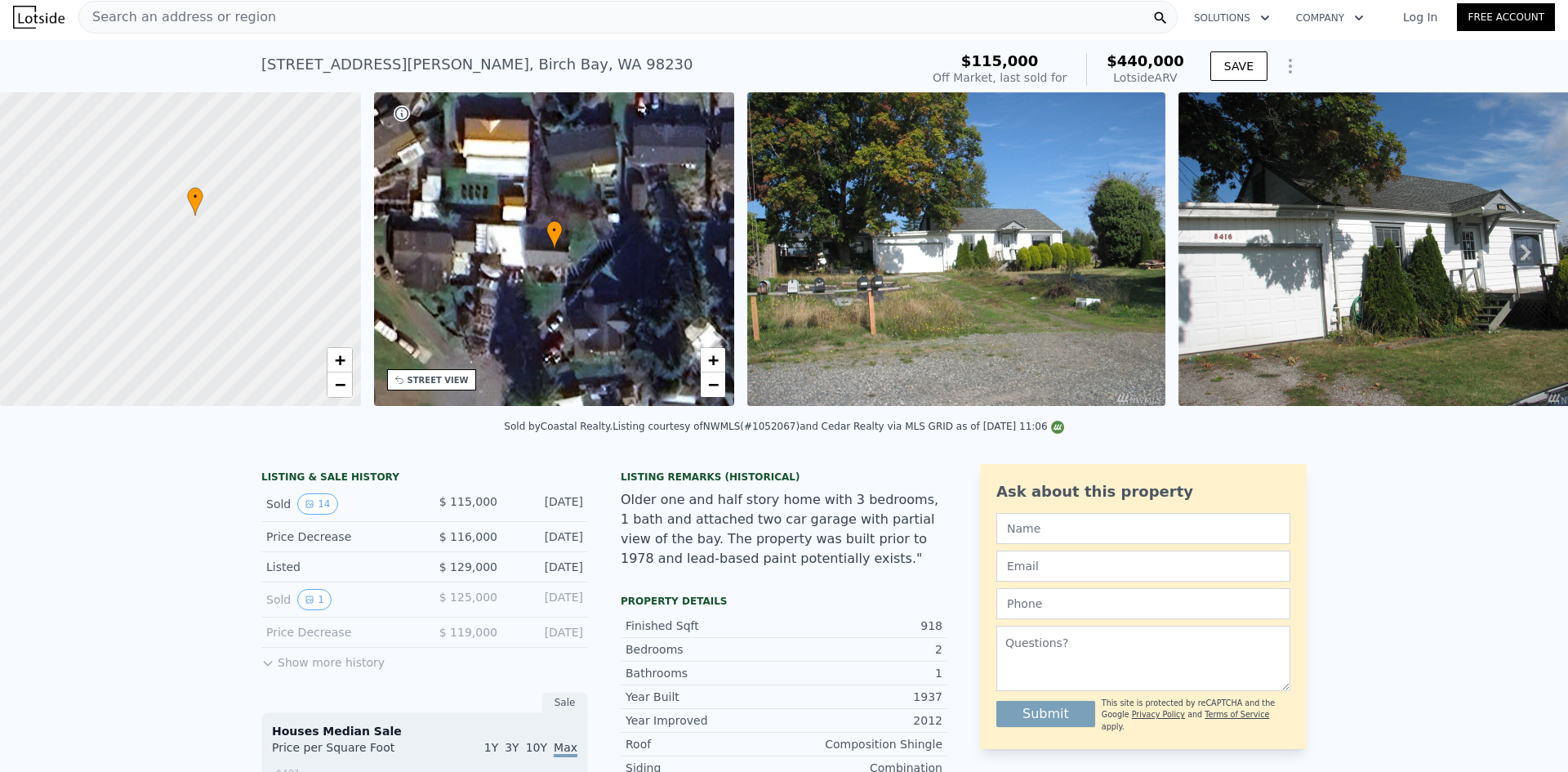
drag, startPoint x: 222, startPoint y: 259, endPoint x: 228, endPoint y: 225, distance: 34.5
click at [228, 225] on div at bounding box center [180, 249] width 433 height 377
click at [339, 387] on span "−" at bounding box center [339, 384] width 10 height 21
drag, startPoint x: 219, startPoint y: 289, endPoint x: 268, endPoint y: 338, distance: 69.3
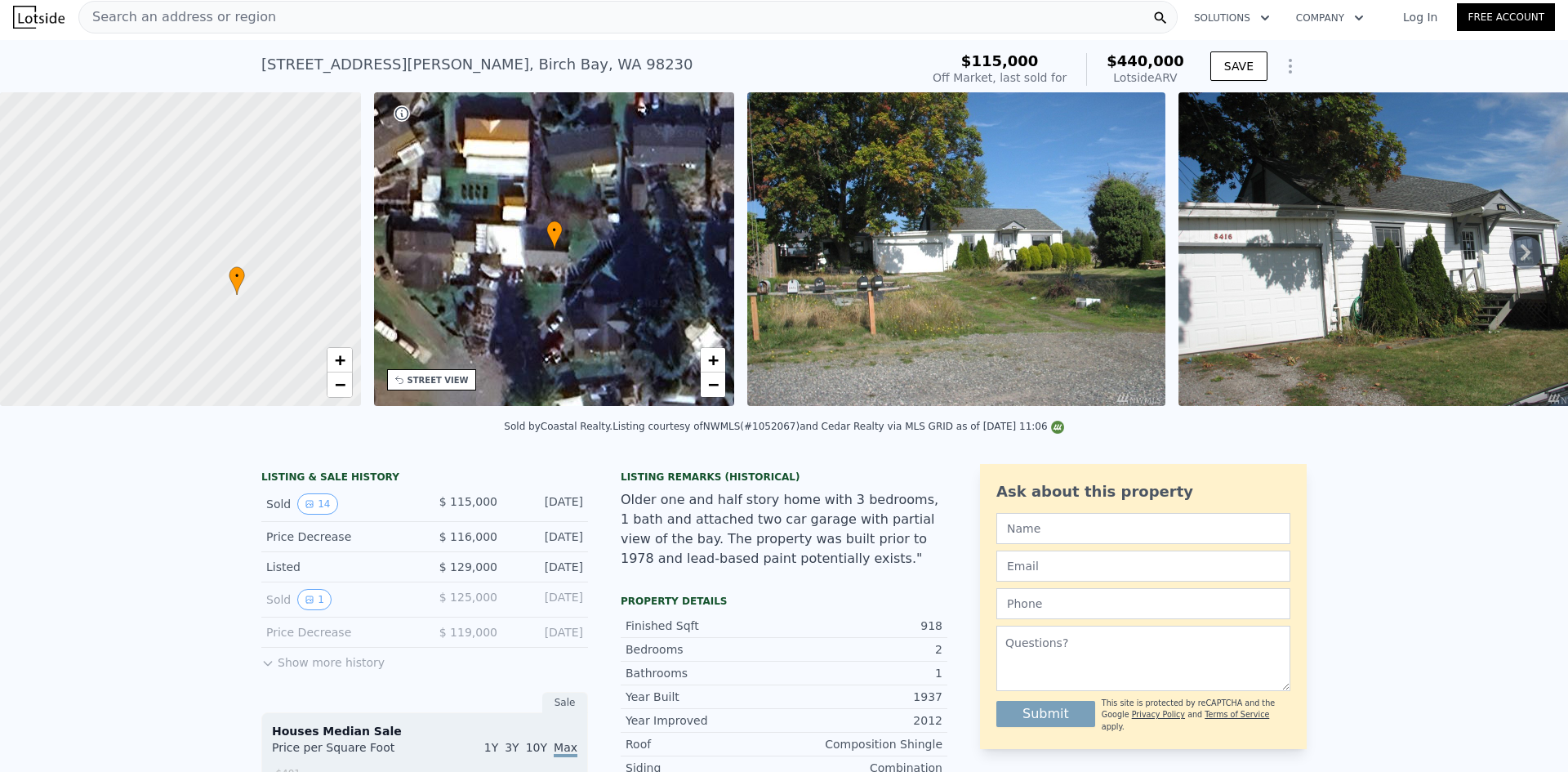
click at [268, 338] on div at bounding box center [180, 249] width 433 height 377
click at [339, 390] on span "−" at bounding box center [339, 384] width 10 height 21
click at [339, 383] on span "−" at bounding box center [339, 384] width 10 height 21
click at [342, 359] on span "+" at bounding box center [339, 360] width 10 height 21
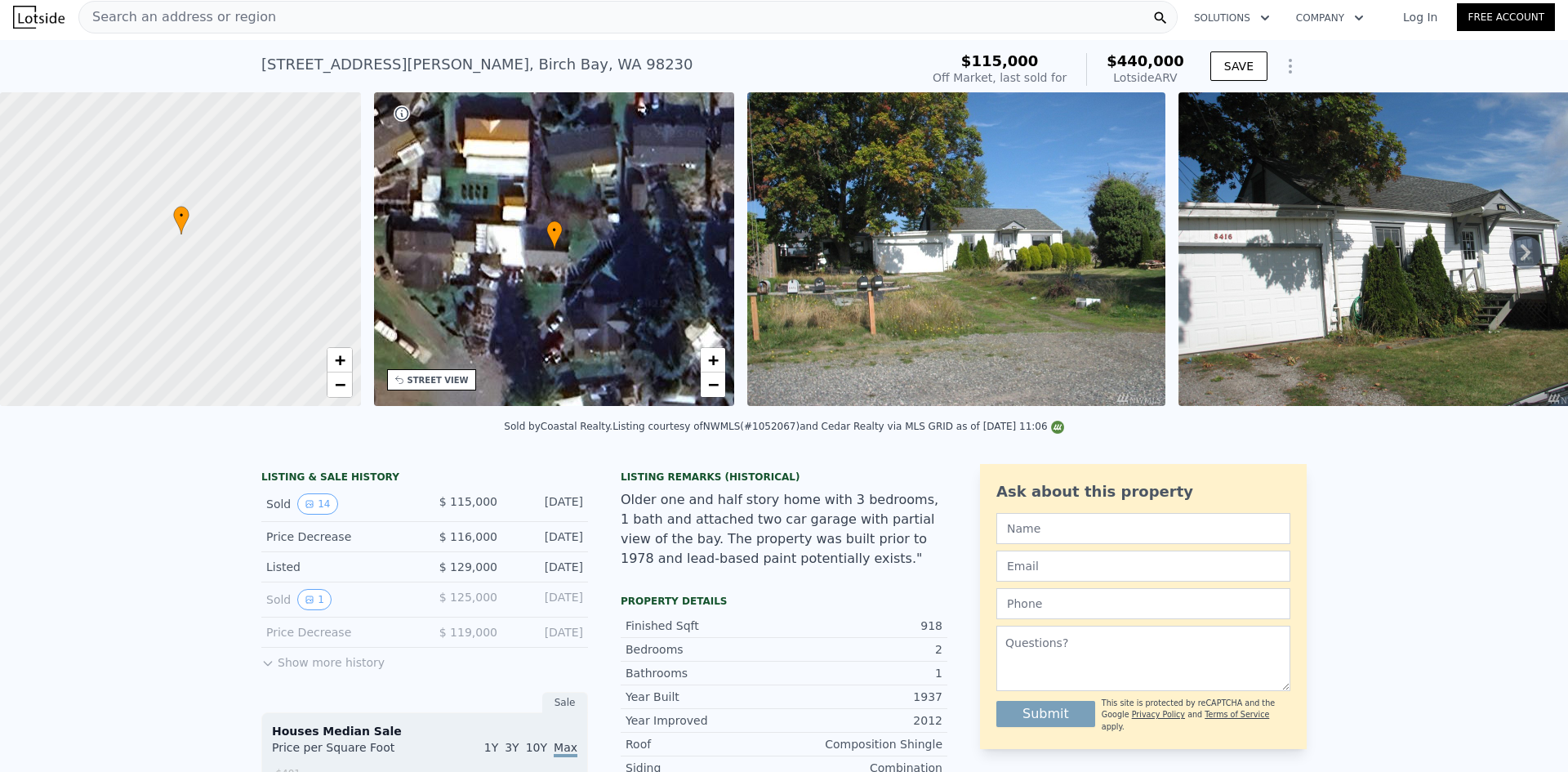
drag, startPoint x: 252, startPoint y: 298, endPoint x: 179, endPoint y: 224, distance: 103.9
click at [179, 224] on div at bounding box center [169, 244] width 433 height 377
click at [339, 358] on span "+" at bounding box center [339, 360] width 10 height 21
click at [1521, 257] on icon at bounding box center [1525, 252] width 9 height 16
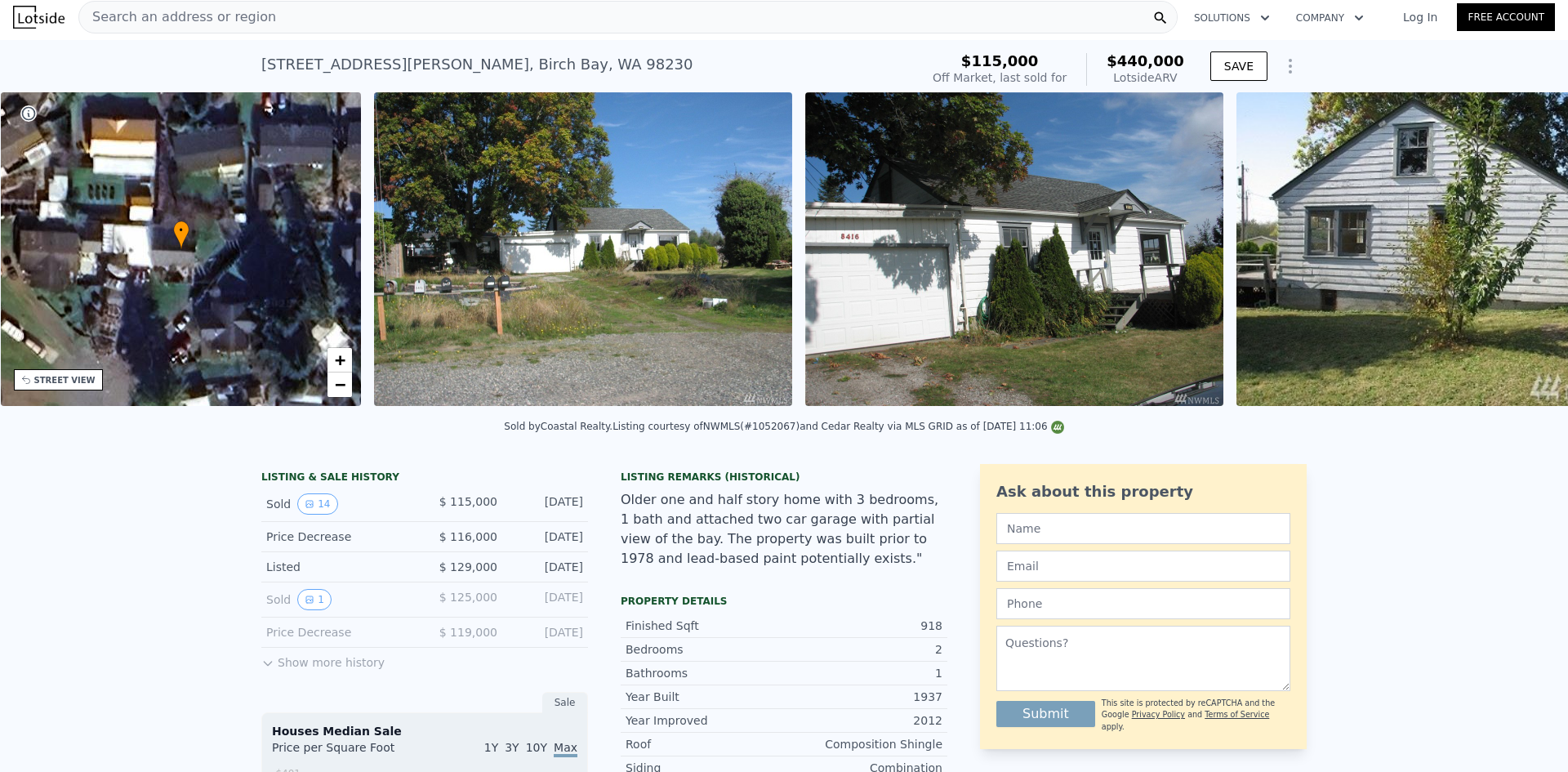
scroll to position [0, 381]
click at [1510, 259] on icon at bounding box center [1526, 253] width 33 height 33
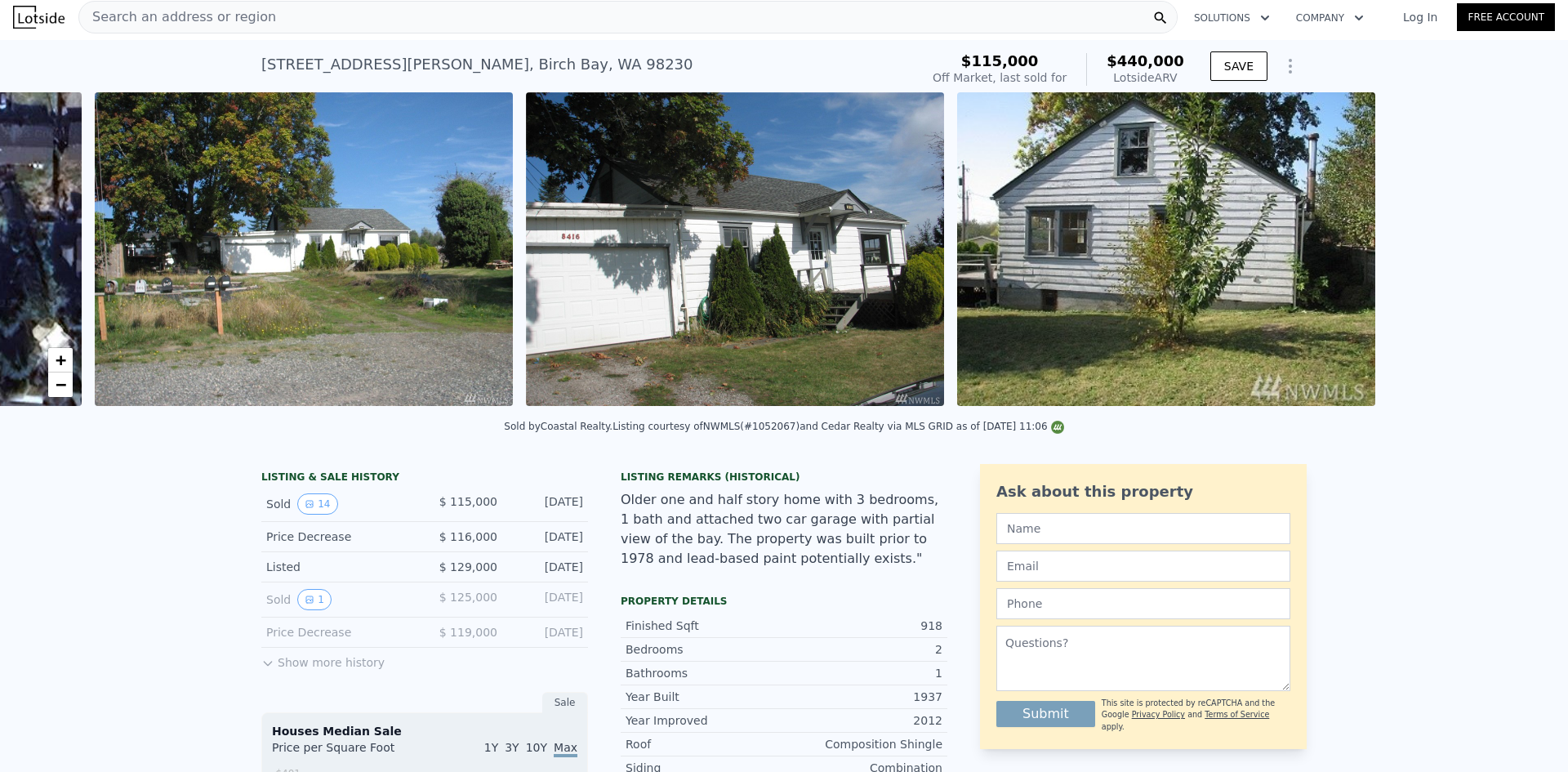
scroll to position [0, 747]
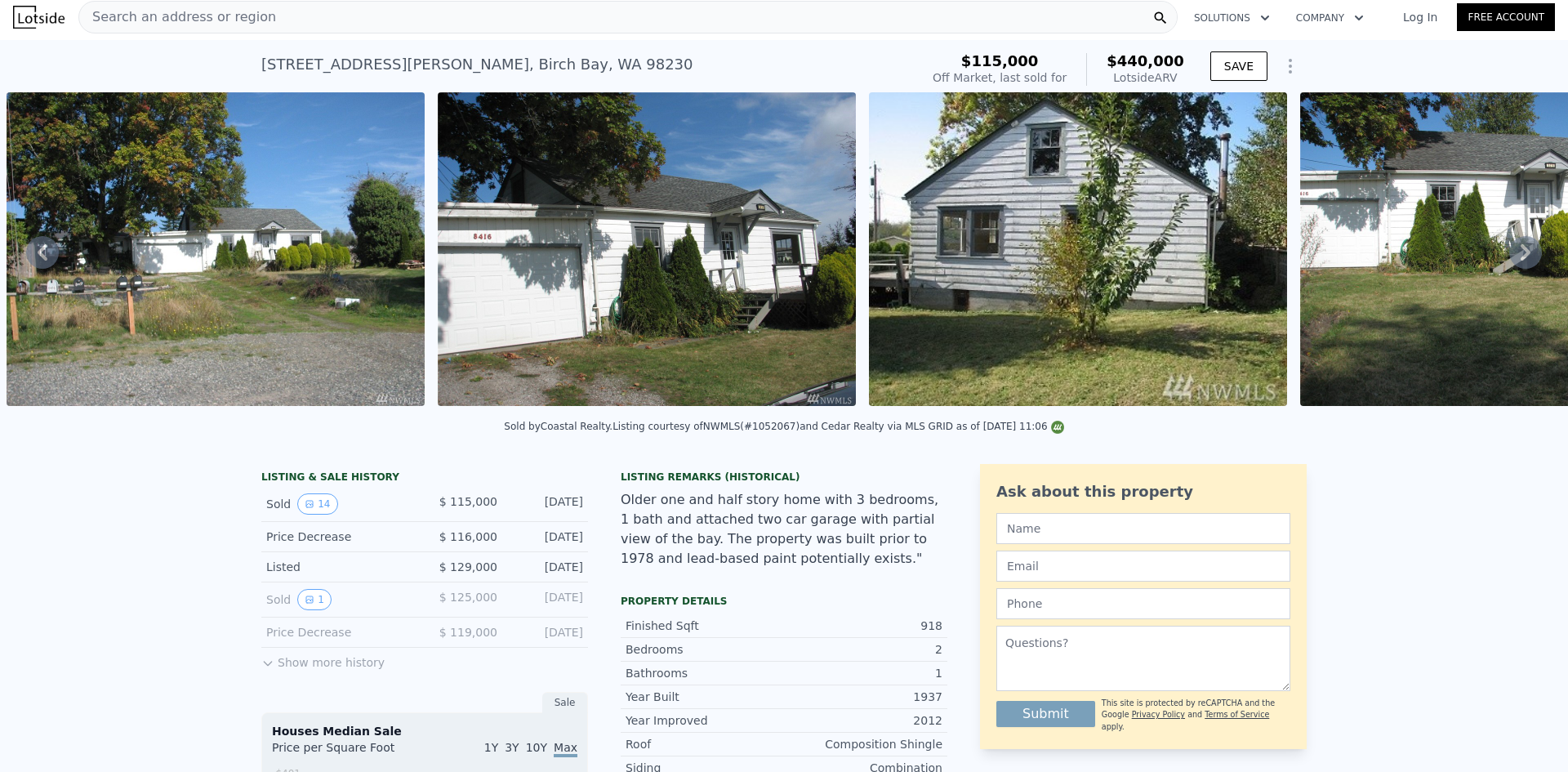
click at [1511, 257] on icon at bounding box center [1526, 253] width 33 height 33
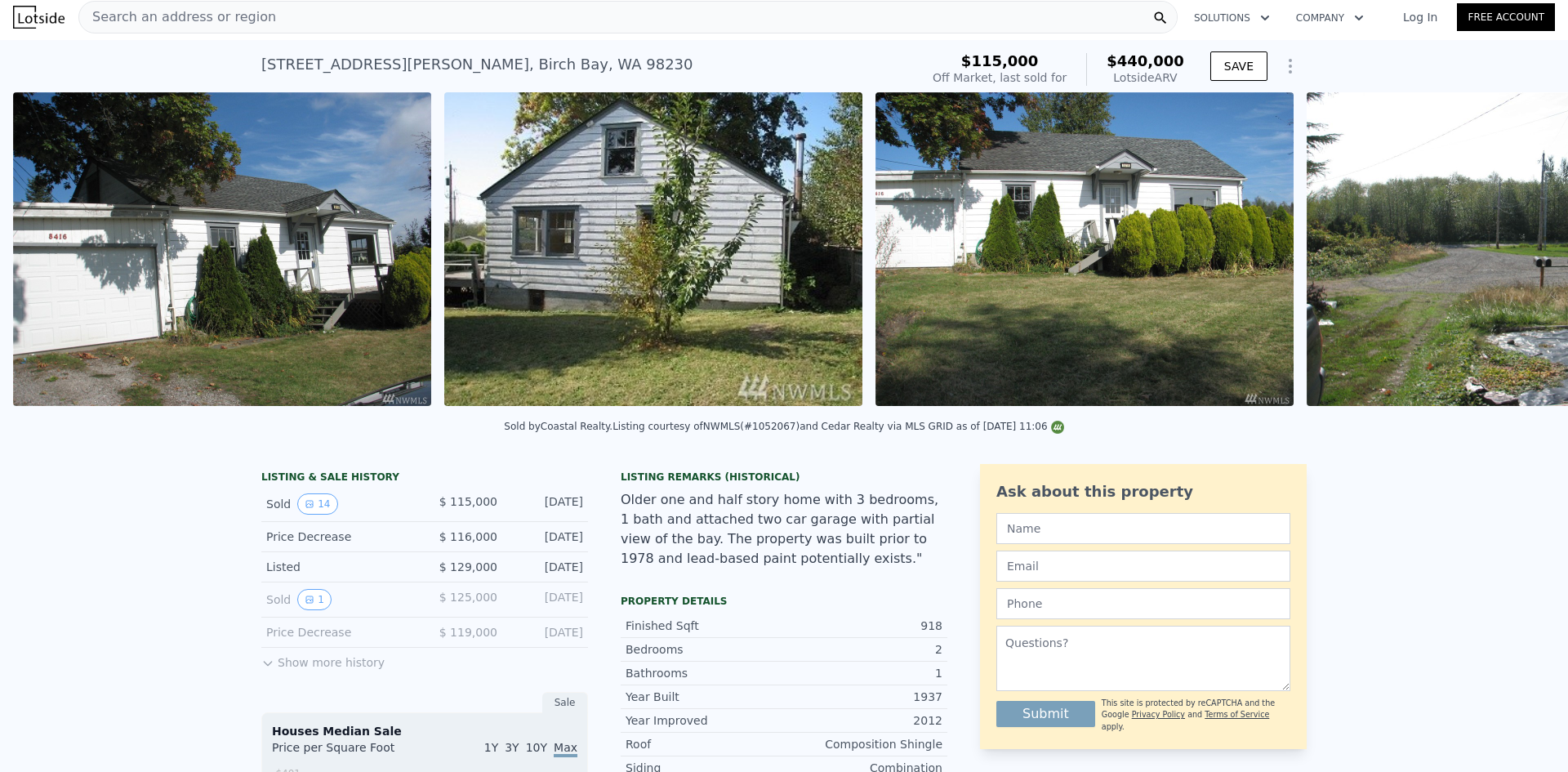
scroll to position [0, 1179]
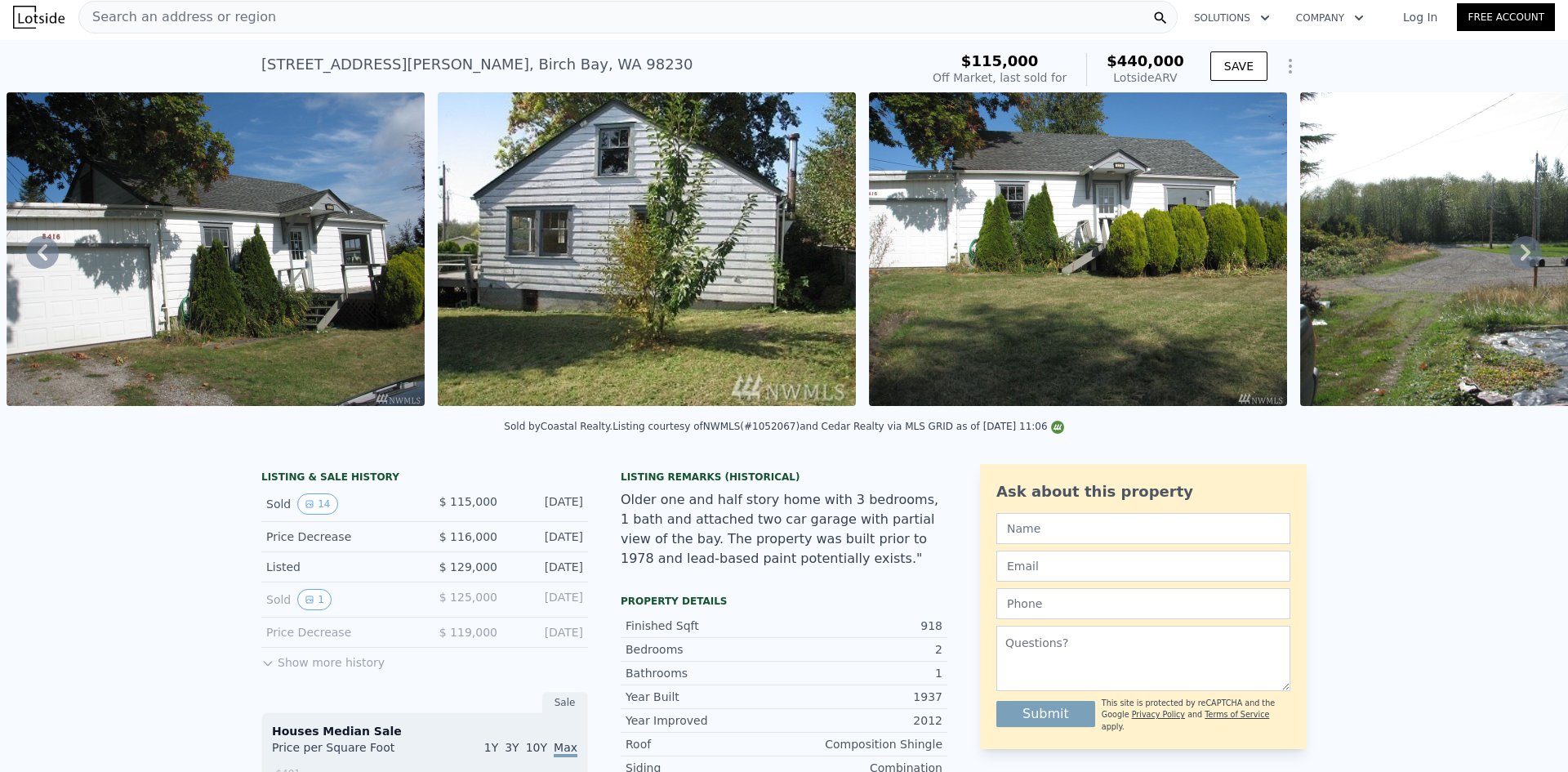
click at [1514, 258] on icon at bounding box center [1526, 253] width 33 height 33
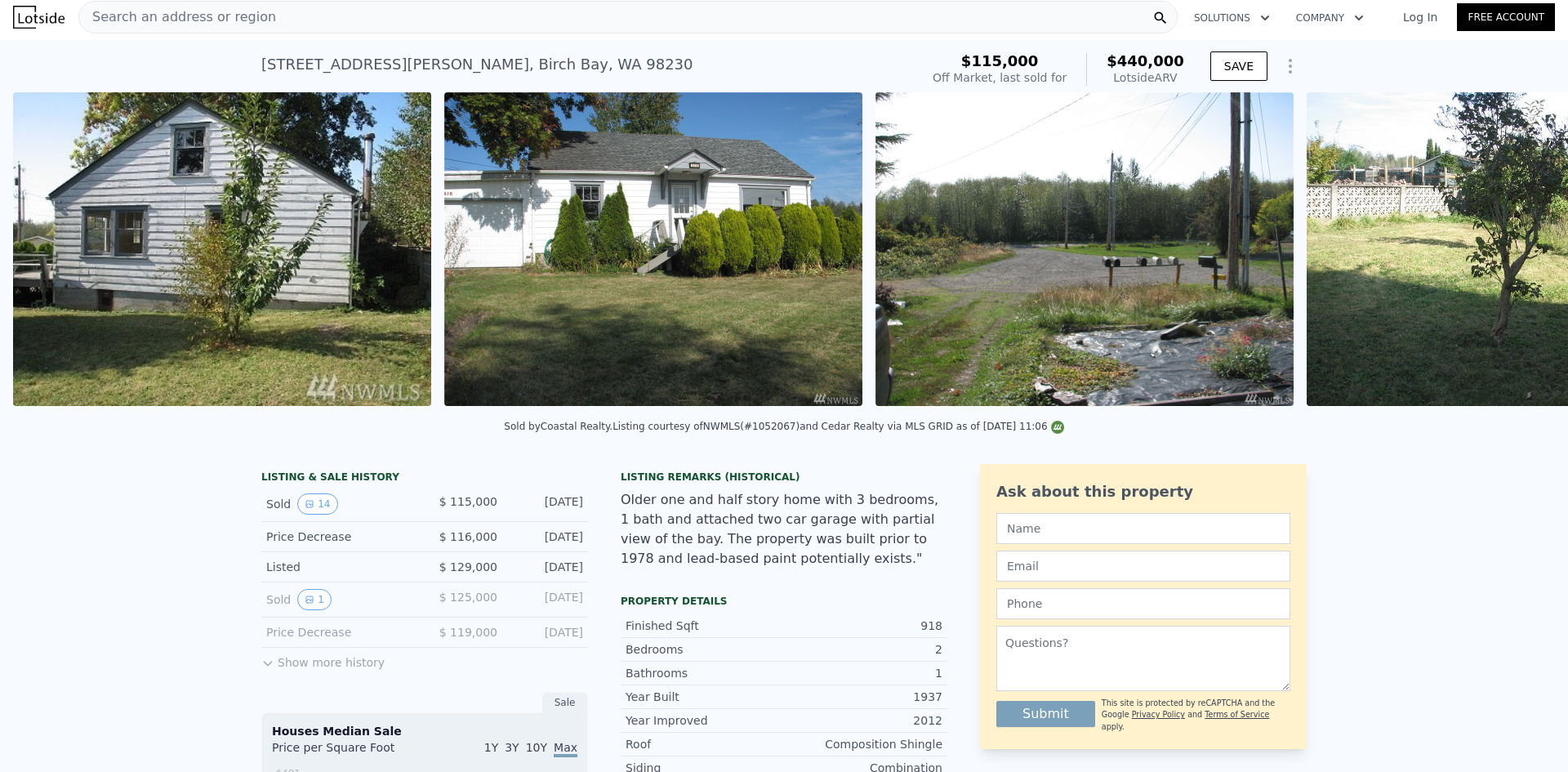
scroll to position [0, 1610]
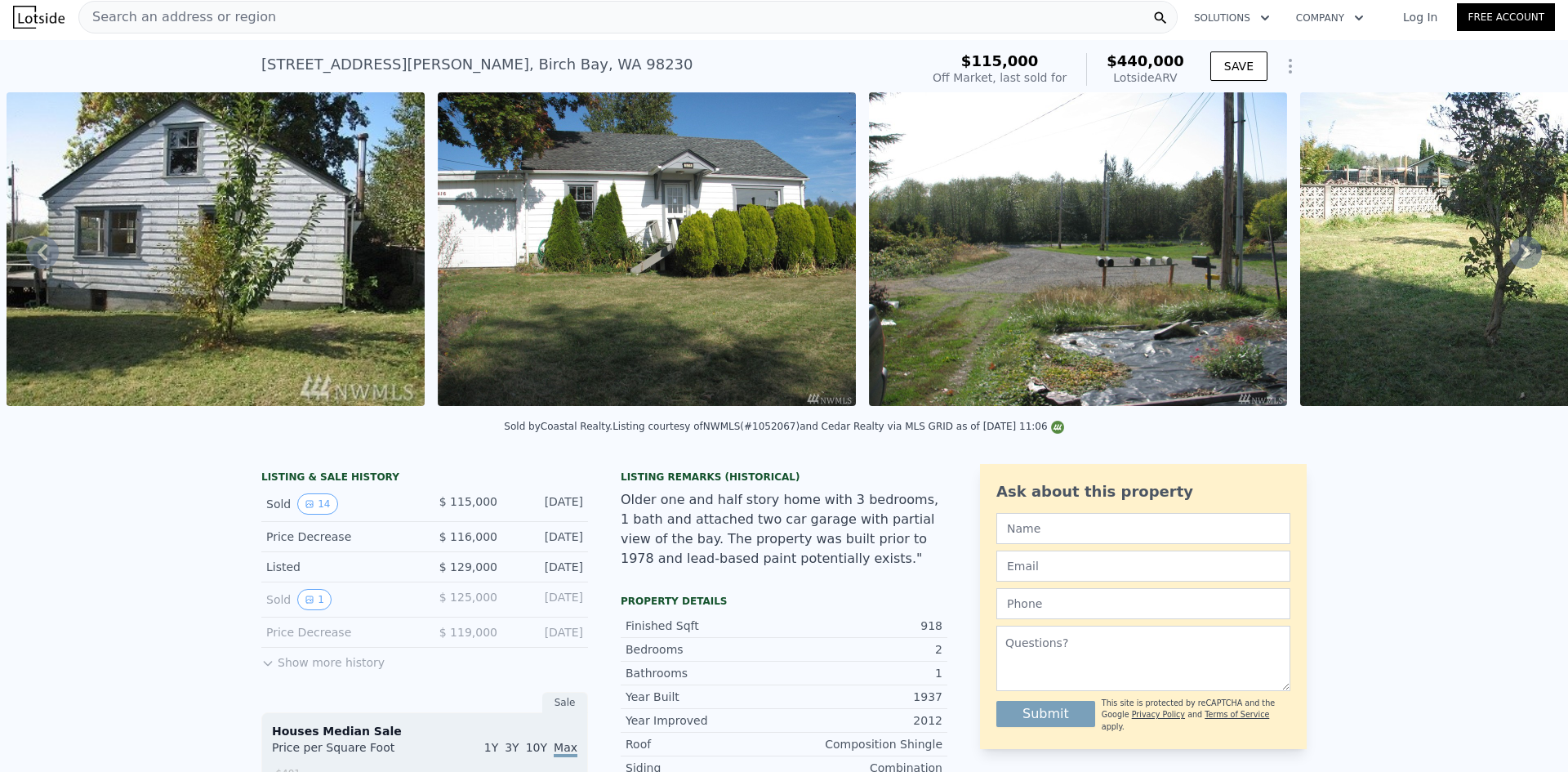
click at [1521, 254] on icon at bounding box center [1525, 252] width 9 height 16
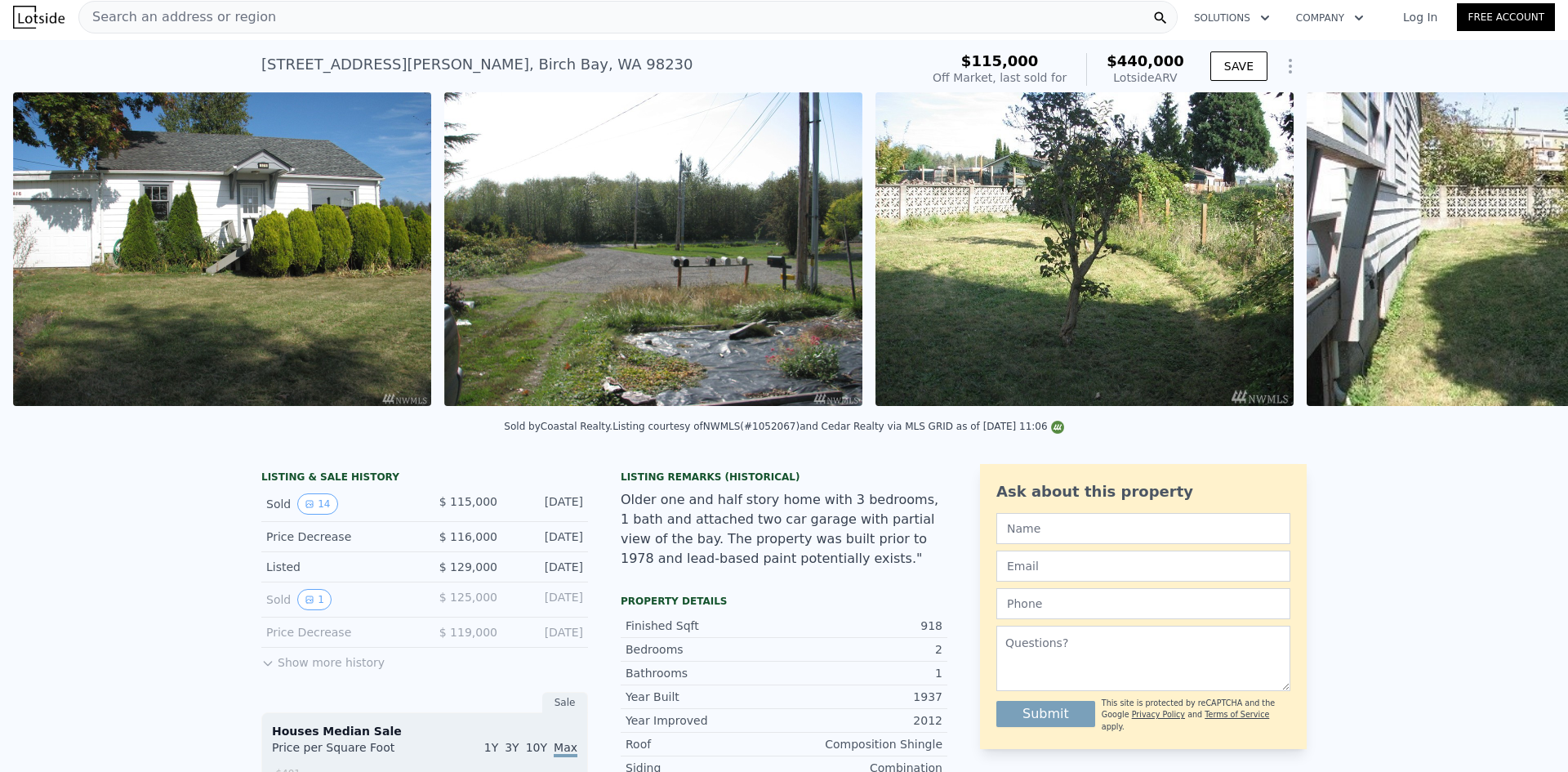
scroll to position [0, 2041]
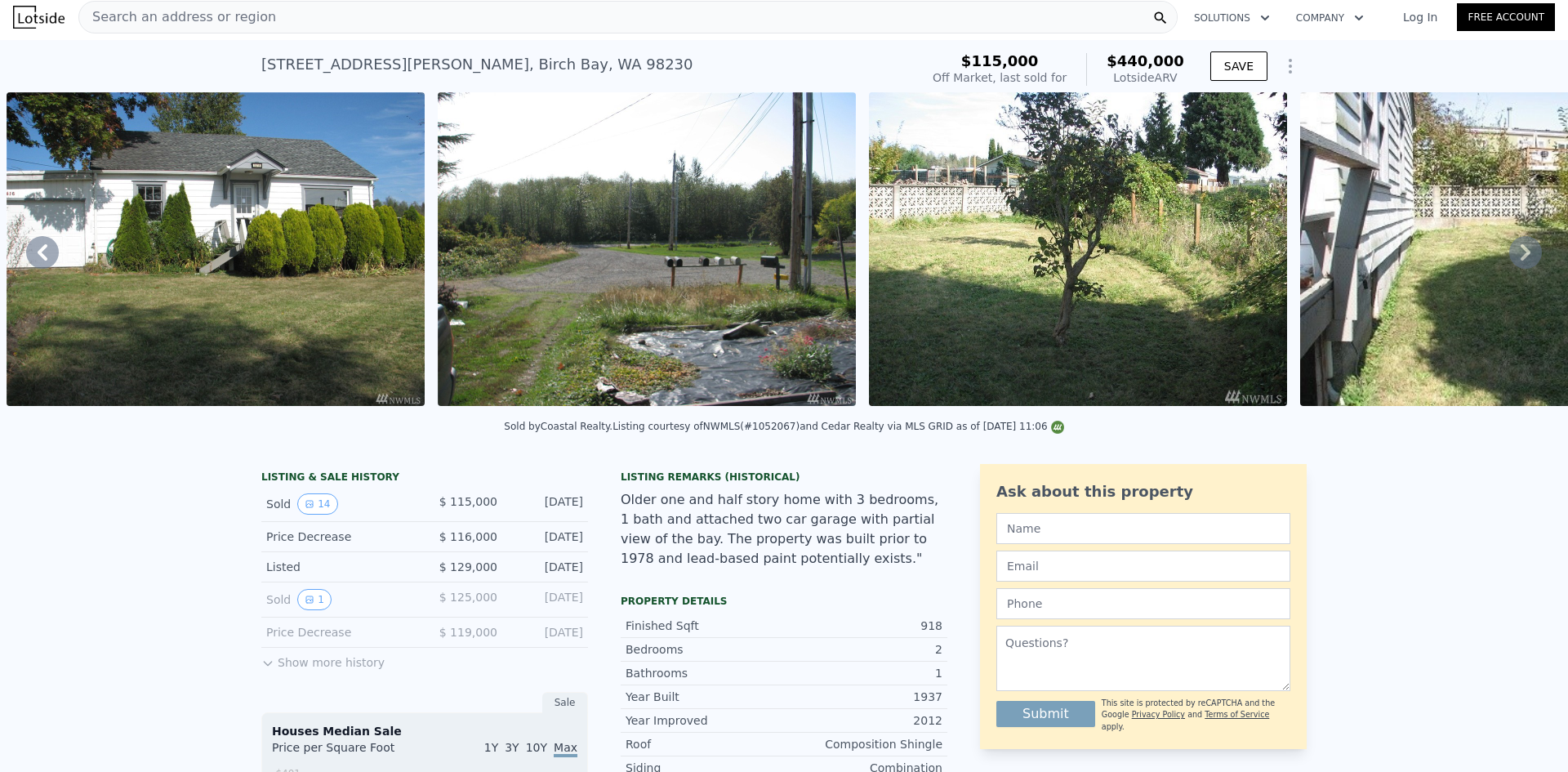
click at [1513, 257] on icon at bounding box center [1526, 253] width 33 height 33
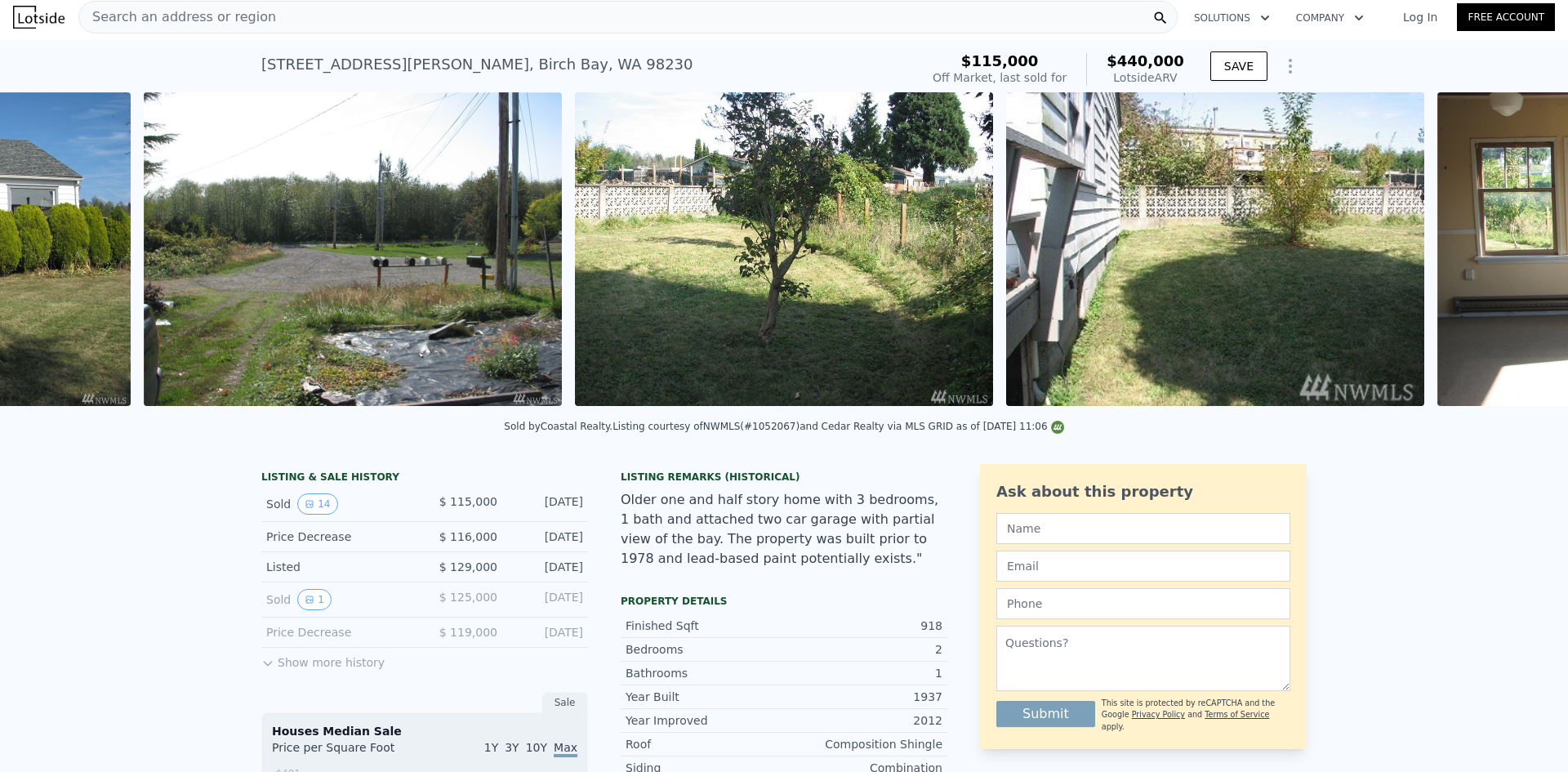
scroll to position [0, 2473]
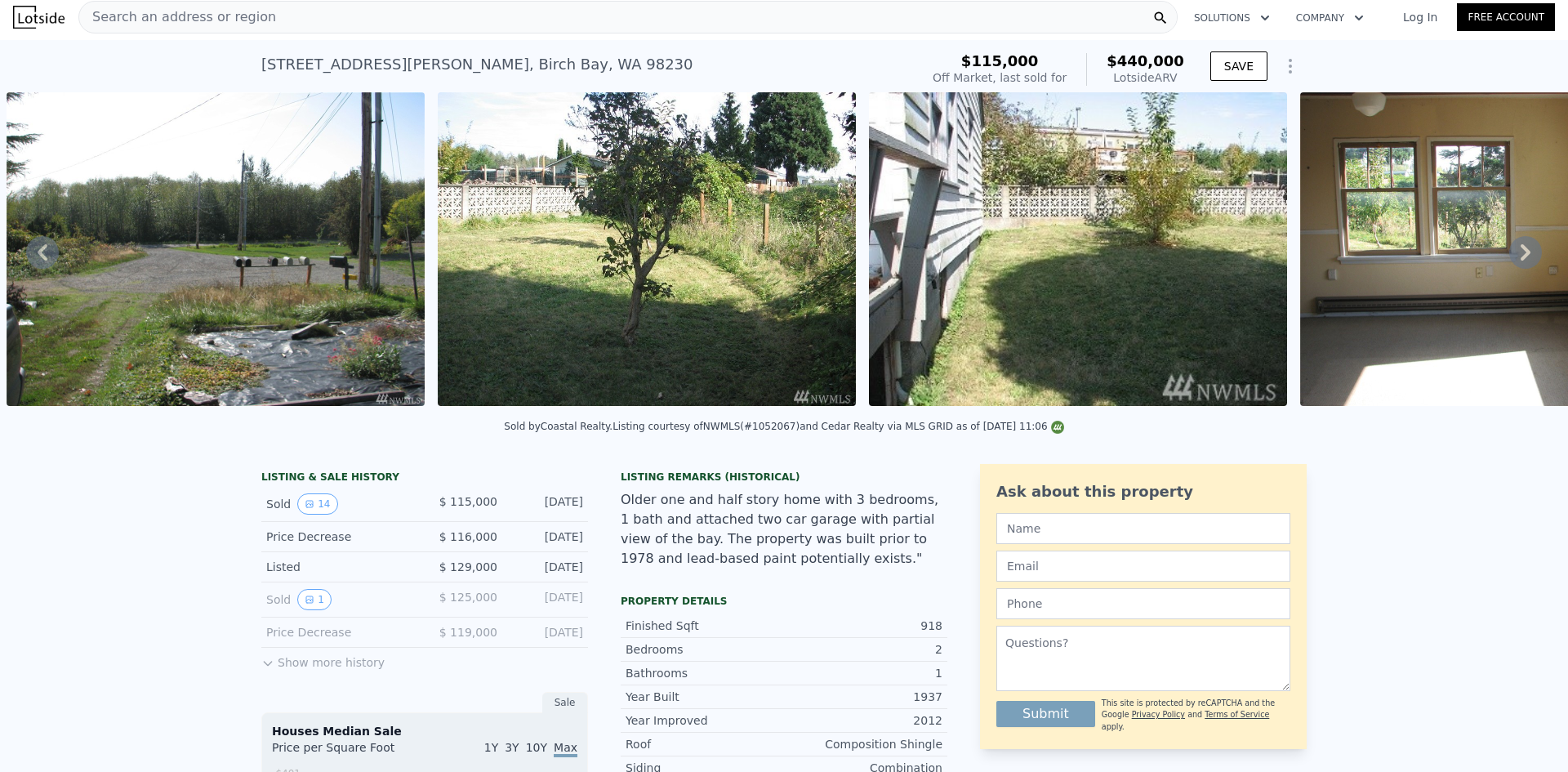
click at [1513, 257] on icon at bounding box center [1526, 253] width 33 height 33
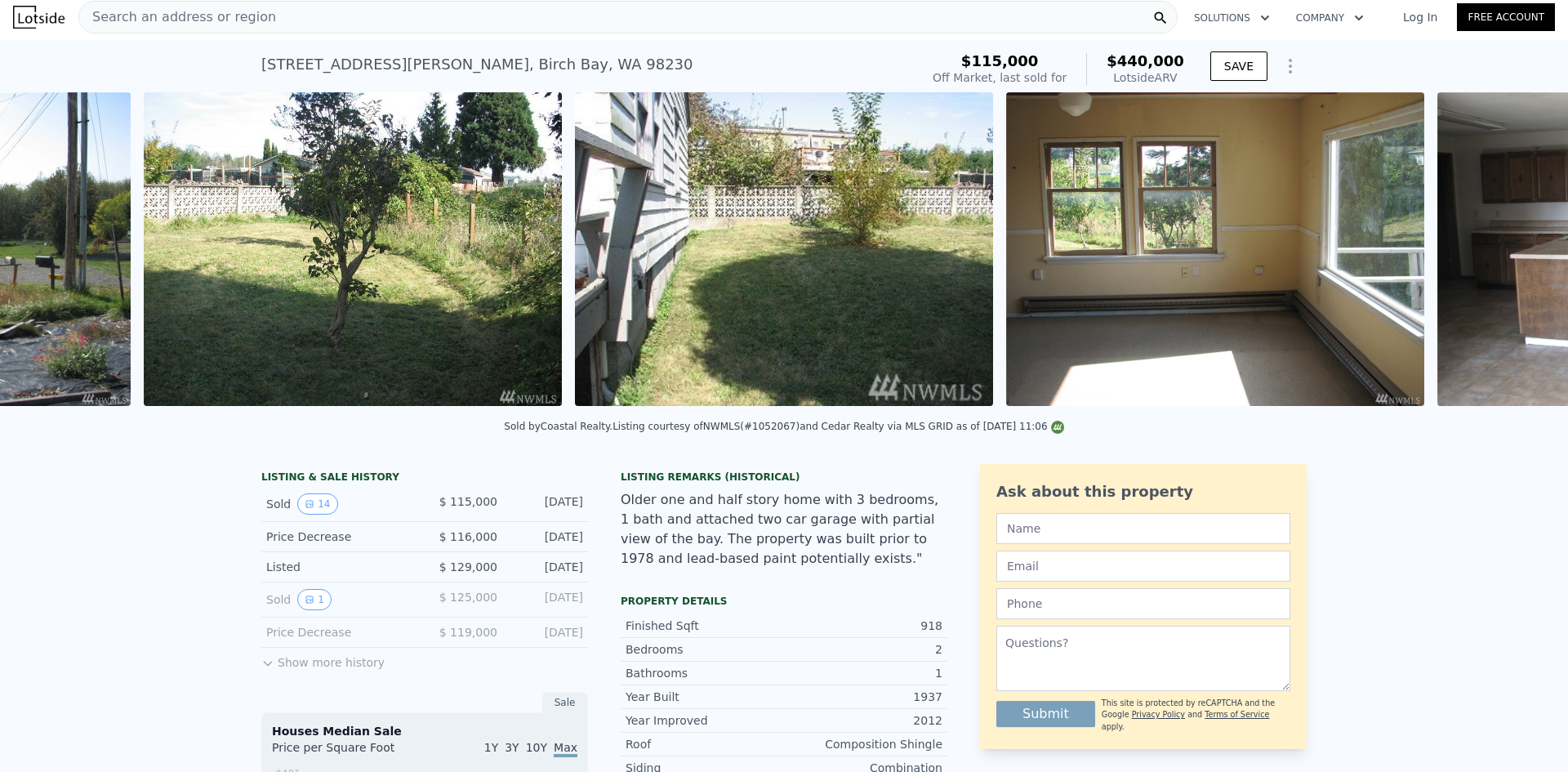
scroll to position [0, 2904]
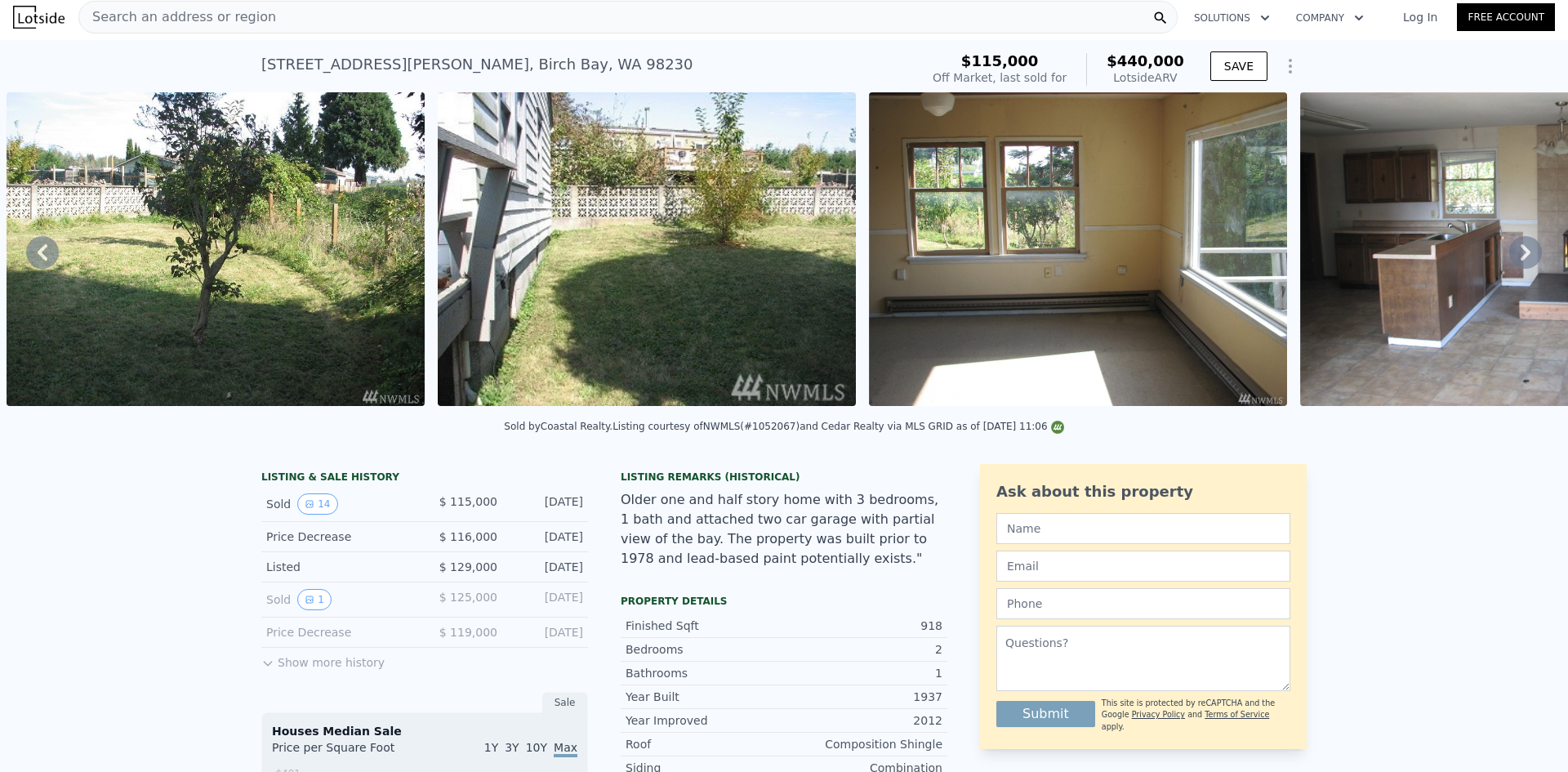
click at [1521, 254] on icon at bounding box center [1525, 252] width 9 height 16
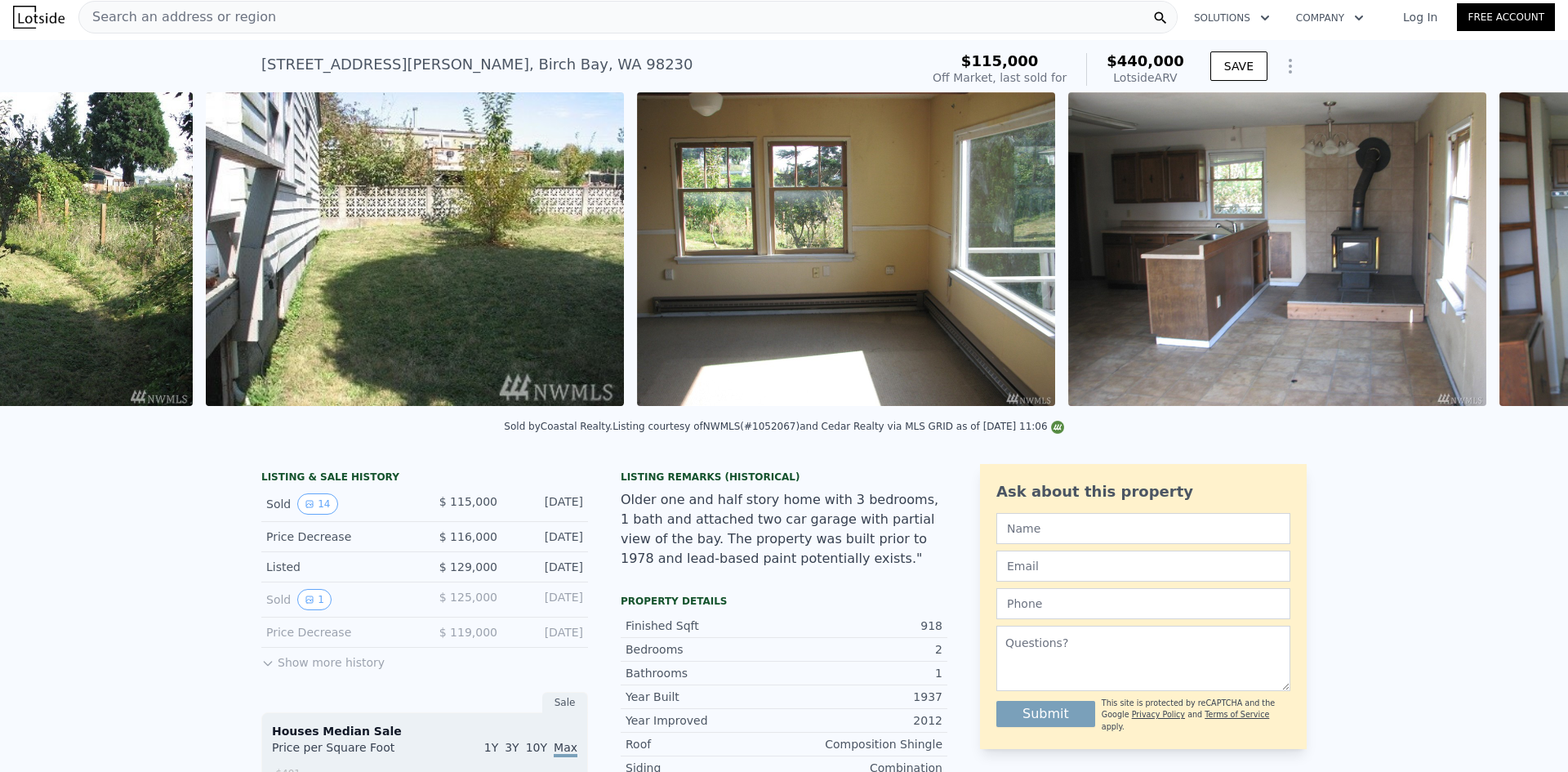
scroll to position [0, 3335]
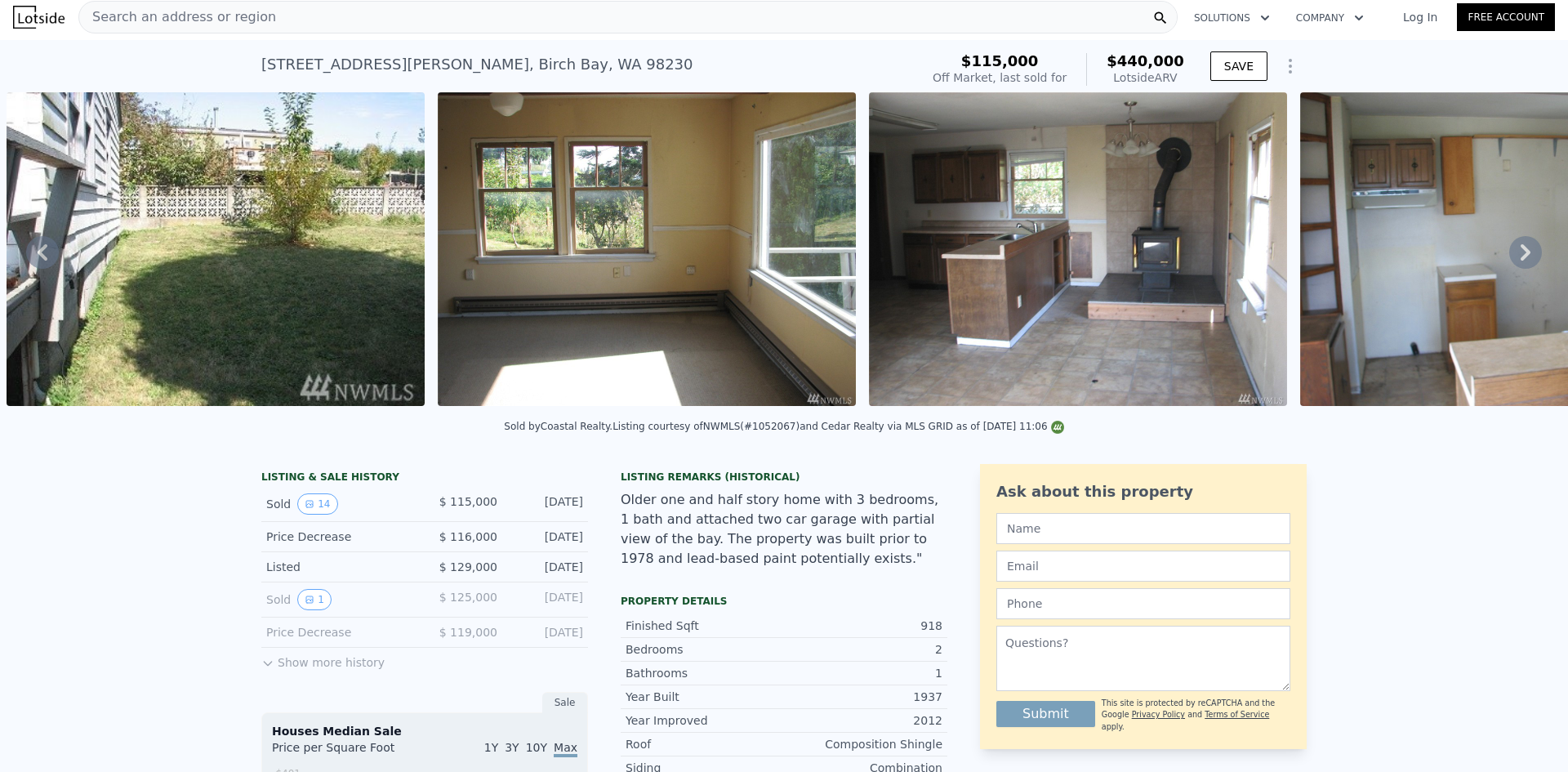
click at [1521, 254] on icon at bounding box center [1525, 252] width 9 height 16
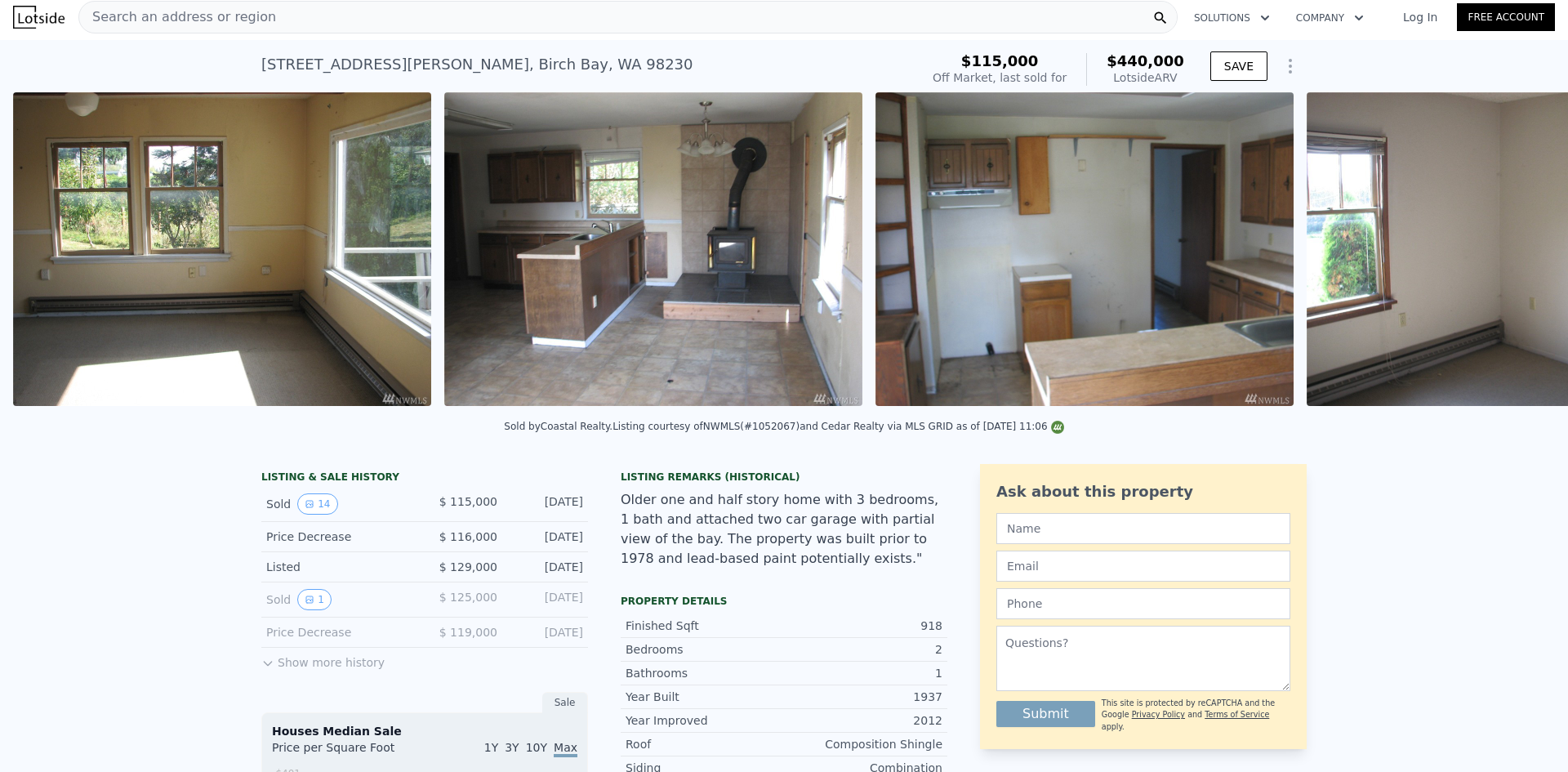
scroll to position [0, 3766]
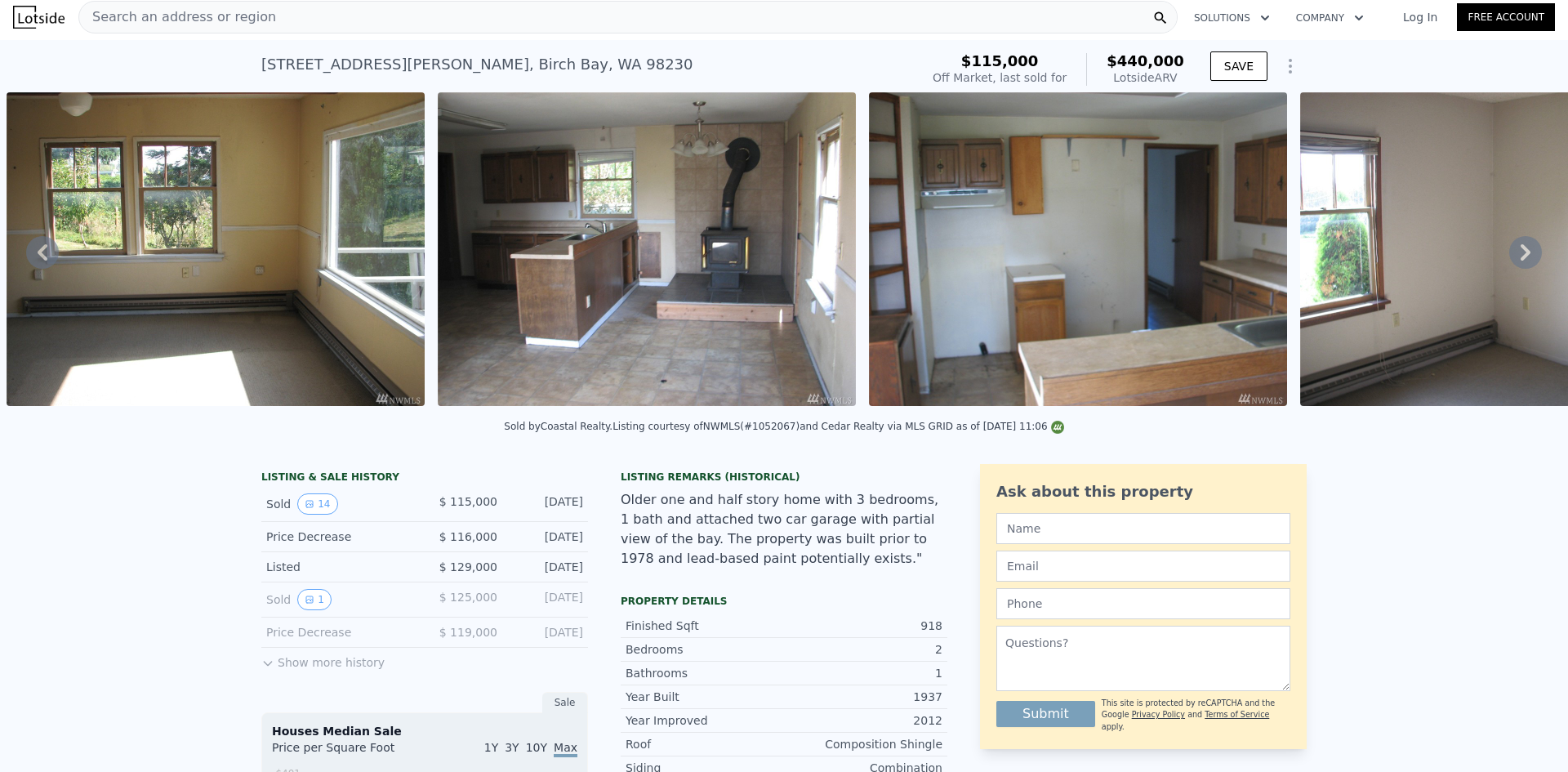
click at [1521, 258] on icon at bounding box center [1525, 252] width 9 height 16
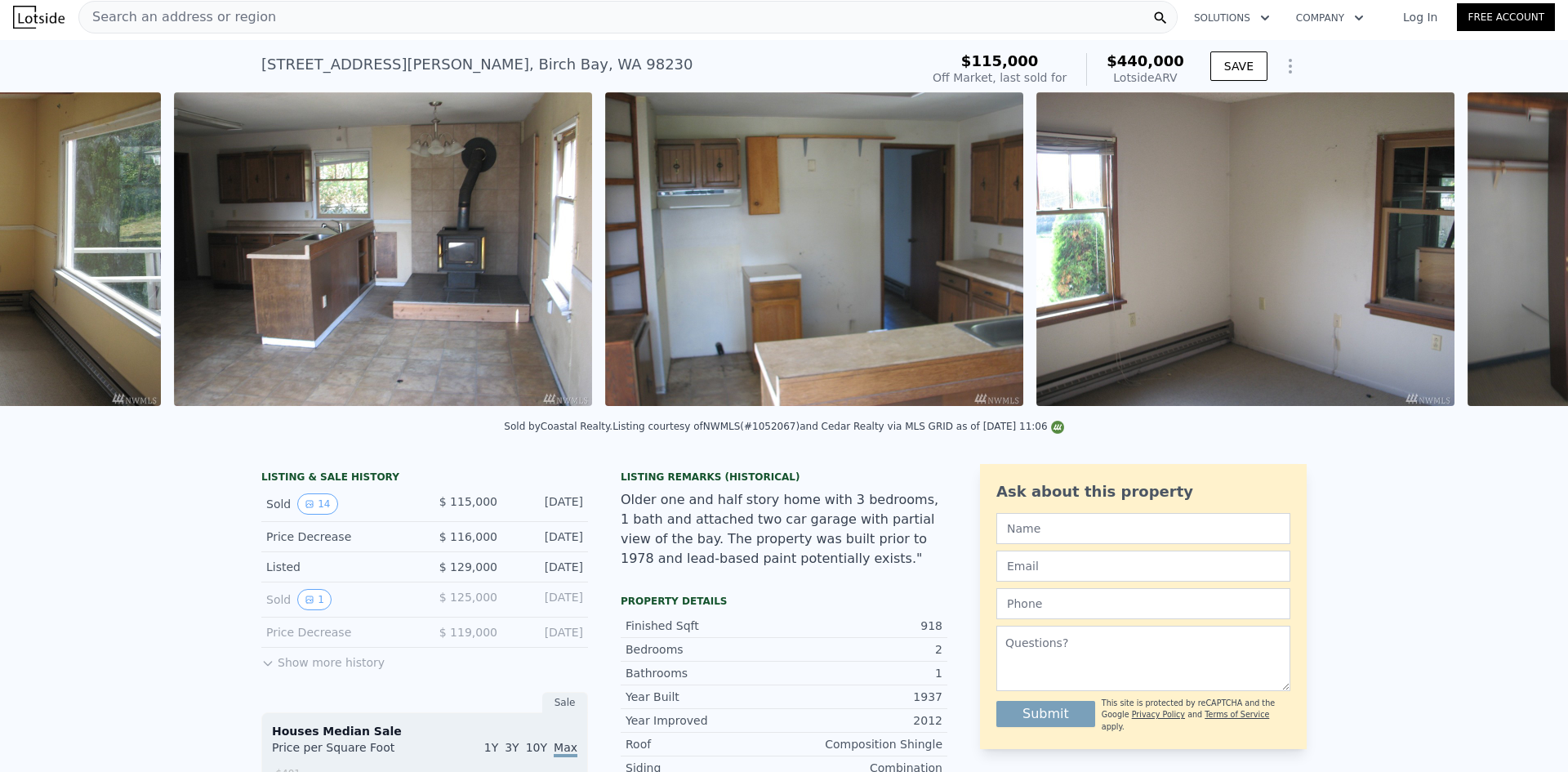
scroll to position [0, 4197]
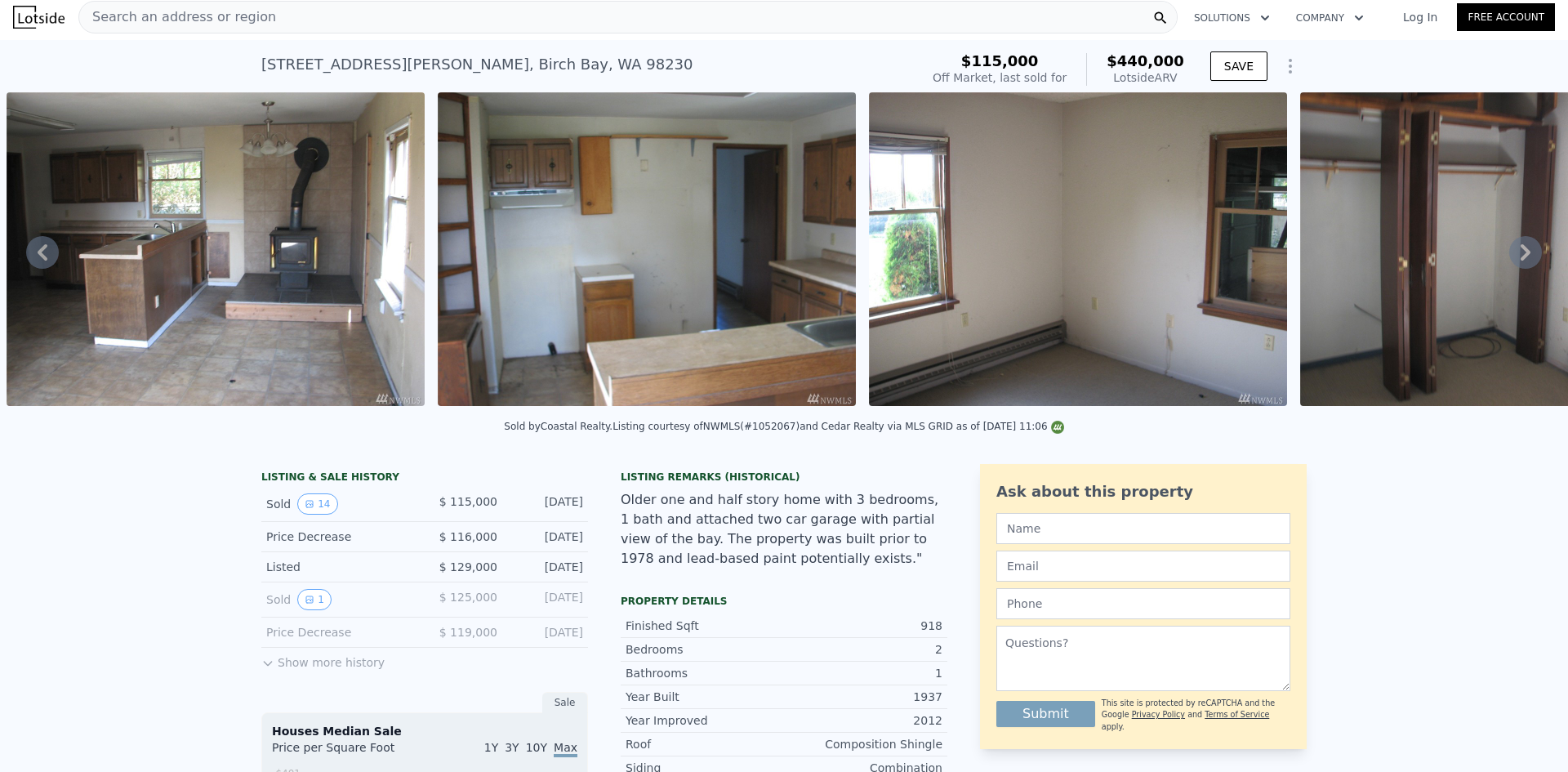
click at [1521, 258] on icon at bounding box center [1525, 252] width 9 height 16
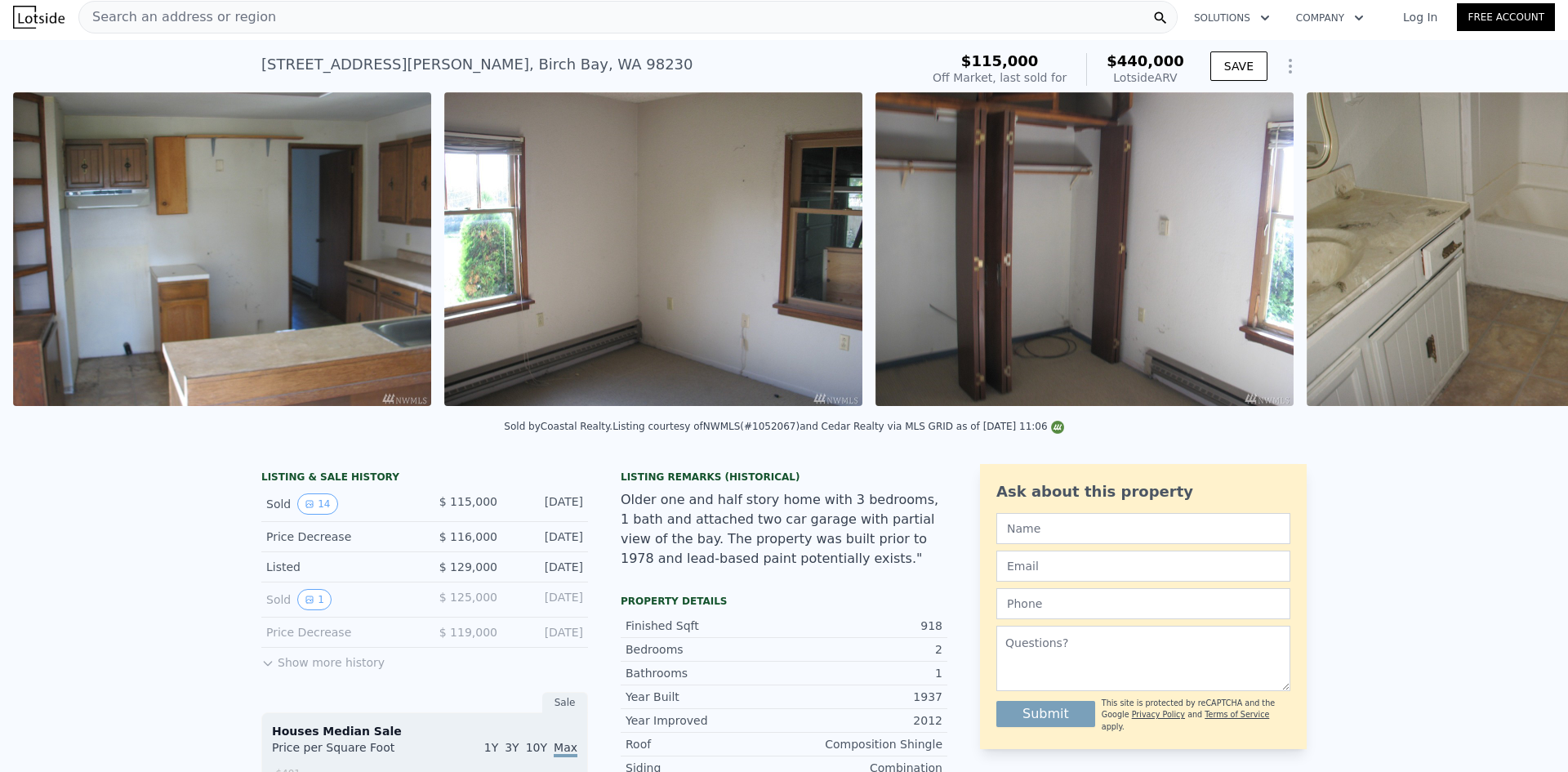
scroll to position [0, 4628]
